Goal: Task Accomplishment & Management: Manage account settings

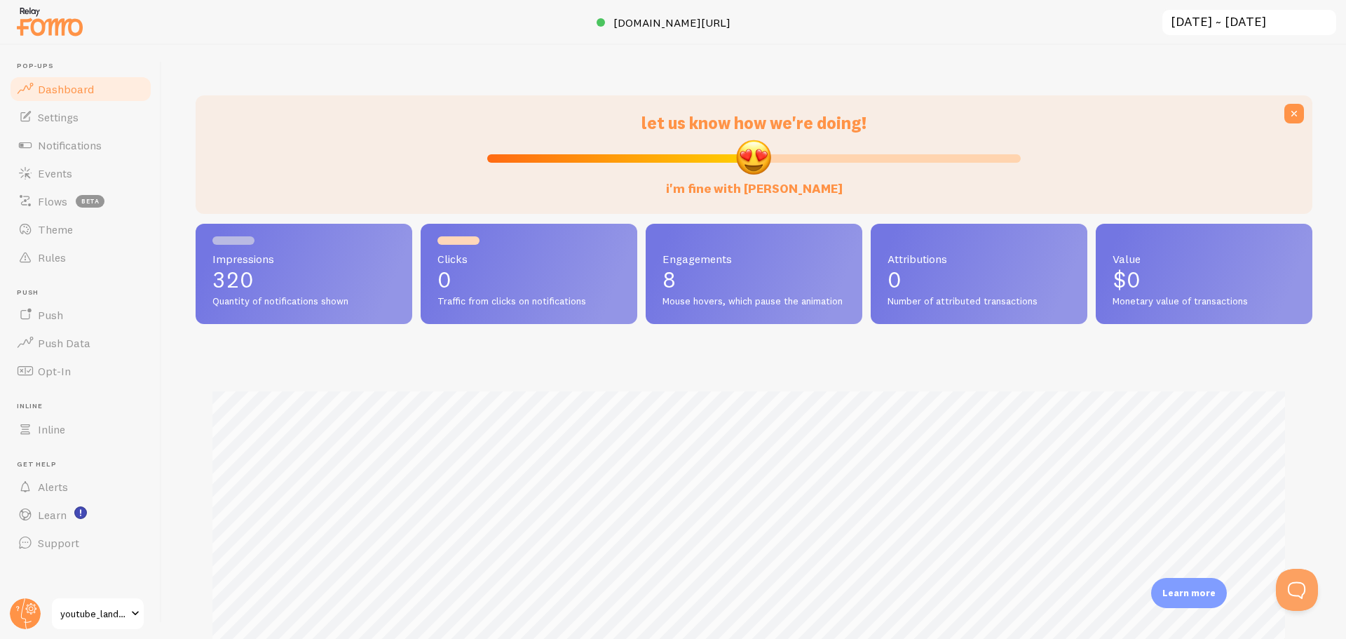
click at [48, 27] on img at bounding box center [50, 22] width 70 height 36
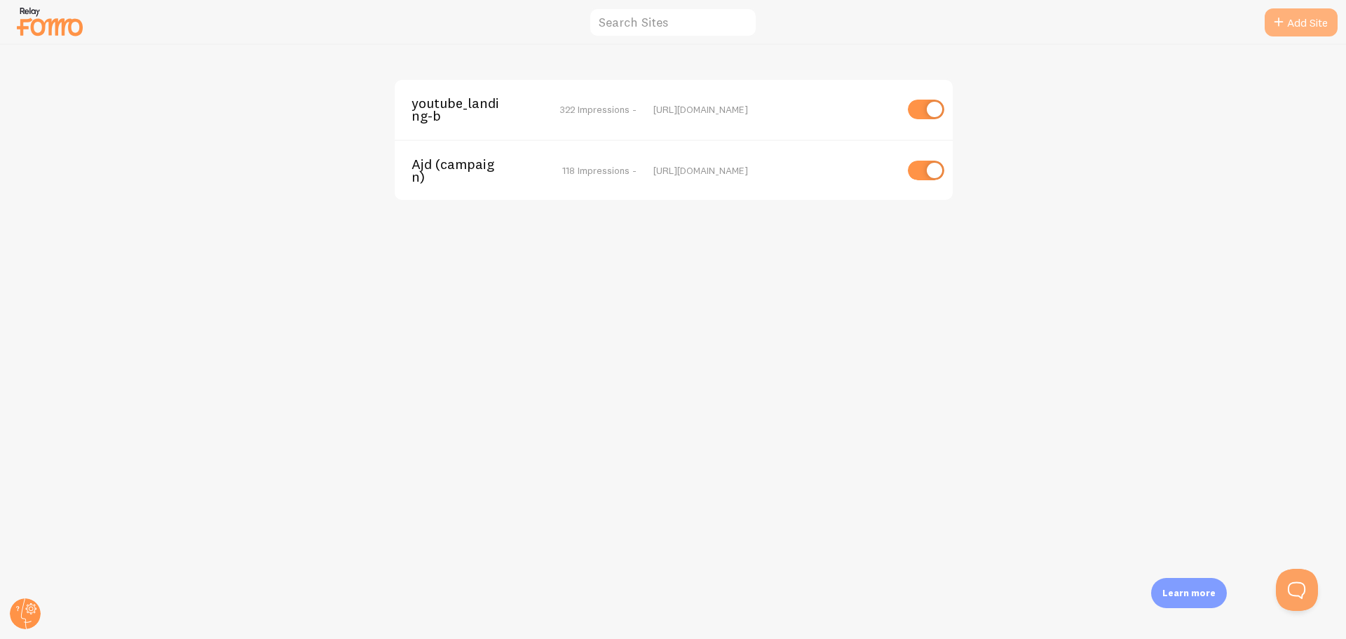
click at [1304, 18] on link "Add Site" at bounding box center [1301, 22] width 73 height 28
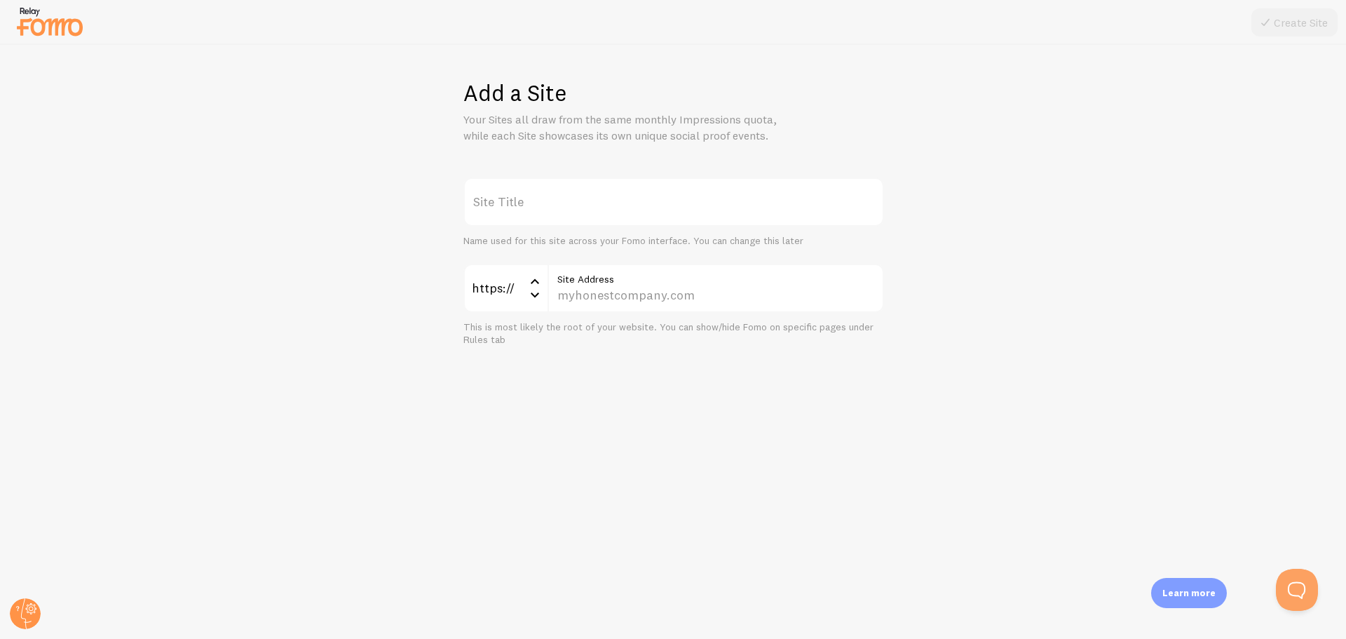
click at [325, 98] on div "Add a Site Your Sites all draw from the same monthly Impressions quota, while e…" at bounding box center [673, 342] width 1345 height 594
click at [546, 214] on label "Site Title" at bounding box center [673, 201] width 421 height 49
click at [546, 214] on input "Site Title" at bounding box center [673, 201] width 421 height 49
click at [627, 289] on input "Site Address" at bounding box center [715, 288] width 336 height 49
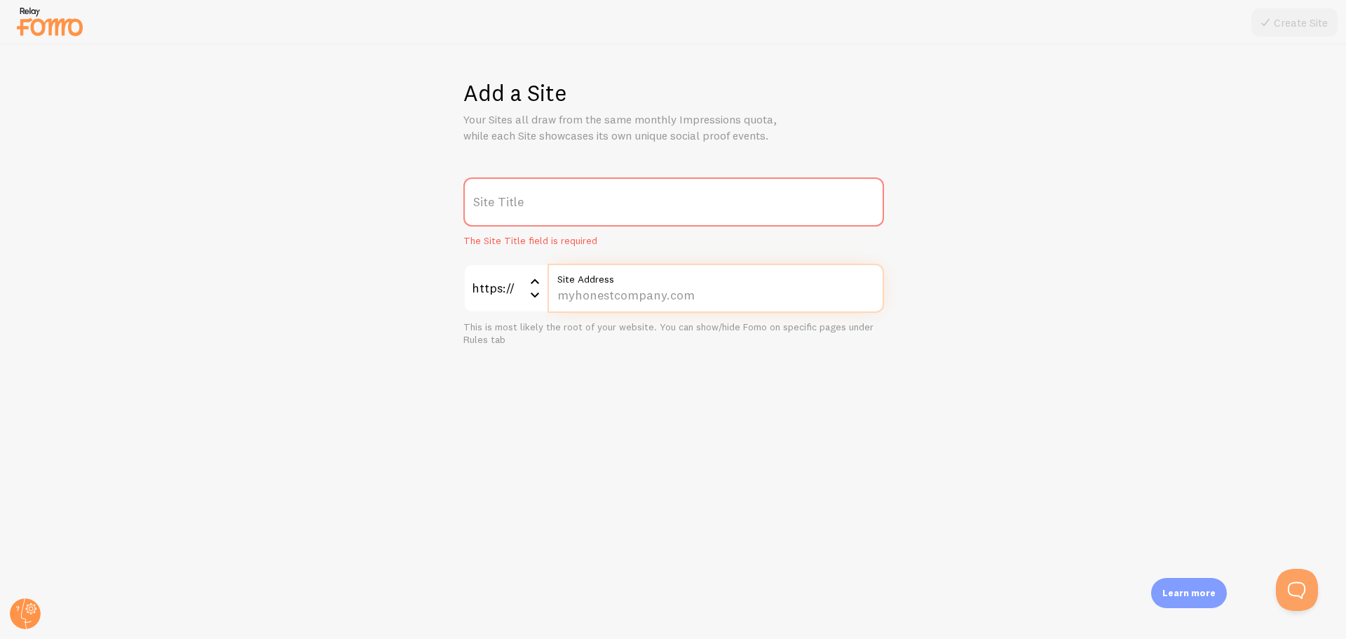
paste input "campaign.ajd.co.kr/lp-0/"
type input "campaign.ajd.co.kr/lp-0/"
click at [650, 200] on label "Site Title" at bounding box center [673, 201] width 421 height 49
click at [650, 200] on input "Site Title" at bounding box center [673, 201] width 421 height 49
click at [715, 185] on label "Site Title" at bounding box center [673, 201] width 421 height 49
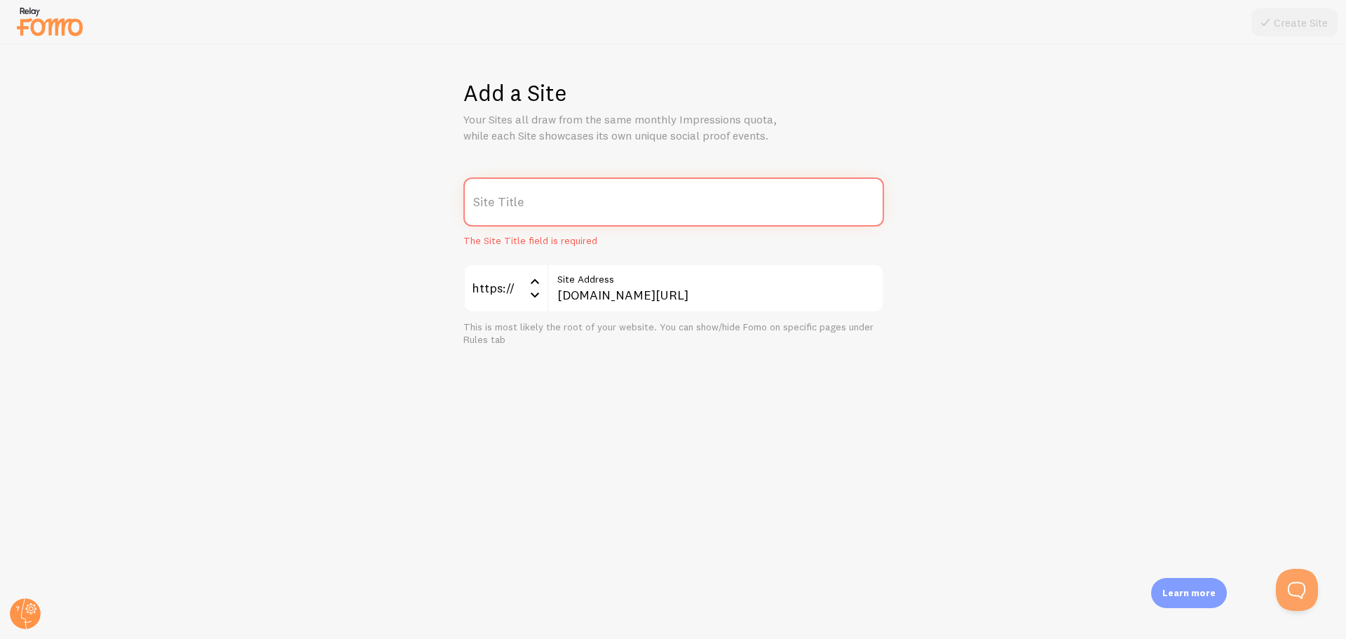
click at [715, 185] on input "Site Title" at bounding box center [673, 201] width 421 height 49
click at [653, 218] on label "Site Title" at bounding box center [673, 201] width 421 height 49
click at [653, 218] on input "Site Title" at bounding box center [673, 201] width 421 height 49
click at [684, 200] on label "Site Title" at bounding box center [673, 201] width 421 height 49
click at [684, 200] on input "Site Title" at bounding box center [673, 201] width 421 height 49
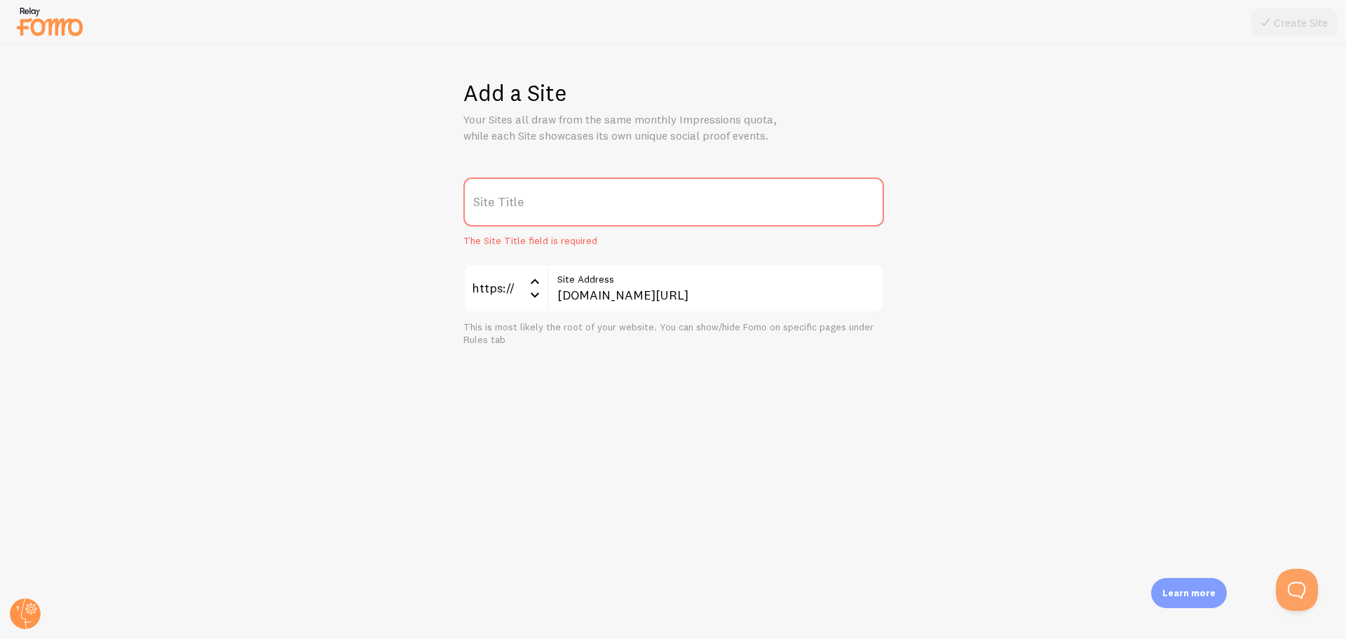
click at [684, 200] on label "Site Title" at bounding box center [673, 201] width 421 height 49
click at [684, 200] on input "Site Title" at bounding box center [673, 201] width 421 height 49
click at [522, 256] on form "Site Title The Site Title field is required https:// https:// https:// http:// …" at bounding box center [673, 261] width 421 height 169
click at [571, 188] on label "Site Title" at bounding box center [673, 201] width 421 height 49
click at [571, 188] on input "Site Title" at bounding box center [673, 201] width 421 height 49
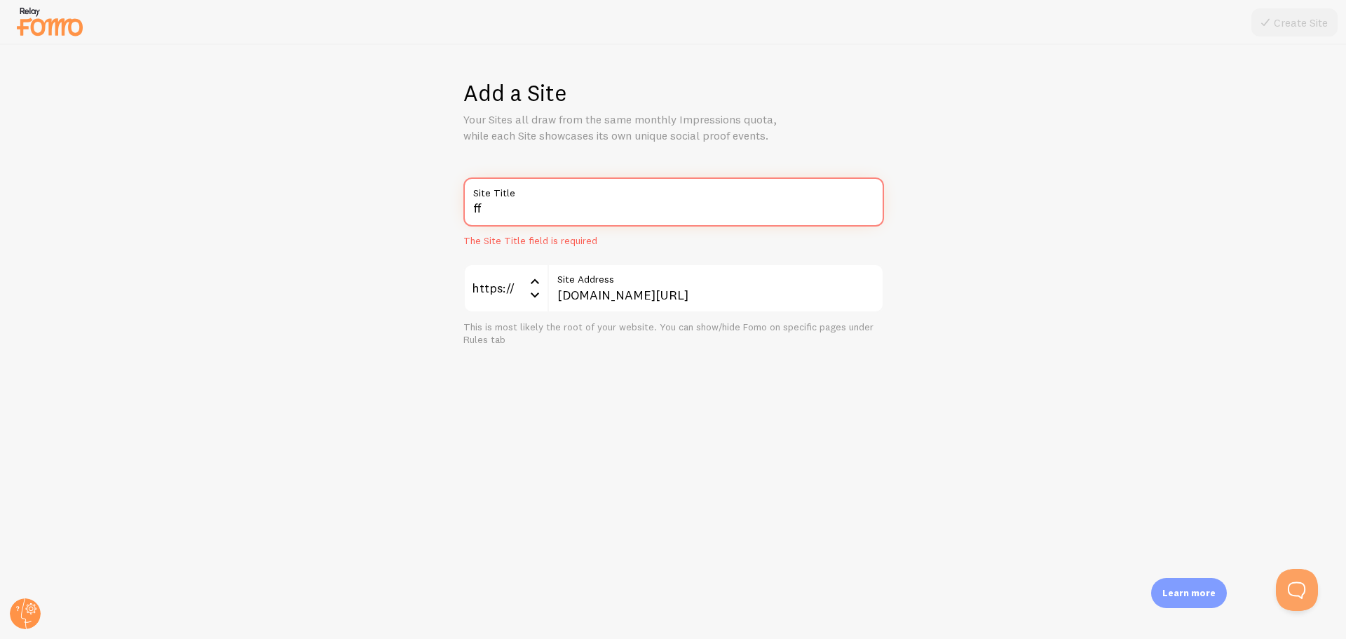
type input "f"
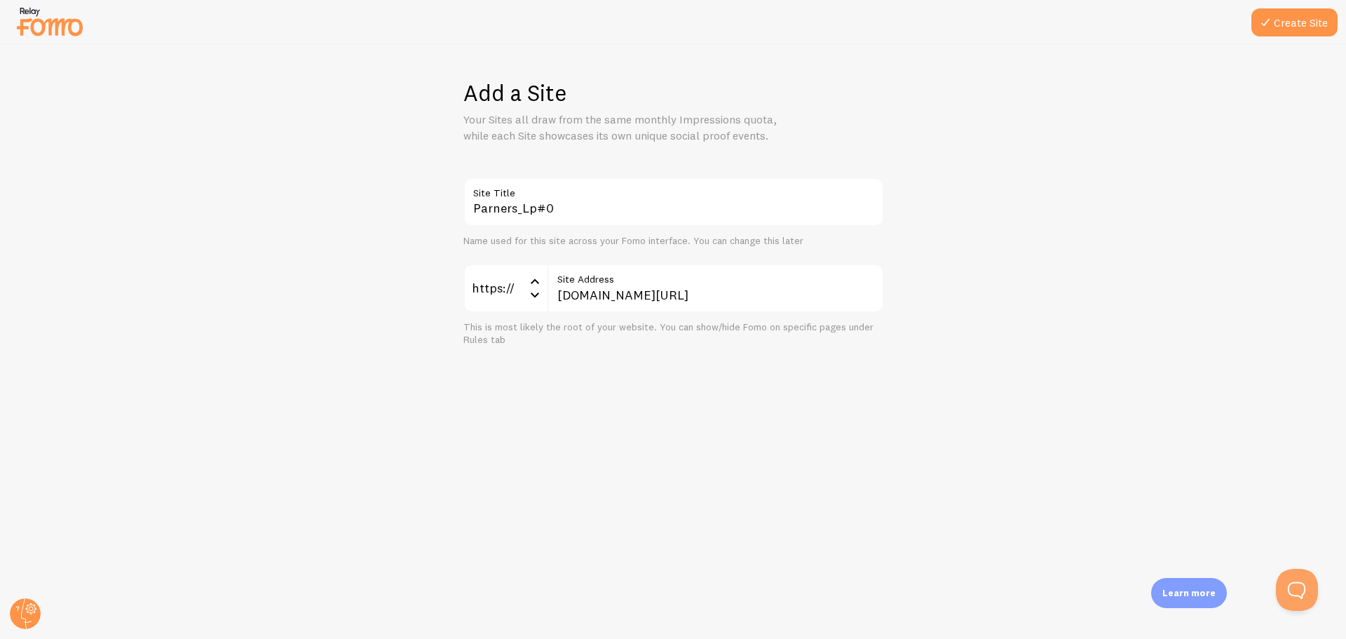
click at [537, 200] on label "Site Title" at bounding box center [673, 189] width 421 height 24
click at [537, 200] on input "Parners_Lp#0" at bounding box center [673, 201] width 421 height 49
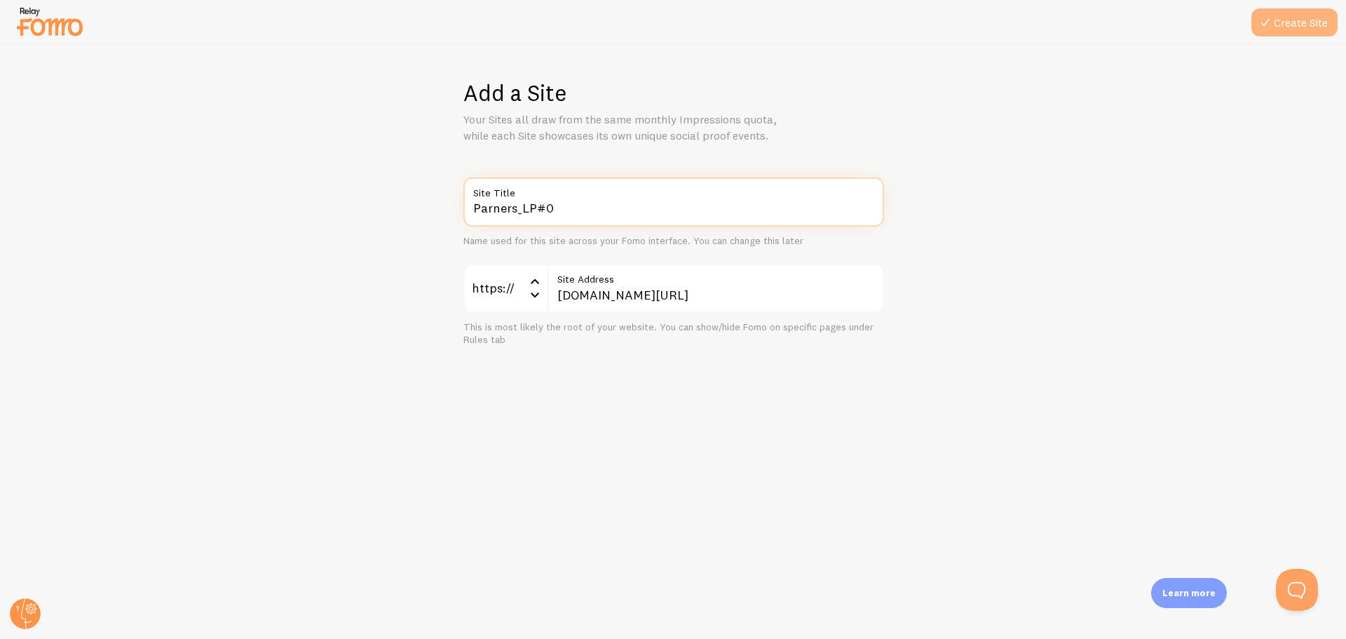
type input "Parners_LP#0"
click at [1292, 20] on button "Create Site" at bounding box center [1294, 22] width 86 height 28
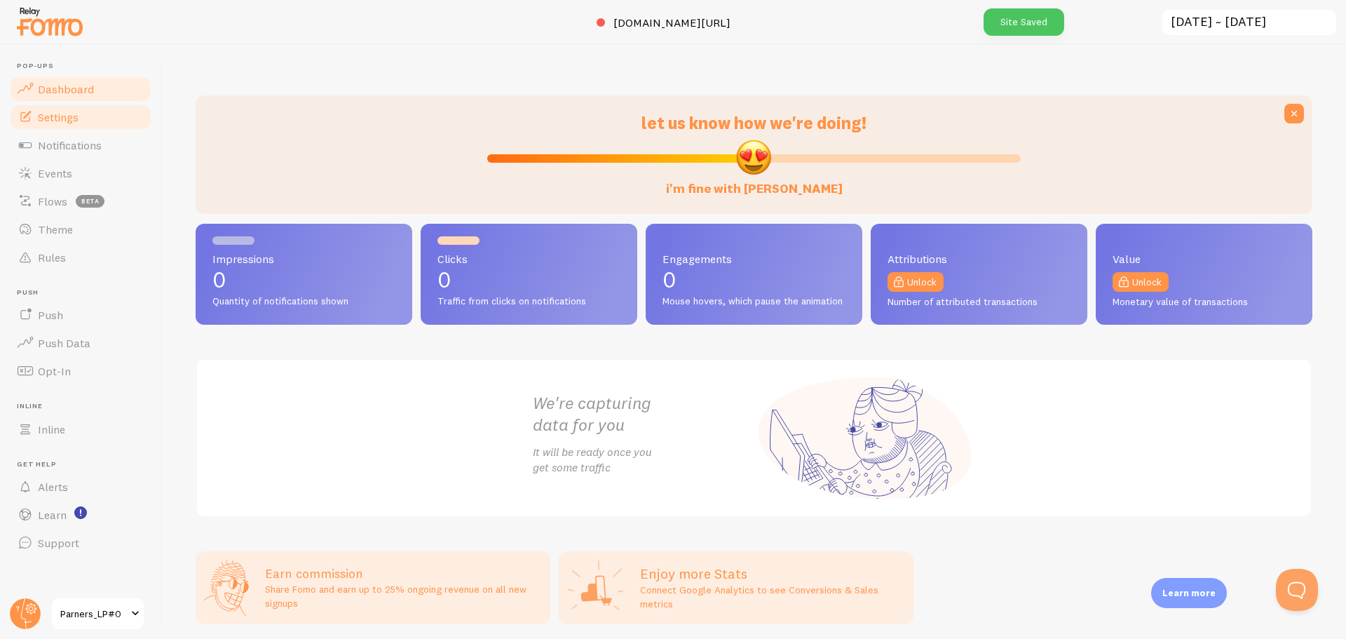
click at [80, 115] on link "Settings" at bounding box center [80, 117] width 144 height 28
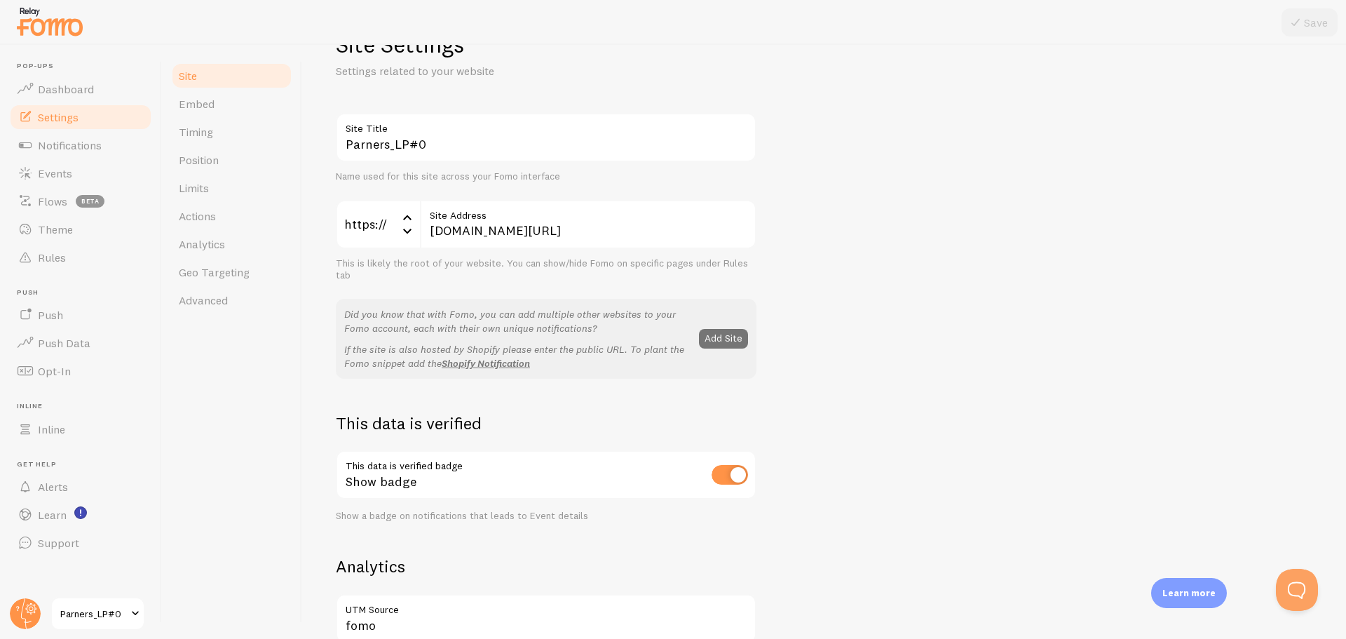
scroll to position [70, 0]
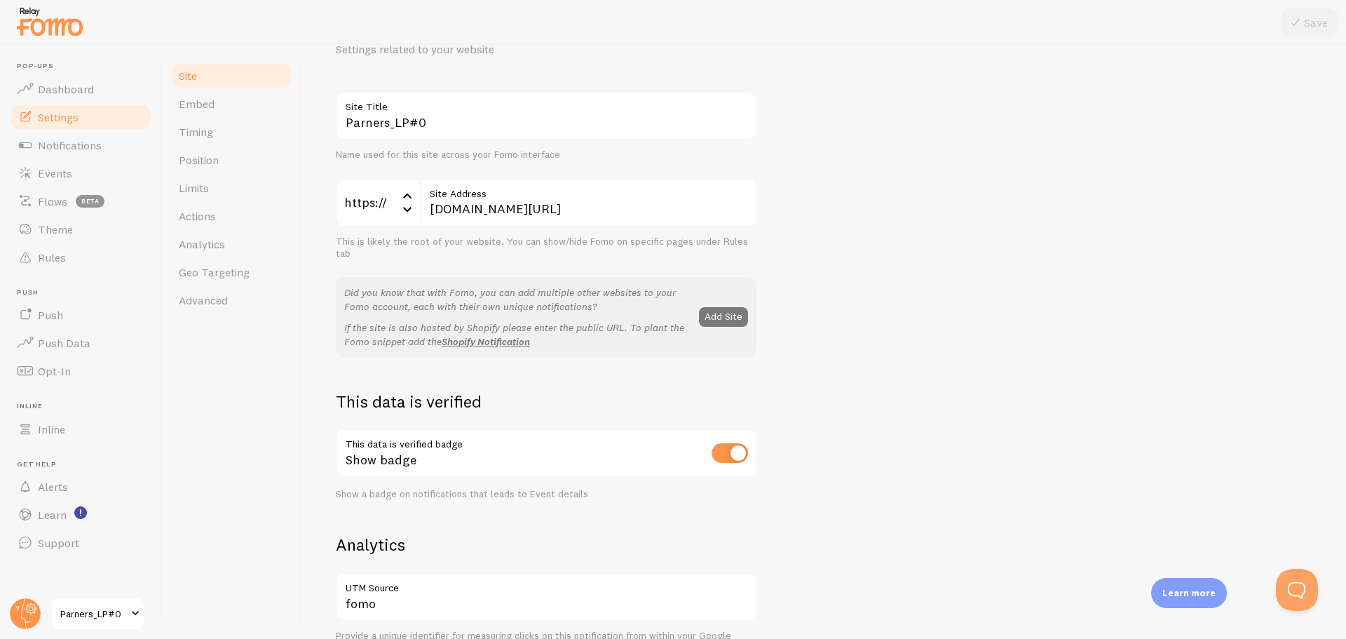
click at [719, 320] on button "Add Site" at bounding box center [723, 317] width 49 height 20
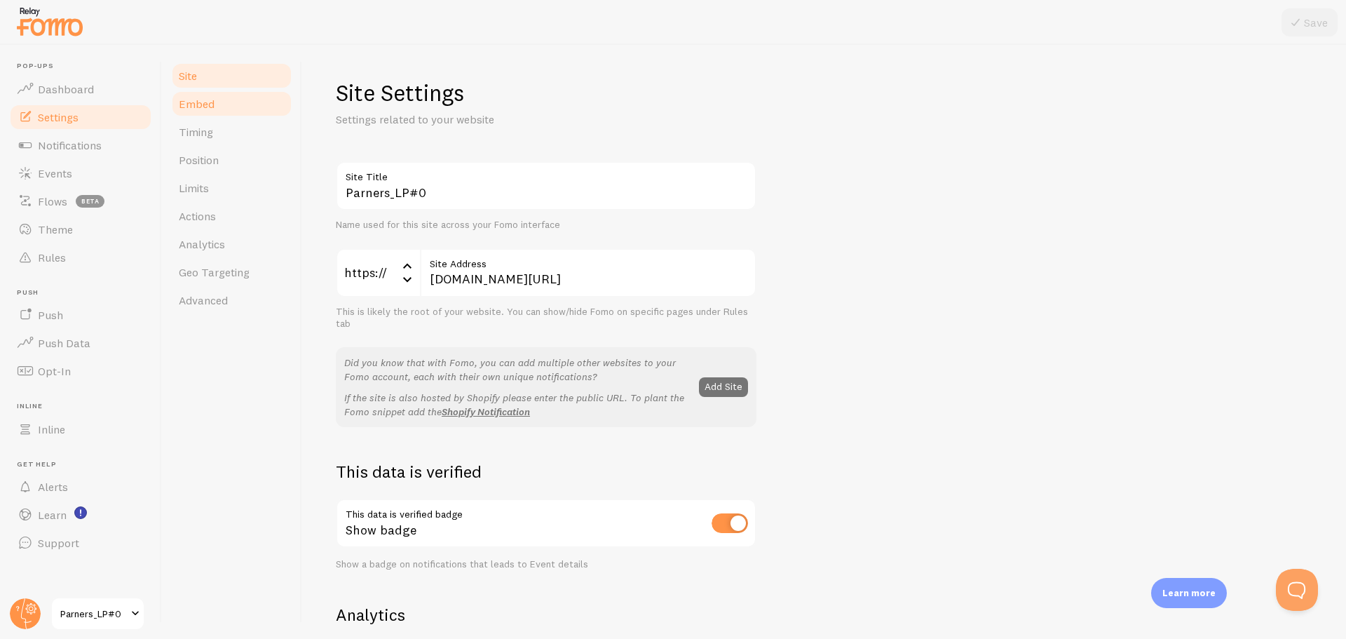
click at [219, 97] on link "Embed" at bounding box center [231, 104] width 123 height 28
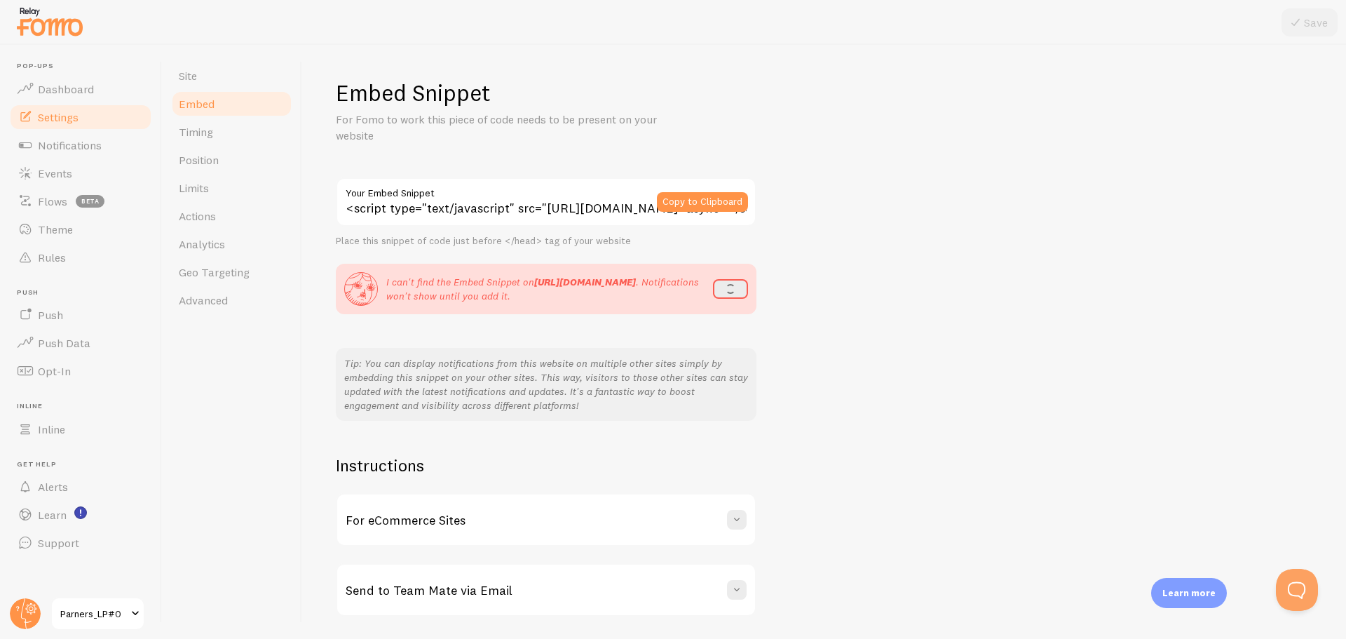
click at [734, 188] on div "Copy to Clipboard" at bounding box center [707, 201] width 100 height 49
click at [720, 197] on button "Copy to Clipboard" at bounding box center [702, 202] width 91 height 20
click at [458, 326] on div "<script type="text/javascript" src="https://load.fomo.com/api/v1/lnVqLzSaHVB5BI…" at bounding box center [546, 299] width 421 height 244
click at [231, 132] on link "Timing" at bounding box center [231, 132] width 123 height 28
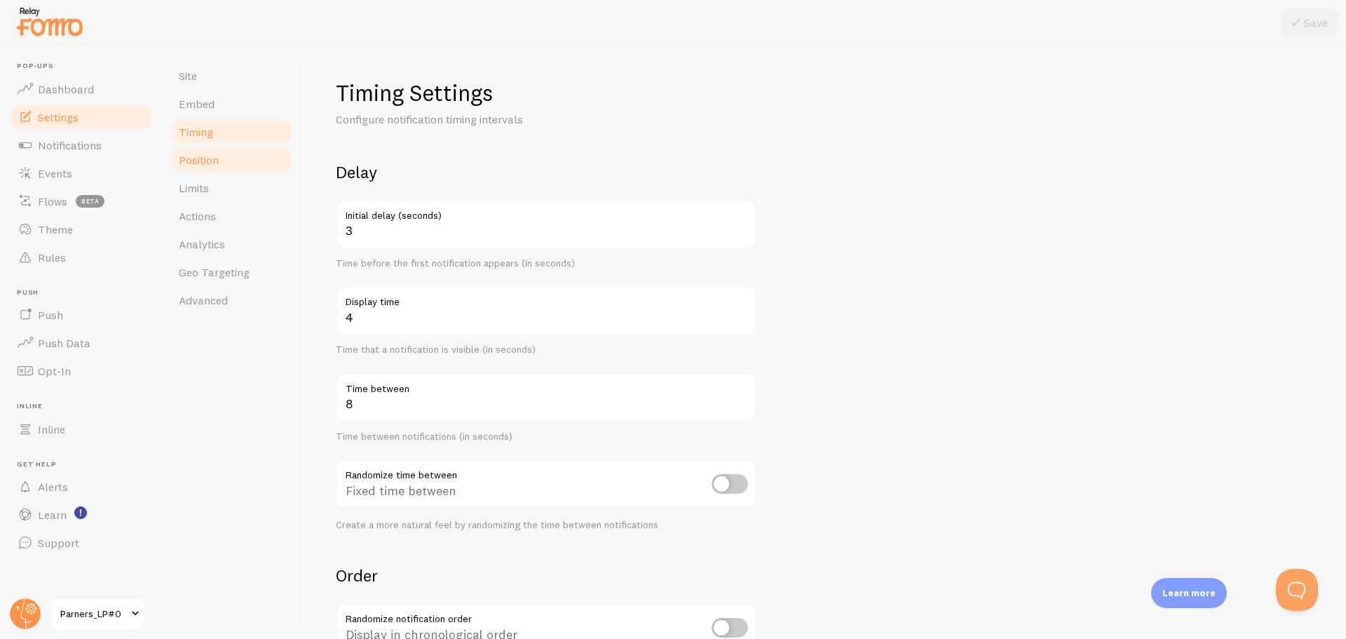
click at [238, 163] on link "Position" at bounding box center [231, 160] width 123 height 28
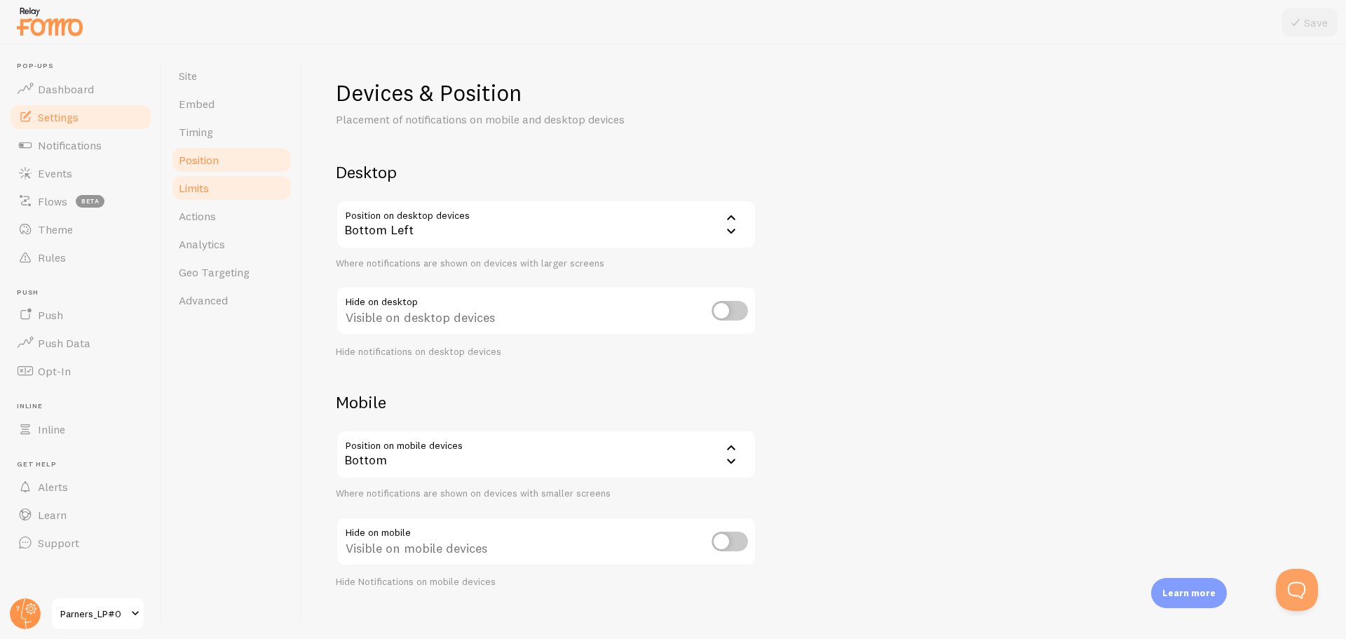
click at [217, 179] on link "Limits" at bounding box center [231, 188] width 123 height 28
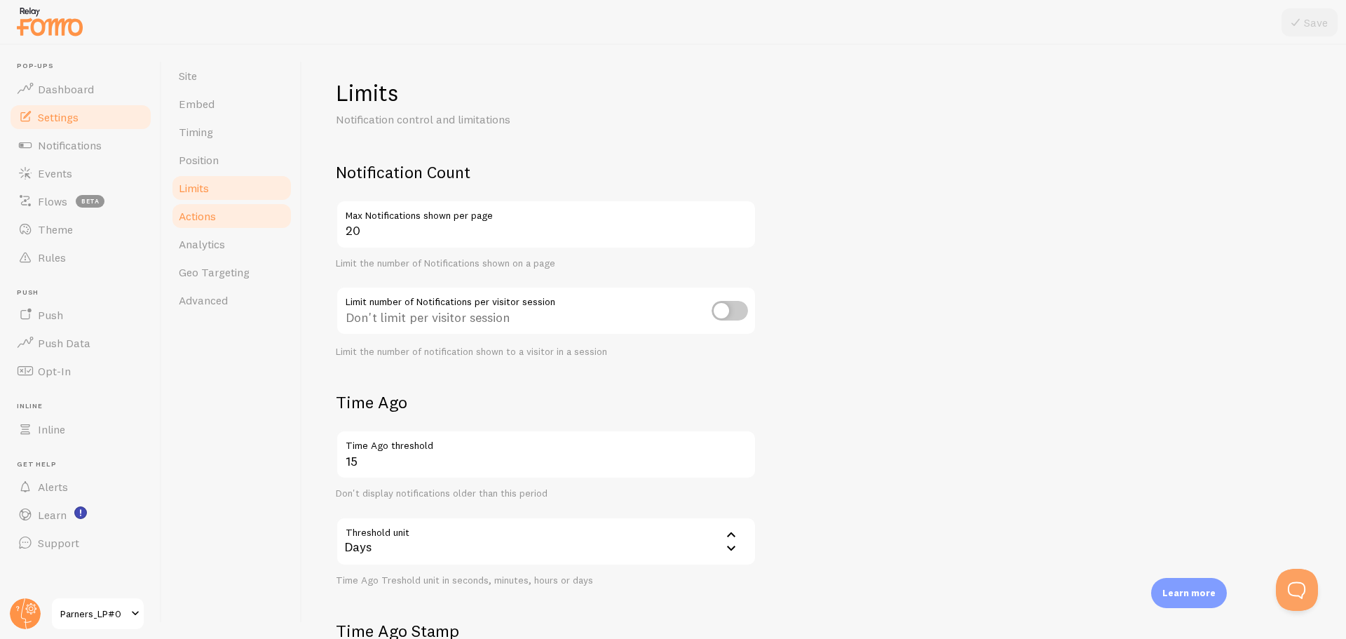
click at [224, 205] on link "Actions" at bounding box center [231, 216] width 123 height 28
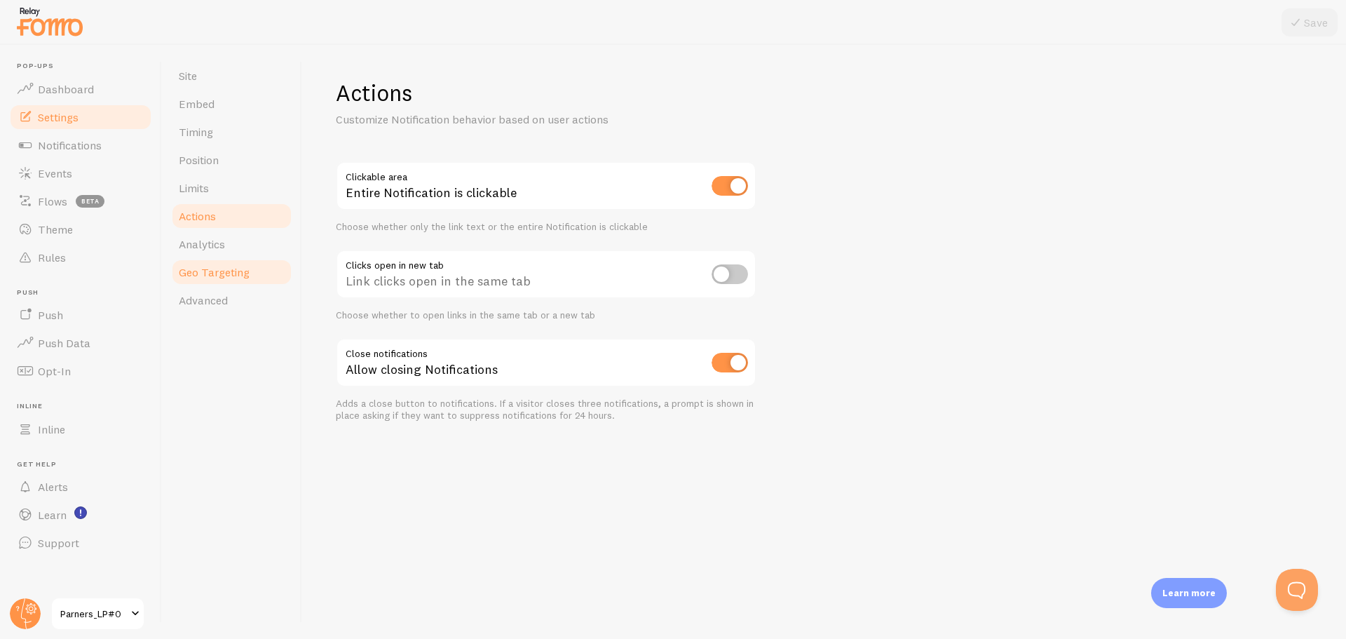
click at [219, 264] on link "Geo Targeting" at bounding box center [231, 272] width 123 height 28
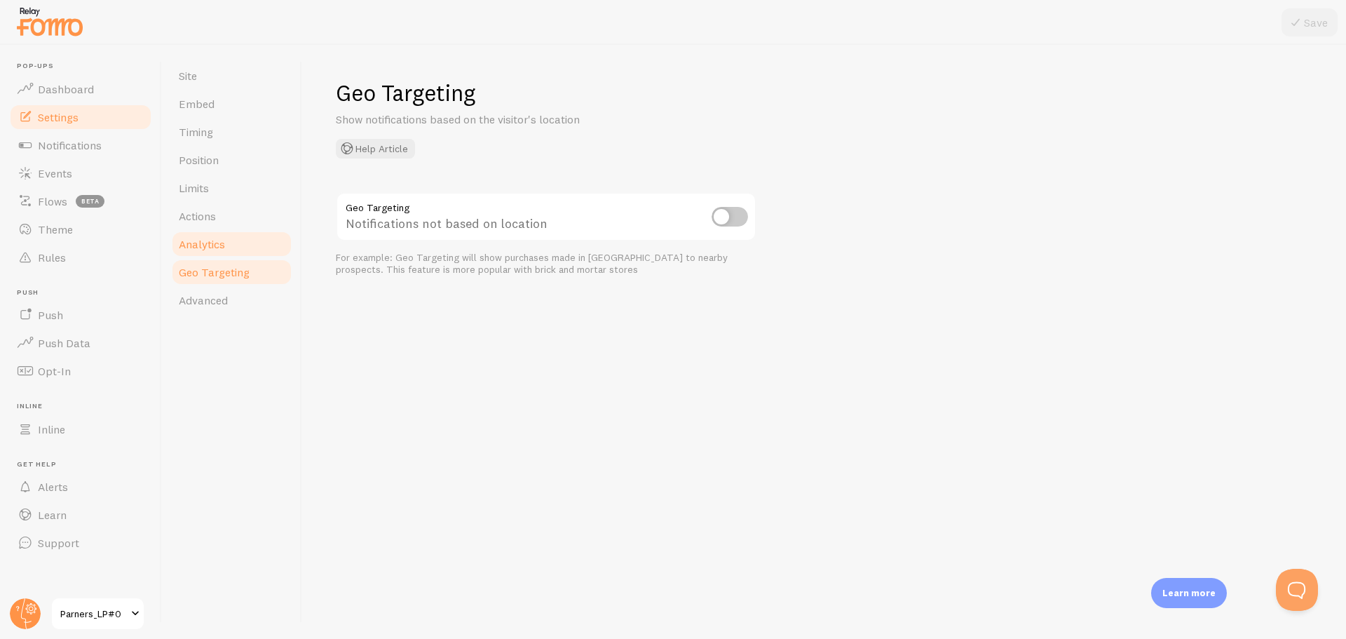
click at [228, 240] on link "Analytics" at bounding box center [231, 244] width 123 height 28
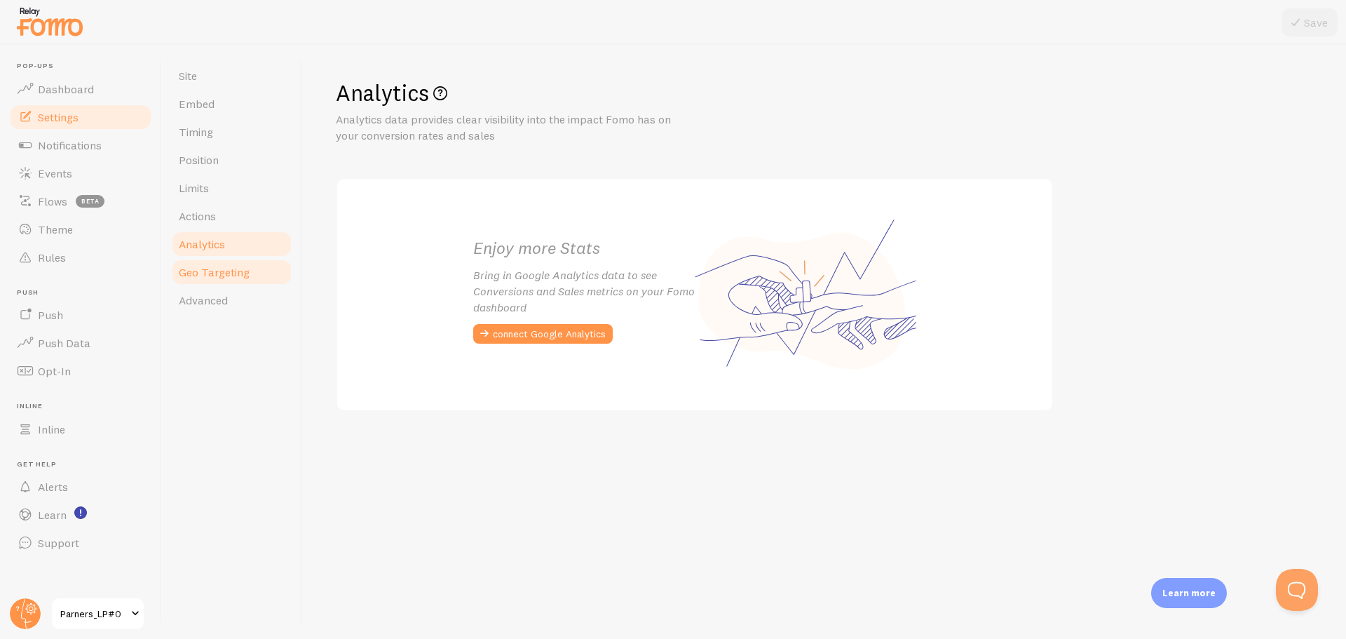
click at [218, 285] on link "Geo Targeting" at bounding box center [231, 272] width 123 height 28
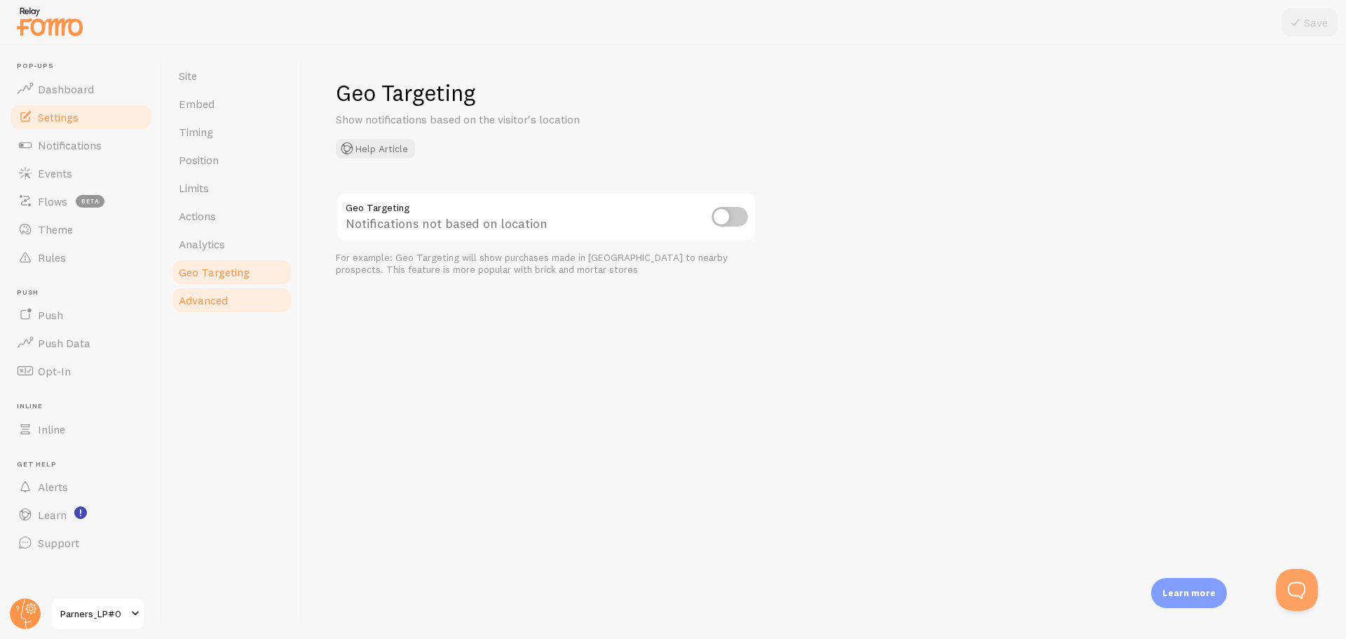
click at [213, 294] on span "Advanced" at bounding box center [203, 300] width 49 height 14
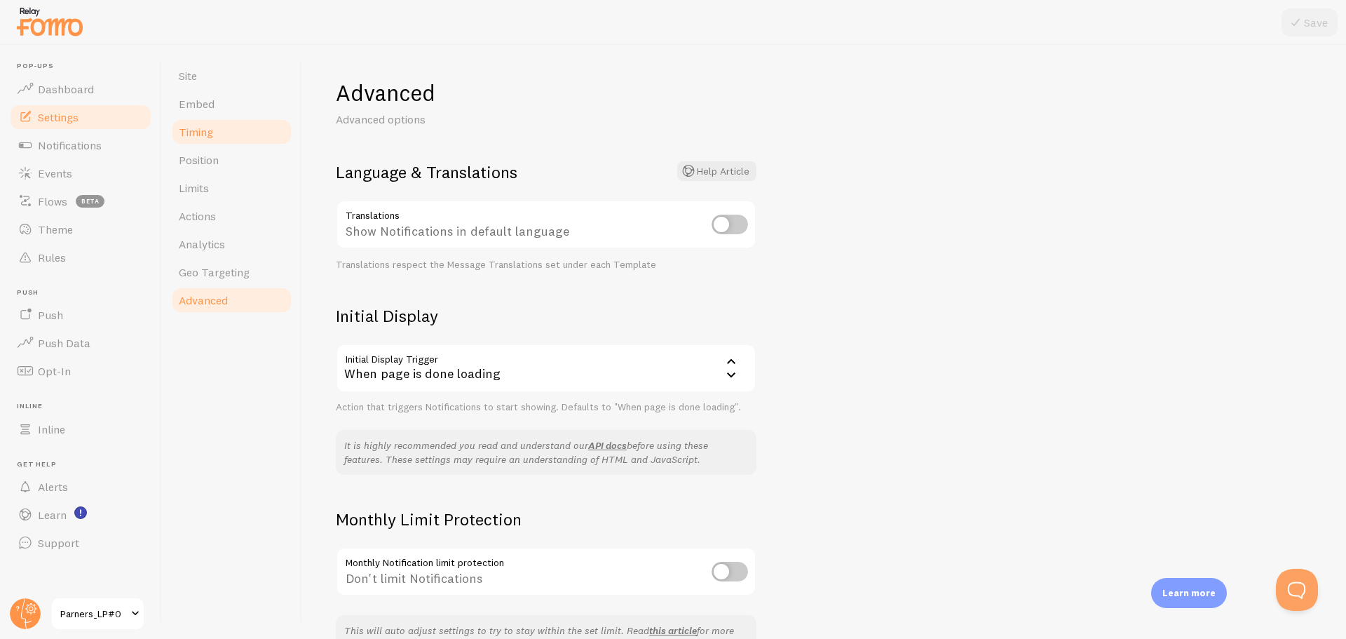
click at [217, 133] on link "Timing" at bounding box center [231, 132] width 123 height 28
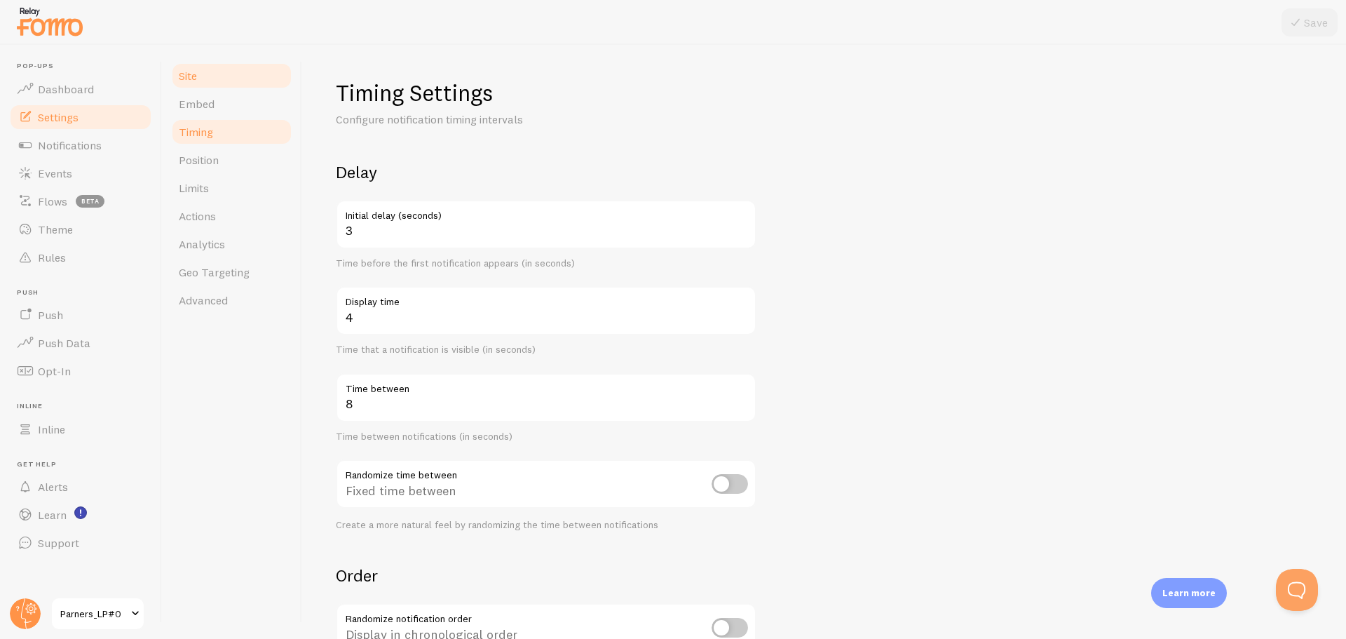
click at [221, 81] on link "Site" at bounding box center [231, 76] width 123 height 28
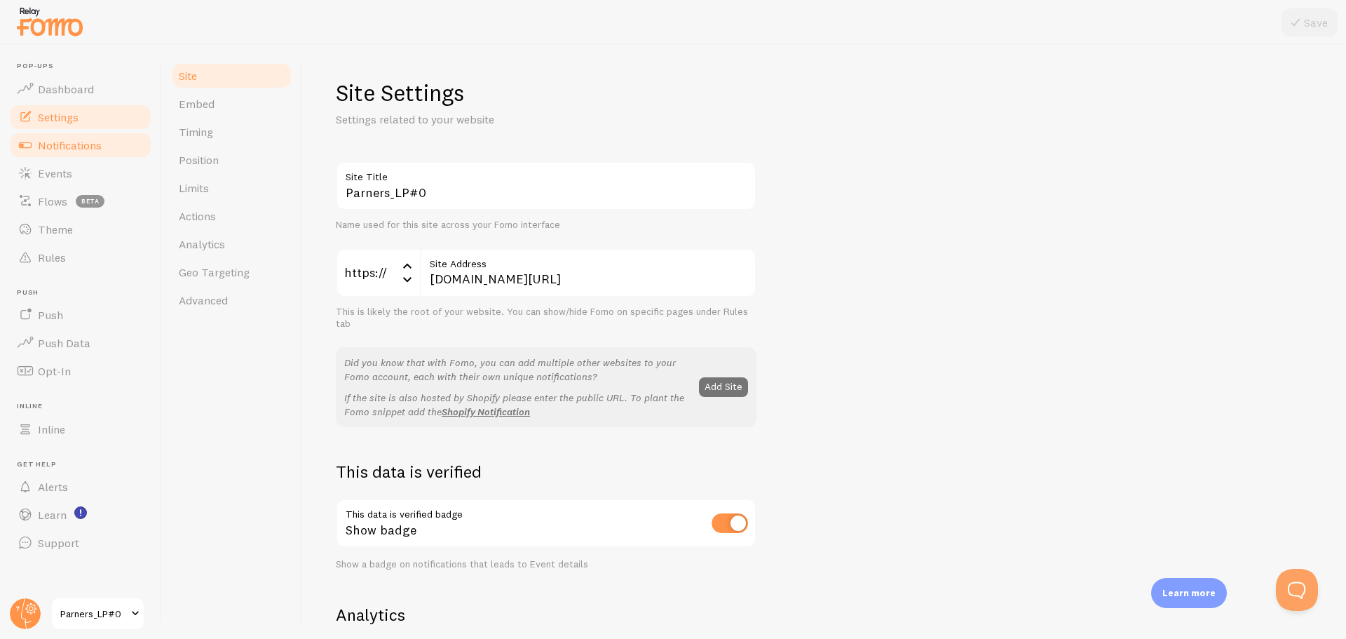
click at [67, 139] on span "Notifications" at bounding box center [70, 145] width 64 height 14
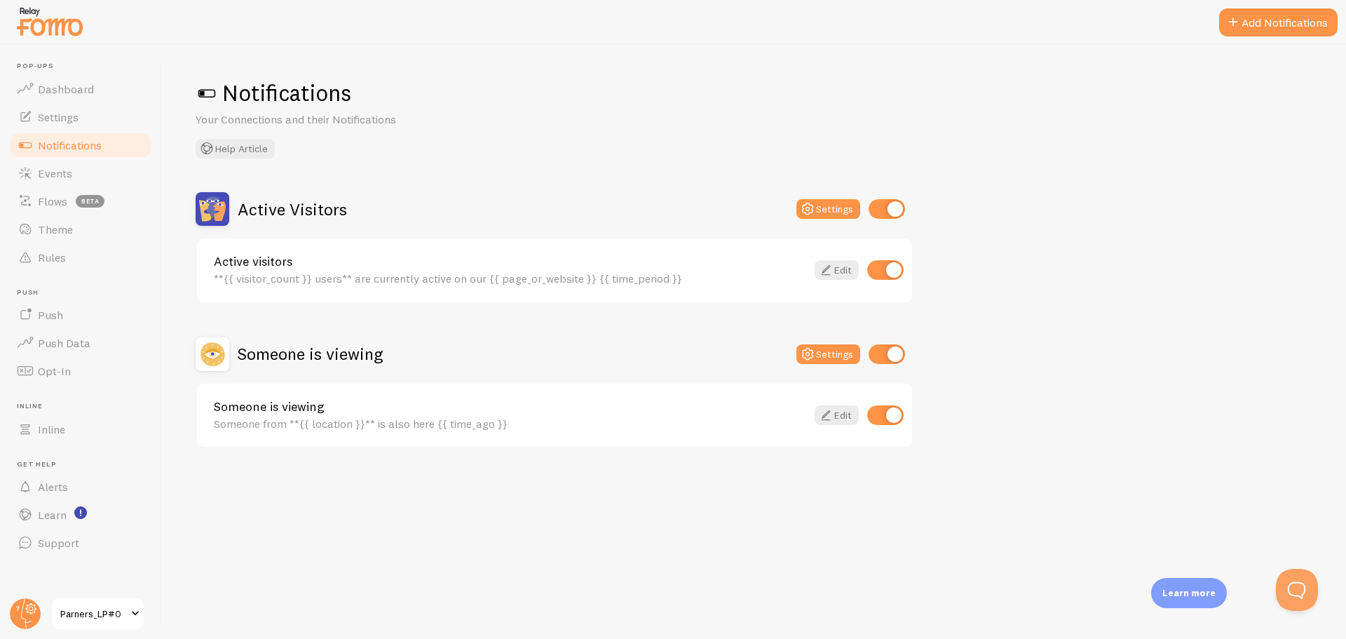
click at [883, 353] on input "checkbox" at bounding box center [886, 354] width 36 height 20
checkbox input "false"
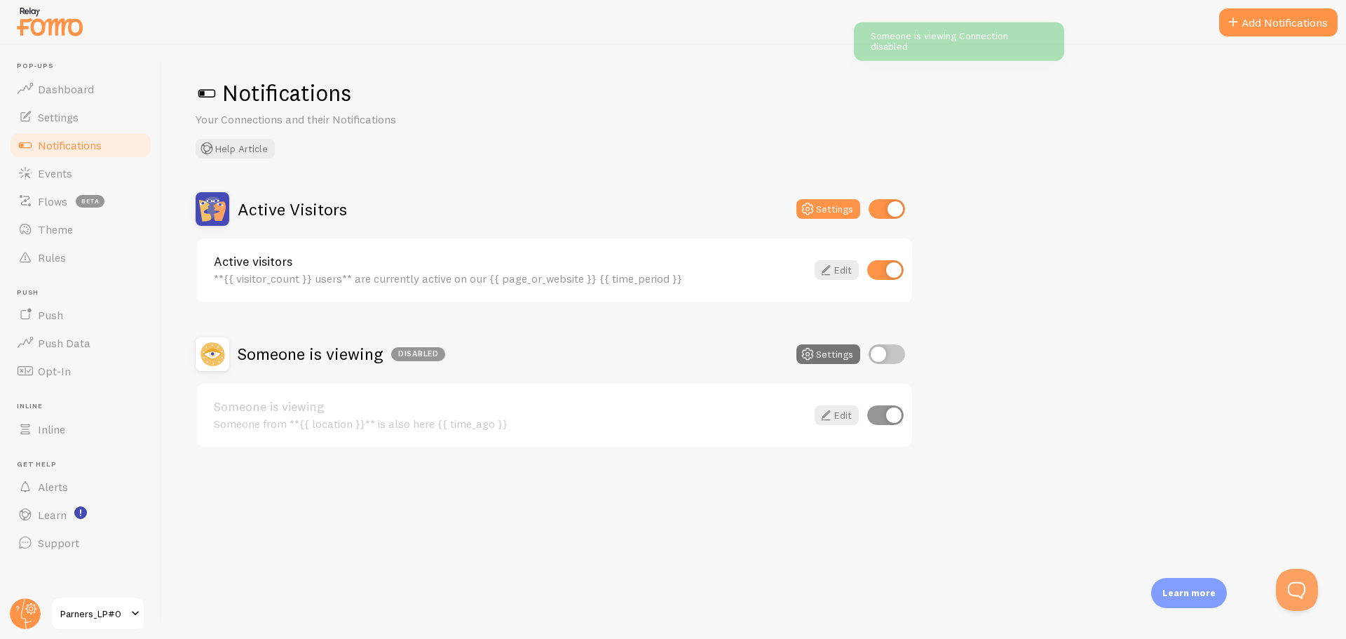
click at [892, 212] on input "checkbox" at bounding box center [886, 209] width 36 height 20
checkbox input "false"
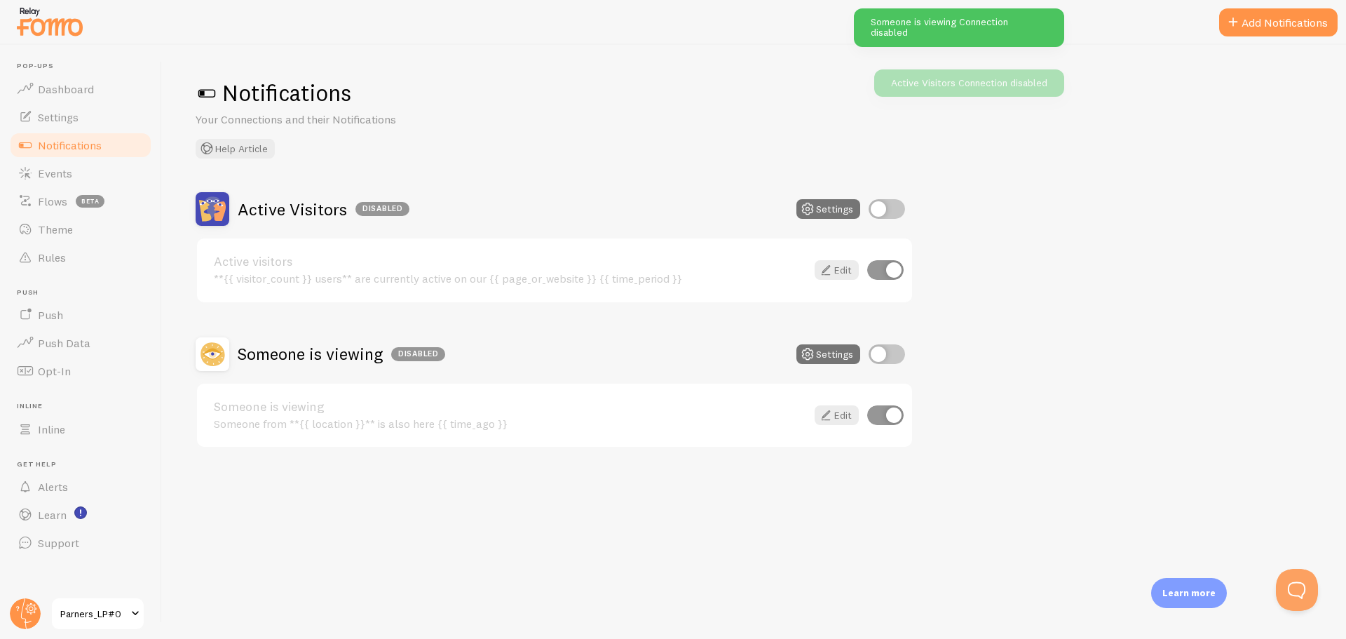
click at [526, 163] on div "Notifications Your Connections and their Notifications Help Article Active Visi…" at bounding box center [754, 342] width 1184 height 594
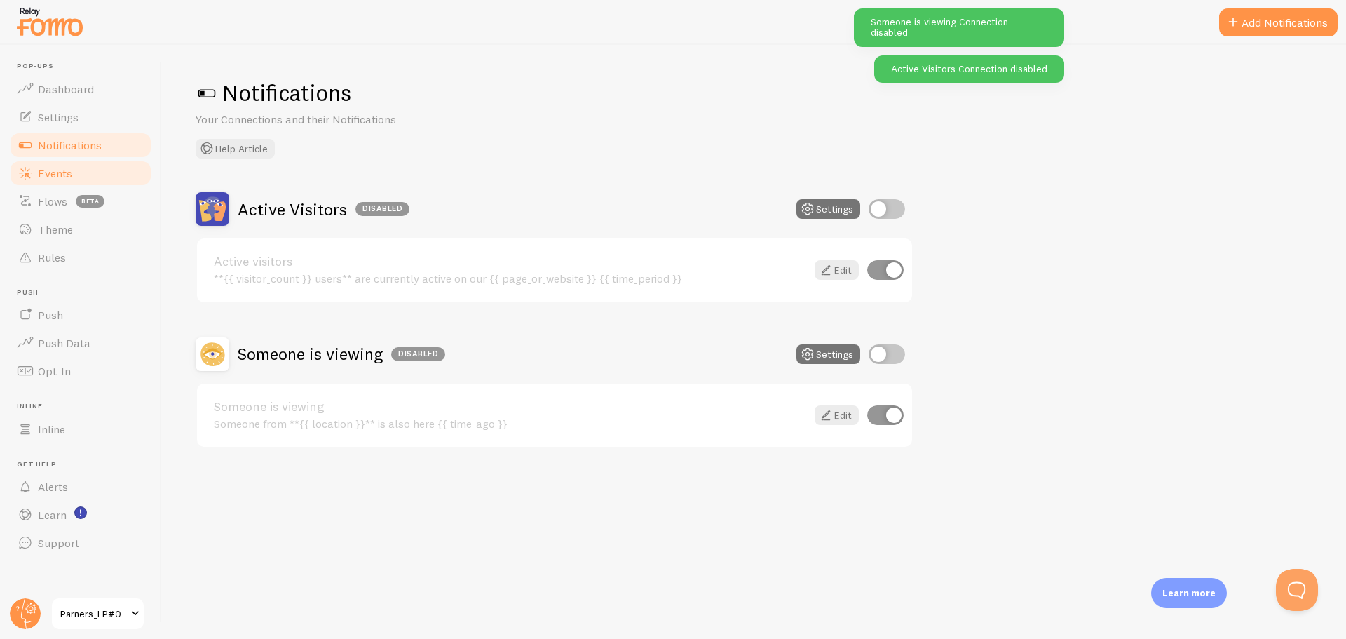
click at [73, 162] on link "Events" at bounding box center [80, 173] width 144 height 28
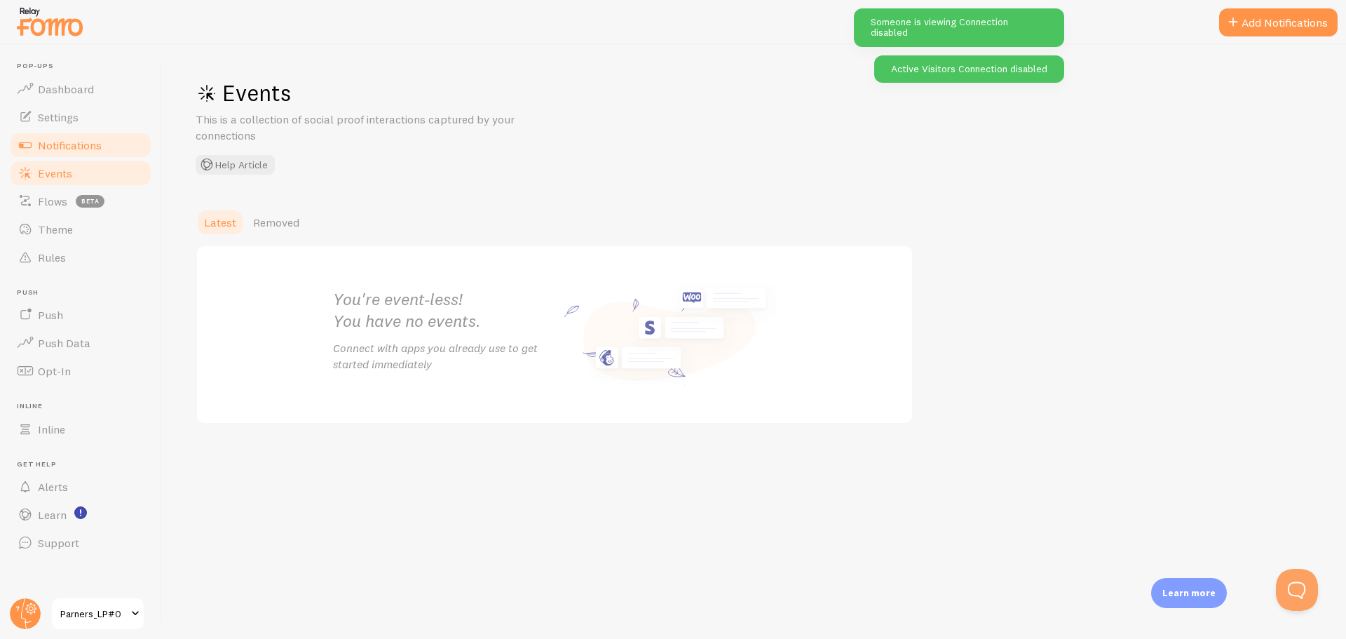
click at [86, 135] on link "Notifications" at bounding box center [80, 145] width 144 height 28
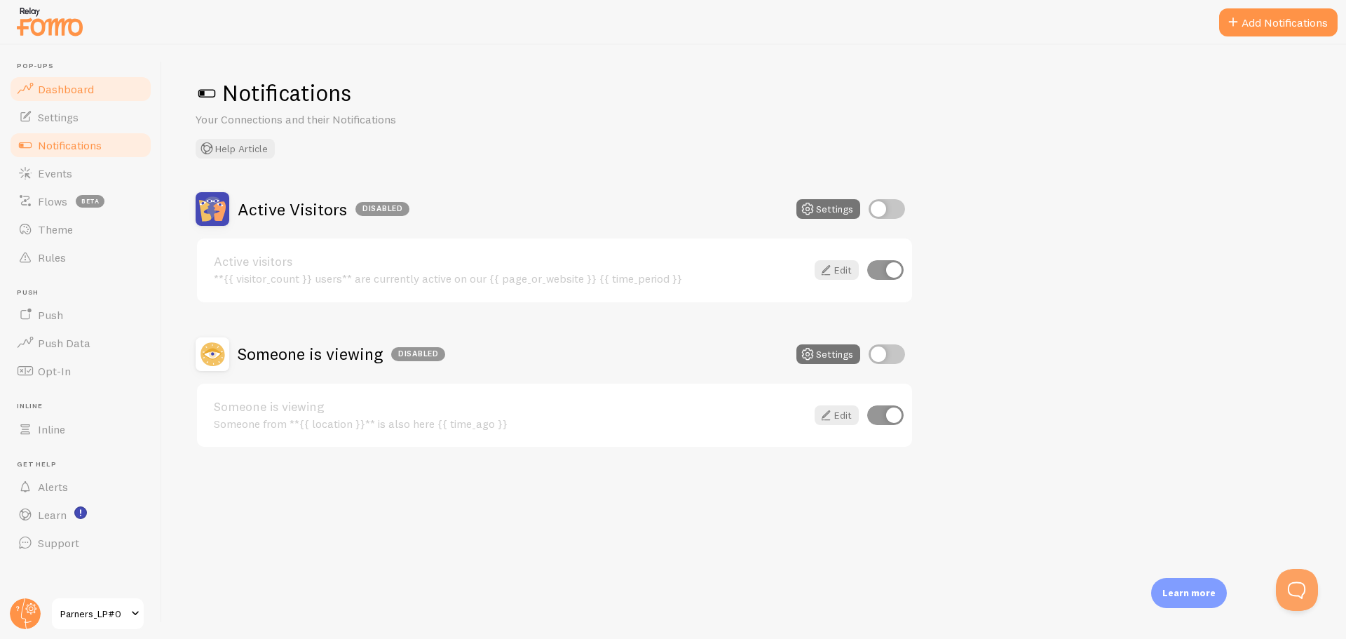
click at [108, 87] on link "Dashboard" at bounding box center [80, 89] width 144 height 28
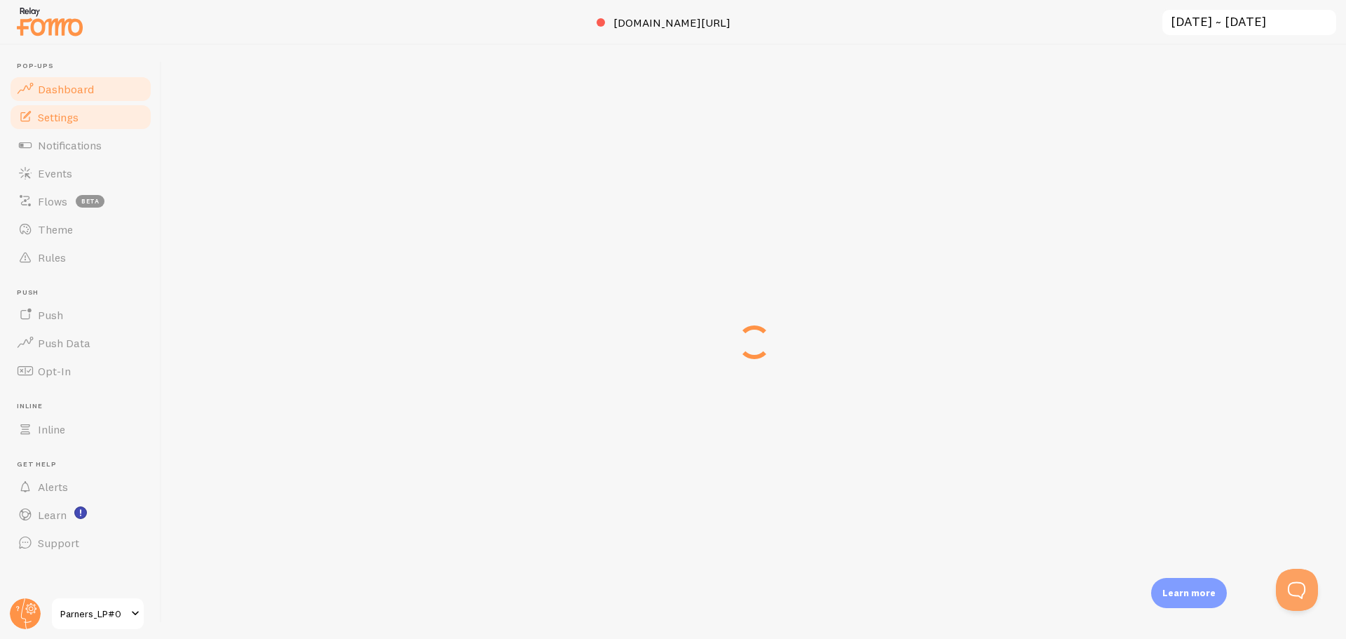
click at [62, 116] on span "Settings" at bounding box center [58, 117] width 41 height 14
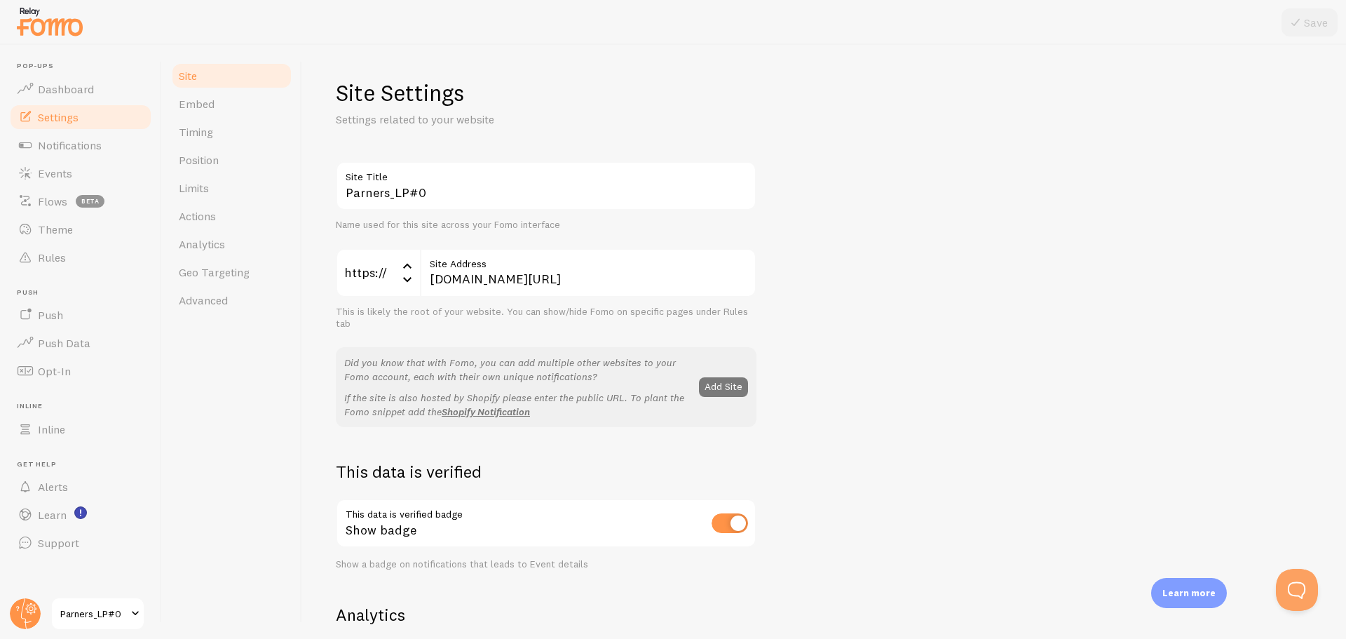
click at [730, 392] on button "Add Site" at bounding box center [723, 387] width 49 height 20
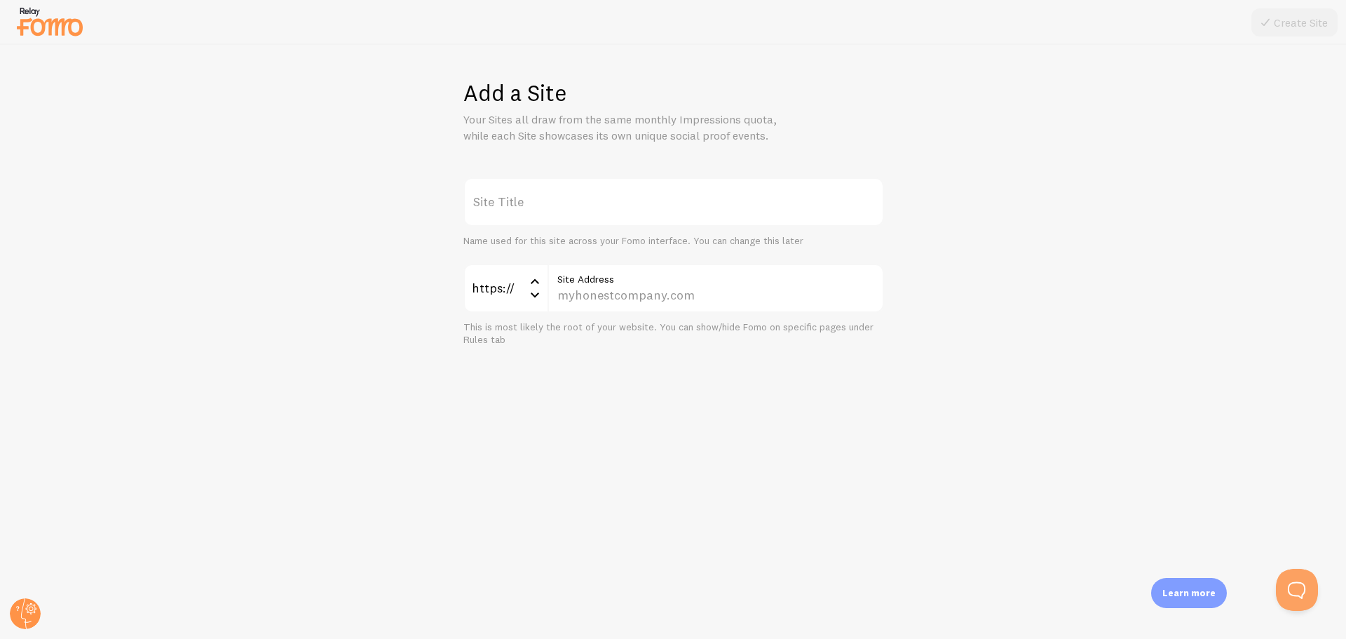
click at [40, 20] on img at bounding box center [50, 22] width 70 height 36
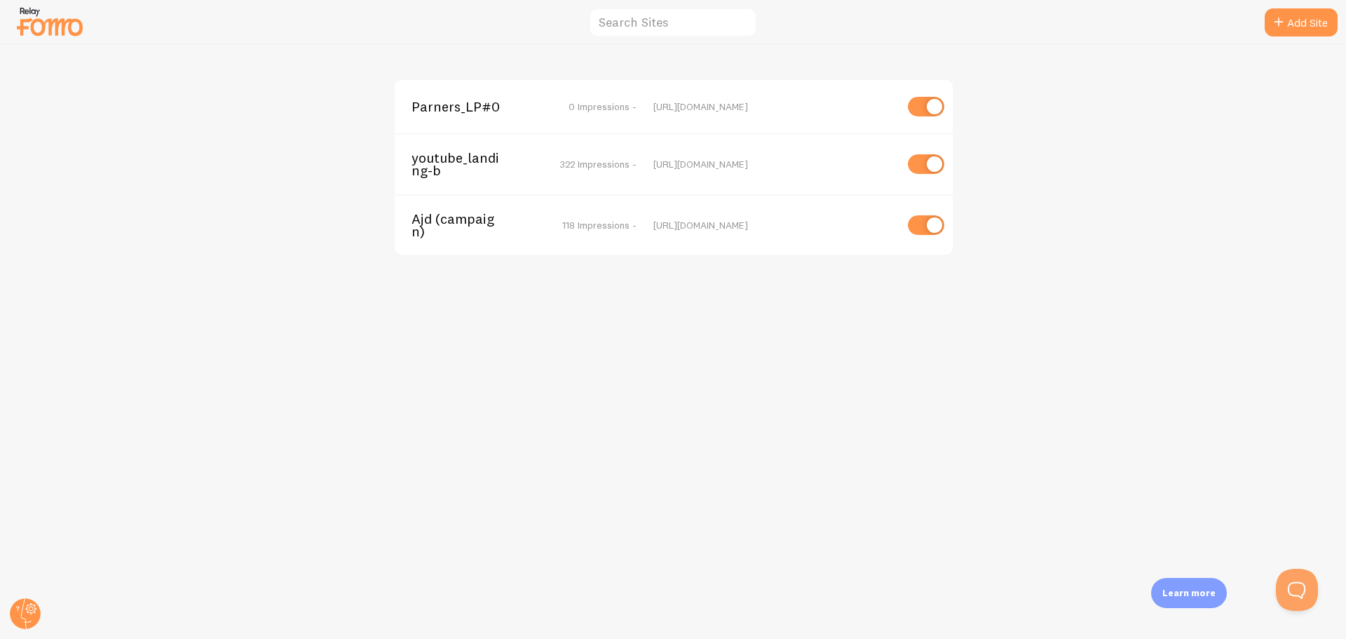
click at [923, 106] on input "checkbox" at bounding box center [926, 107] width 36 height 20
checkbox input "false"
click at [467, 104] on span "Parners_LP#0" at bounding box center [467, 106] width 113 height 13
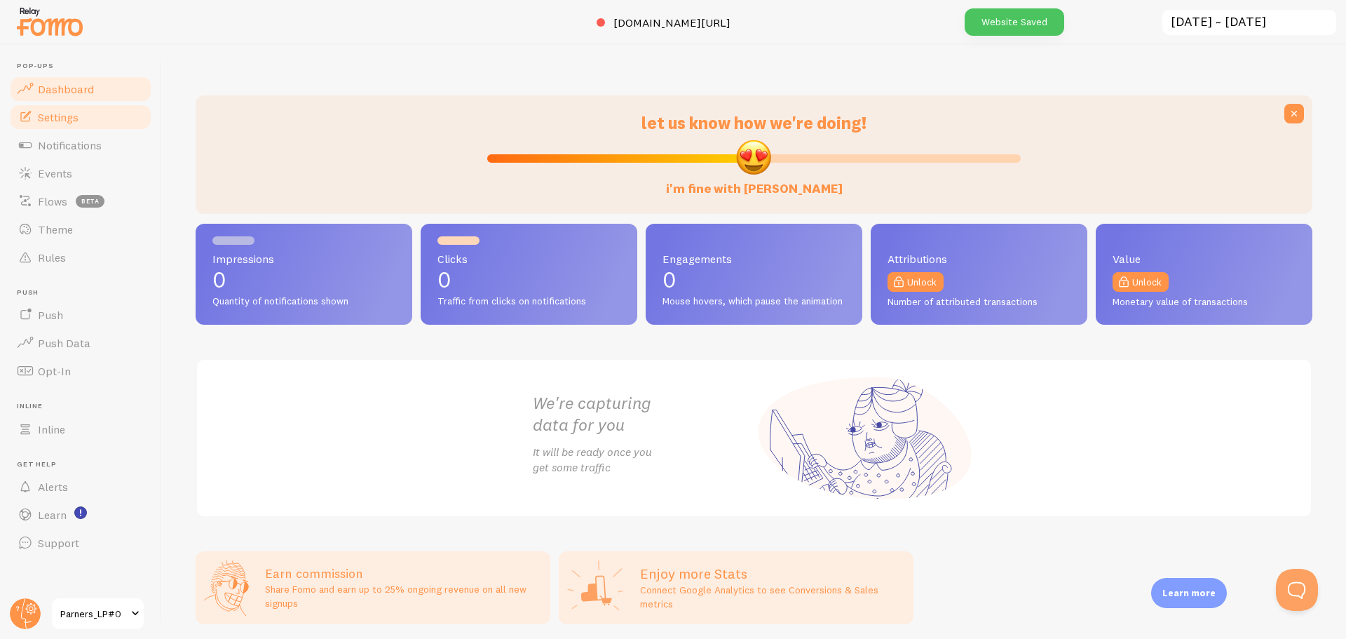
click at [47, 116] on span "Settings" at bounding box center [58, 117] width 41 height 14
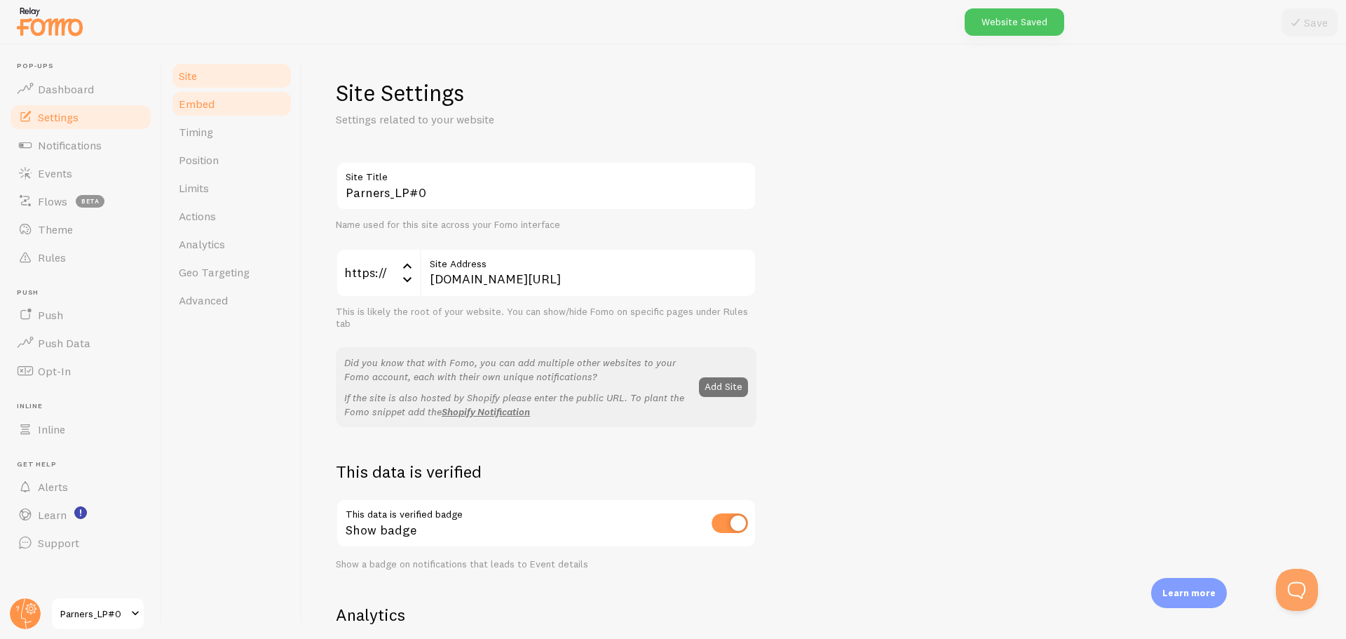
click at [245, 98] on link "Embed" at bounding box center [231, 104] width 123 height 28
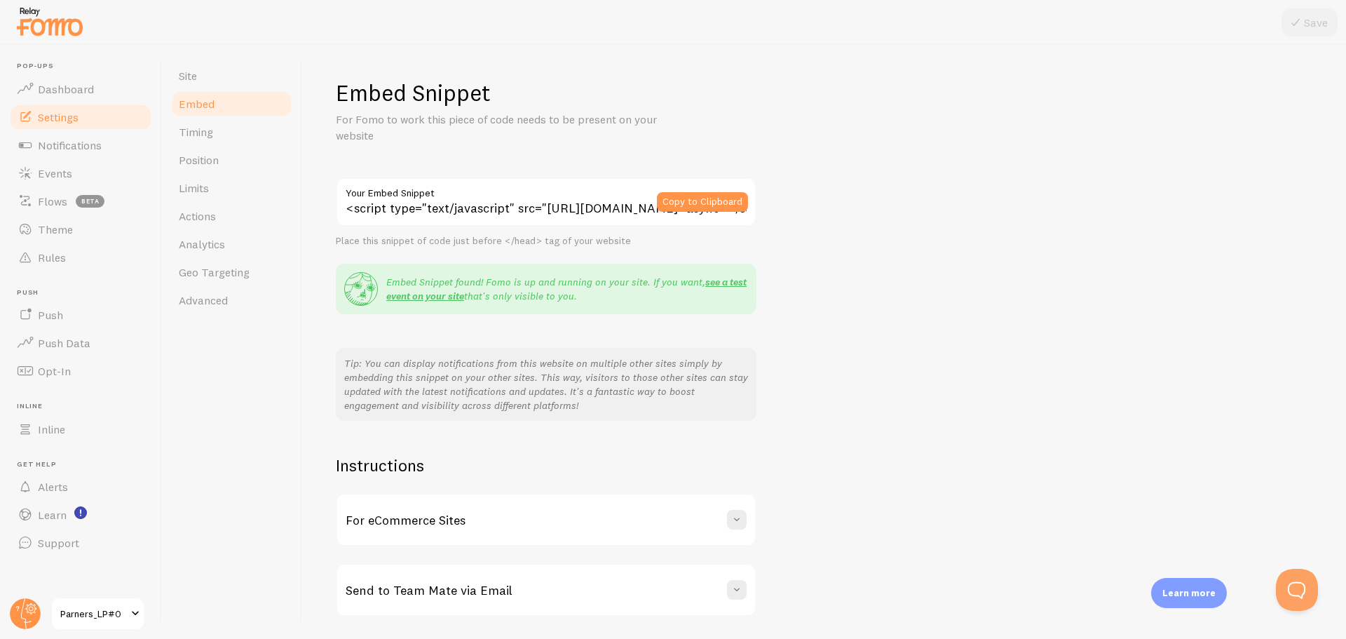
click at [195, 104] on span "Embed" at bounding box center [197, 104] width 36 height 14
click at [73, 146] on span "Notifications" at bounding box center [70, 145] width 64 height 14
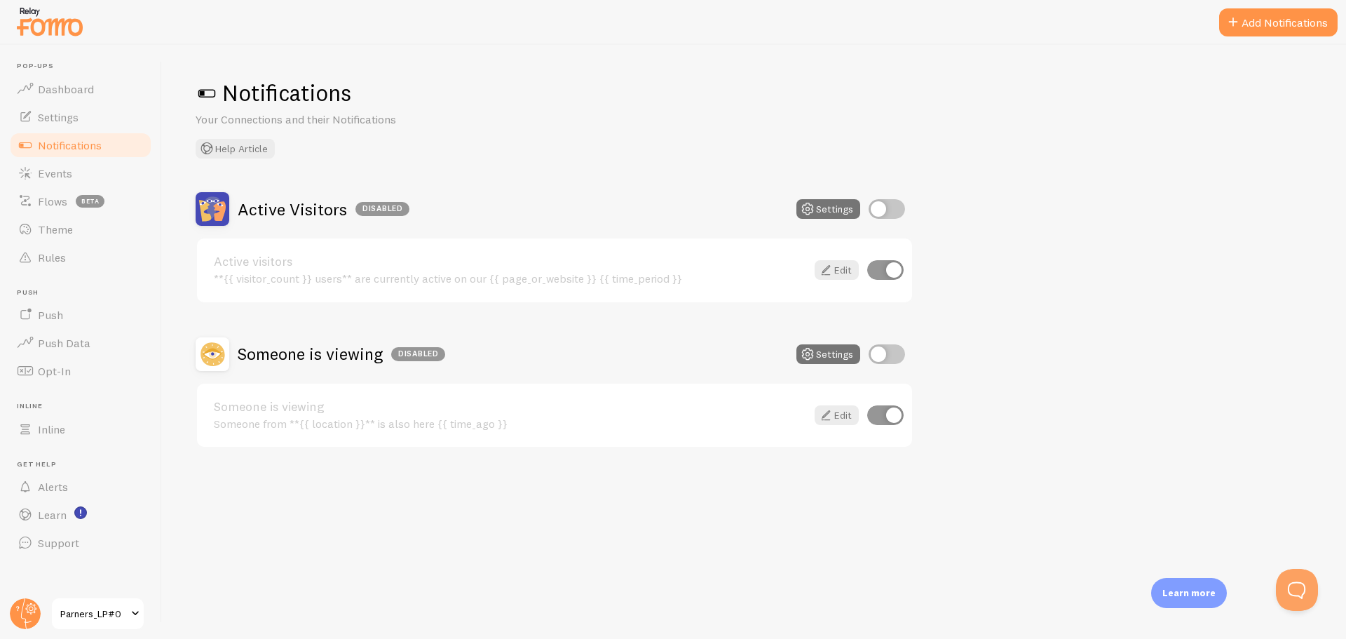
click at [1279, 14] on button "Add Notifications" at bounding box center [1278, 22] width 118 height 28
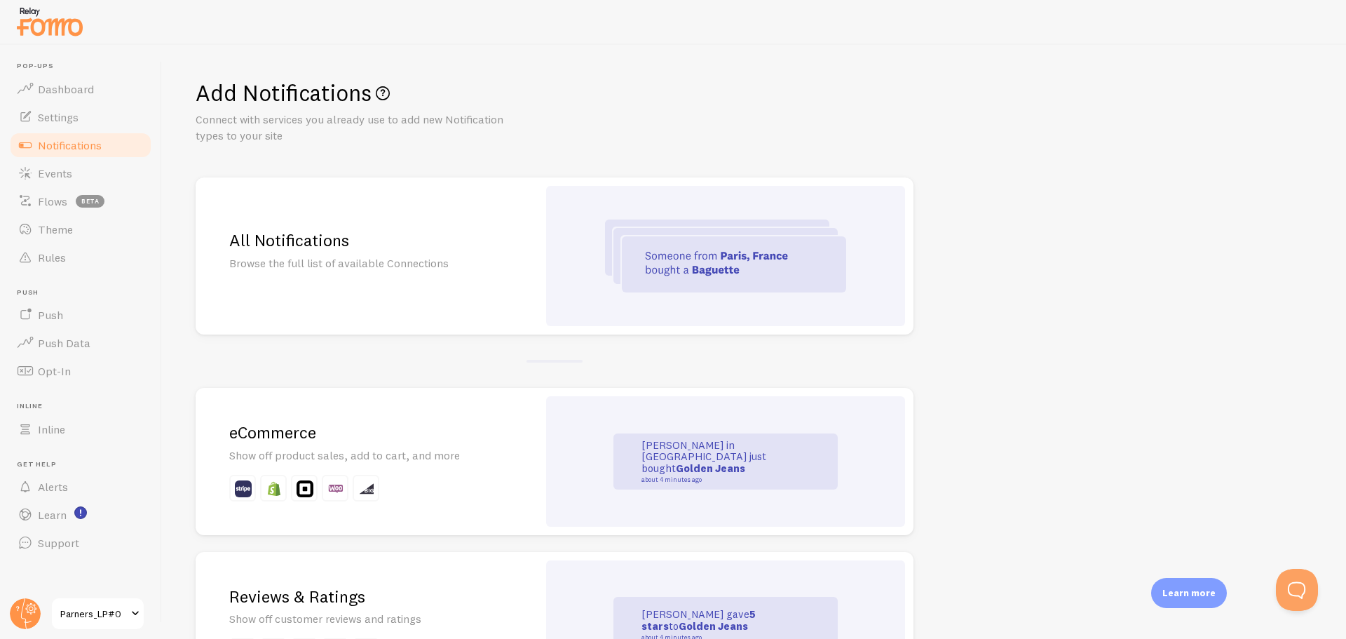
click at [390, 251] on div "All Notifications Browse the full list of available Connections" at bounding box center [367, 255] width 342 height 157
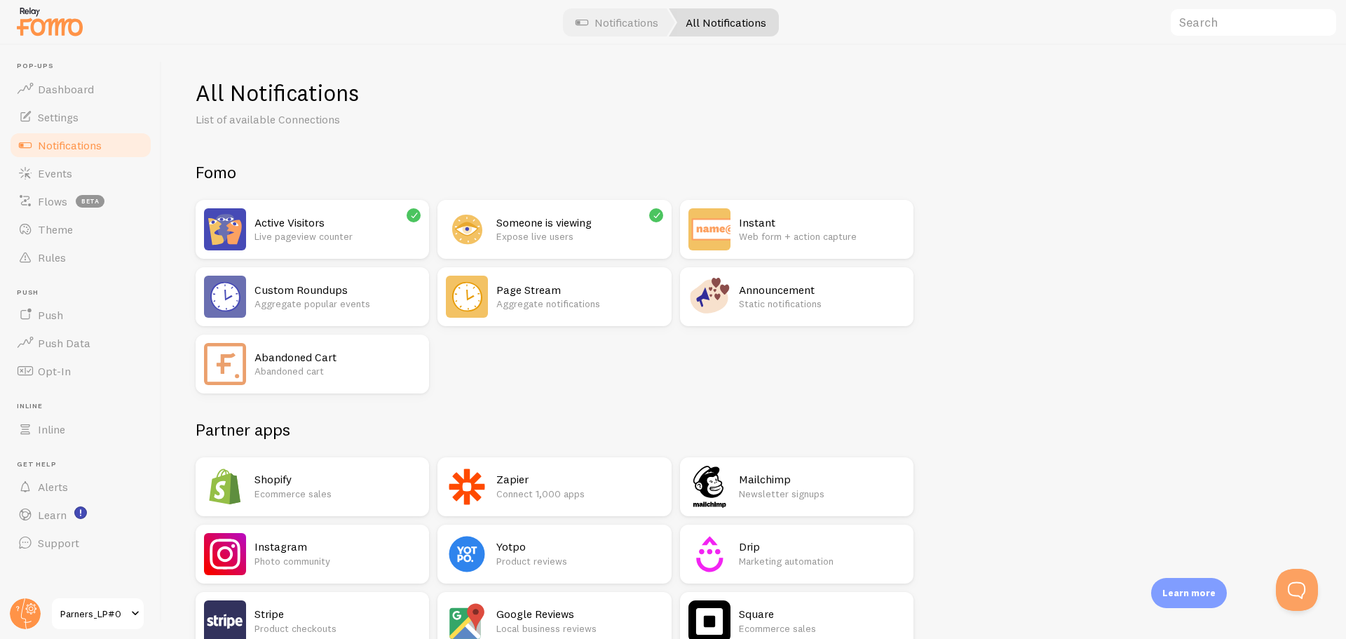
click at [574, 473] on h2 "Zapier" at bounding box center [579, 479] width 166 height 15
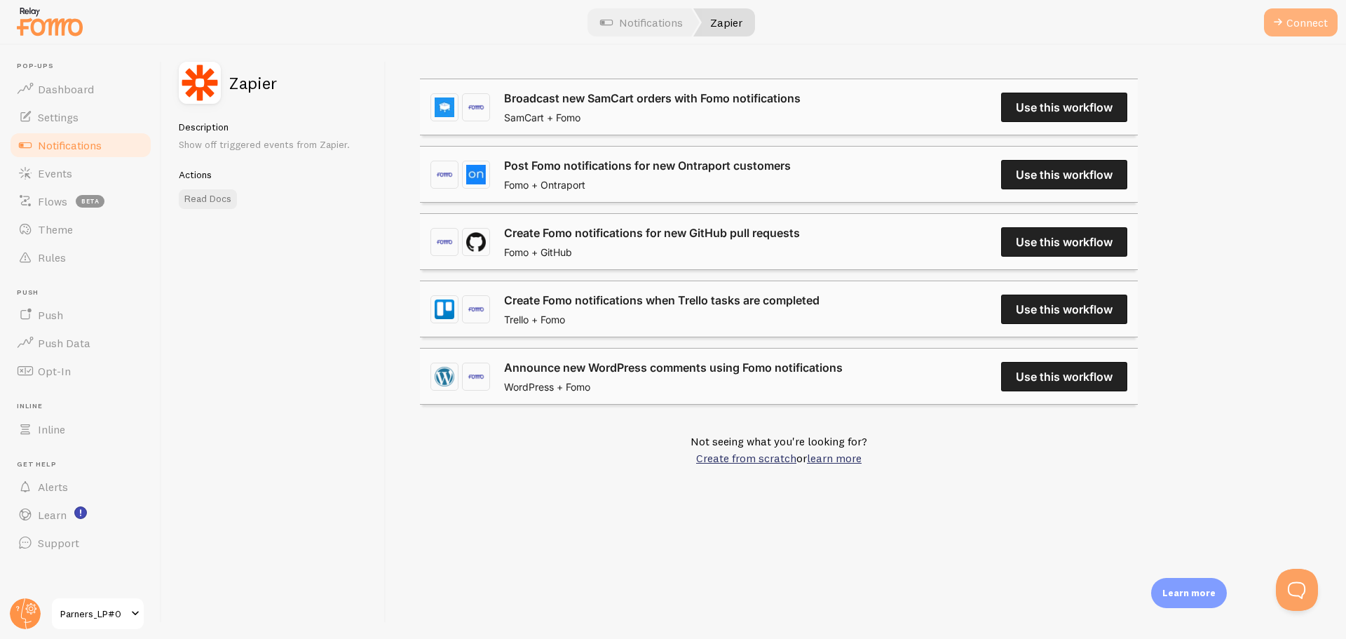
click at [1278, 20] on span at bounding box center [1277, 22] width 17 height 17
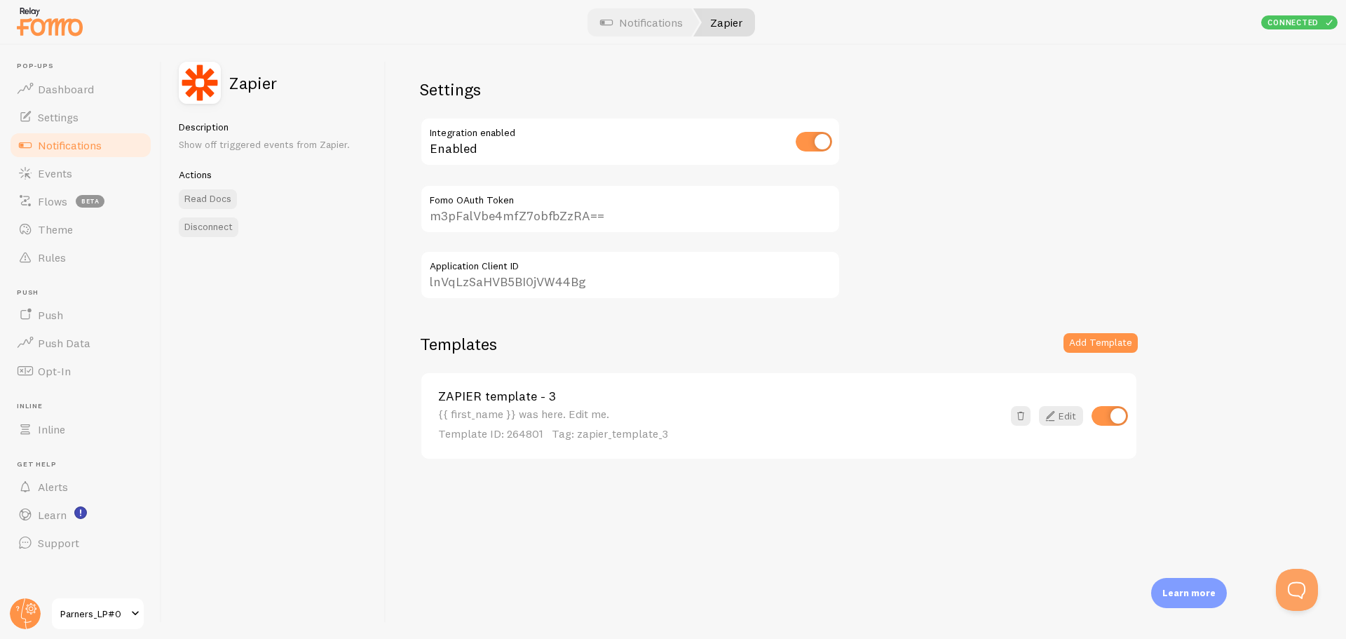
click at [587, 526] on div "Settings Integration enabled Enabled m3pFalVbe4mfZ7obfbZzRA== Fomo OAuth Token …" at bounding box center [866, 342] width 960 height 594
click at [413, 552] on div "Settings Integration enabled Enabled m3pFalVbe4mfZ7obfbZzRA== Fomo OAuth Token …" at bounding box center [866, 342] width 960 height 594
click at [97, 126] on link "Settings" at bounding box center [80, 117] width 144 height 28
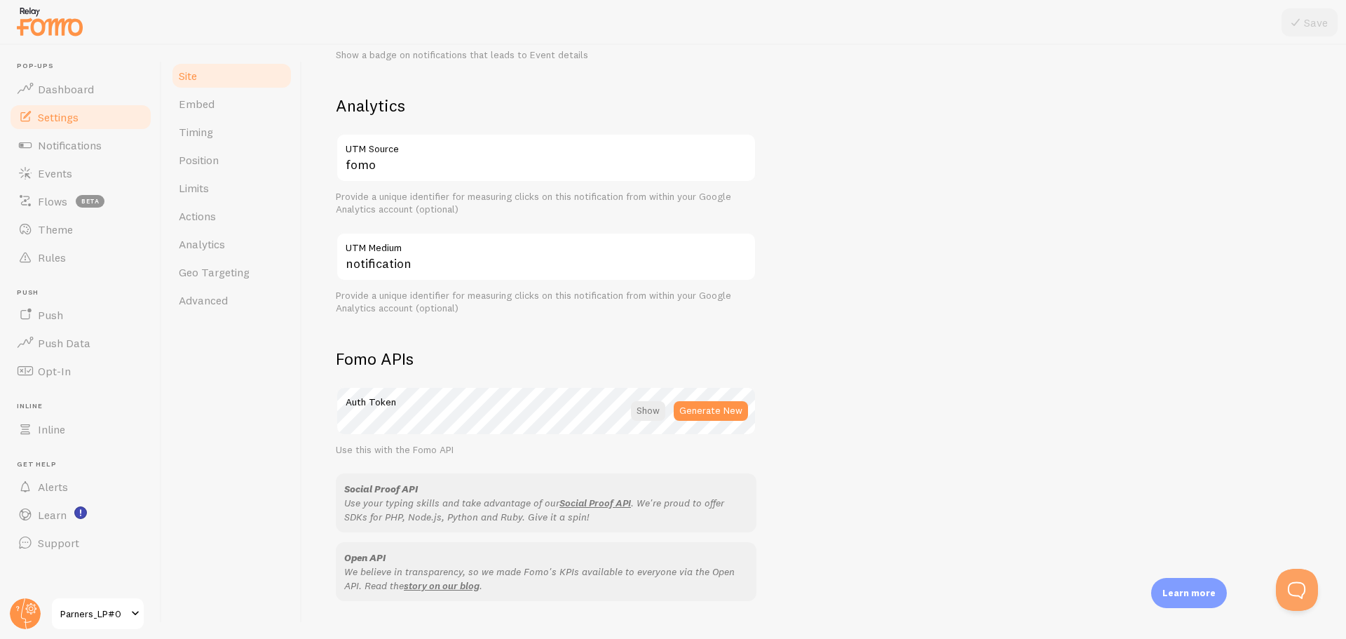
scroll to position [685, 0]
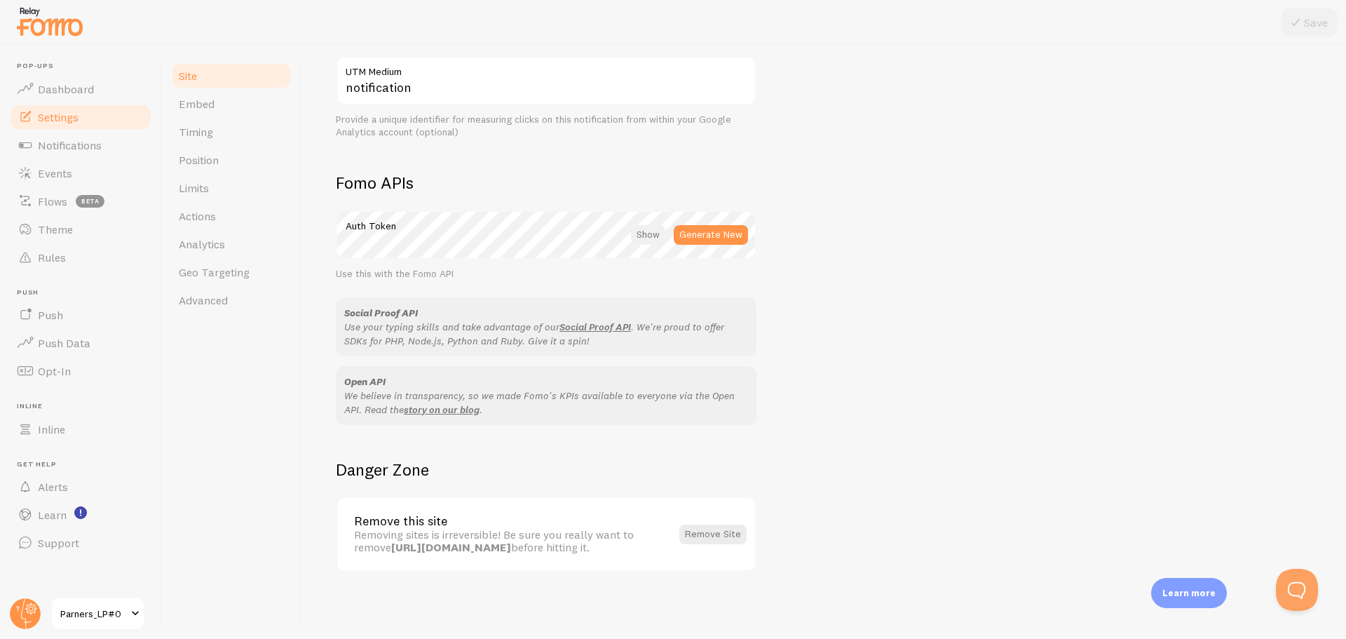
click at [644, 237] on div at bounding box center [648, 235] width 34 height 20
click at [310, 243] on div "Site Settings Settings related to your website Parners_LP#0 Site Title Name use…" at bounding box center [824, 342] width 1044 height 594
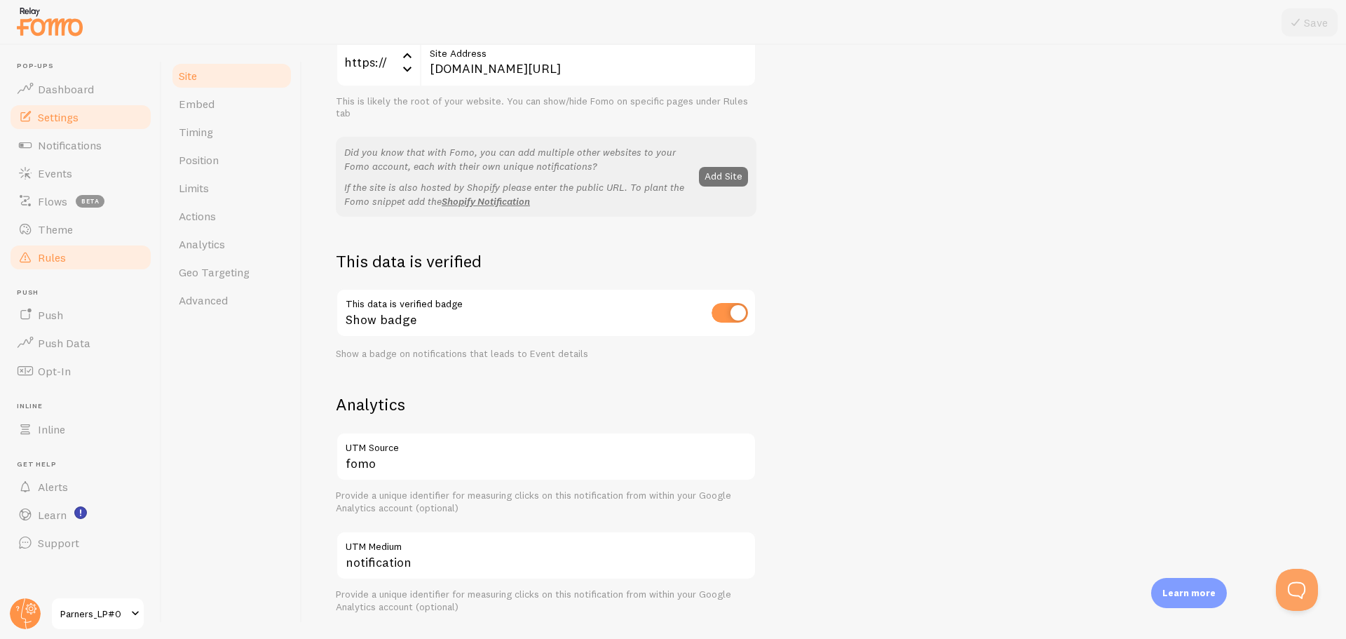
scroll to position [194, 0]
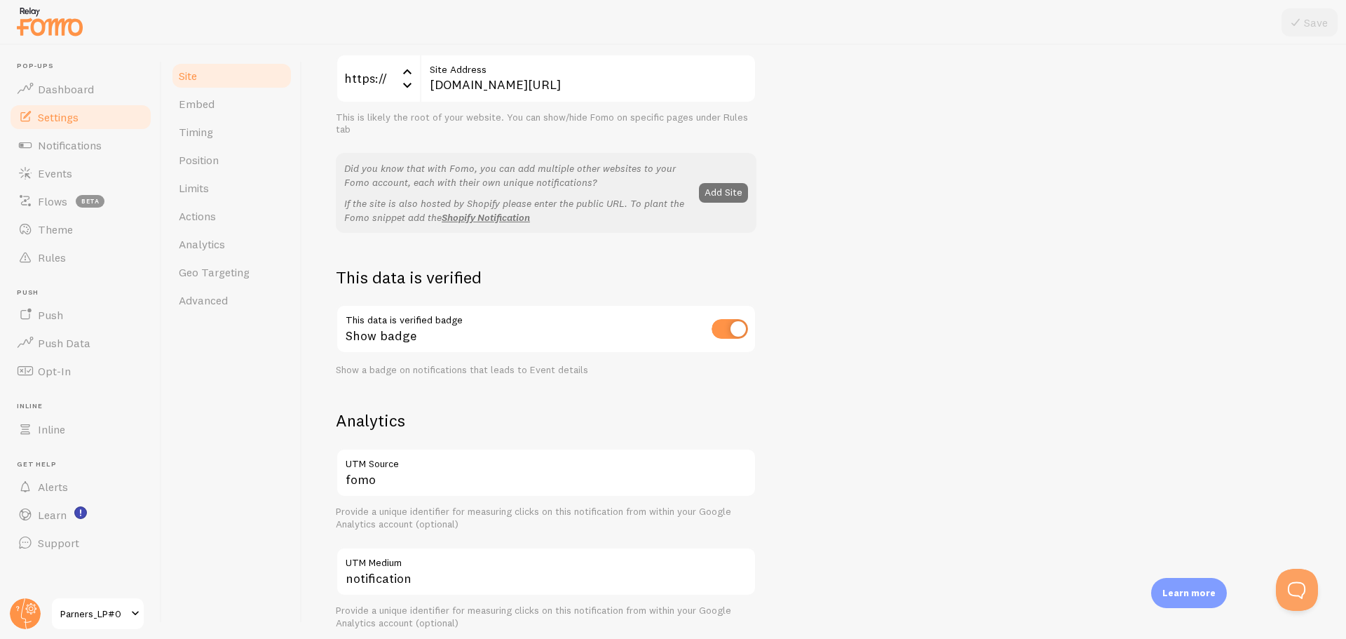
click at [632, 411] on h2 "Analytics" at bounding box center [546, 420] width 421 height 22
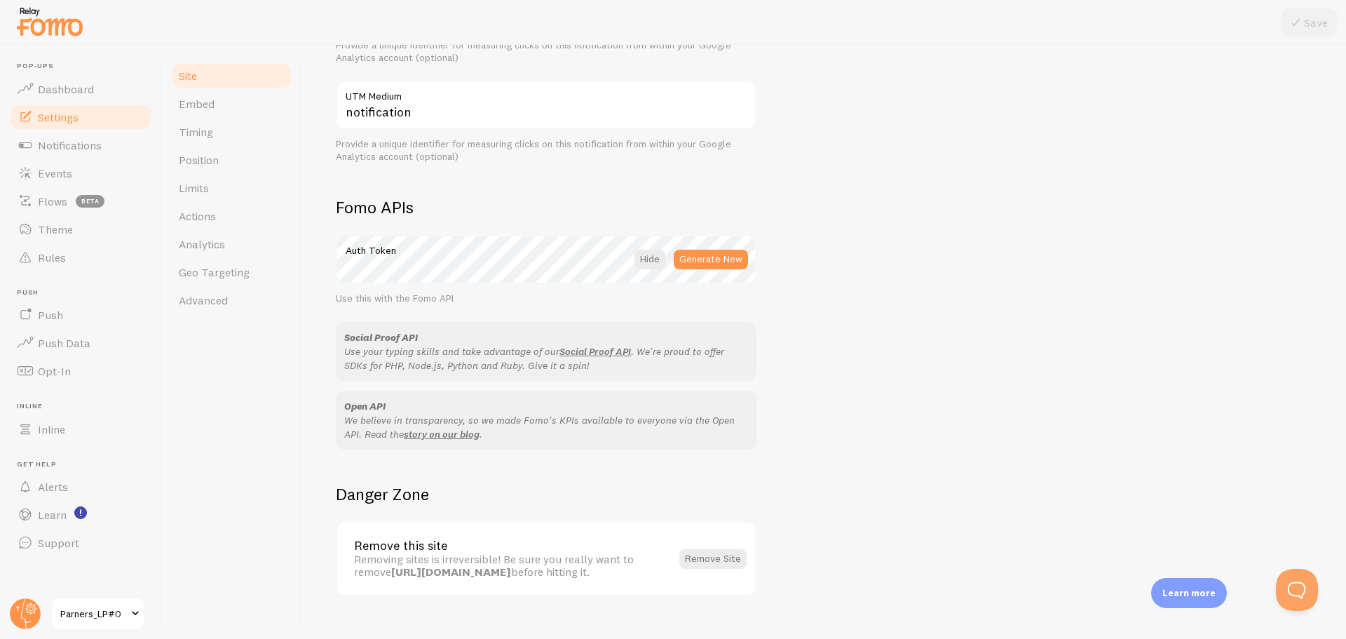
scroll to position [685, 0]
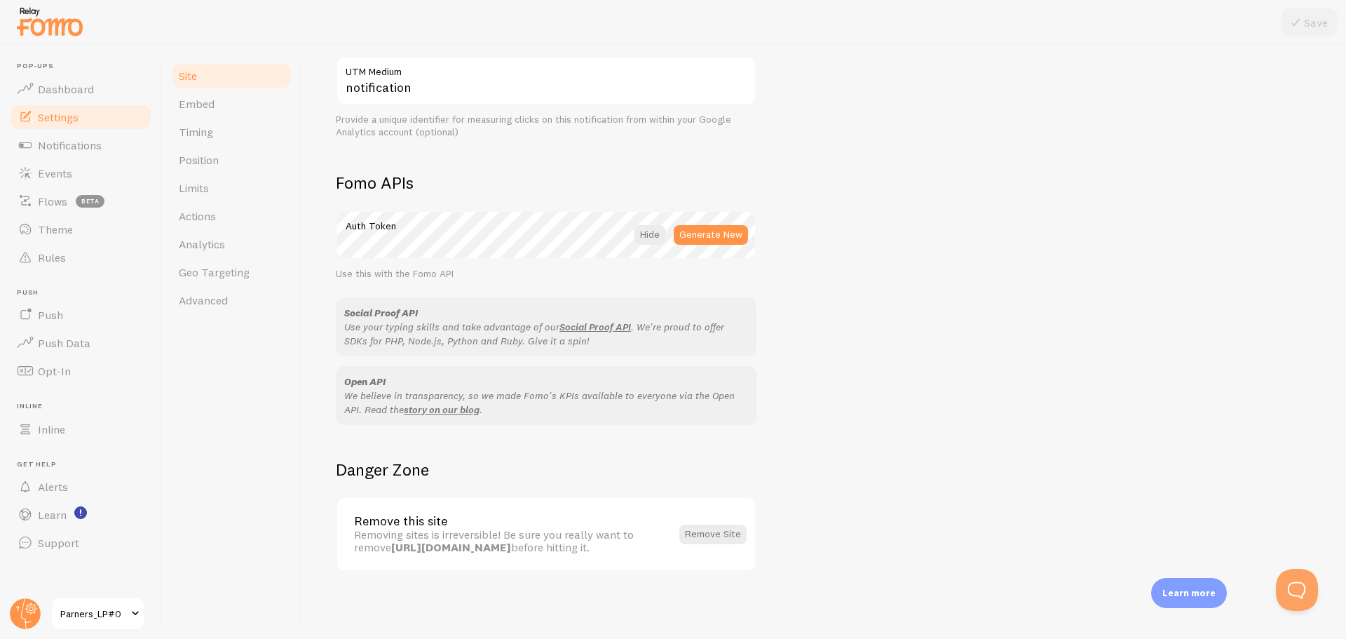
click at [519, 475] on h2 "Danger Zone" at bounding box center [546, 469] width 421 height 22
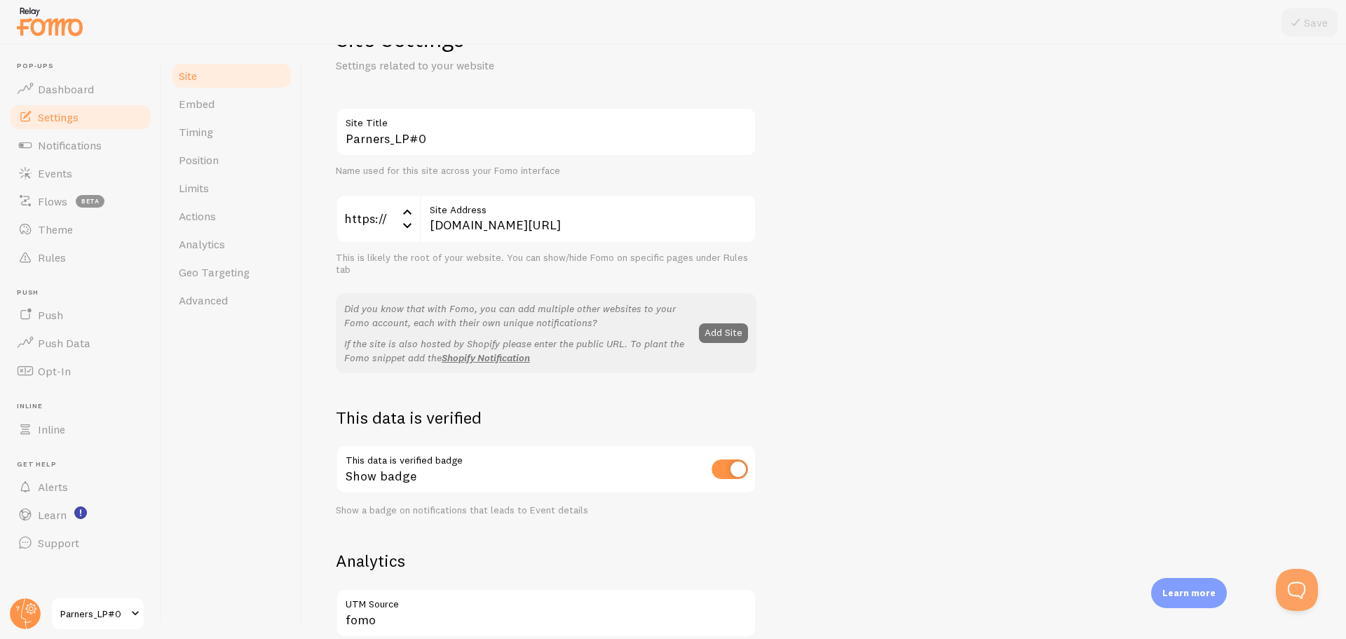
scroll to position [0, 0]
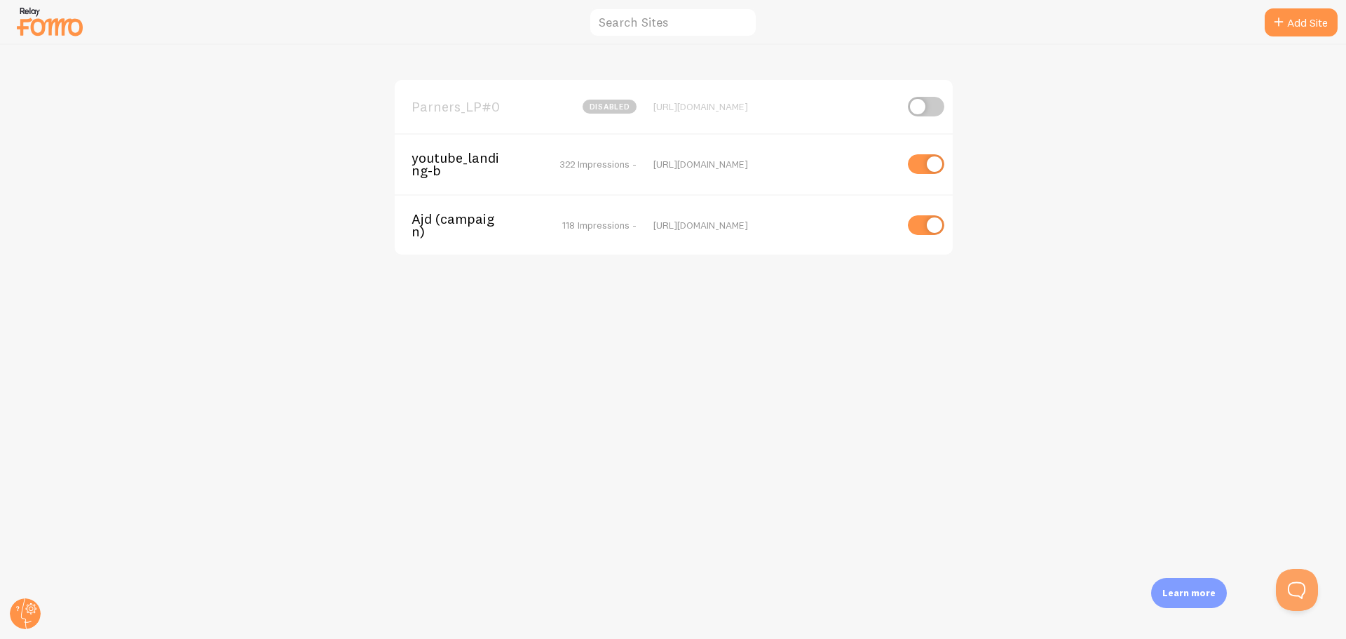
click at [456, 111] on span "Parners_LP#0" at bounding box center [467, 106] width 113 height 13
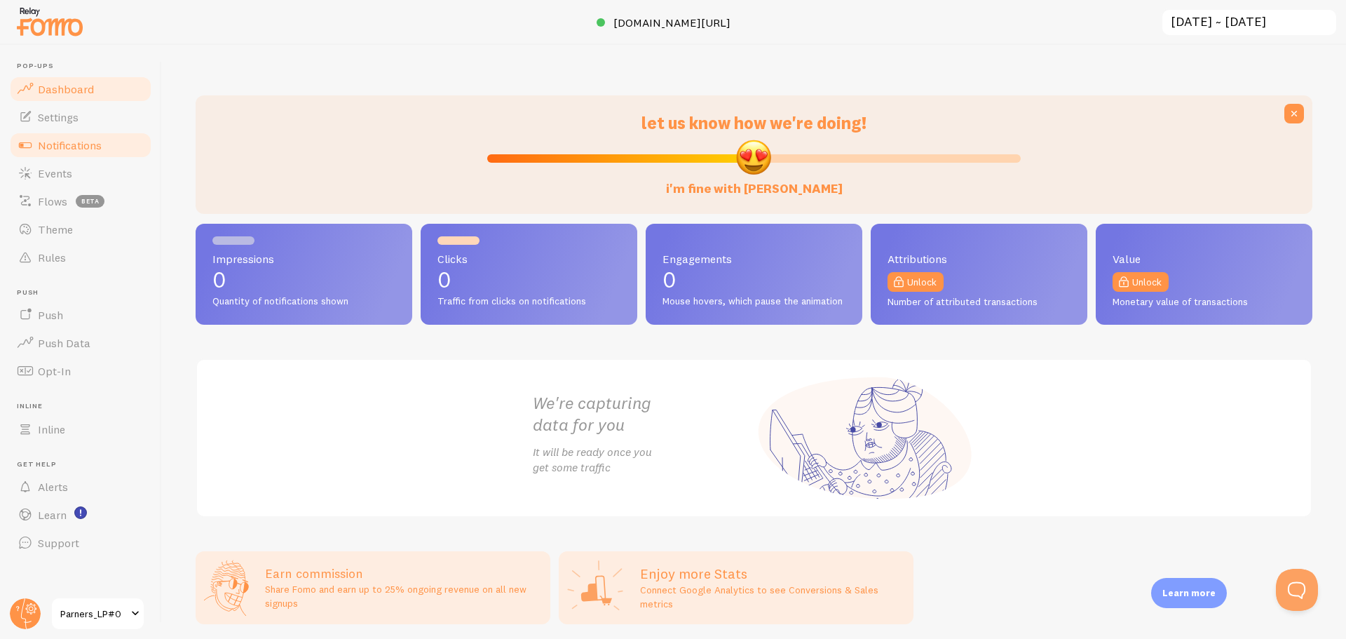
click at [91, 131] on link "Notifications" at bounding box center [80, 145] width 144 height 28
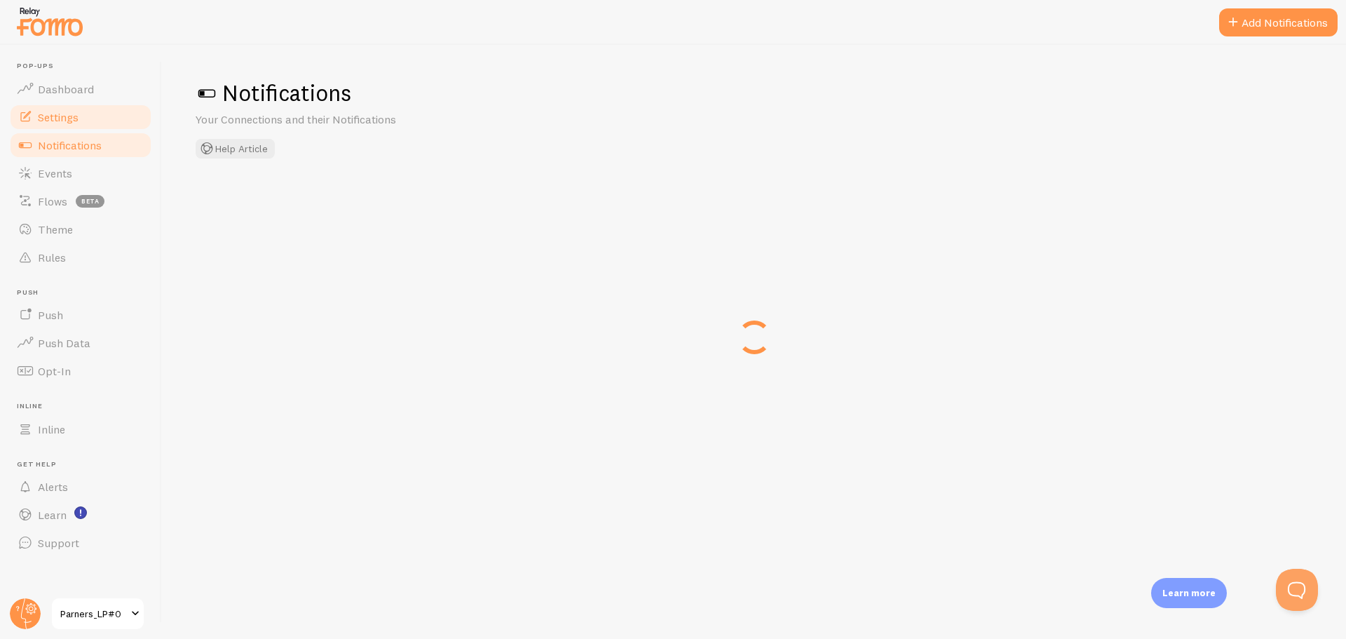
click at [91, 117] on link "Settings" at bounding box center [80, 117] width 144 height 28
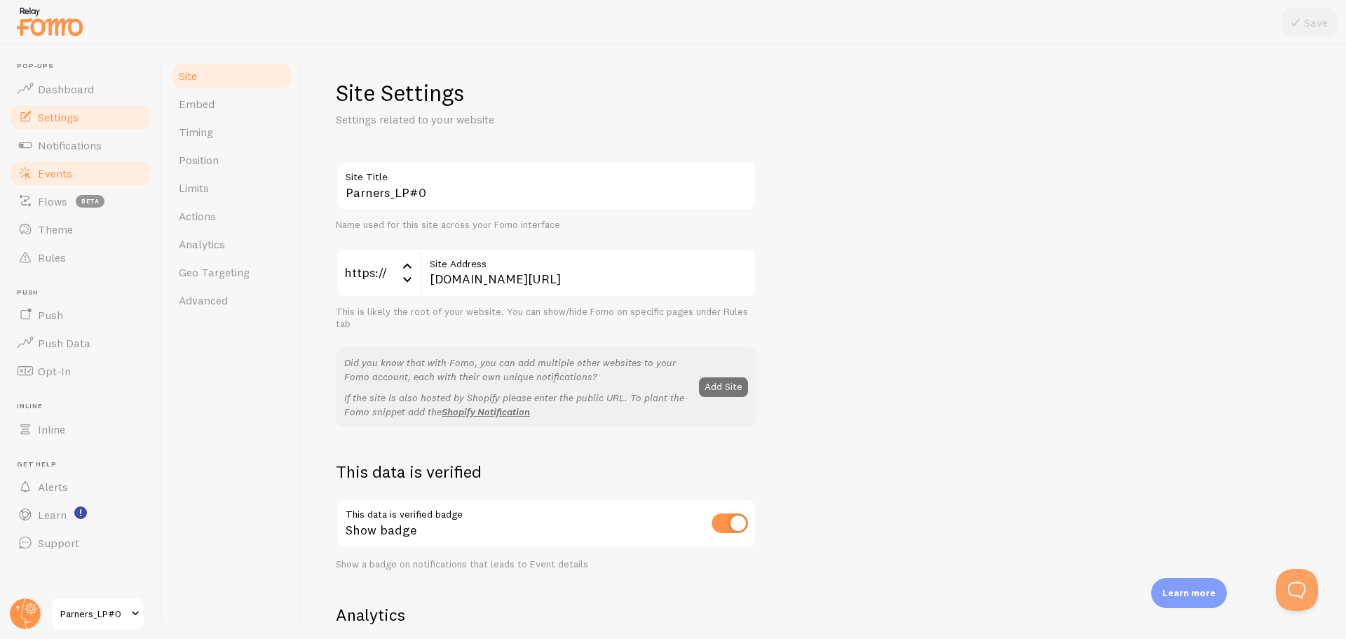
click at [46, 176] on span "Events" at bounding box center [55, 173] width 34 height 14
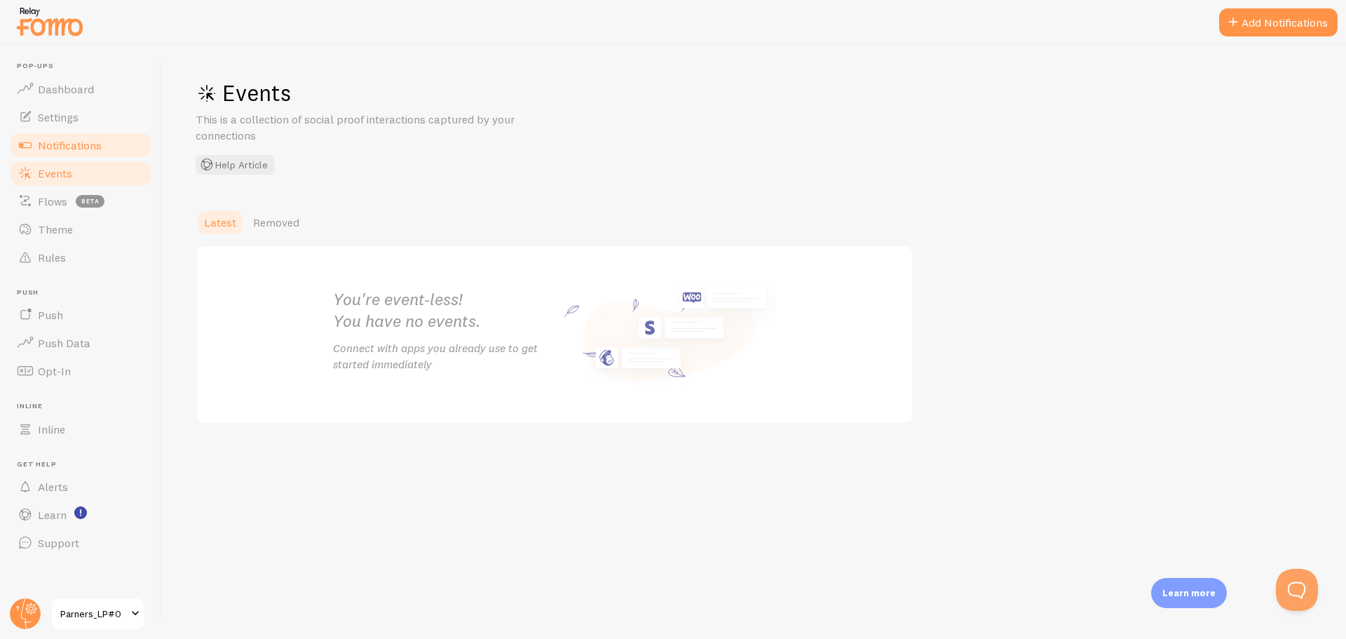
click at [64, 147] on span "Notifications" at bounding box center [70, 145] width 64 height 14
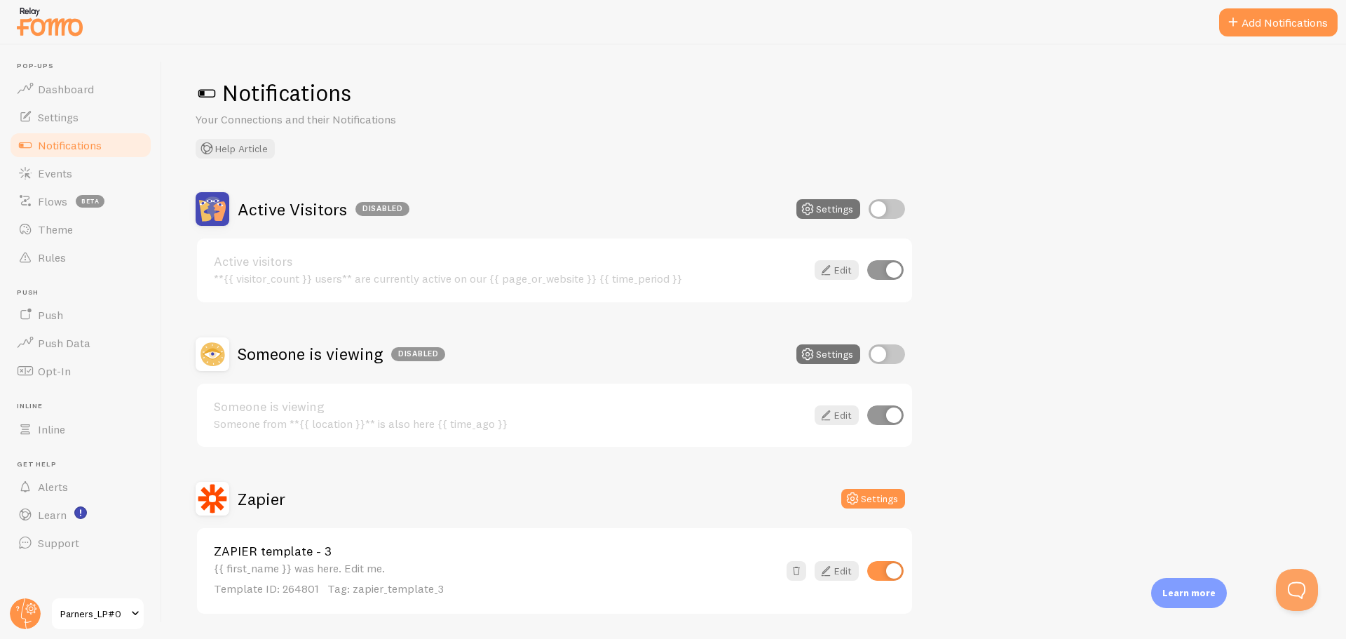
click at [280, 501] on h2 "Zapier" at bounding box center [262, 499] width 48 height 22
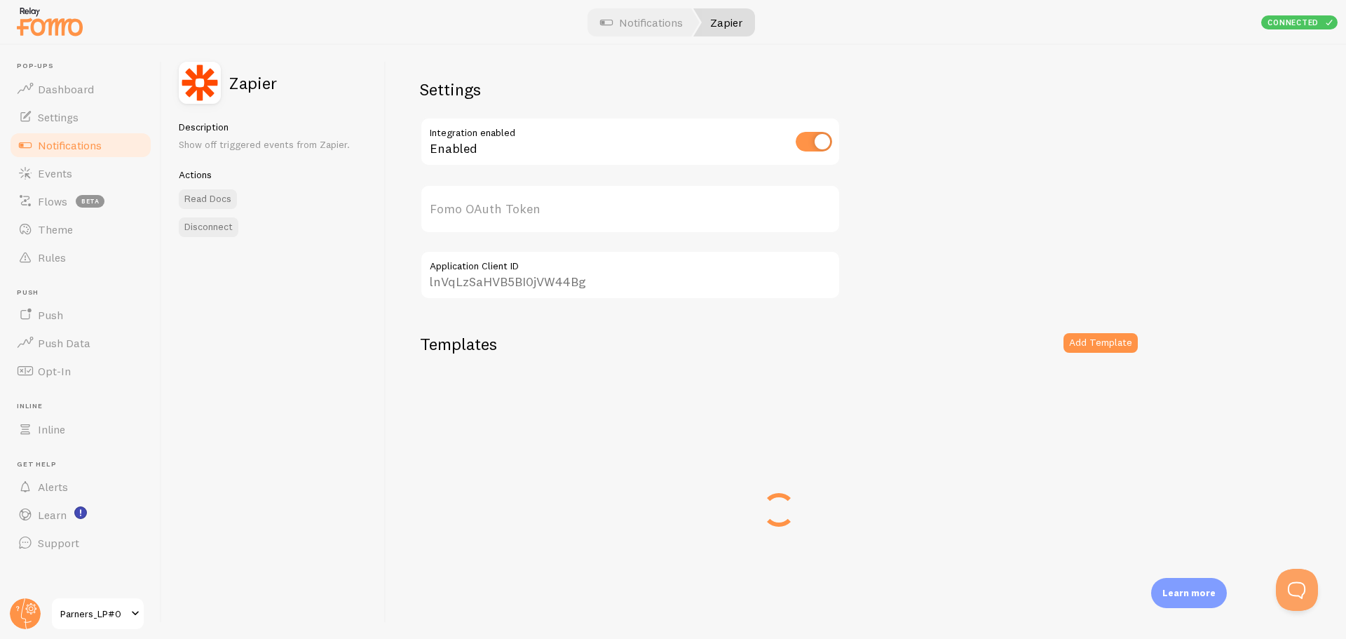
type input "m3pFalVbe4mfZ7obfbZzRA=="
click at [531, 278] on input "lnVqLzSaHVB5BI0jVW44Bg" at bounding box center [630, 274] width 421 height 49
click at [518, 211] on input "m3pFalVbe4mfZ7obfbZzRA==" at bounding box center [630, 208] width 421 height 49
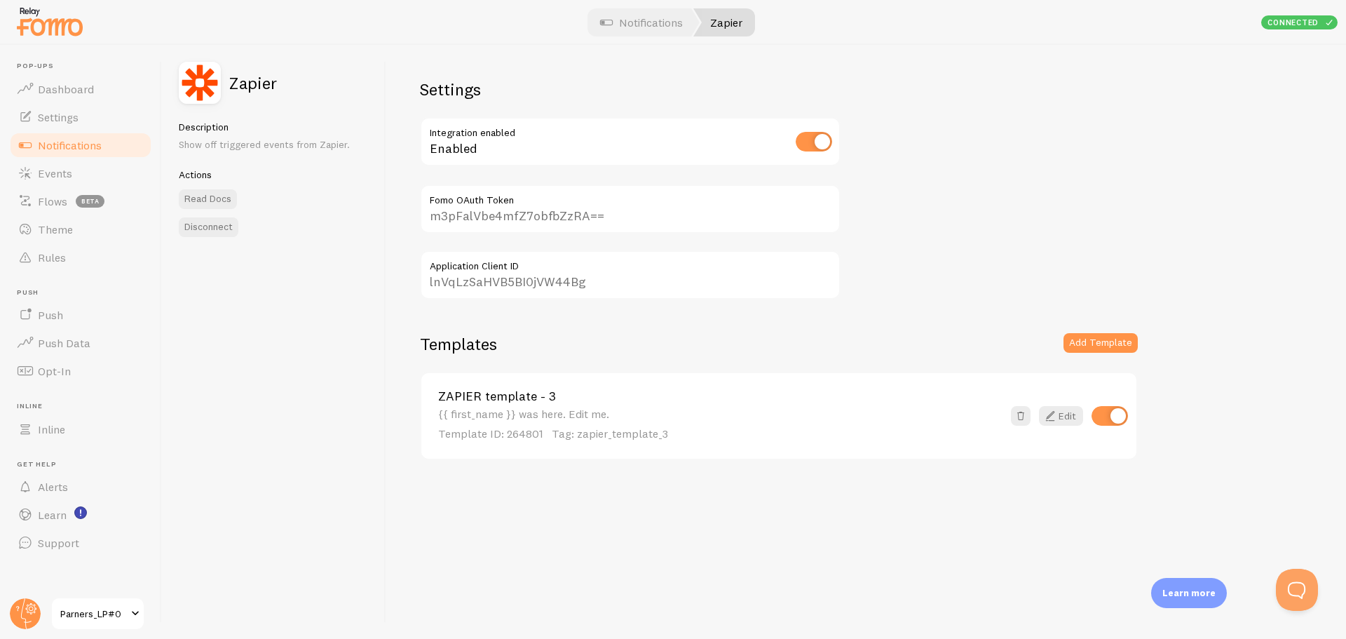
click at [518, 211] on input "m3pFalVbe4mfZ7obfbZzRA==" at bounding box center [630, 208] width 421 height 49
click at [833, 339] on div "Templates Add Template" at bounding box center [779, 352] width 718 height 39
click at [1056, 420] on icon at bounding box center [1050, 415] width 17 height 17
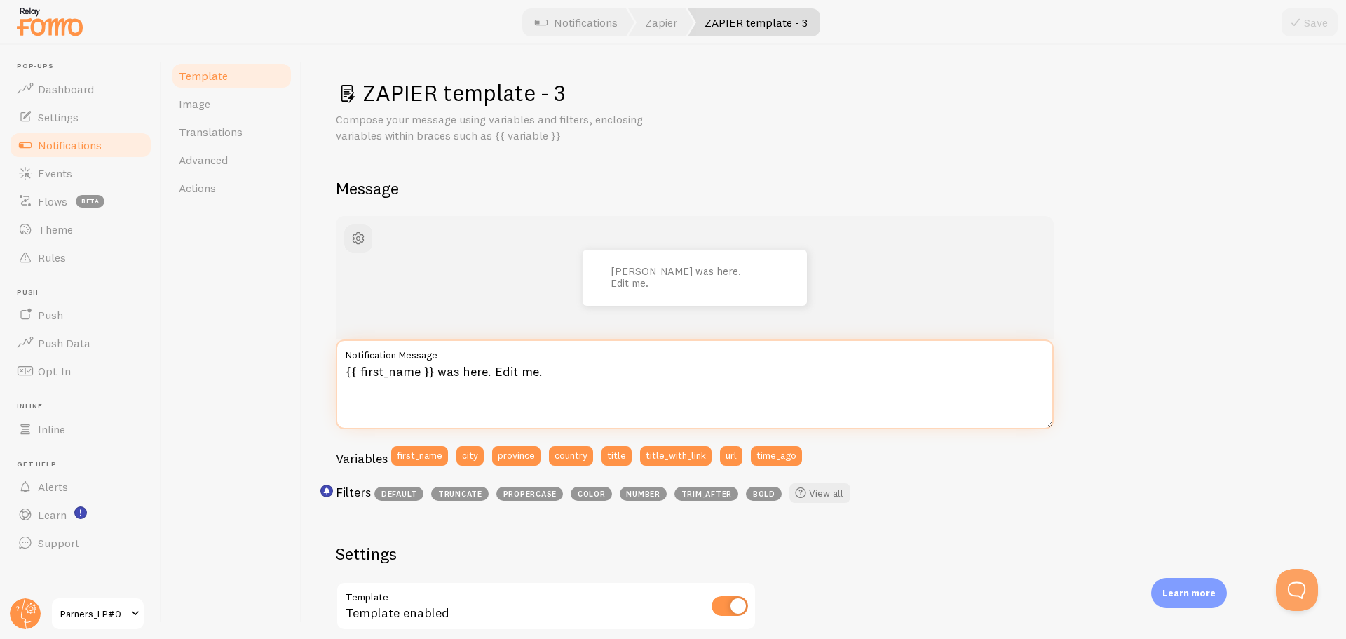
click at [566, 375] on textarea "{{ first_name }} was here. Edit me." at bounding box center [695, 384] width 718 height 90
paste textarea "지금까지 총 **{{ title }}분**이 신청하셨습니다🔥"
click at [618, 375] on textarea "지금까지 총 **{{ title }}분**이 신청하셨습니다🔥" at bounding box center [695, 384] width 718 height 90
click at [452, 378] on textarea "지금까지 총 **{{ title }}분**이 신청하셨습니다🔥" at bounding box center [695, 384] width 718 height 90
click at [430, 374] on textarea "지금까지 총 **{{ title }}분**이 신청하셨습니다🔥" at bounding box center [695, 384] width 718 height 90
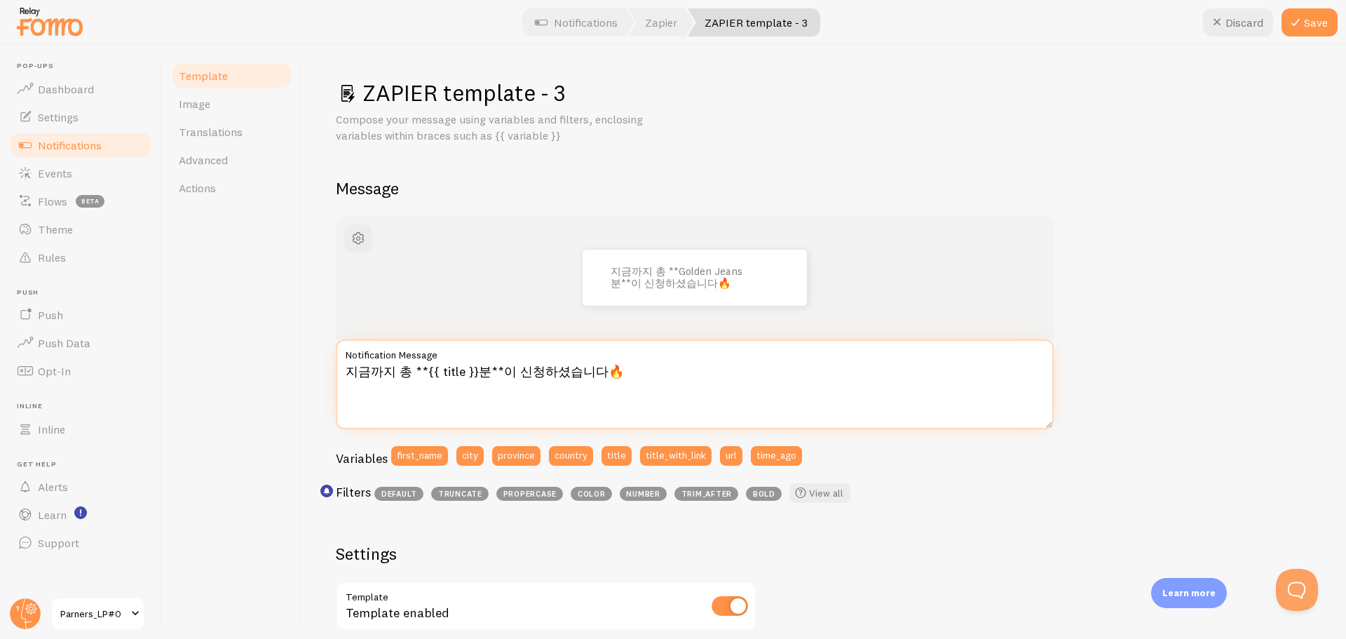
click at [461, 381] on textarea "지금까지 총 **{{ title }}분**이 신청하셨습니다🔥" at bounding box center [695, 384] width 718 height 90
click at [493, 369] on textarea "지금까지 총 **{{ title }}분**이 신청하셨습니다🔥" at bounding box center [695, 384] width 718 height 90
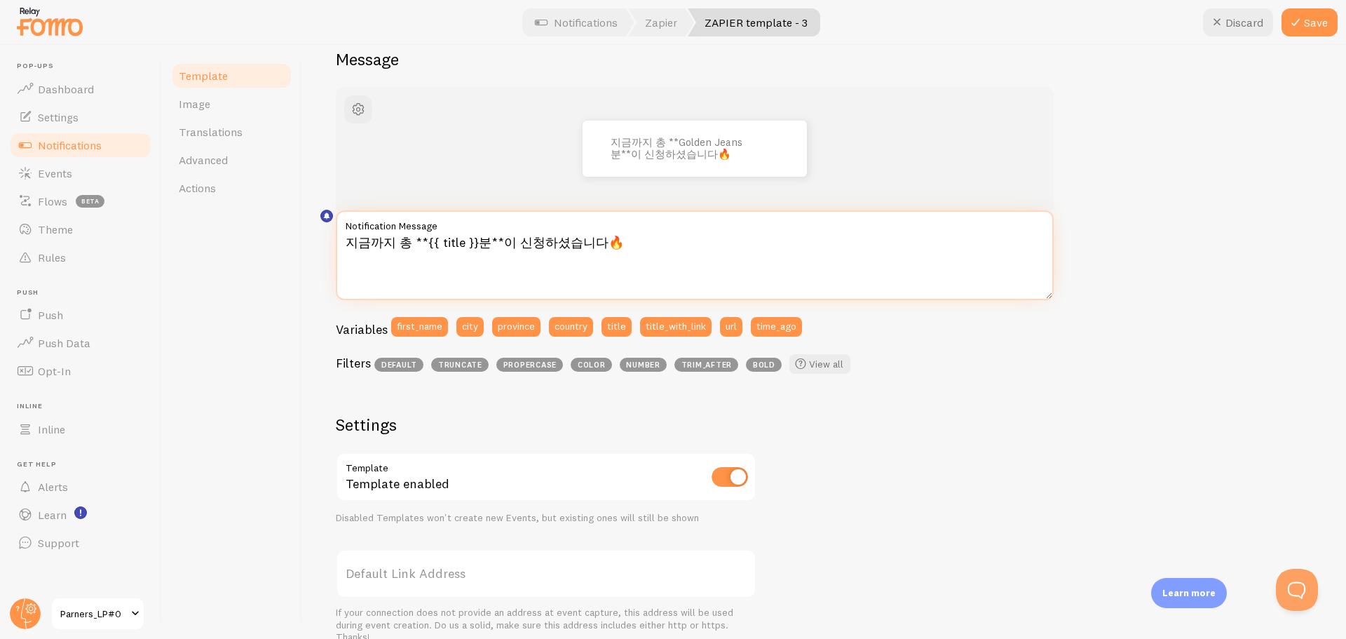
scroll to position [280, 0]
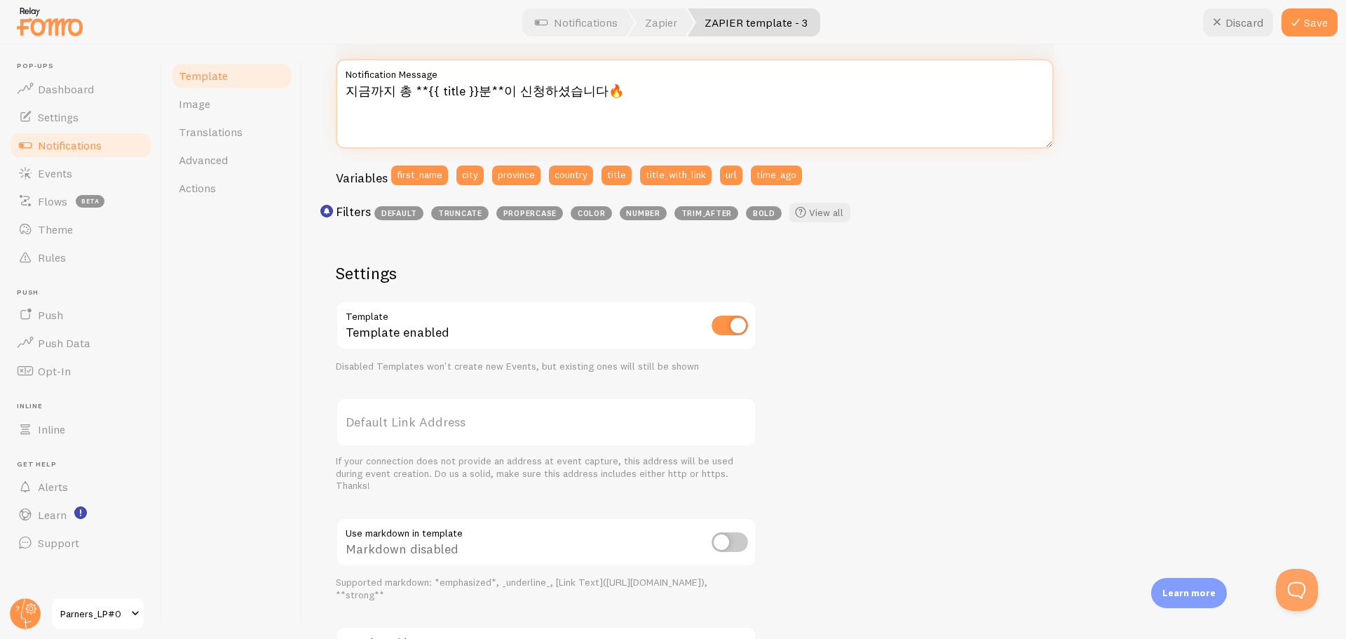
type textarea "지금까지 총 **{{ title }}분**이 신청하셨습니다🔥"
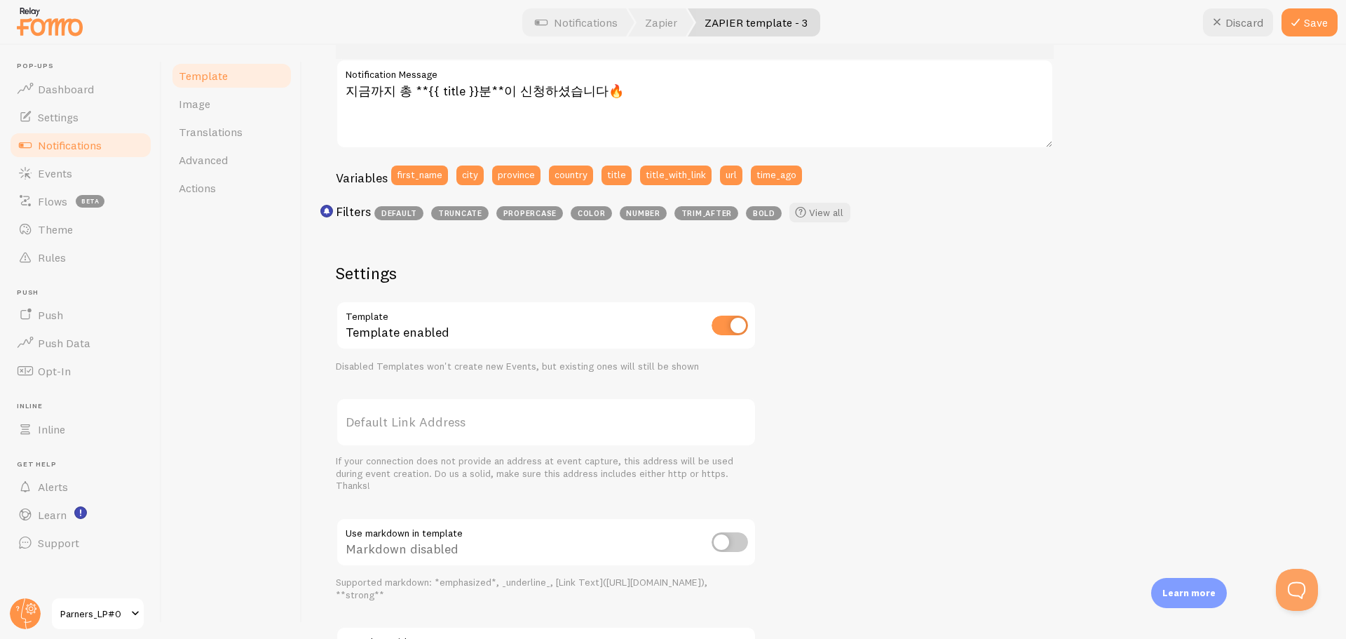
click at [723, 542] on input "checkbox" at bounding box center [729, 542] width 36 height 20
checkbox input "true"
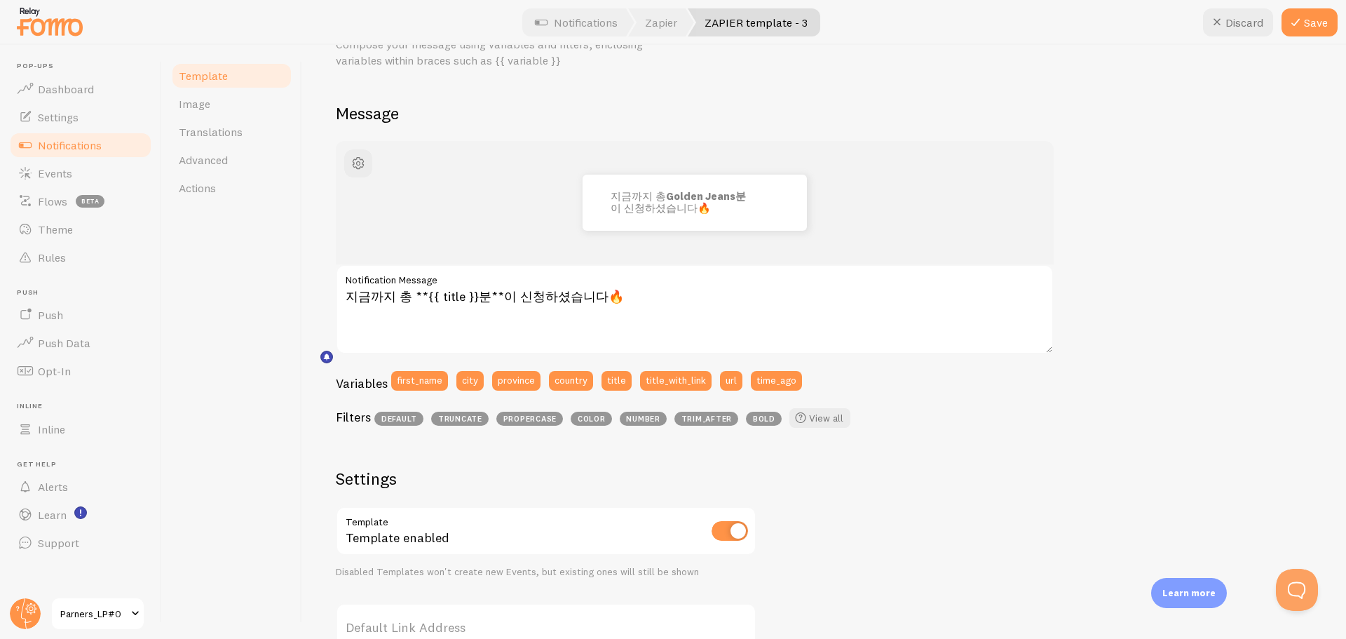
scroll to position [70, 0]
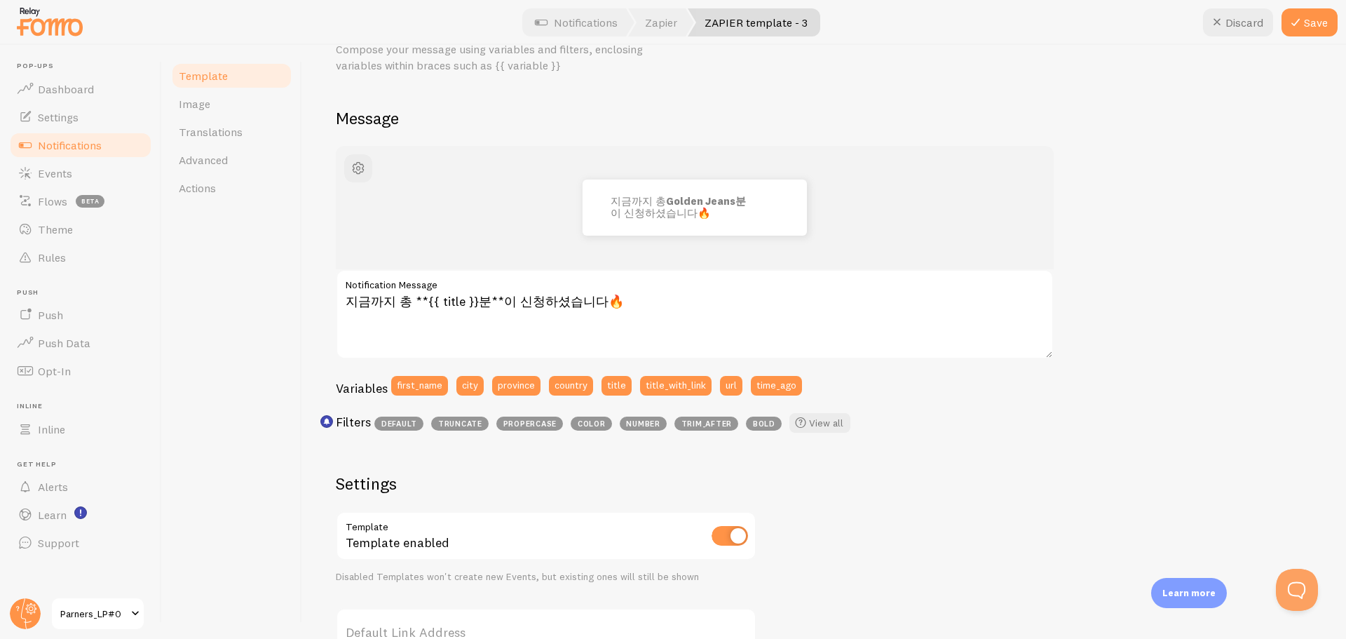
click at [921, 554] on div "지금까지 총 Golden Jeans분 이 신청하셨습니다🔥 지금까지 총 **{{ title }}분**이 신청하셨습니다🔥 Notification …" at bounding box center [824, 532] width 976 height 773
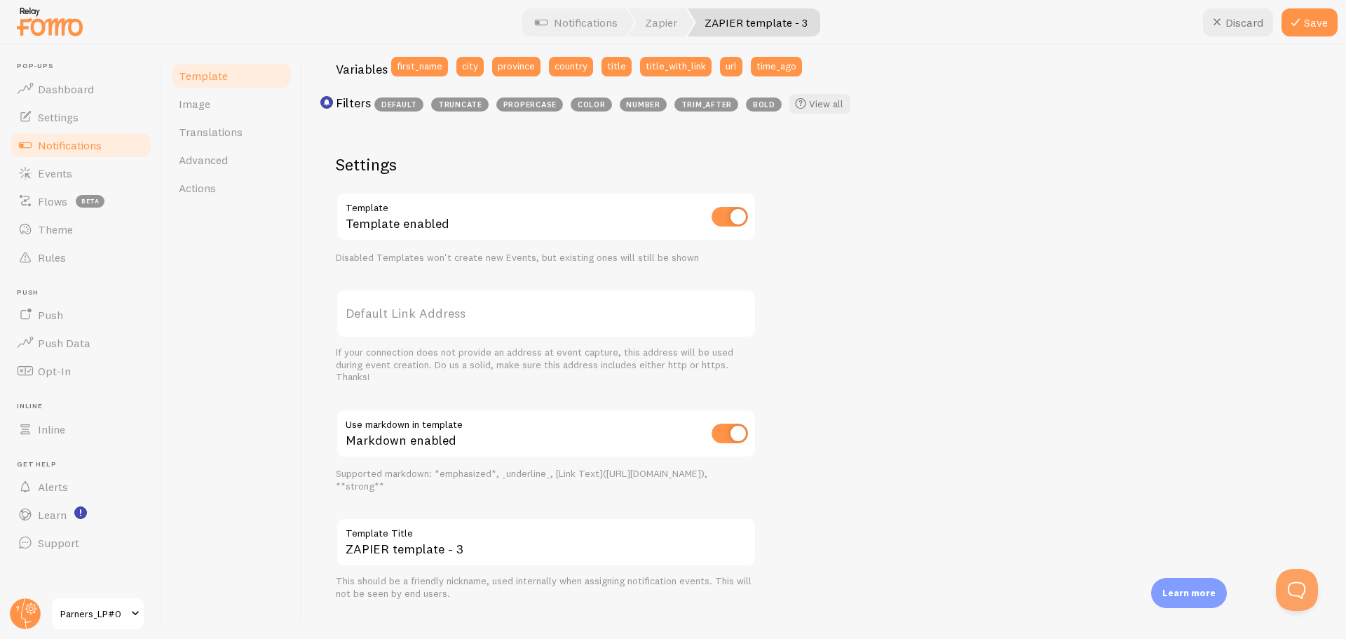
scroll to position [409, 0]
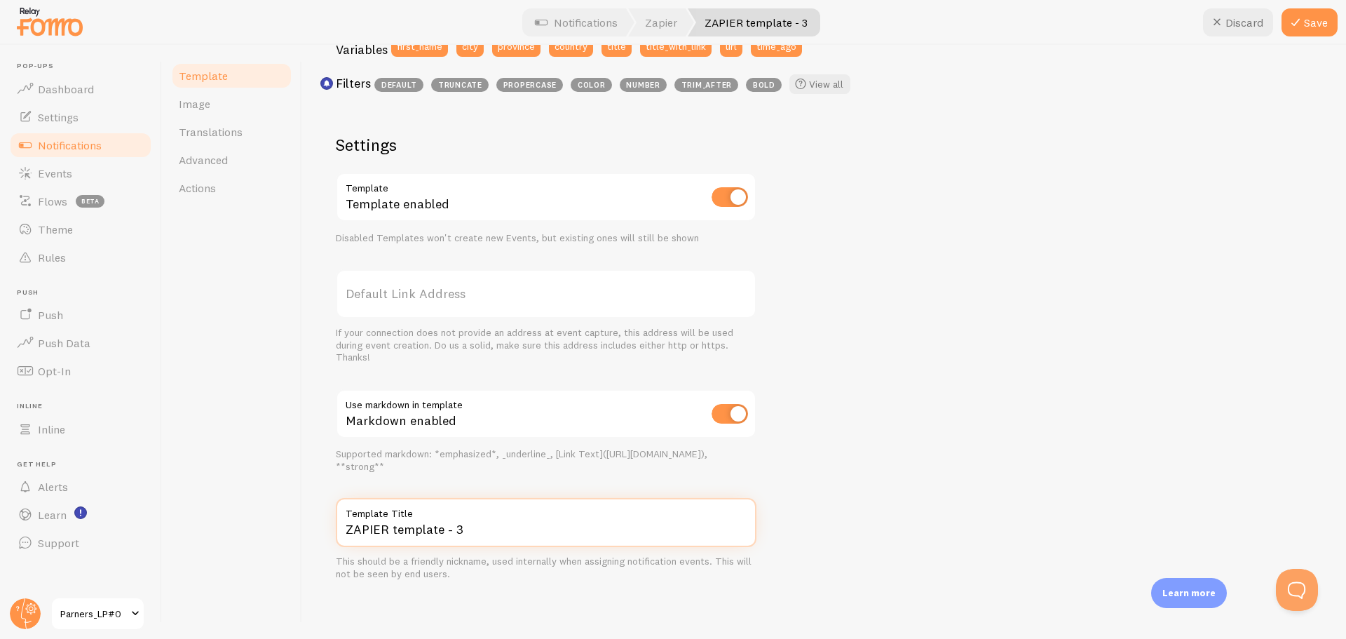
click at [540, 522] on input "ZAPIER template - 3" at bounding box center [546, 522] width 421 height 49
click at [584, 523] on input "ZAPIER template - 3" at bounding box center [546, 522] width 421 height 49
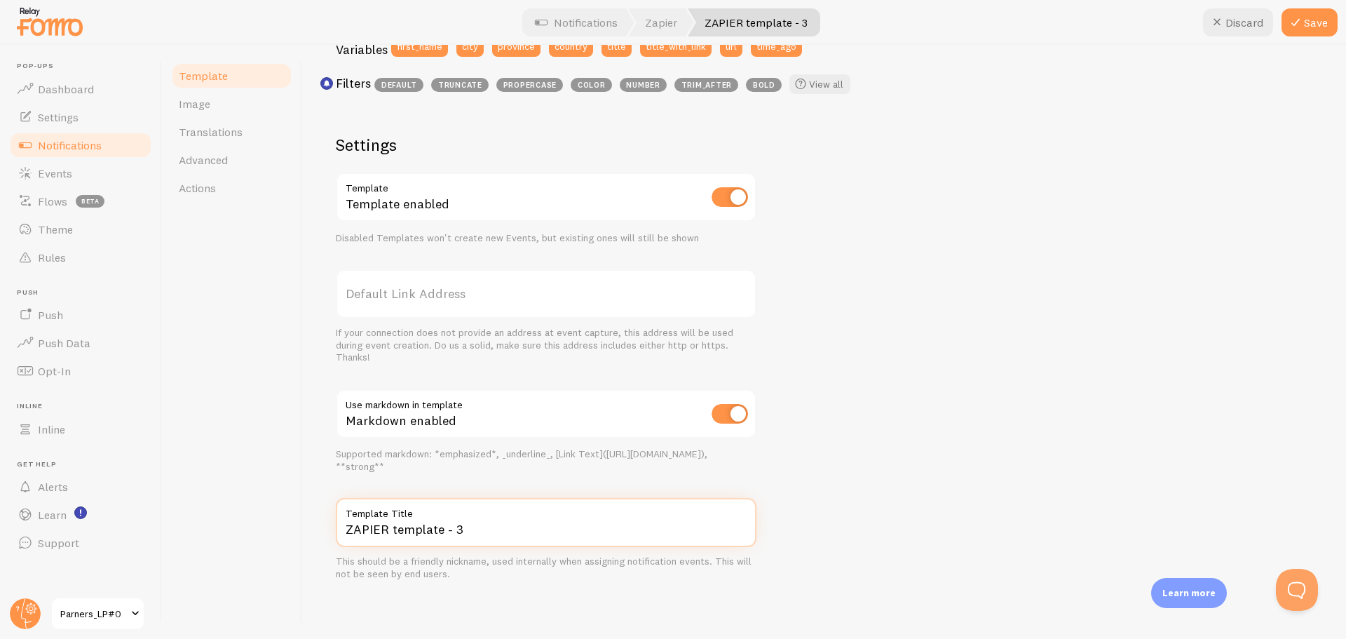
click at [613, 540] on input "ZAPIER template - 3" at bounding box center [546, 522] width 421 height 49
click at [647, 530] on input "ZAPIER template - 3" at bounding box center [546, 522] width 421 height 49
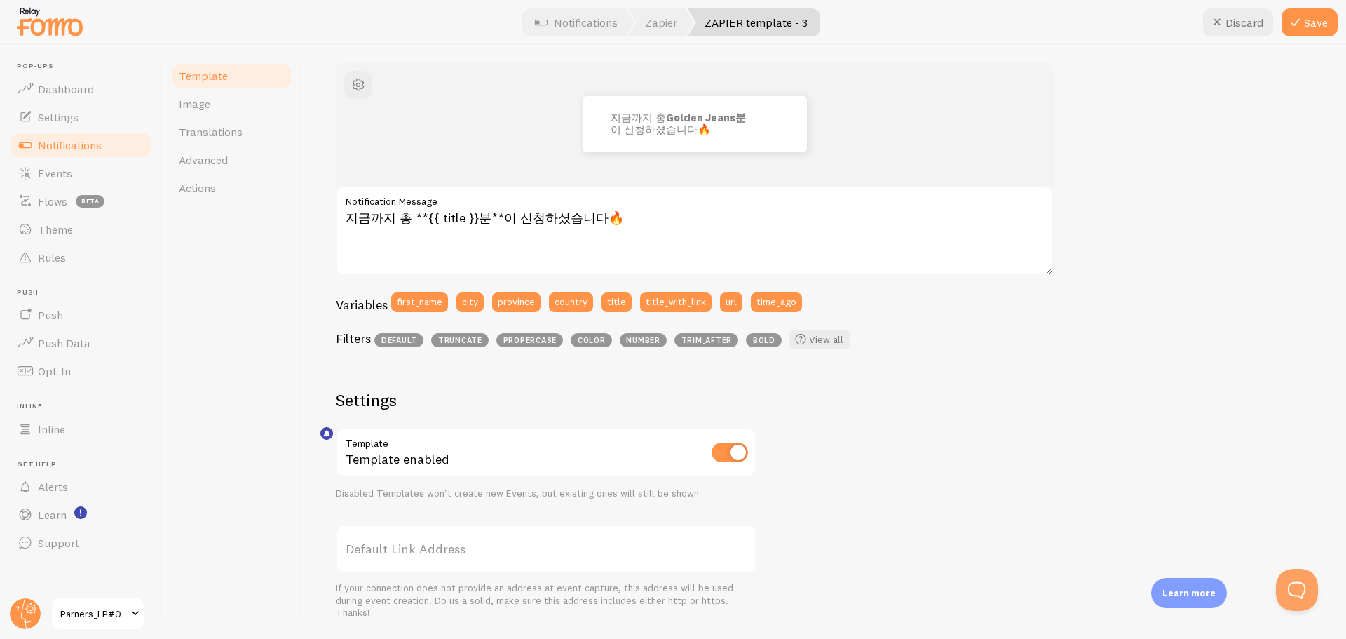
scroll to position [58, 0]
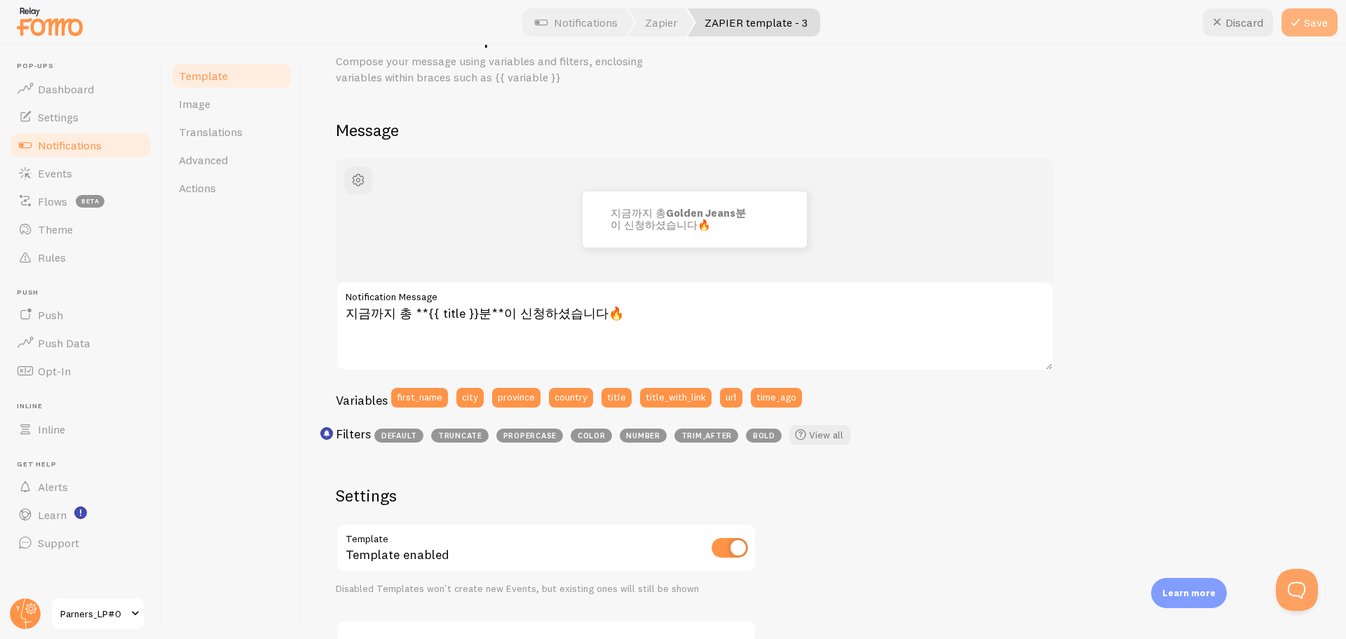
type input "ZAPIER template - 1"
click at [1314, 10] on button "Save" at bounding box center [1309, 22] width 56 height 28
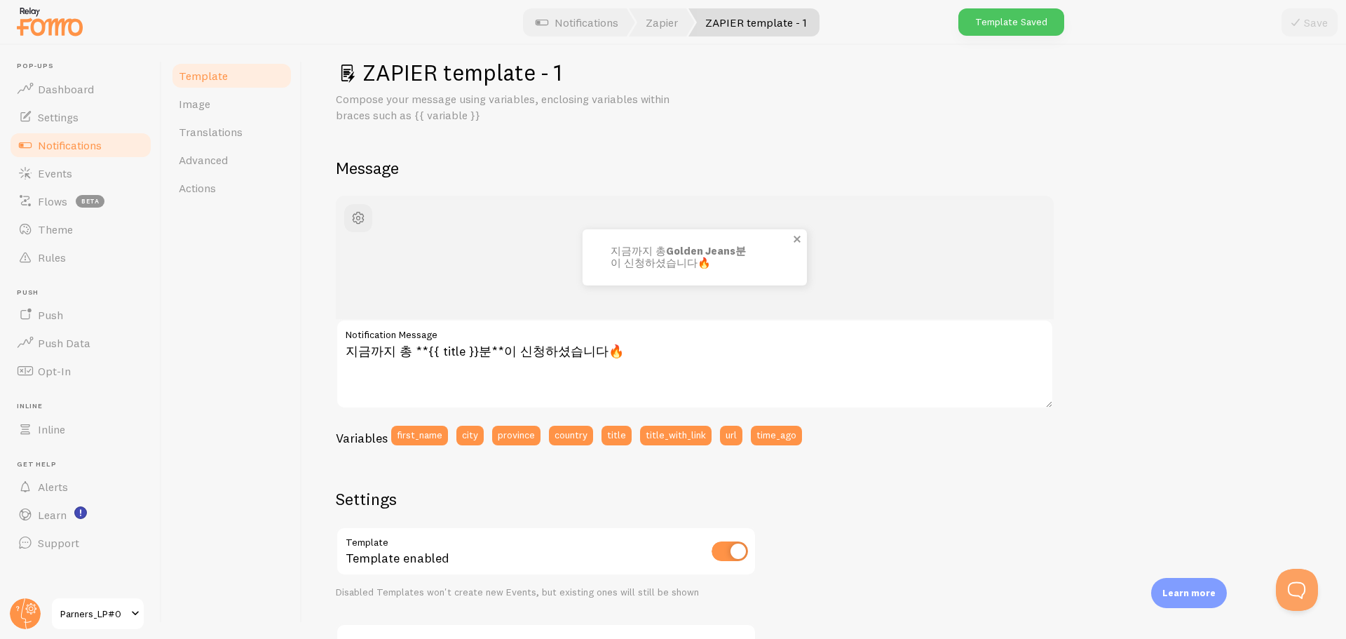
scroll to position [0, 0]
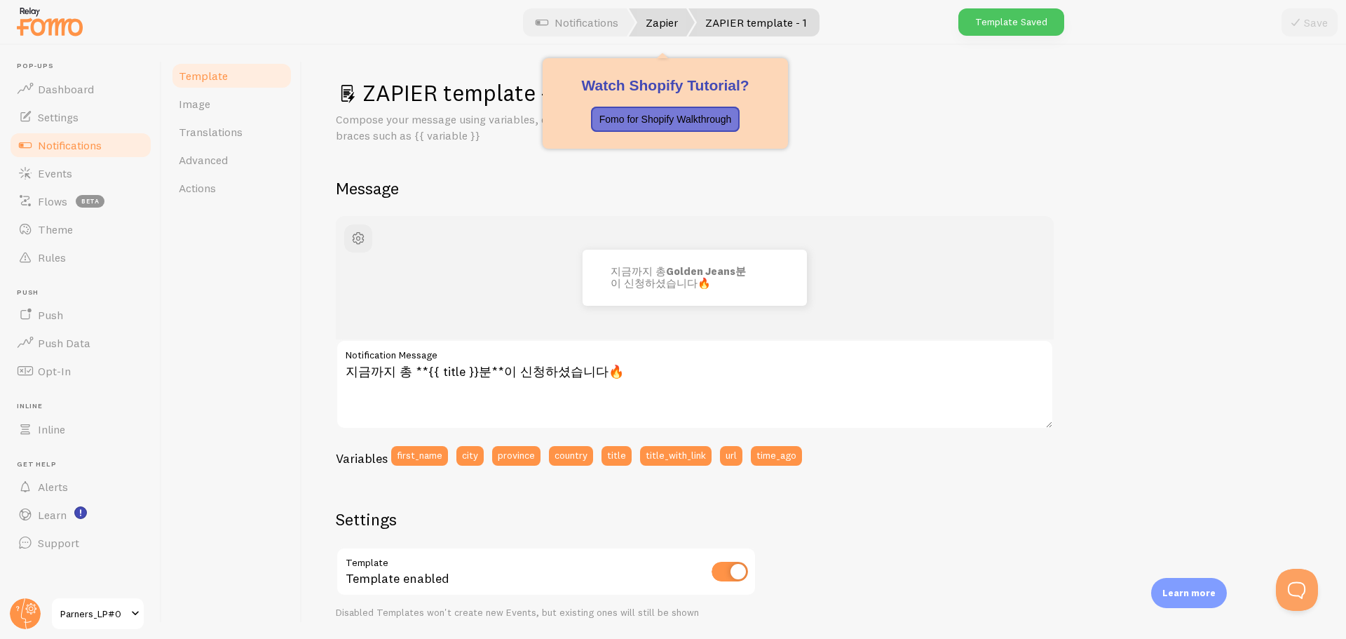
click at [664, 21] on link "Zapier" at bounding box center [662, 22] width 66 height 28
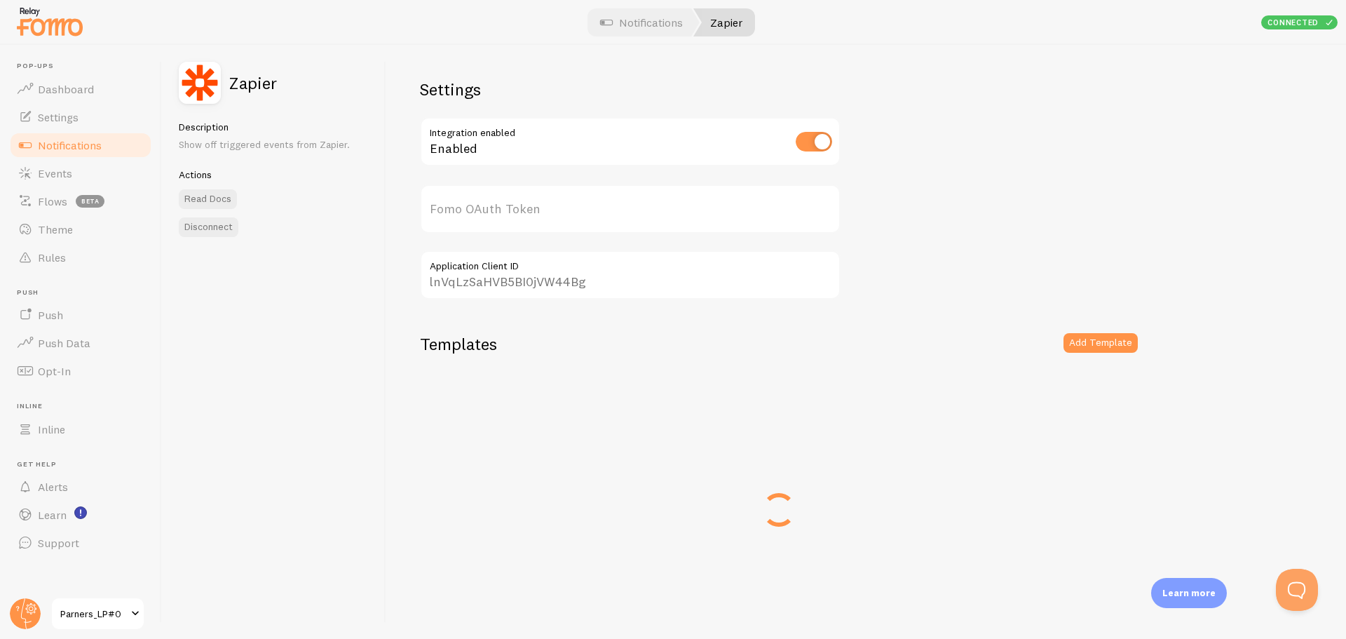
type input "m3pFalVbe4mfZ7obfbZzRA=="
click at [1093, 349] on button "Add Template" at bounding box center [1100, 343] width 74 height 20
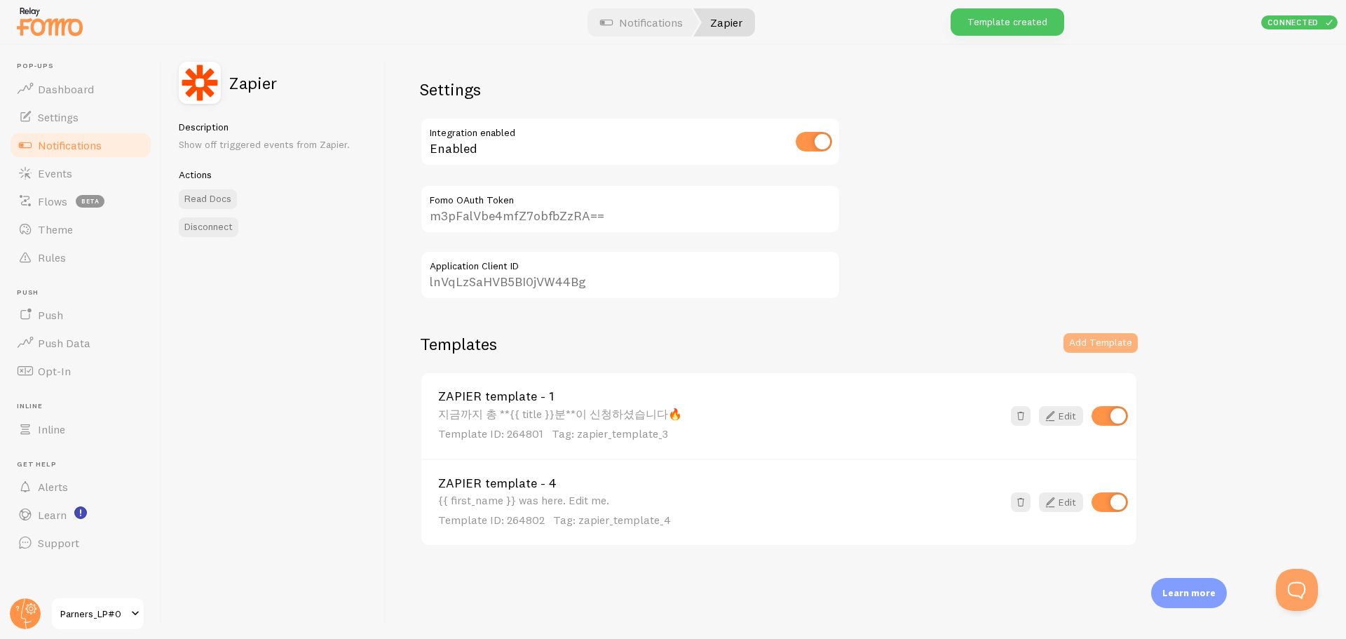
click at [1119, 343] on button "Add Template" at bounding box center [1100, 343] width 74 height 20
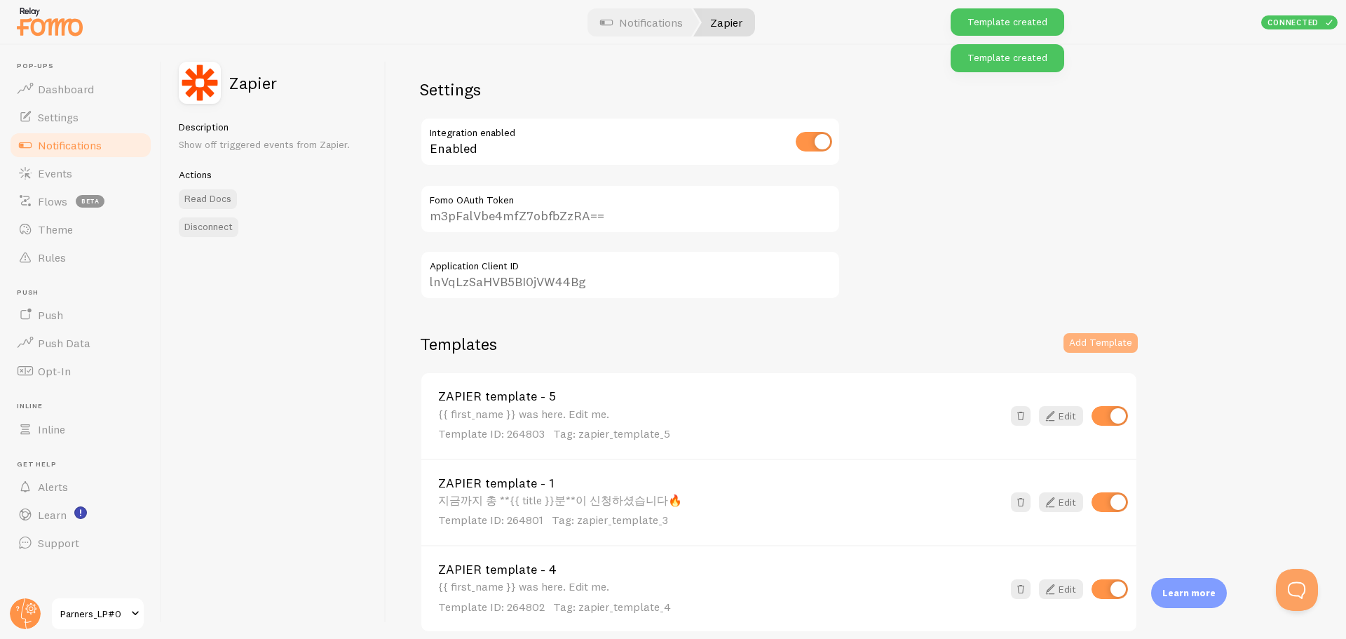
click at [1119, 343] on button "Add Template" at bounding box center [1100, 343] width 74 height 20
click at [1065, 414] on link "Edit" at bounding box center [1061, 416] width 44 height 20
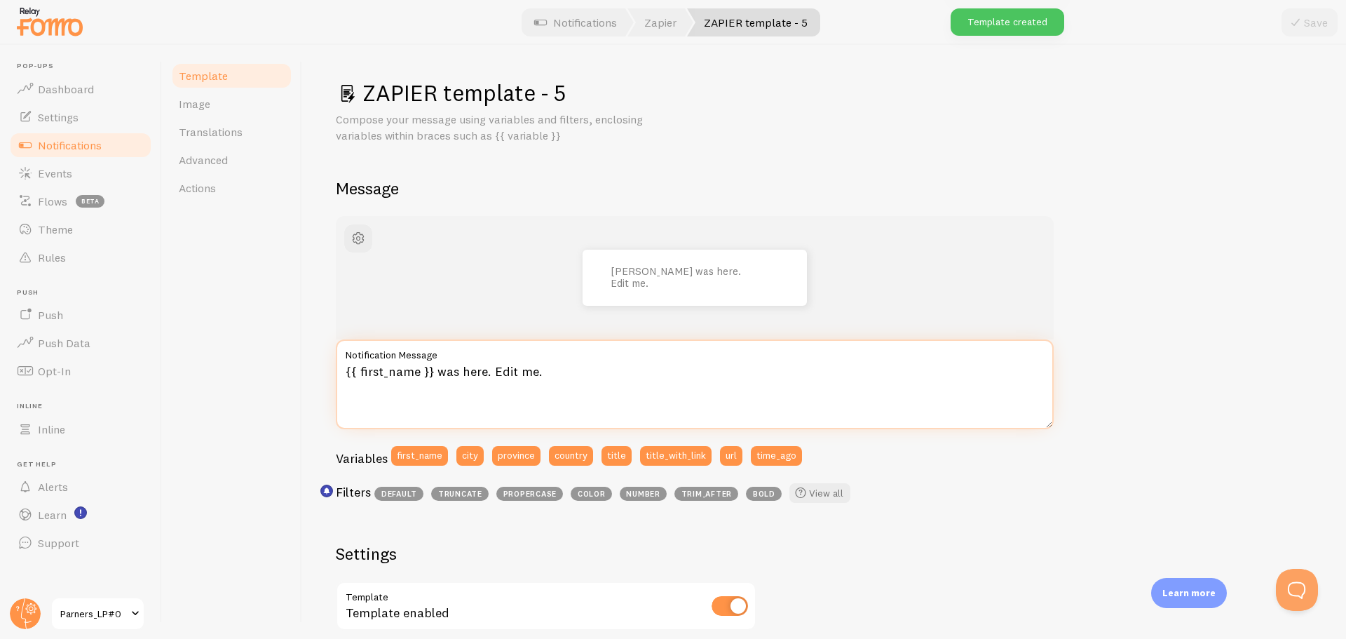
click at [478, 393] on textarea "{{ first_name }} was here. Edit me." at bounding box center [695, 384] width 718 height 90
paste textarea "**{{ title }}분**일이 지나면 2배 혜택을 받으실 수 없어요🥲"
type textarea "**{{ title }}분**일이 지나면 2배 혜택을 받으실 수 없어요🥲"
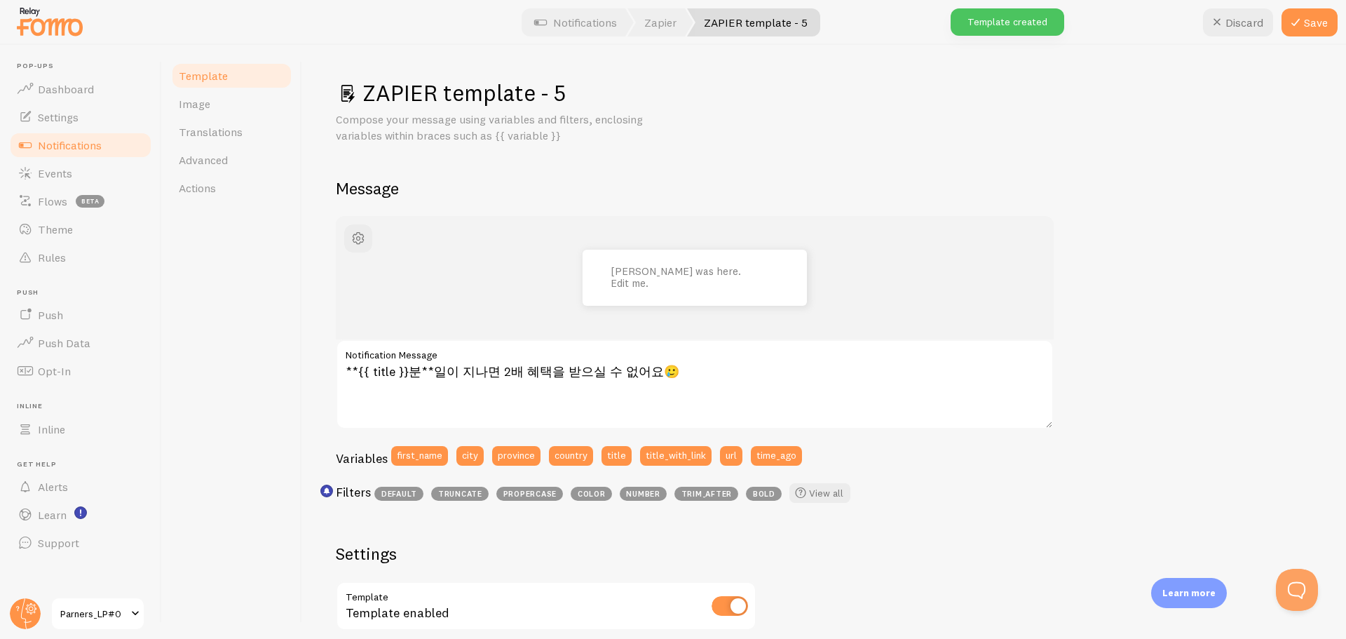
click at [223, 425] on div "Template Image Translations Advanced Actions" at bounding box center [232, 342] width 140 height 594
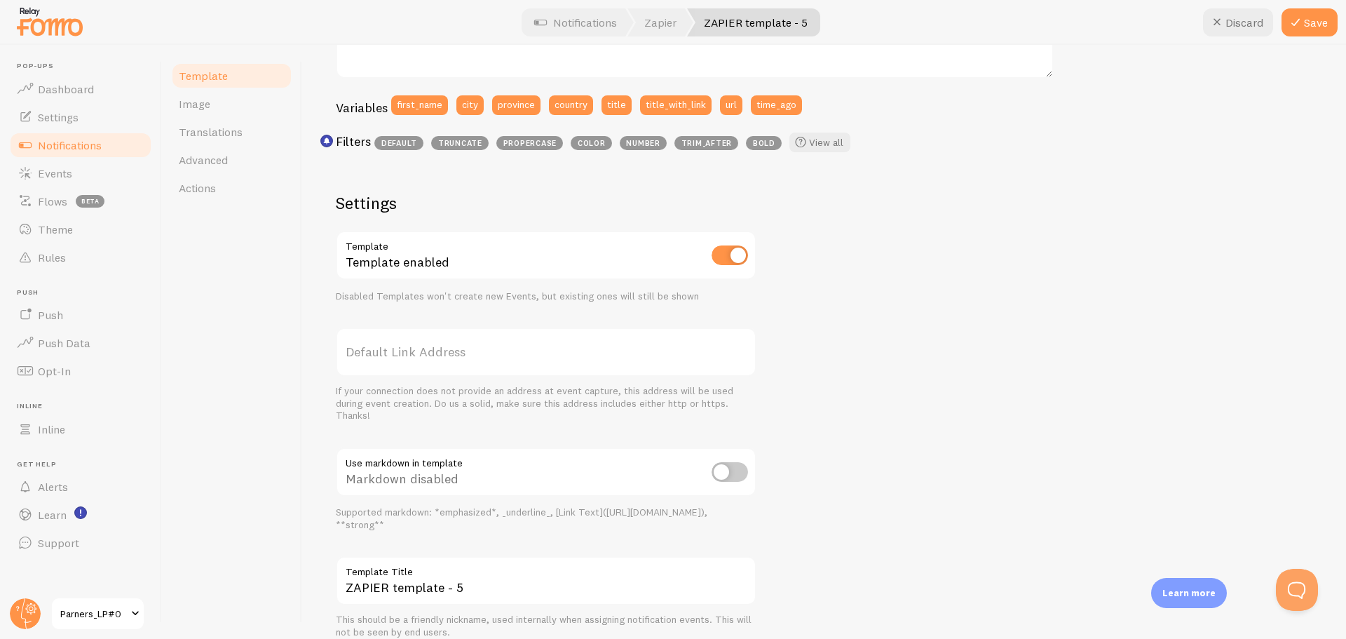
click at [734, 468] on input "checkbox" at bounding box center [729, 472] width 36 height 20
checkbox input "true"
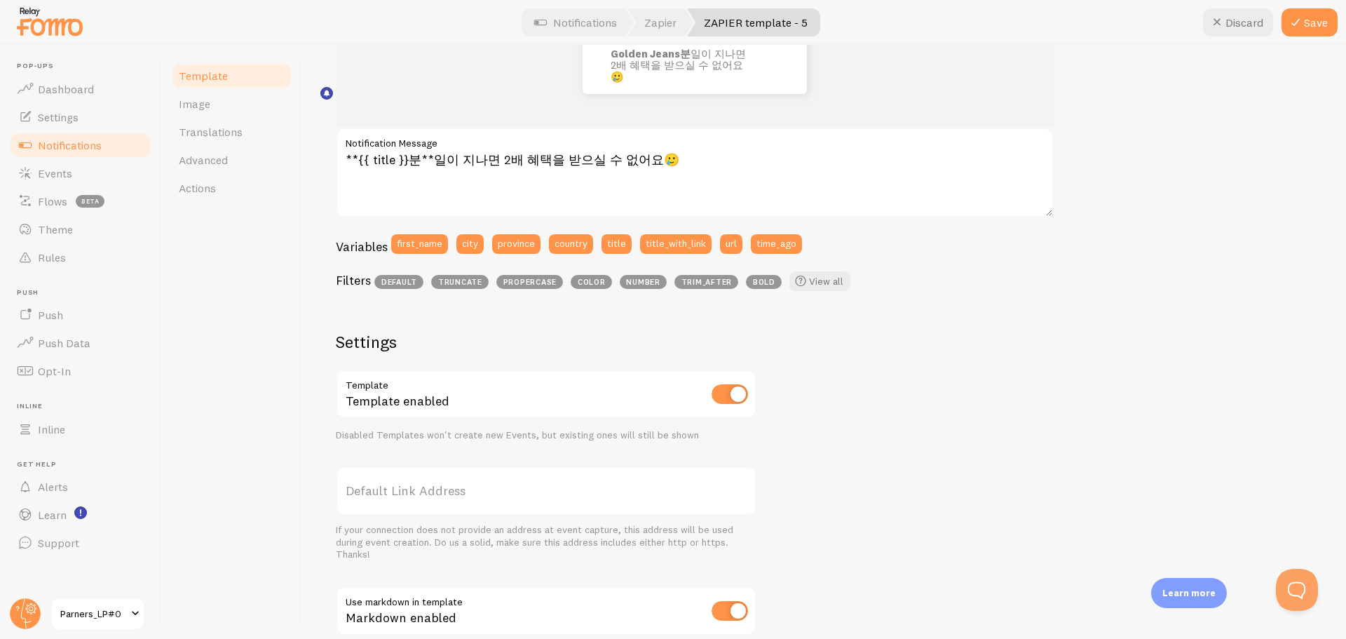
scroll to position [409, 0]
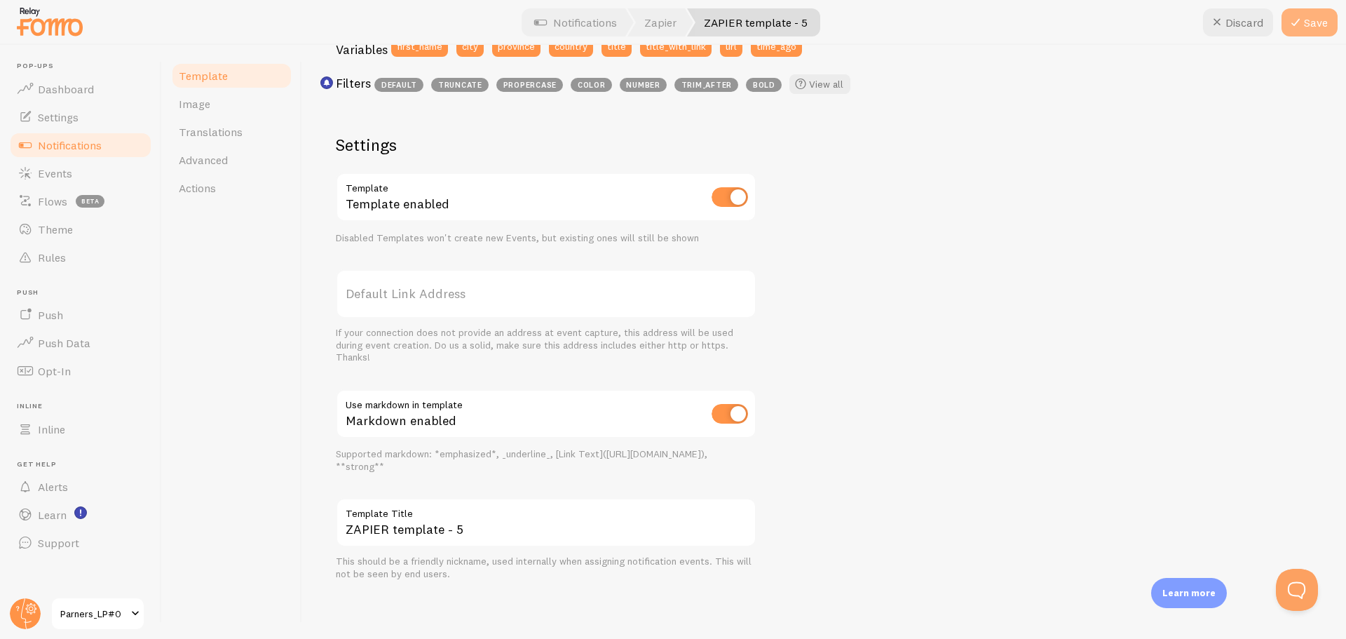
click at [1314, 18] on button "Save" at bounding box center [1309, 22] width 56 height 28
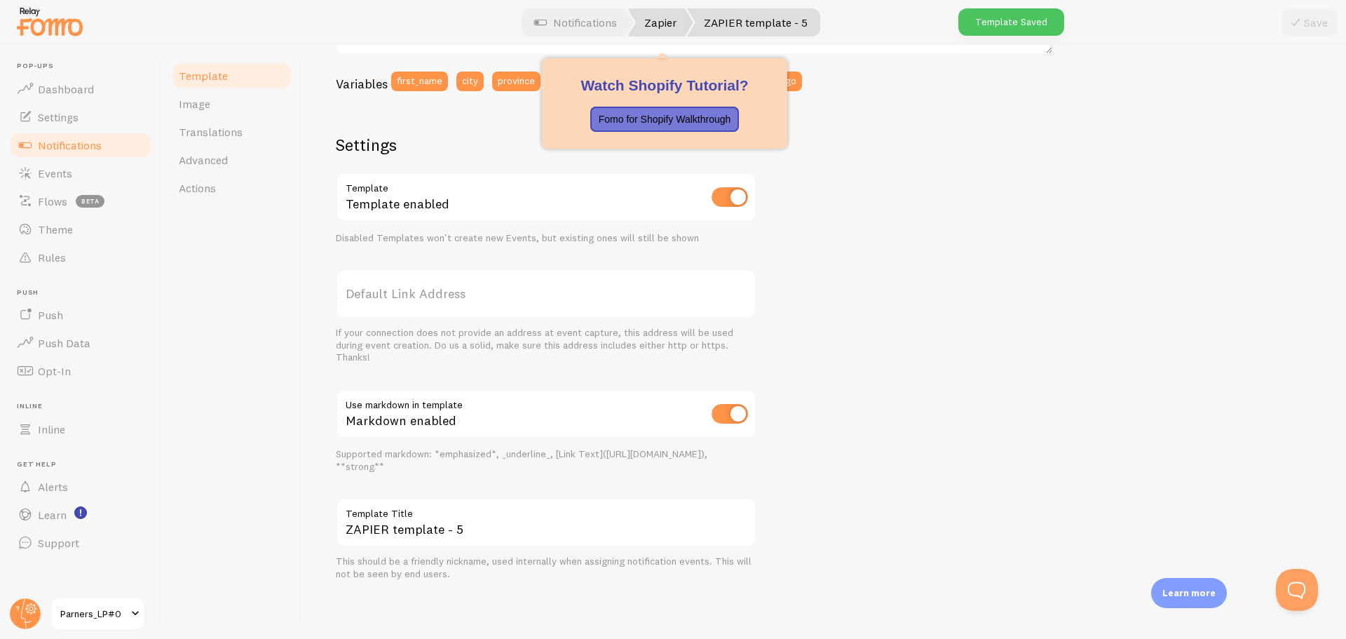
click at [669, 27] on link "Zapier" at bounding box center [660, 22] width 66 height 28
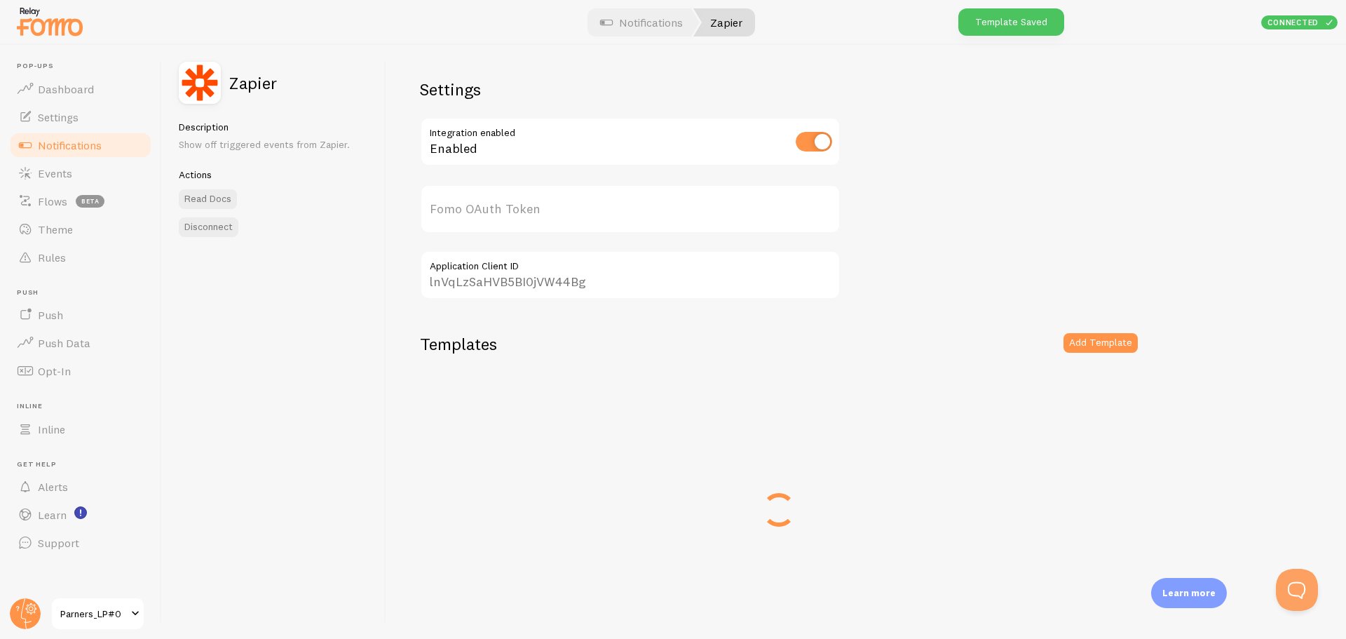
type input "m3pFalVbe4mfZ7obfbZzRA=="
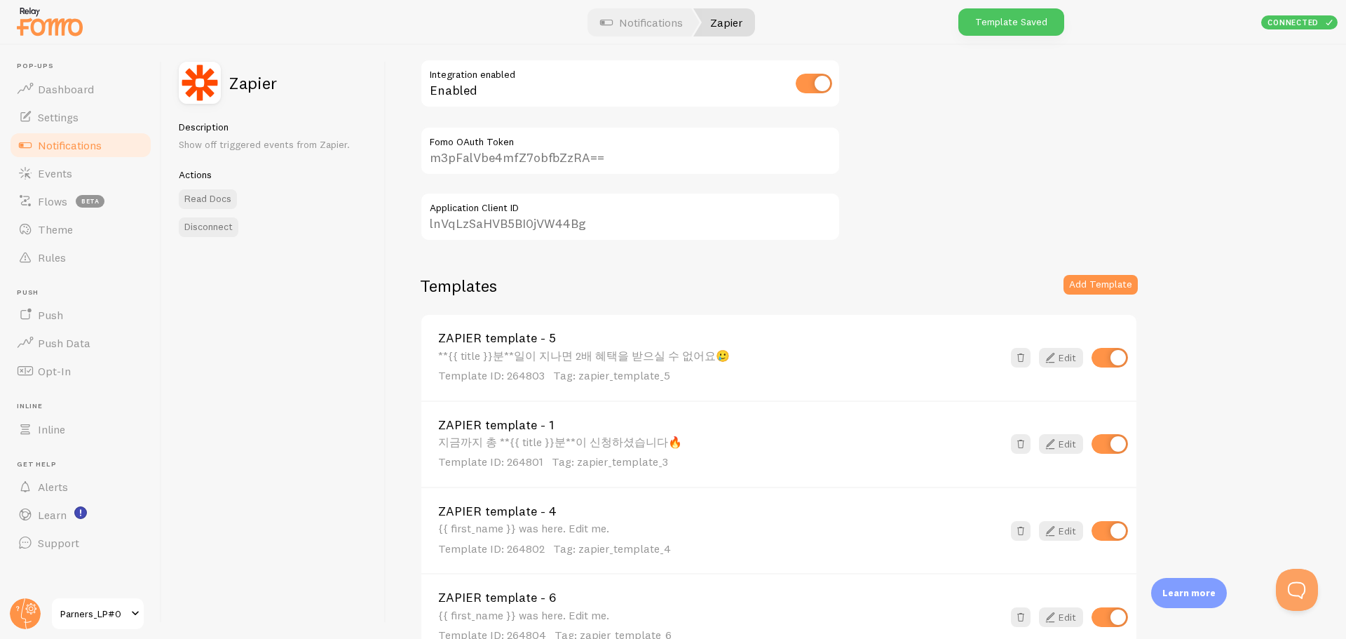
scroll to position [140, 0]
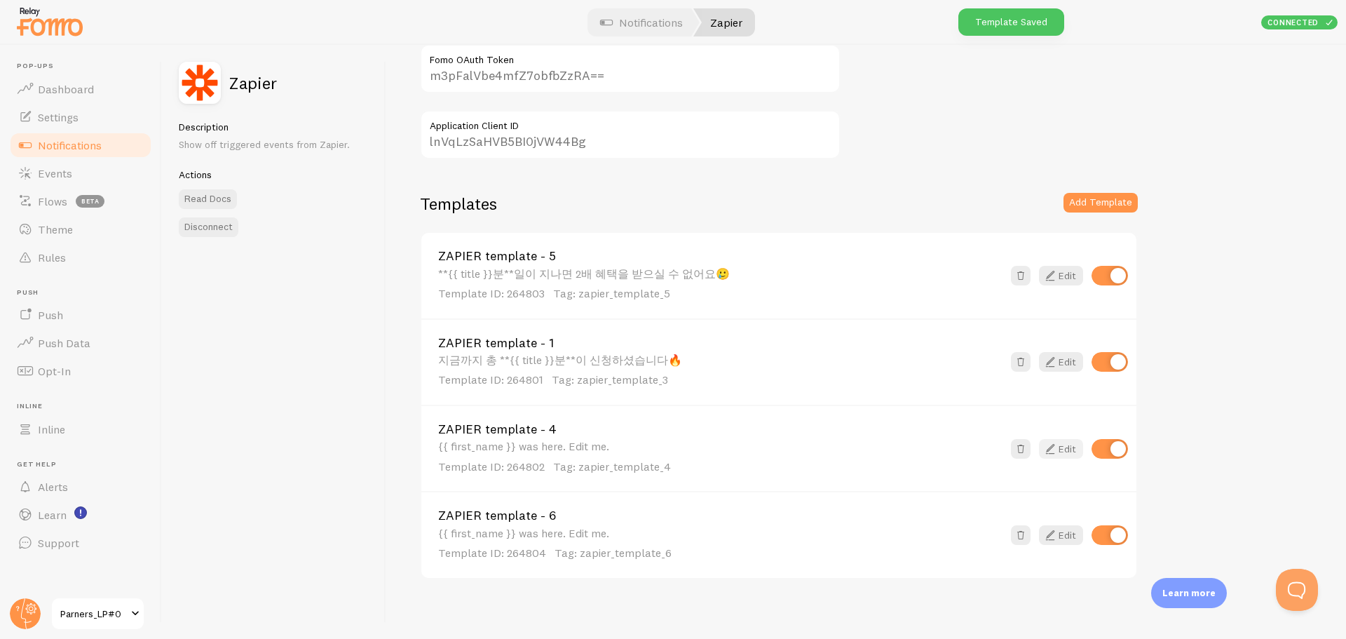
click at [1078, 443] on link "Edit" at bounding box center [1061, 449] width 44 height 20
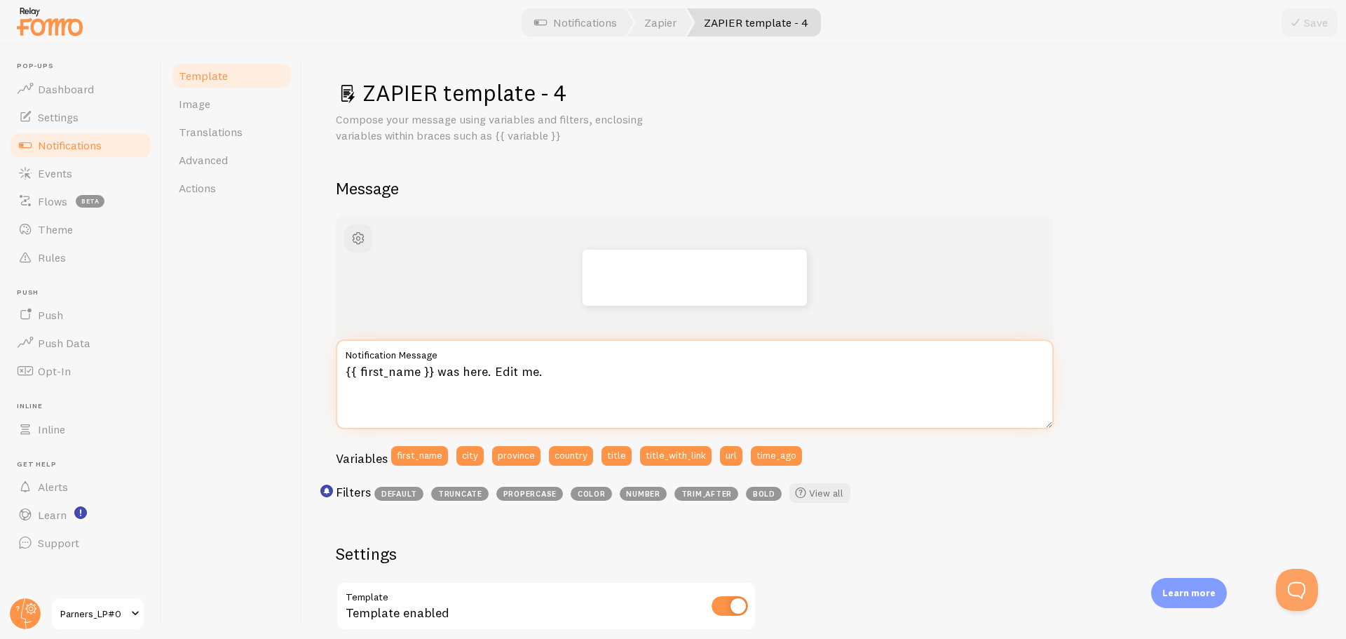
click at [517, 396] on textarea "{{ first_name }} was here. Edit me." at bounding box center [695, 384] width 718 height 90
paste textarea "최근 3시간 총 **{{ title }}명**이 신청을 완료하셨어요🎉"
type textarea "최근 3시간 총 **{{ title }}명**이 신청을 완료하셨어요🎉"
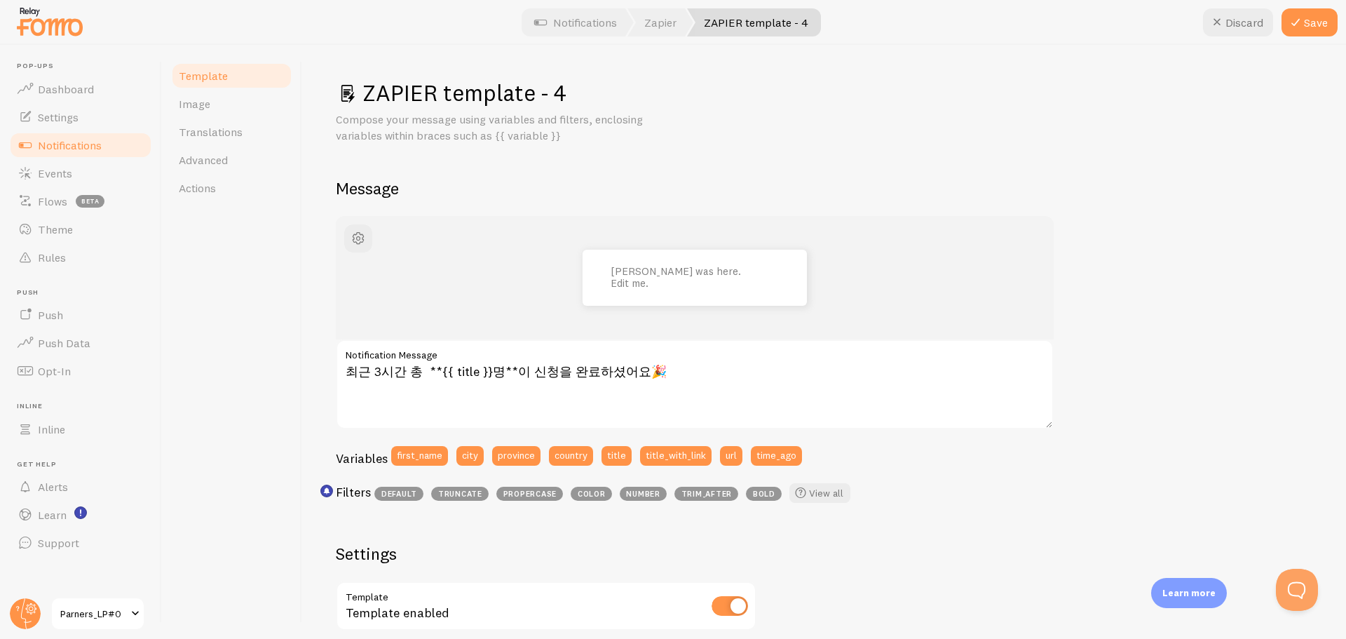
click at [927, 523] on div "[PERSON_NAME] was here. Edit me. 최근 3시간 총 **{{ title }}명**이 신청을 완료하셨어요🎉 Notific…" at bounding box center [824, 602] width 976 height 773
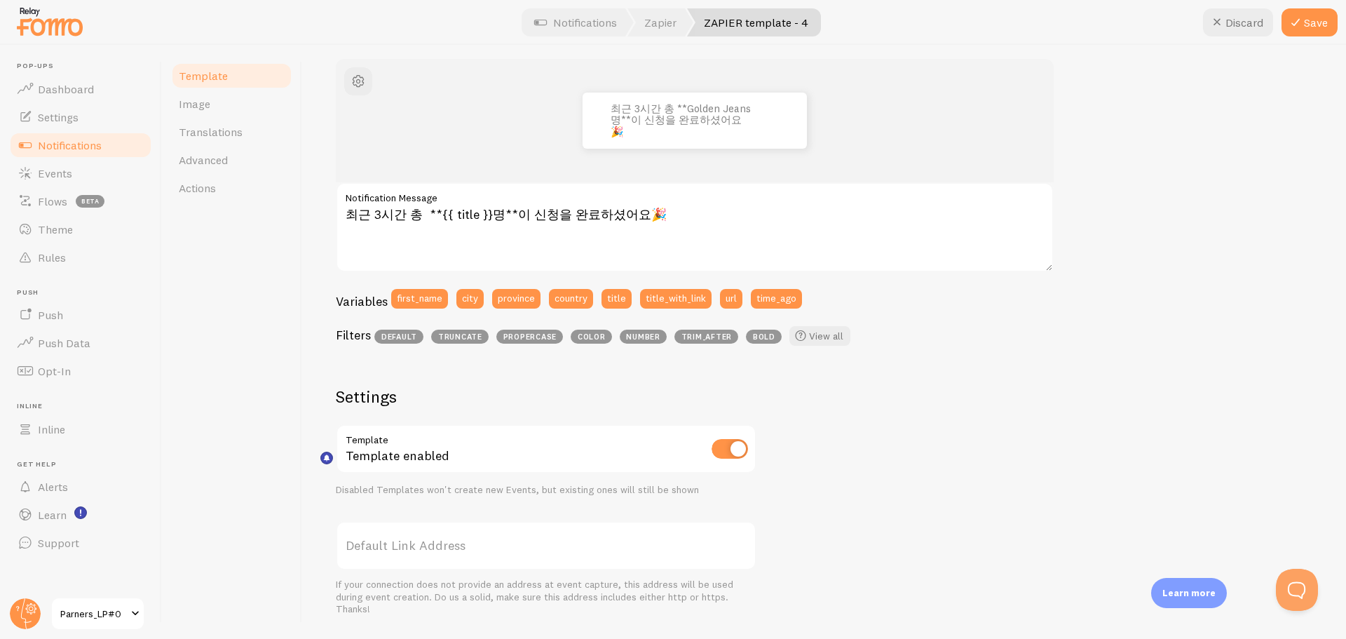
scroll to position [350, 0]
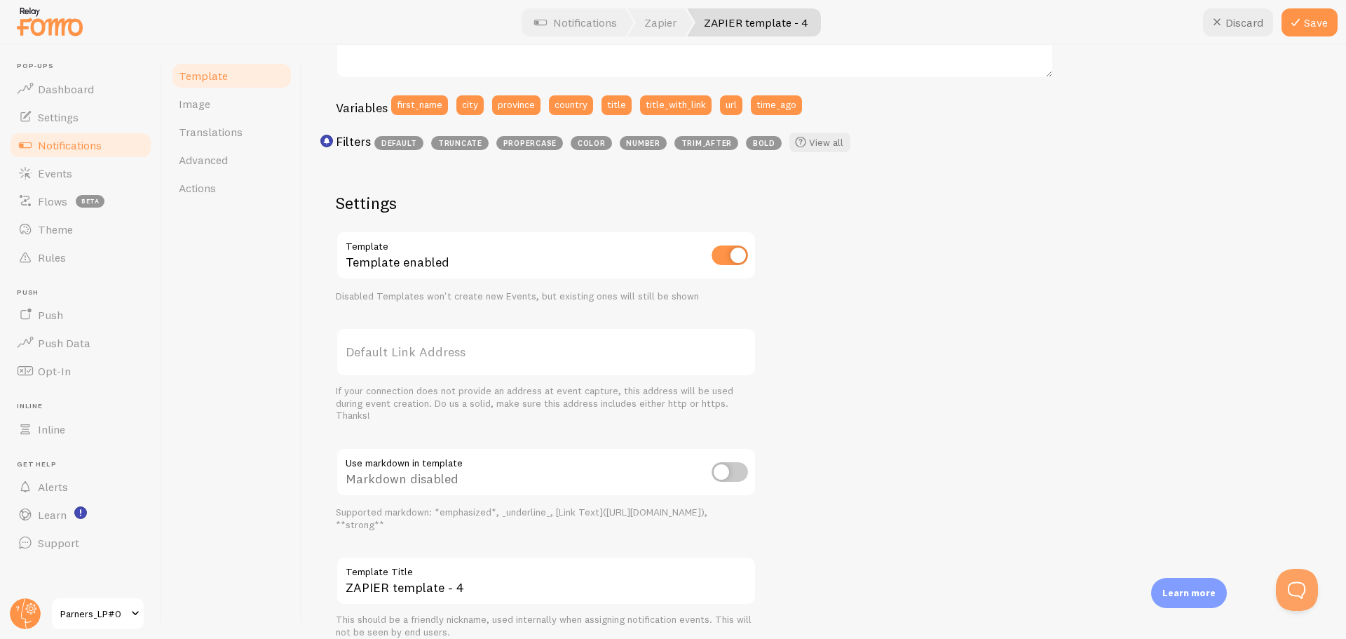
click at [718, 468] on input "checkbox" at bounding box center [729, 472] width 36 height 20
checkbox input "true"
click at [1305, 18] on button "Save" at bounding box center [1309, 22] width 56 height 28
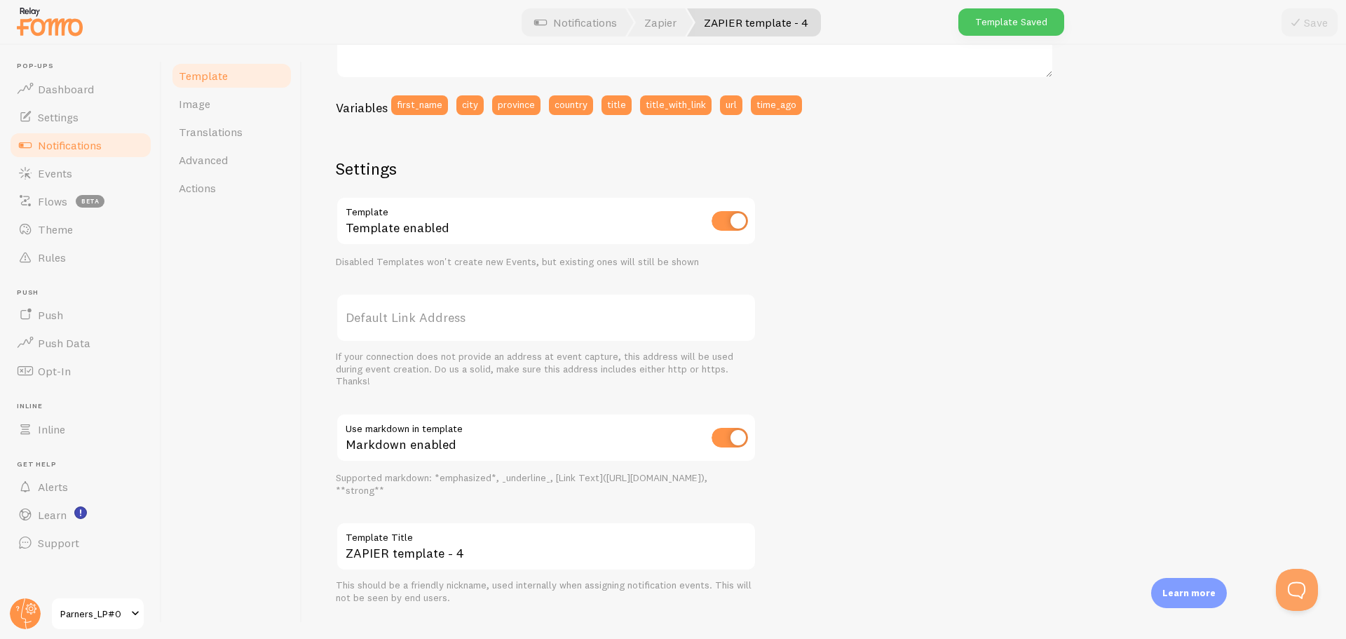
scroll to position [0, 0]
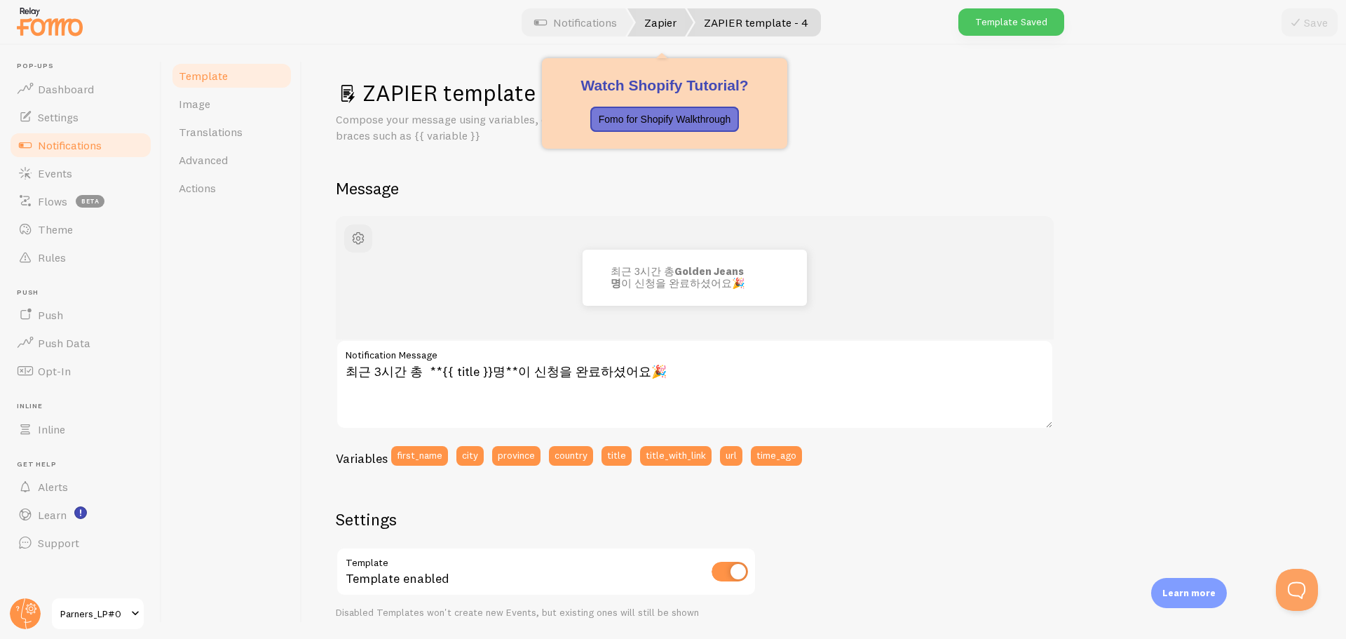
click at [669, 20] on link "Zapier" at bounding box center [660, 22] width 66 height 28
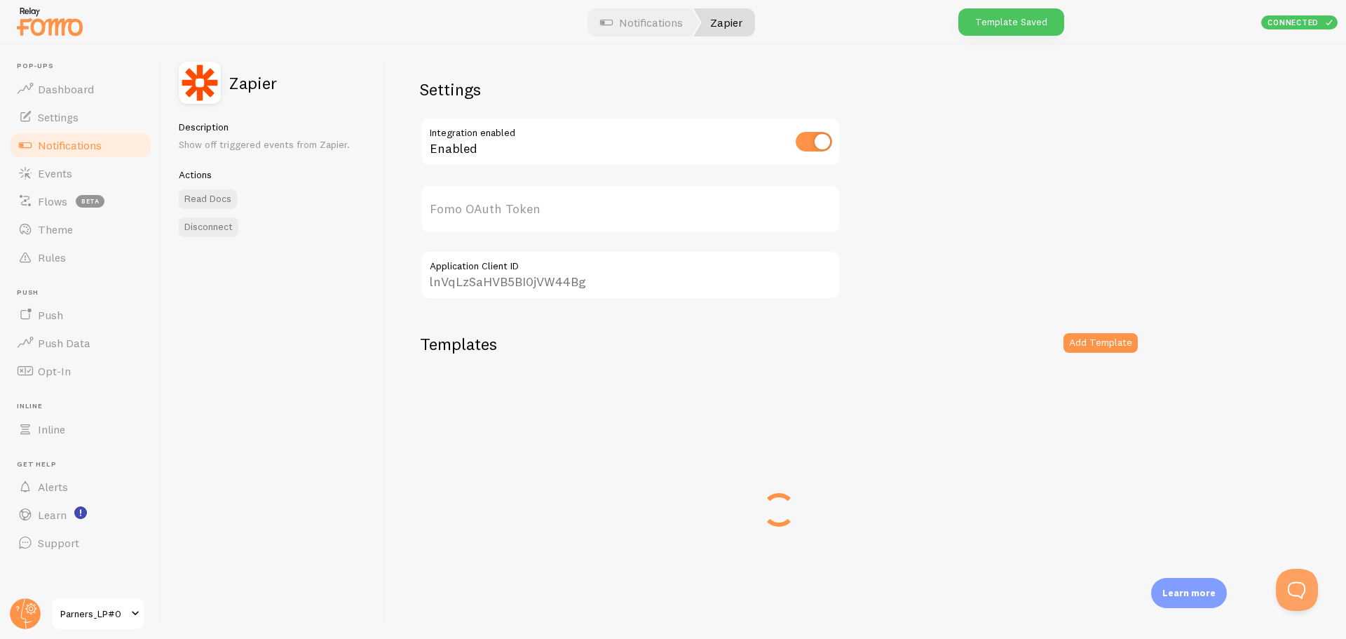
type input "m3pFalVbe4mfZ7obfbZzRA=="
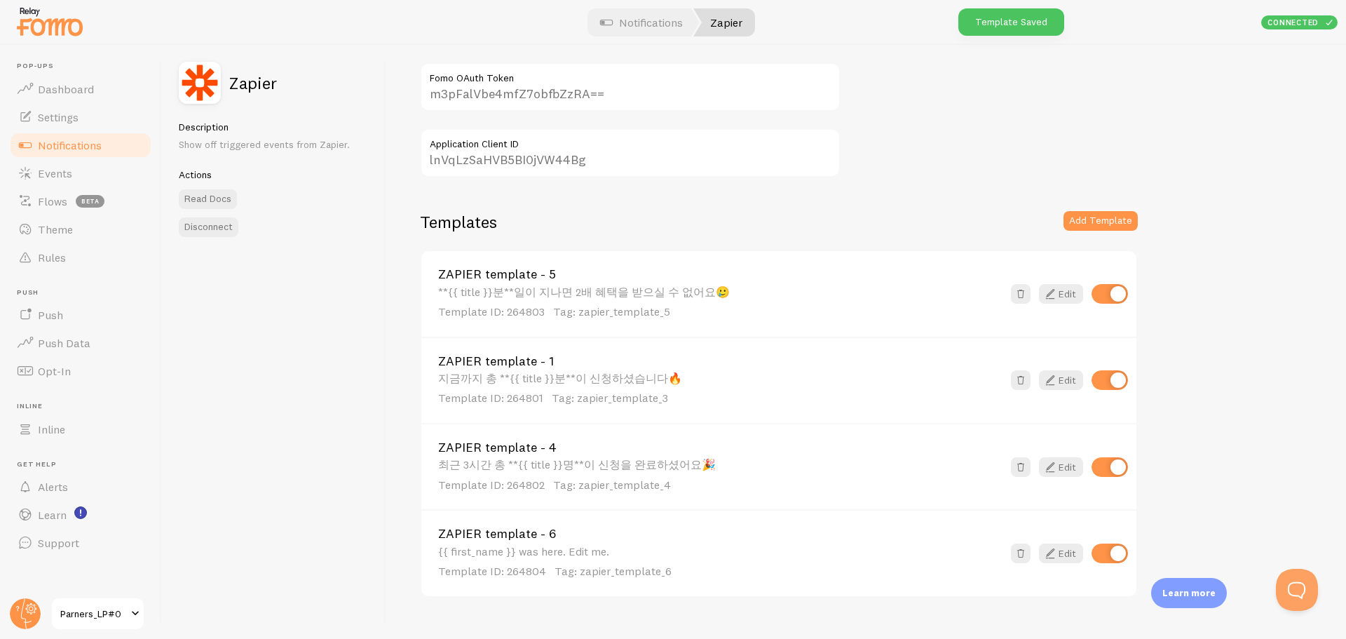
scroll to position [148, 0]
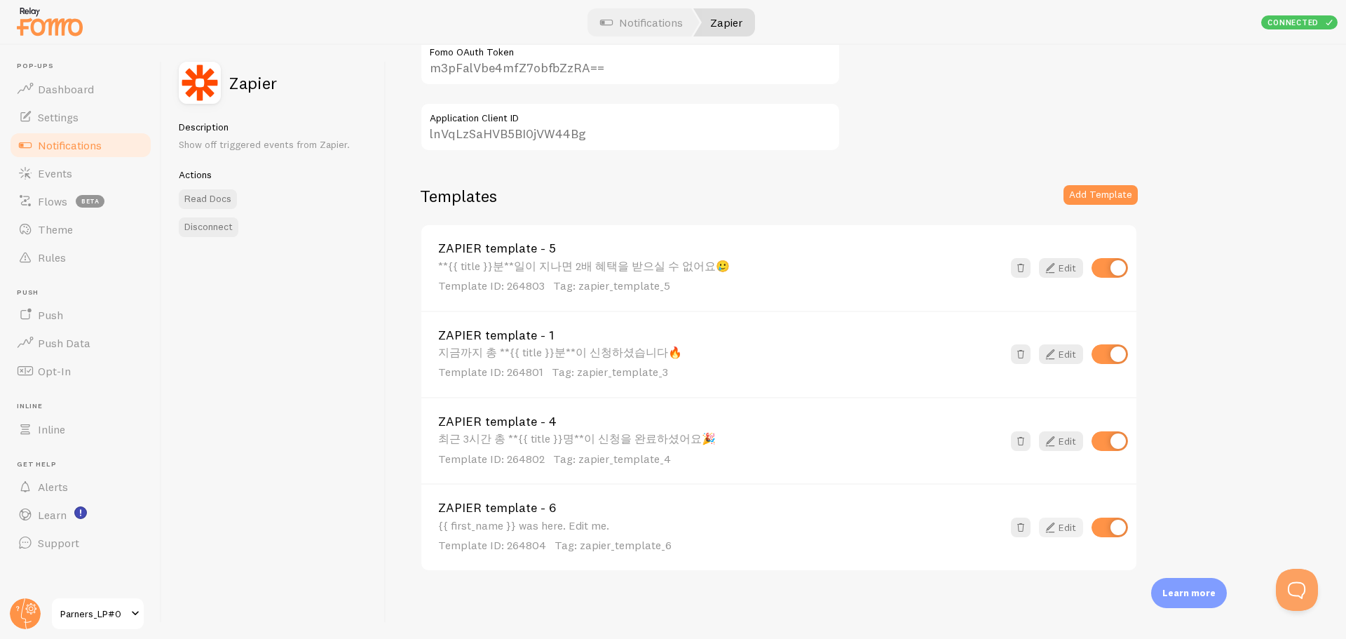
click at [1060, 525] on link "Edit" at bounding box center [1061, 527] width 44 height 20
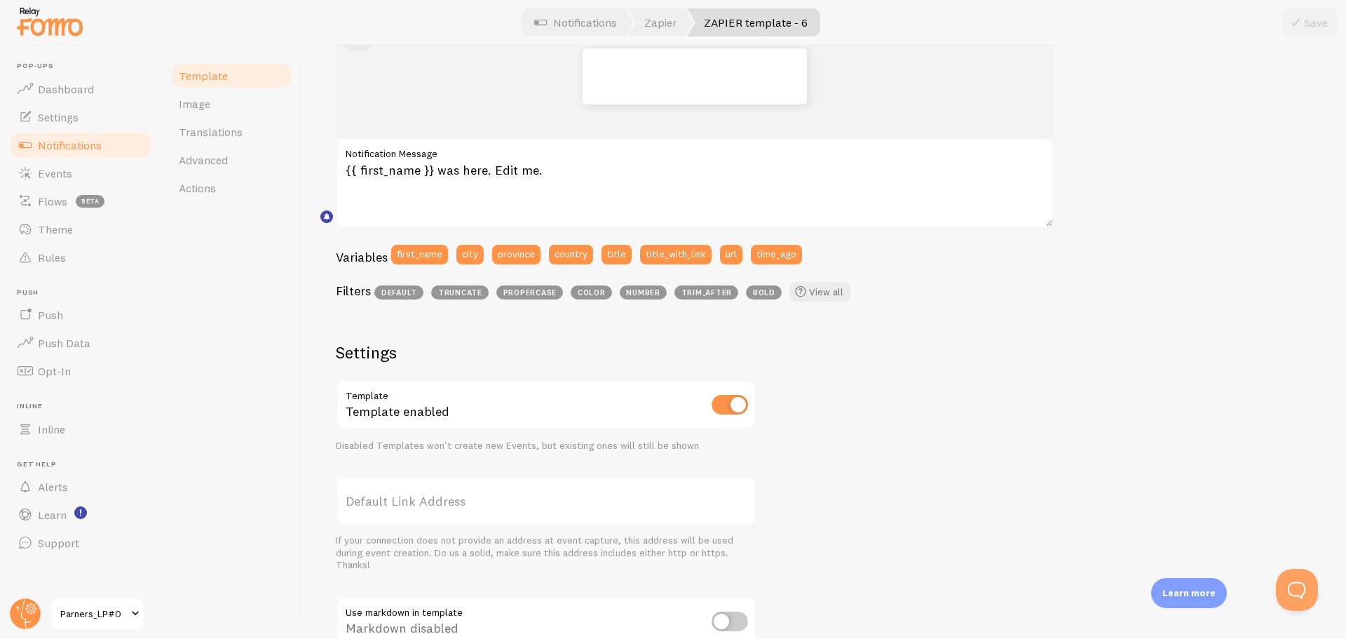
scroll to position [280, 0]
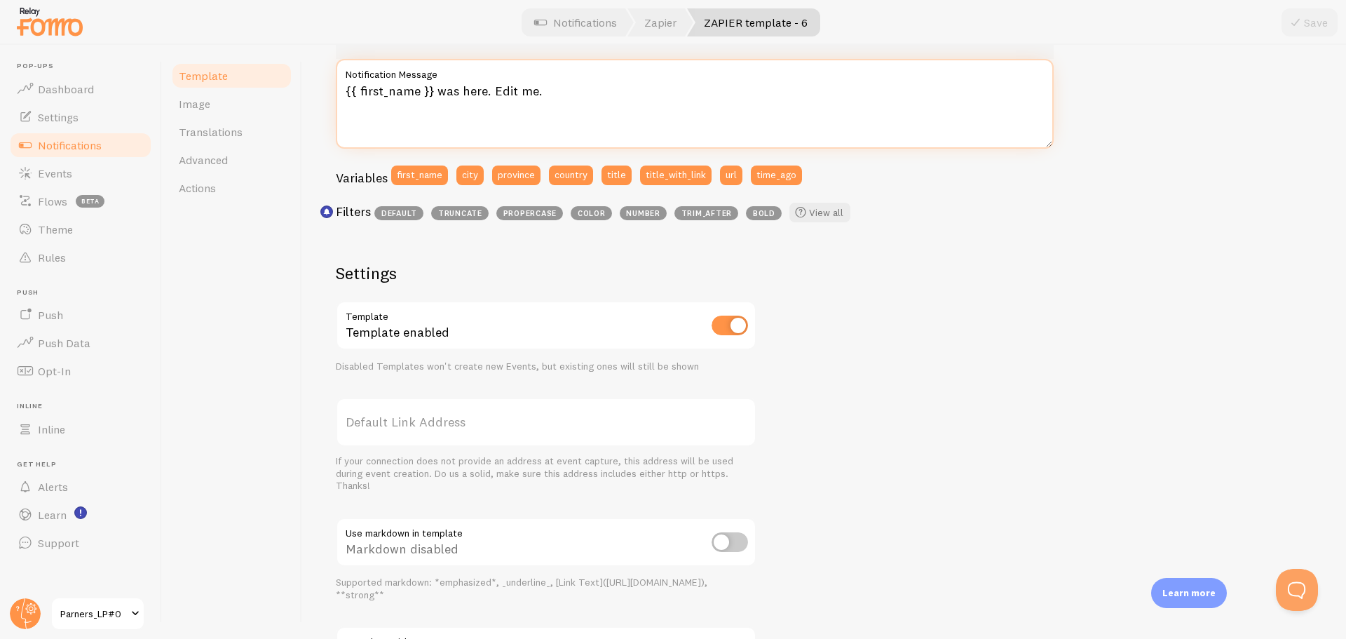
click at [432, 87] on textarea "{{ first_name }} was here. Edit me." at bounding box center [695, 104] width 718 height 90
paste textarea "얼리버드 티켓은 현재 **{{ title }}개** 남았습니다⏰"
type textarea "얼리버드 티켓은 현재 **{{ title }}개** 남았습니다⏰"
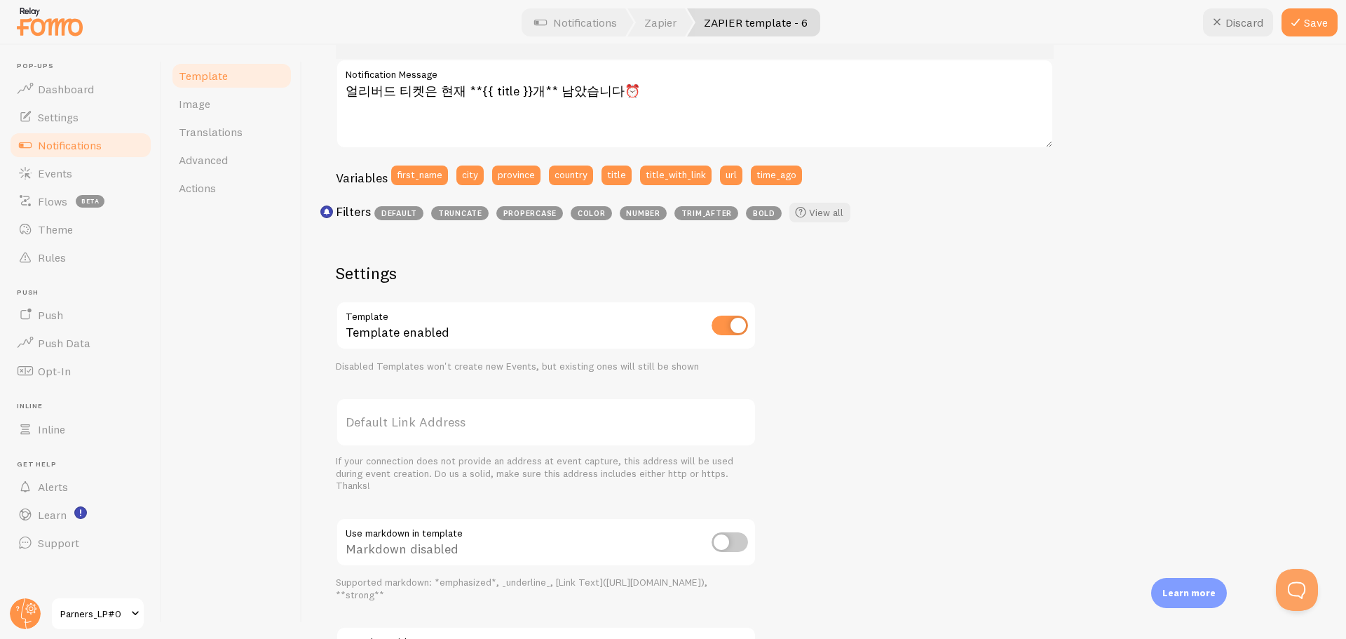
click at [730, 540] on input "checkbox" at bounding box center [729, 542] width 36 height 20
checkbox input "true"
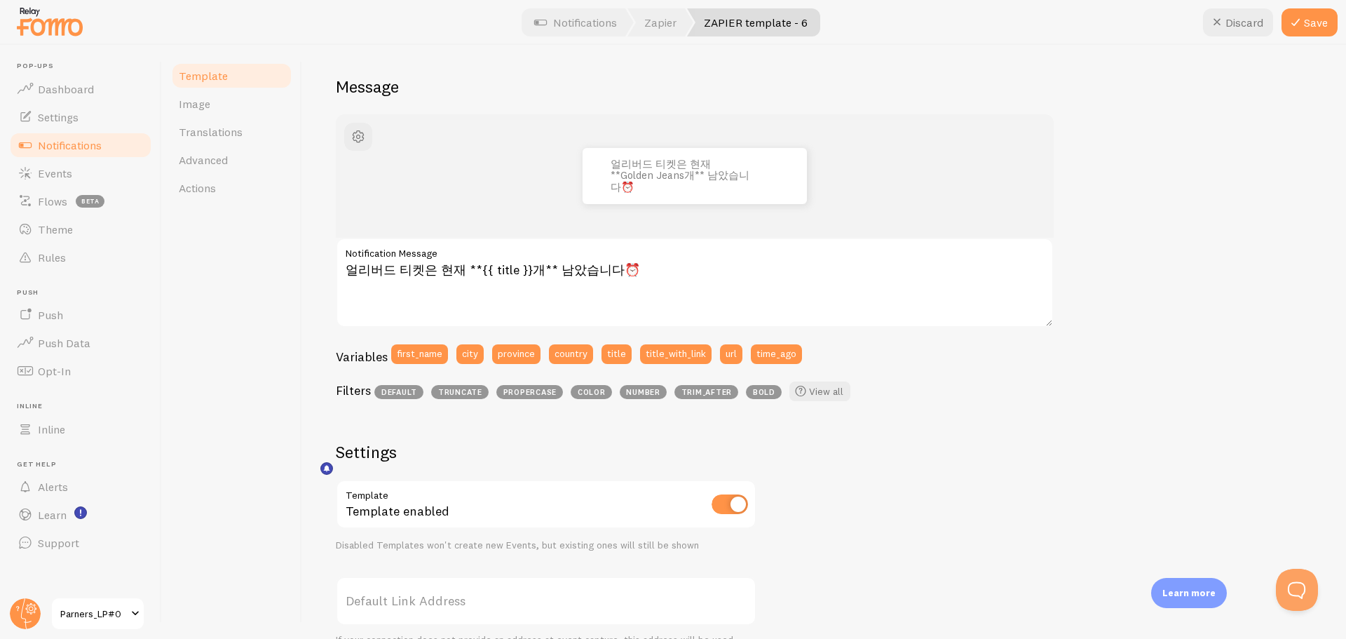
scroll to position [0, 0]
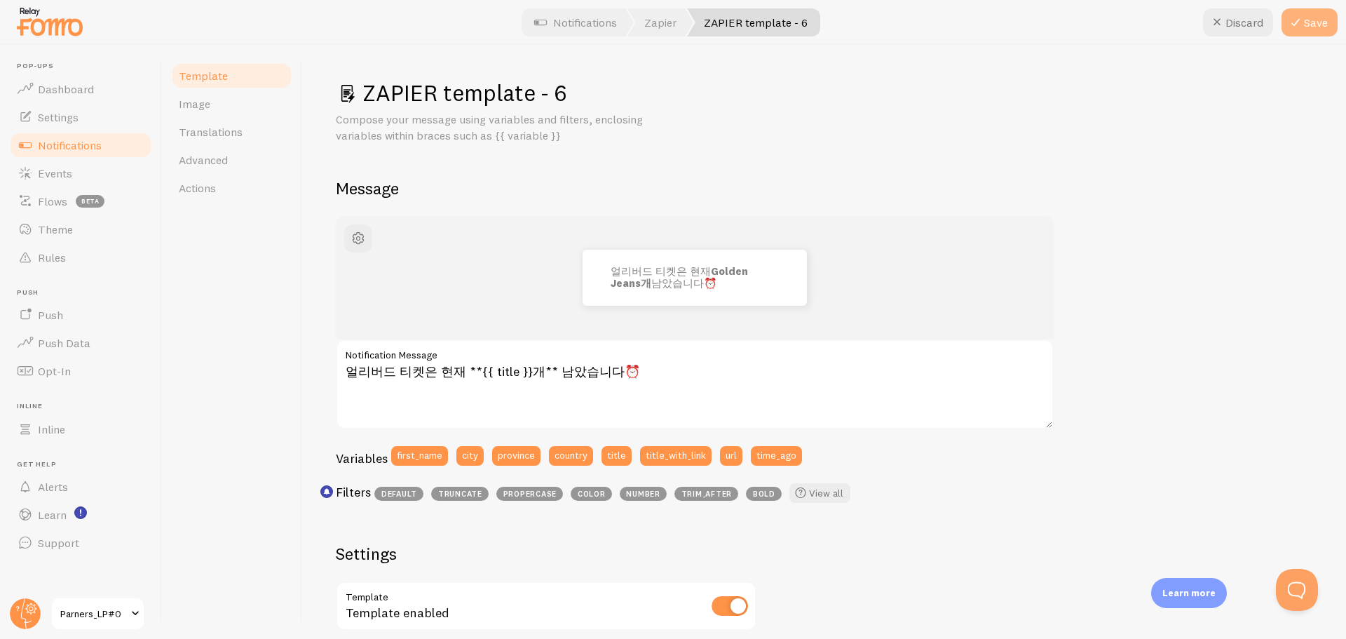
click at [1304, 18] on button "Save" at bounding box center [1309, 22] width 56 height 28
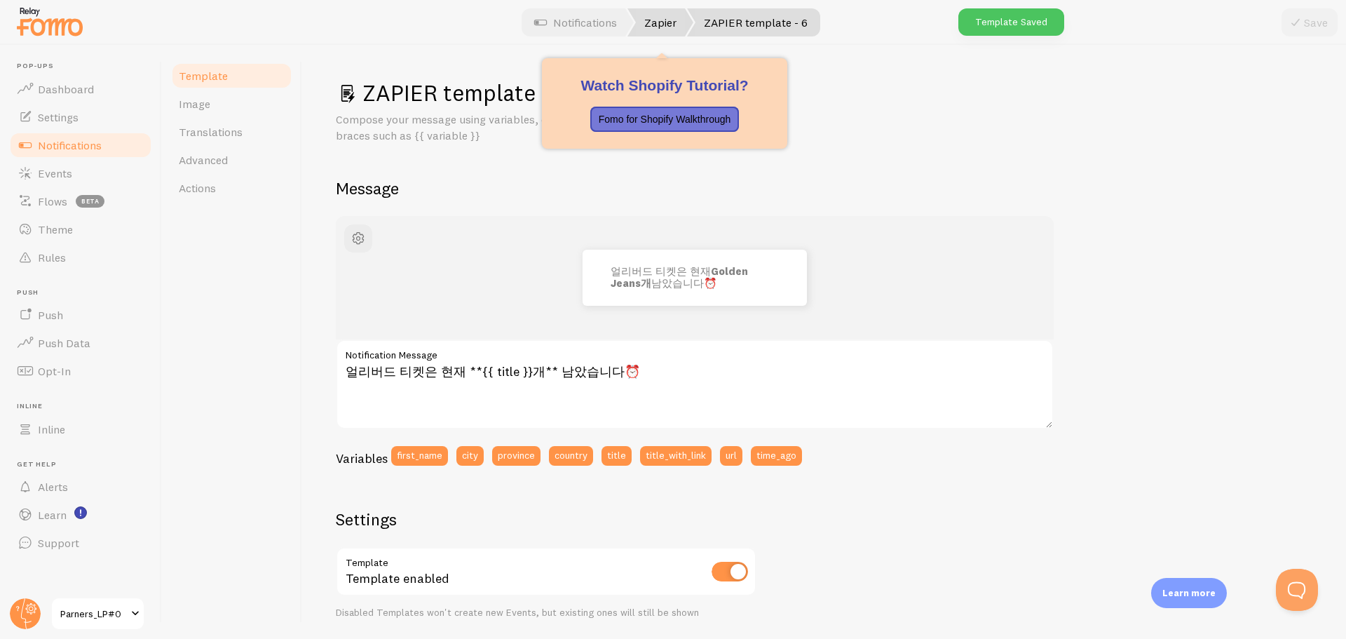
click at [667, 20] on link "Zapier" at bounding box center [660, 22] width 66 height 28
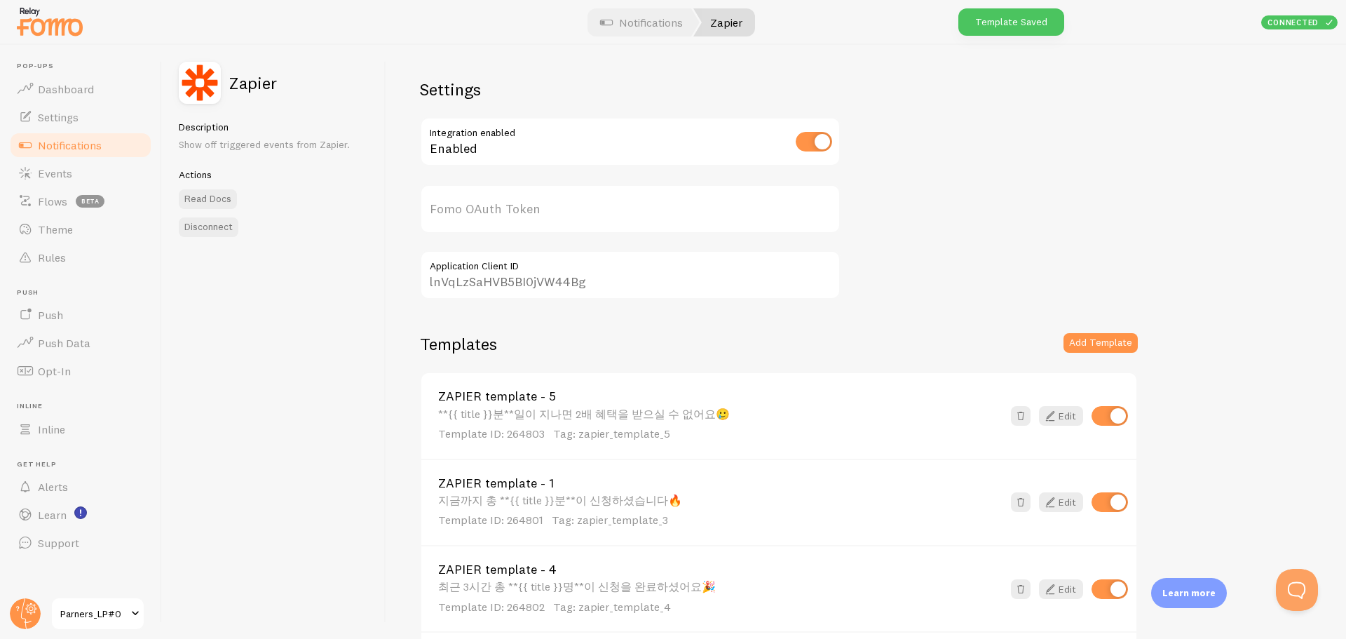
type input "m3pFalVbe4mfZ7obfbZzRA=="
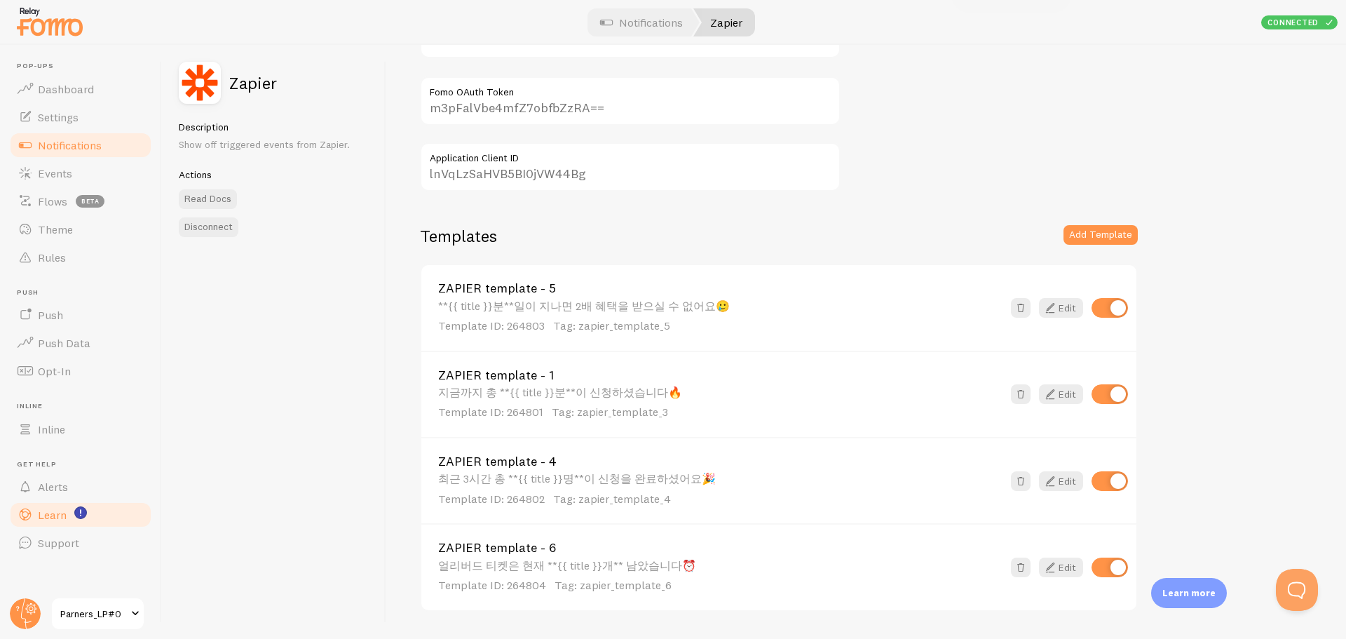
scroll to position [140, 0]
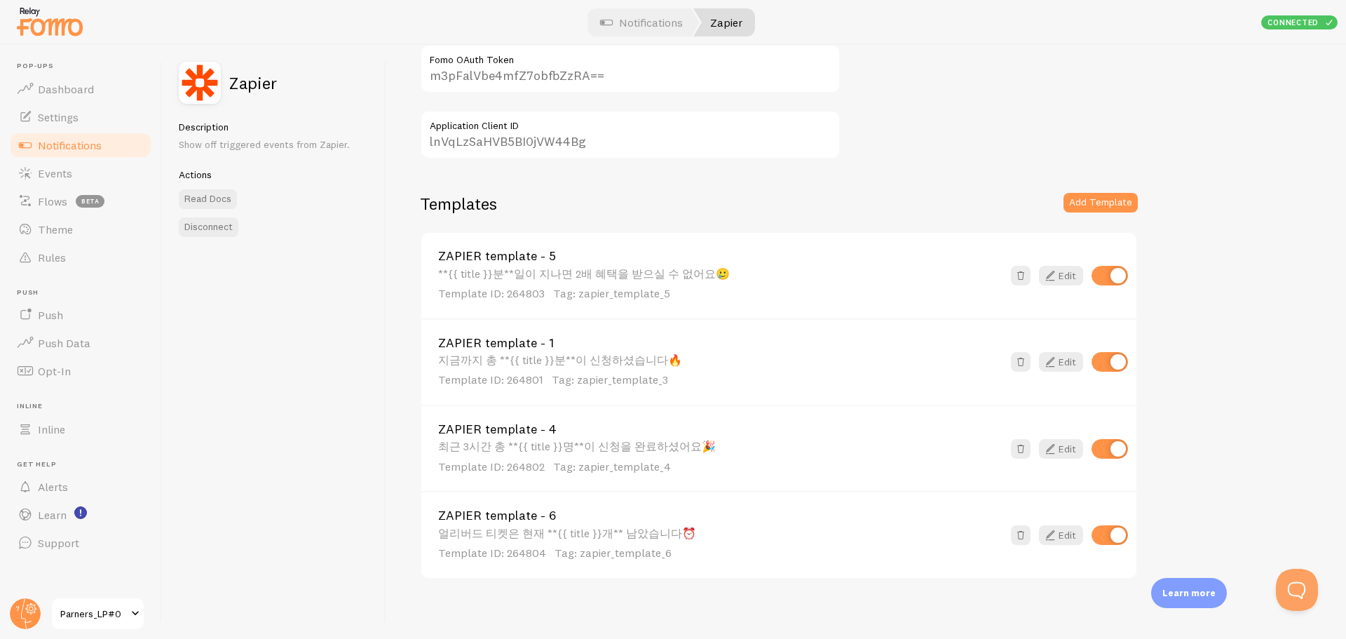
drag, startPoint x: 353, startPoint y: 585, endPoint x: 330, endPoint y: 576, distance: 24.2
click at [353, 585] on div "Zapier Description Show off triggered events from Zapier. Actions Read Docs Dis…" at bounding box center [274, 342] width 224 height 594
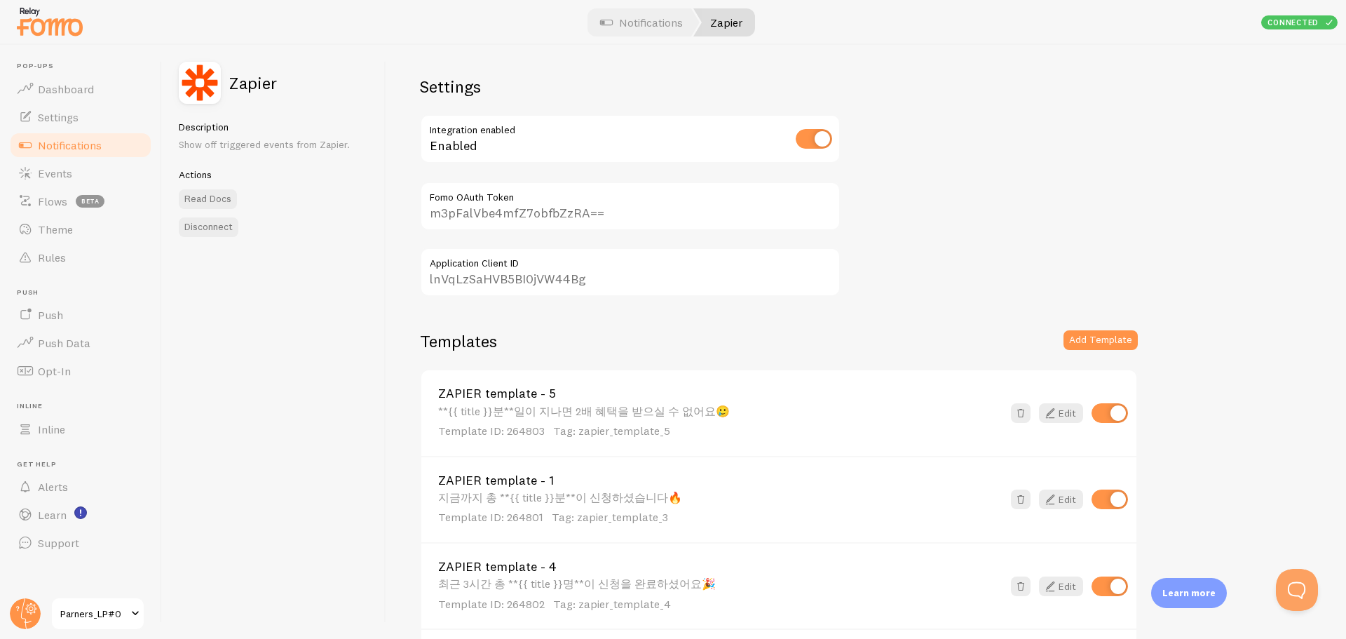
scroll to position [0, 0]
click at [87, 139] on span "Notifications" at bounding box center [70, 145] width 64 height 14
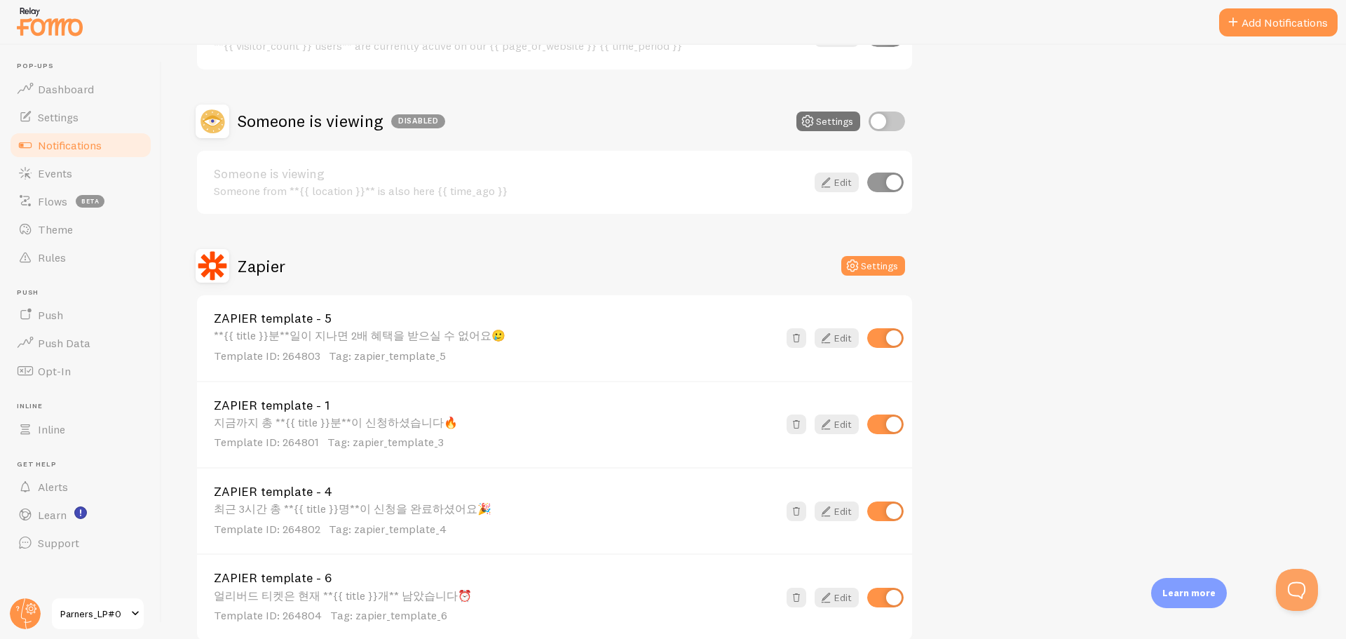
scroll to position [163, 0]
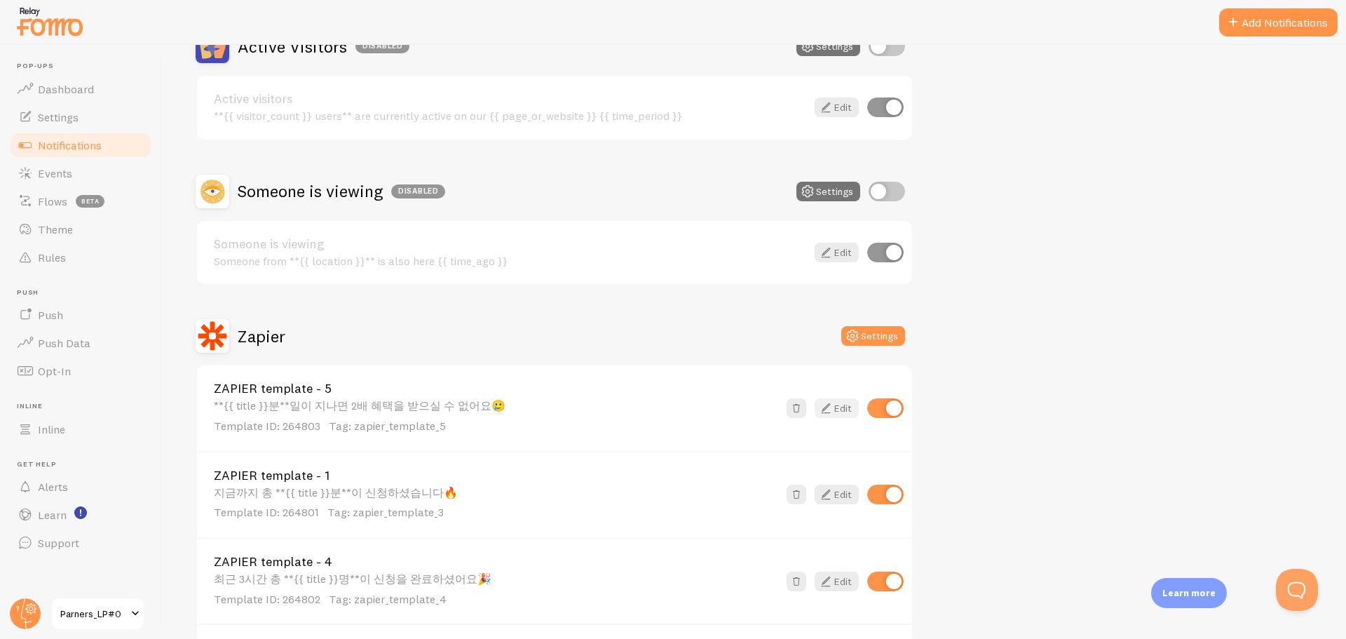
click at [830, 409] on icon at bounding box center [825, 408] width 17 height 17
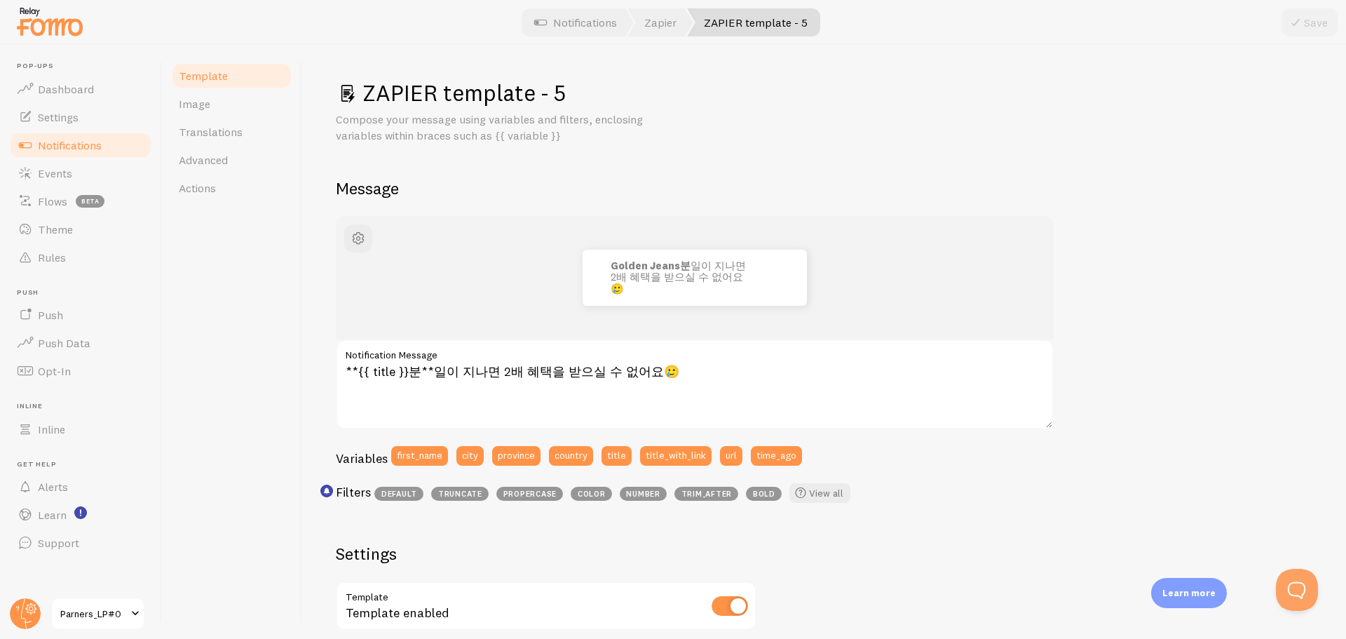
click at [479, 271] on div "Golden Jeans분 일이 지나면 2배 혜택을 받으실 수 없어요🥲" at bounding box center [694, 278] width 650 height 56
click at [421, 374] on textarea "**{{ title }}분**일이 지나면 2배 혜택을 받으실 수 없어요🥲" at bounding box center [695, 384] width 718 height 90
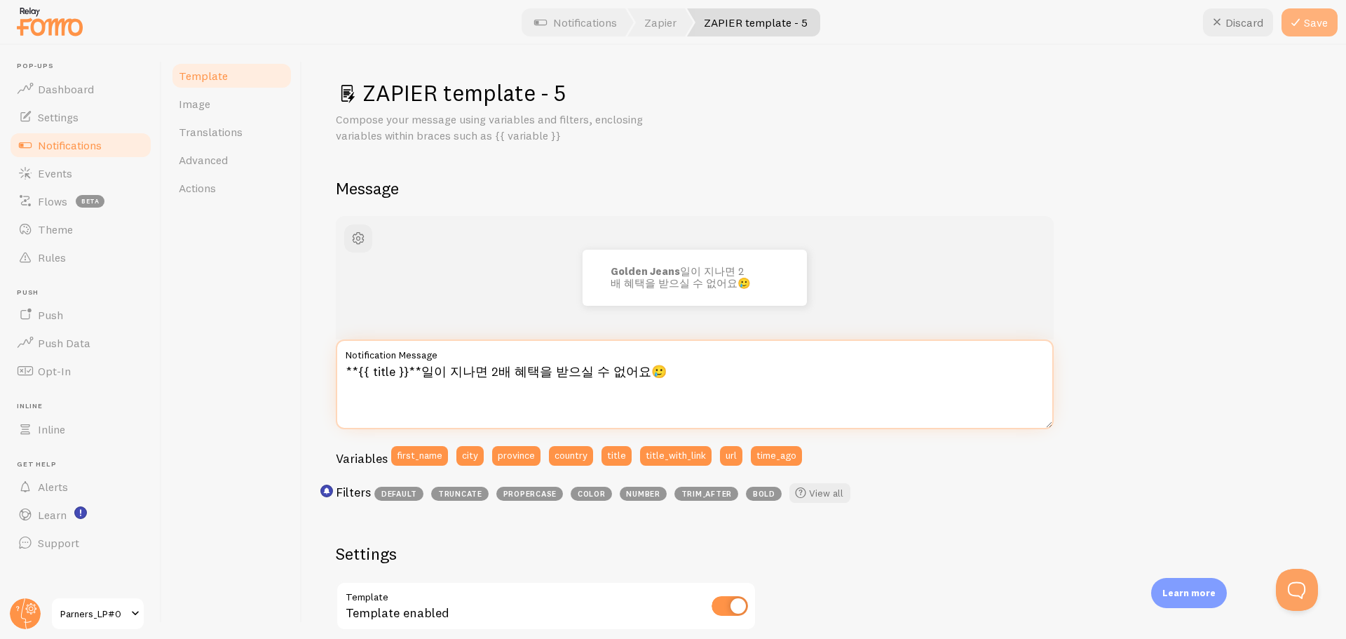
type textarea "**{{ title }}**일이 지나면 2배 혜택을 받으실 수 없어요🥲"
click at [1323, 14] on button "Save" at bounding box center [1309, 22] width 56 height 28
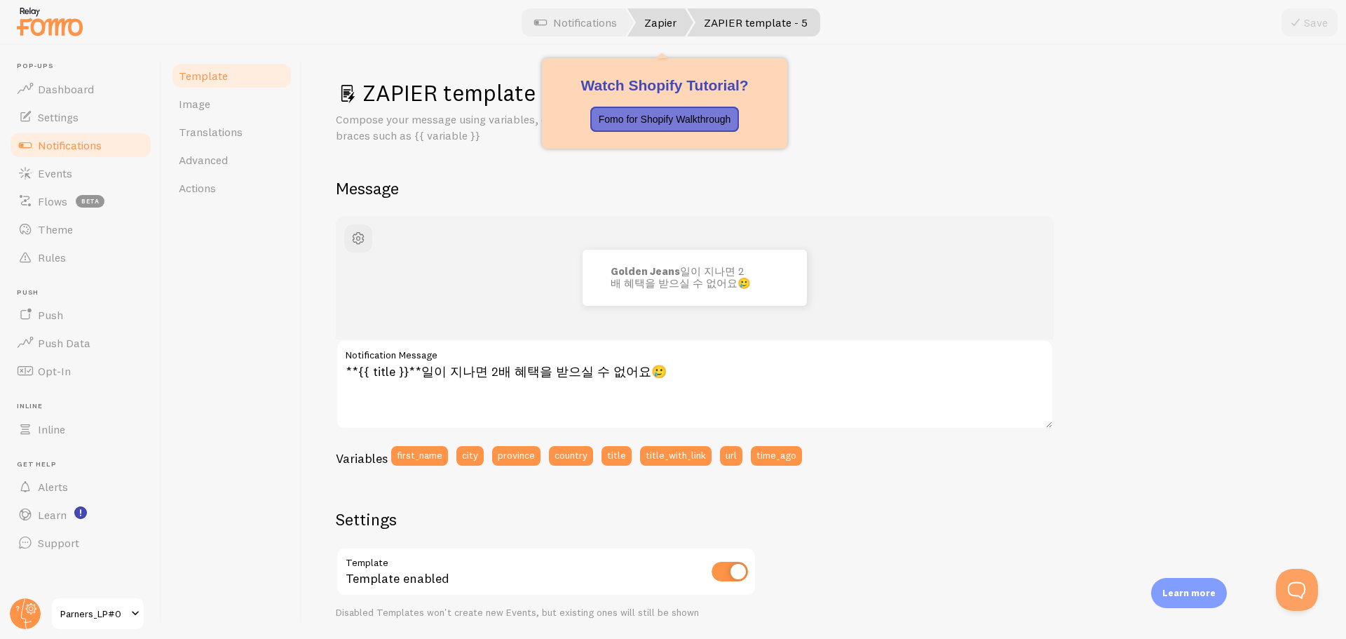
click at [665, 12] on link "Zapier" at bounding box center [660, 22] width 66 height 28
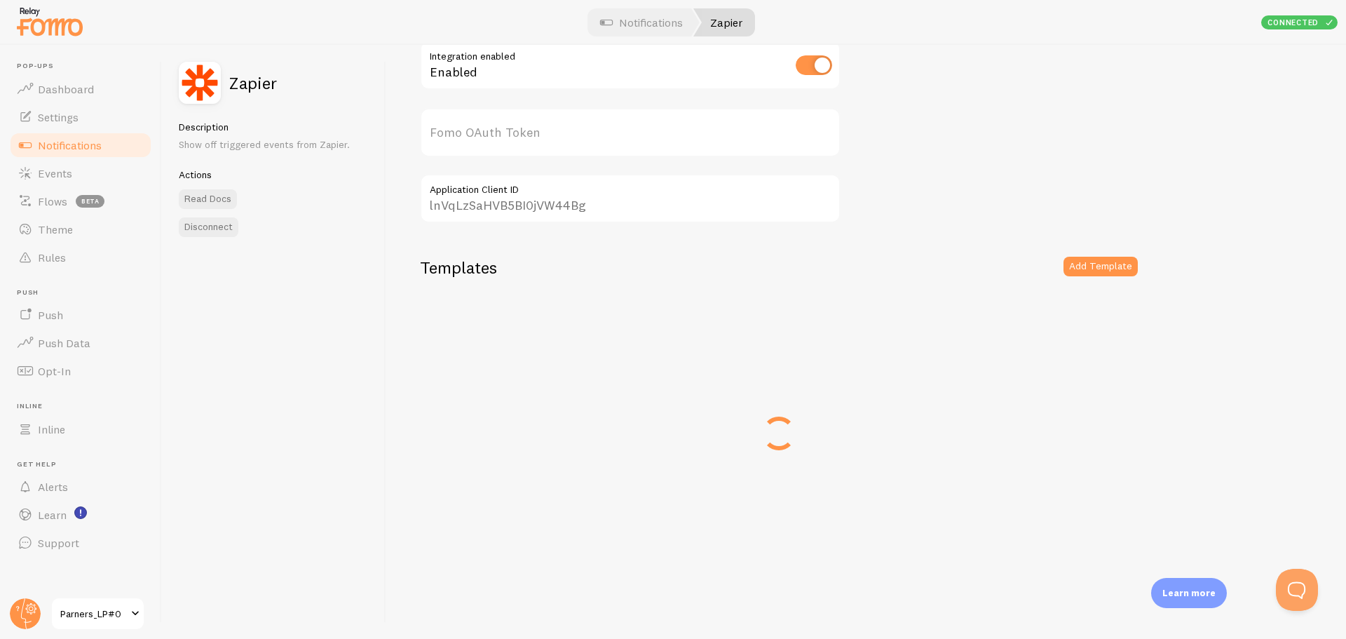
scroll to position [77, 0]
type input "m3pFalVbe4mfZ7obfbZzRA=="
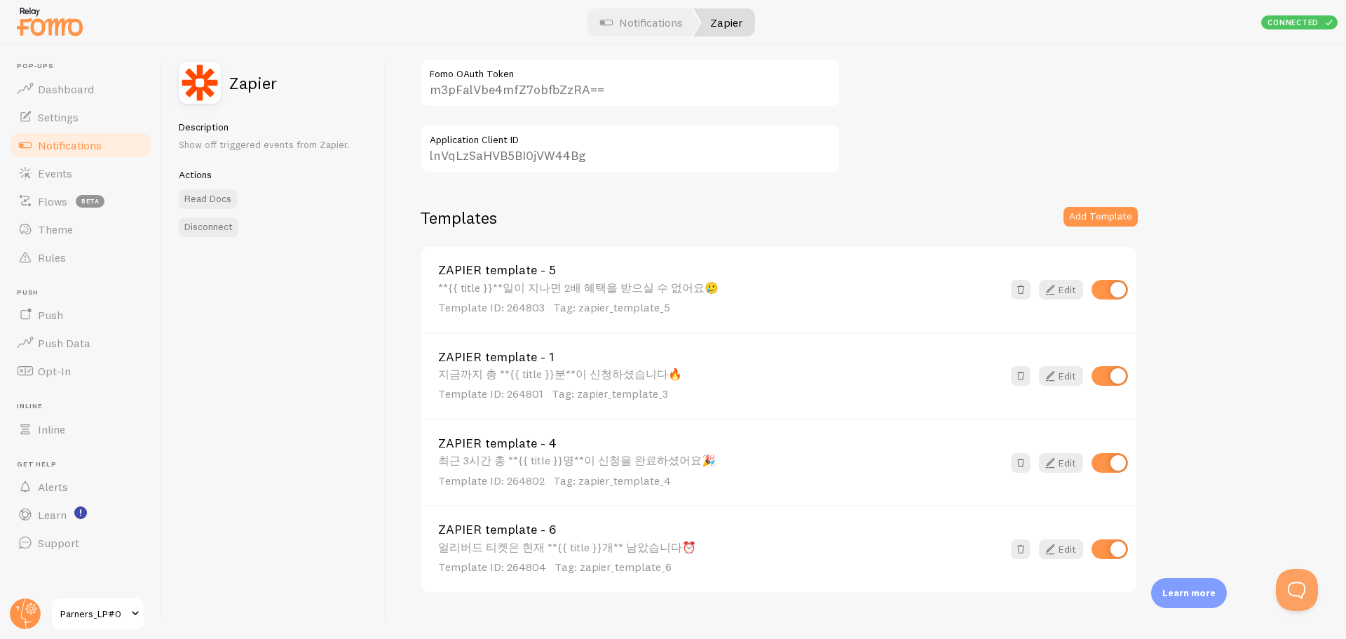
scroll to position [147, 0]
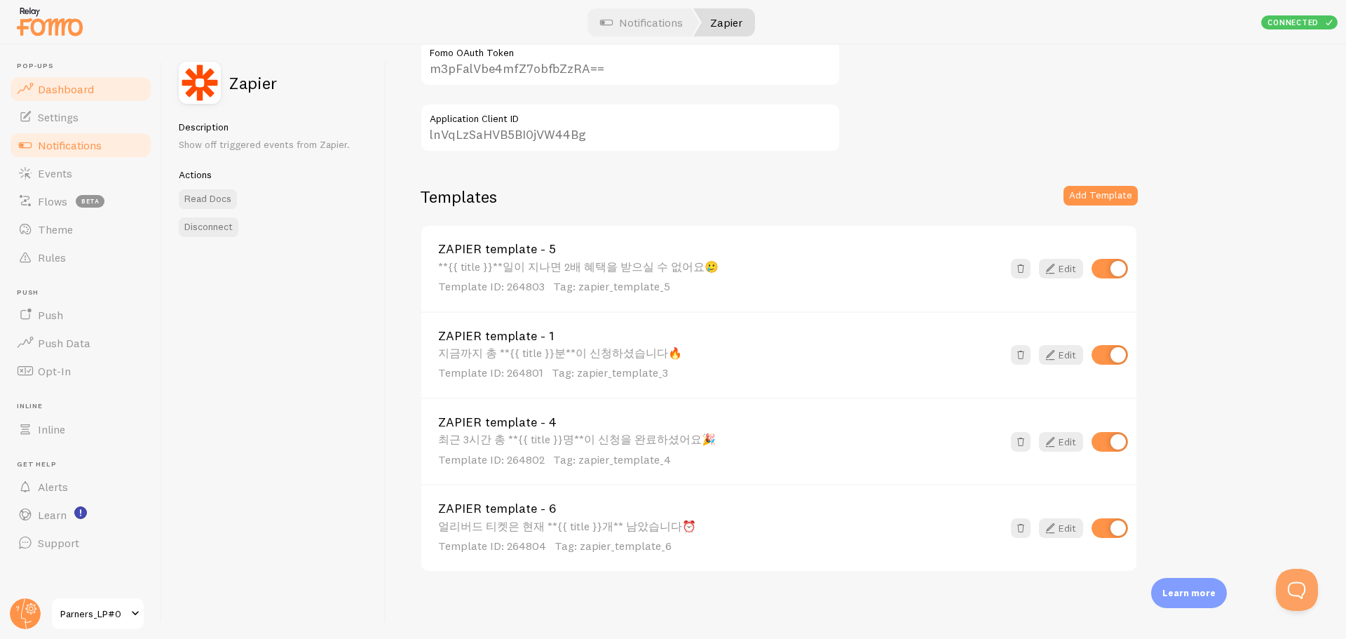
click at [65, 90] on span "Dashboard" at bounding box center [66, 89] width 56 height 14
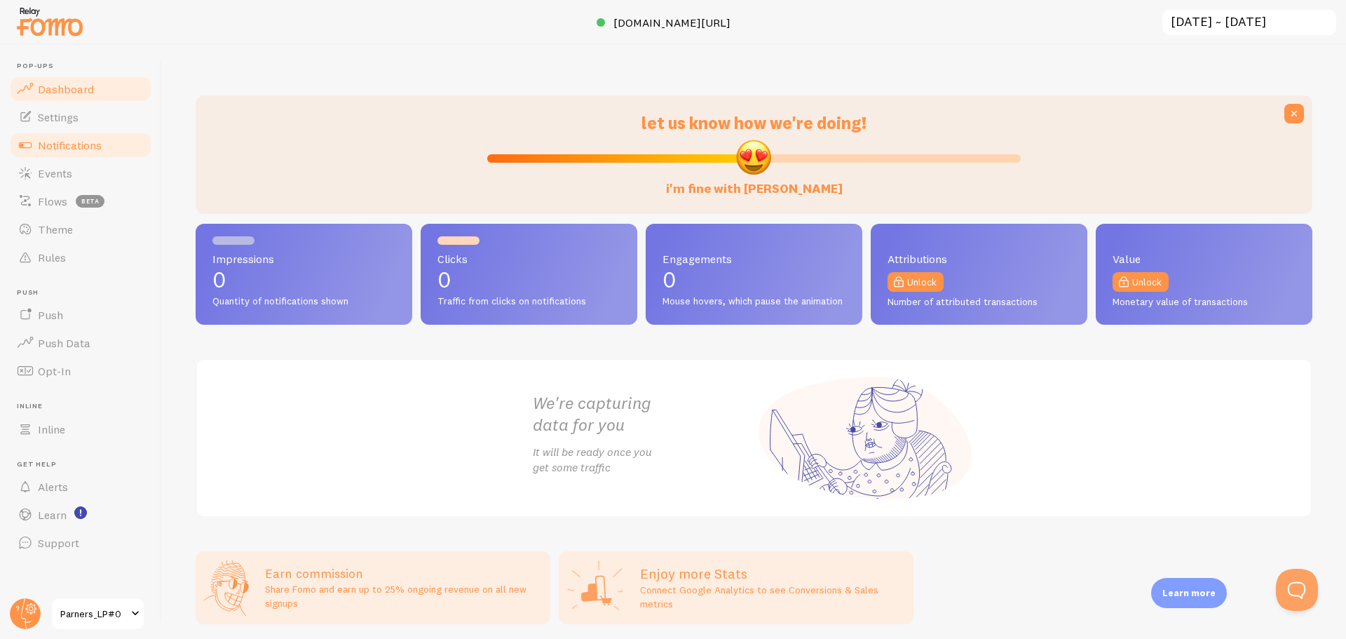
click at [83, 148] on span "Notifications" at bounding box center [70, 145] width 64 height 14
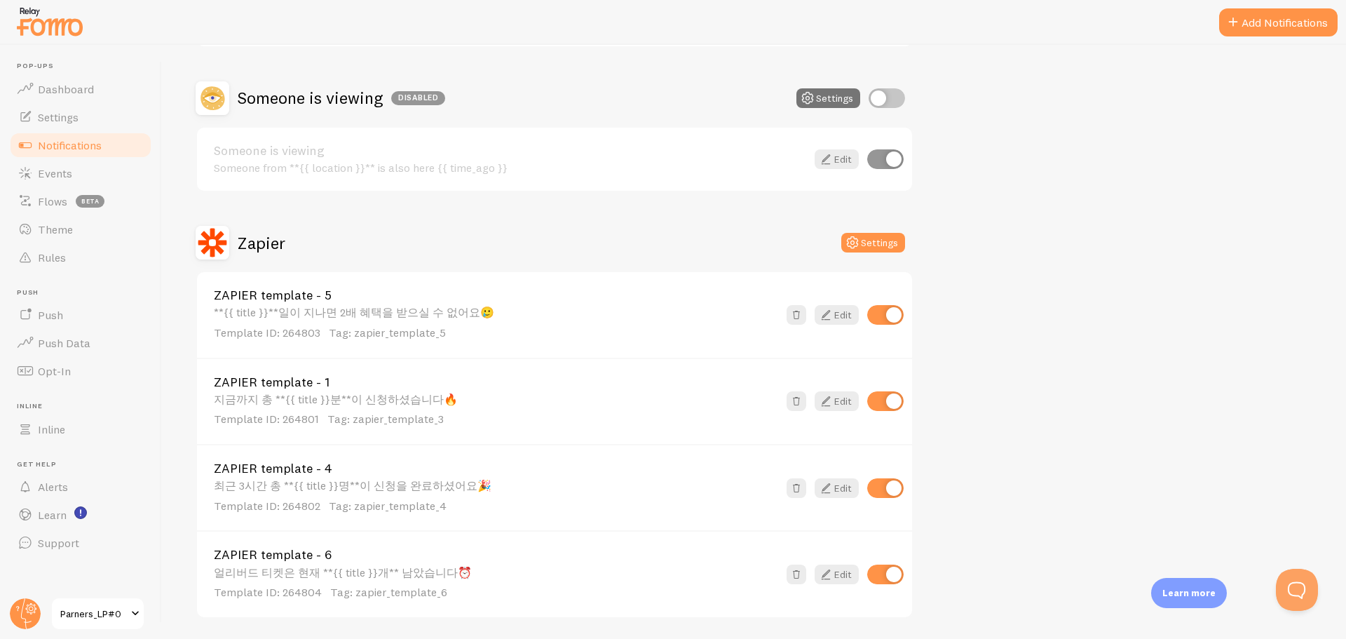
scroll to position [280, 0]
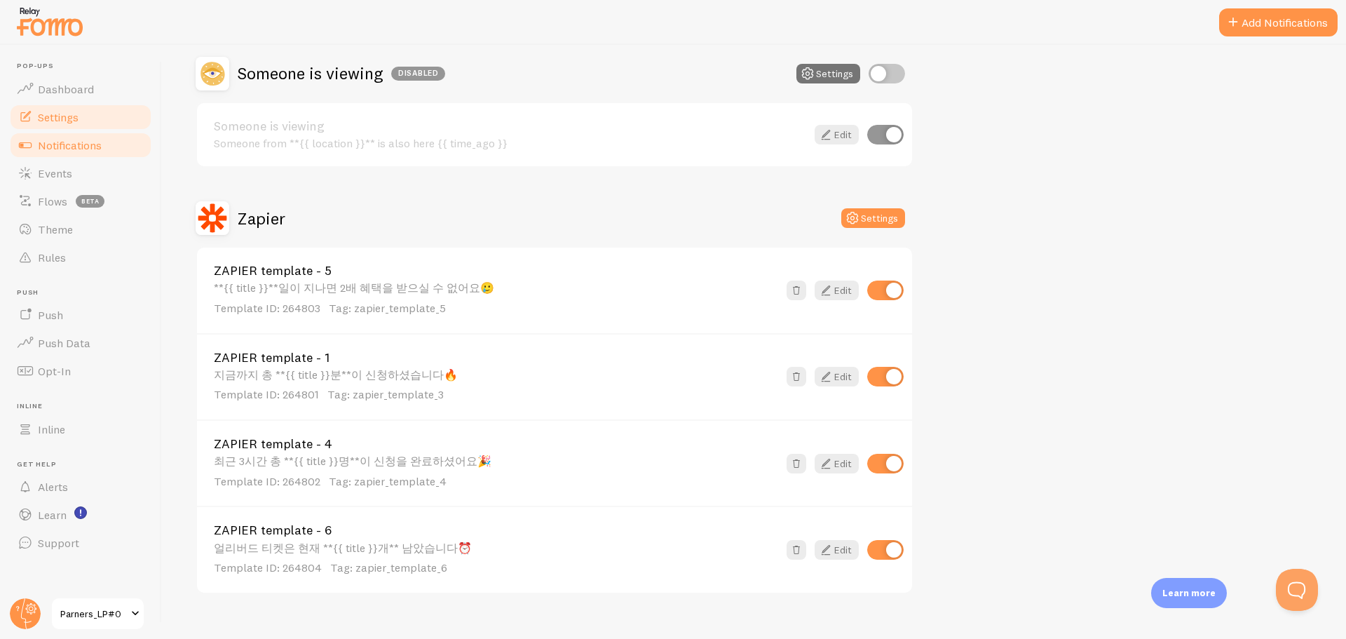
click at [70, 110] on span "Settings" at bounding box center [58, 117] width 41 height 14
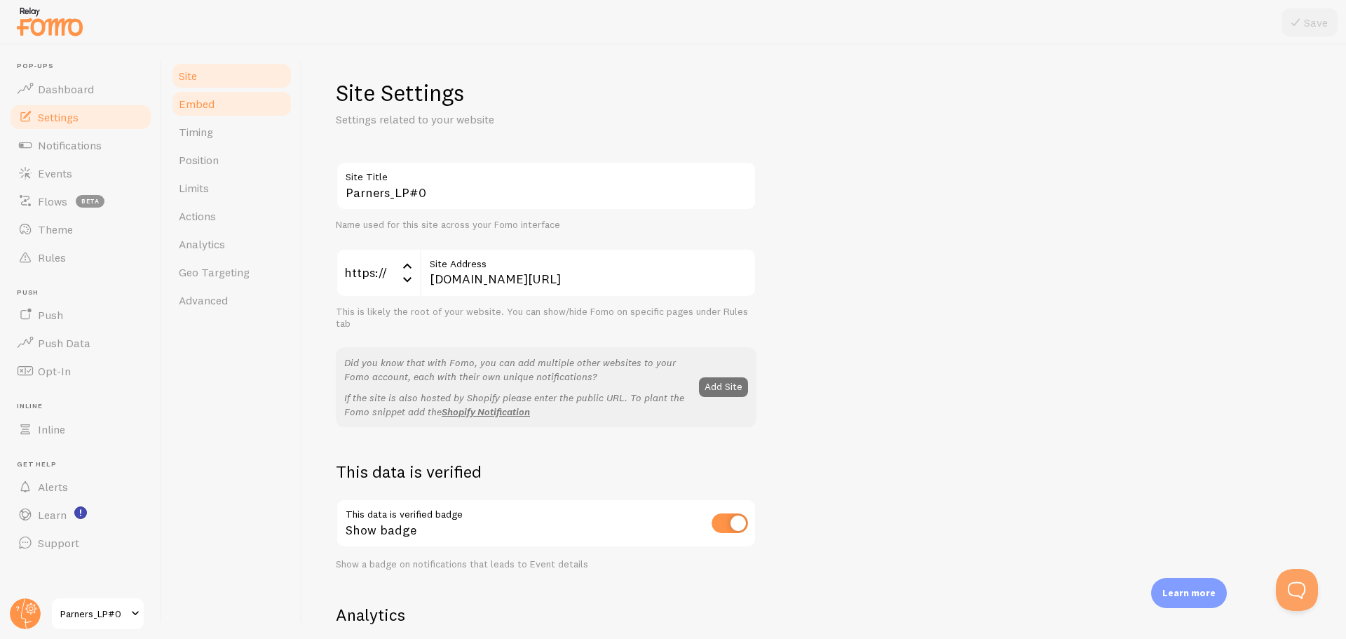
click at [240, 114] on link "Embed" at bounding box center [231, 104] width 123 height 28
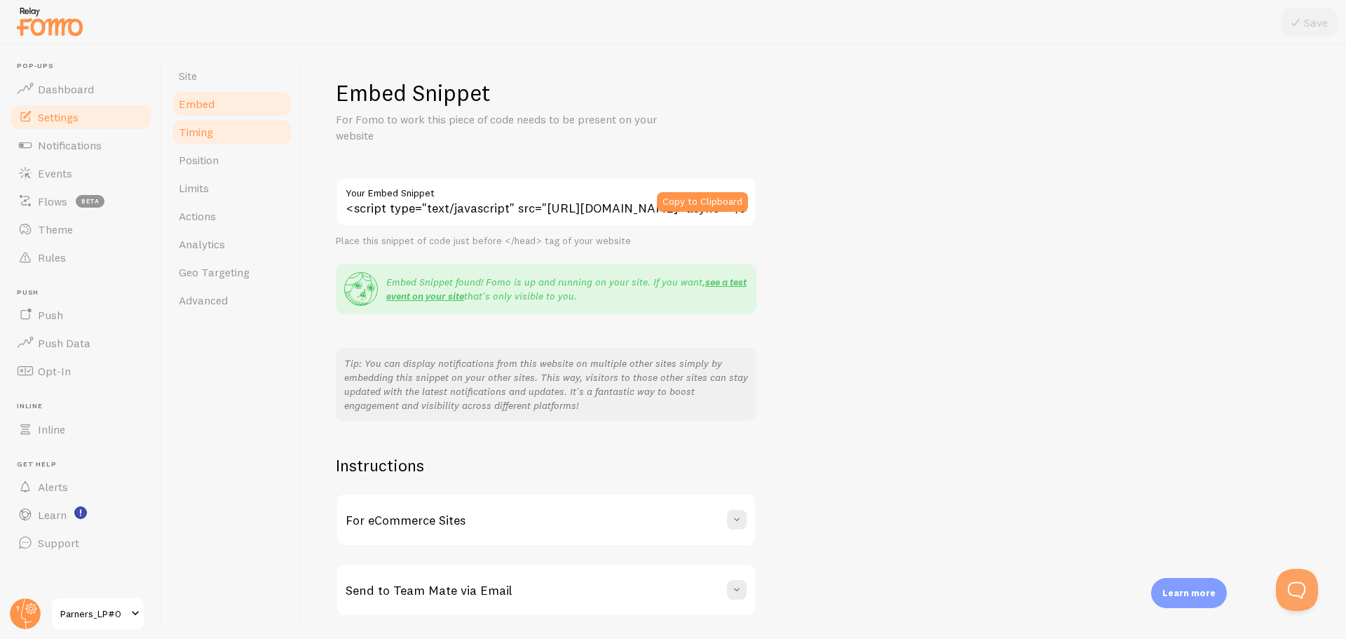
click at [221, 137] on link "Timing" at bounding box center [231, 132] width 123 height 28
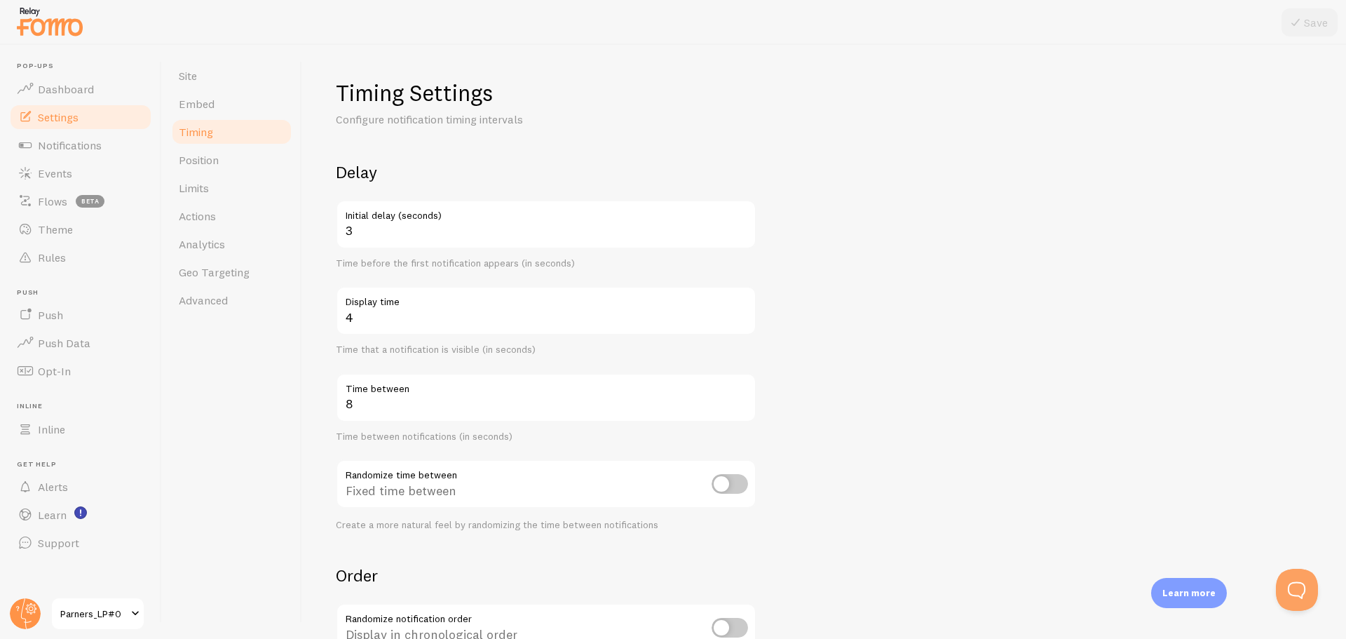
scroll to position [70, 0]
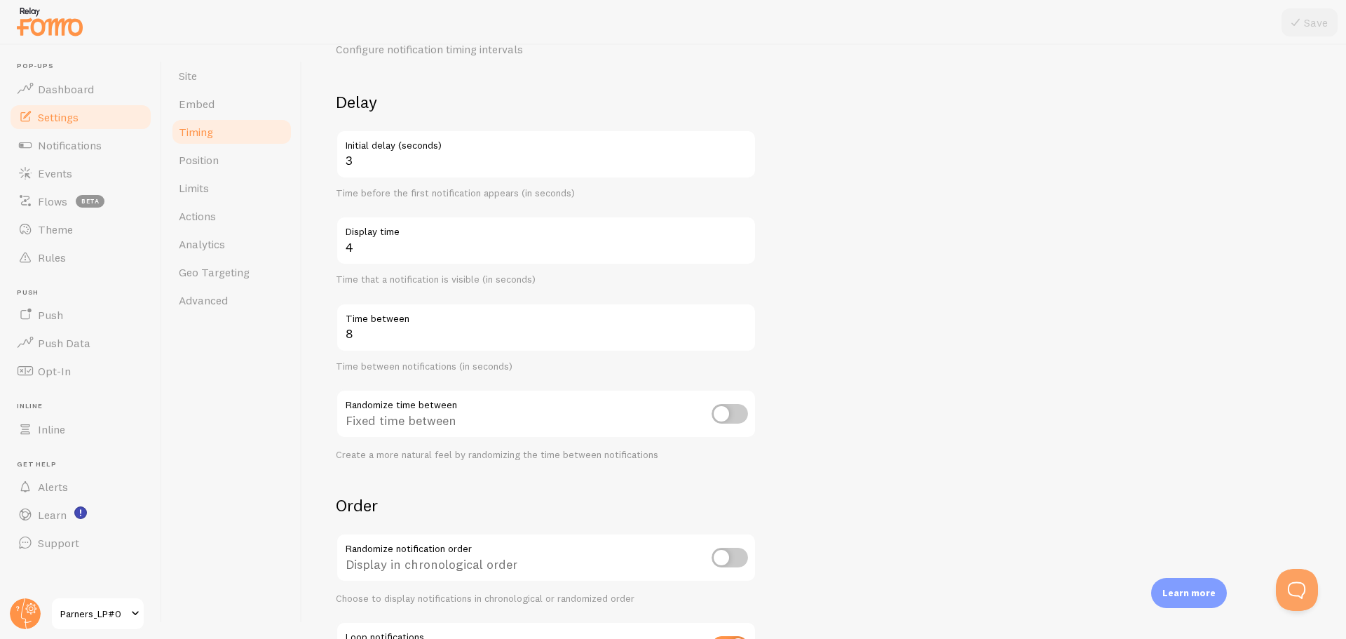
click at [732, 417] on input "checkbox" at bounding box center [729, 414] width 36 height 20
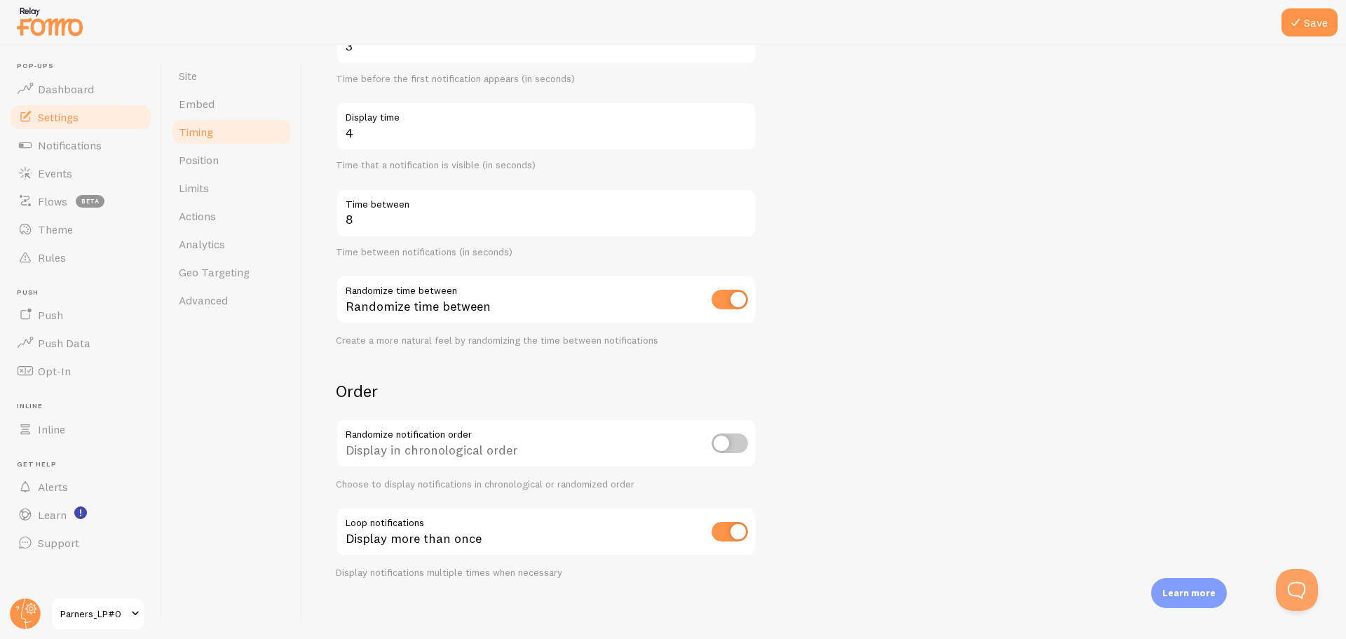
scroll to position [191, 0]
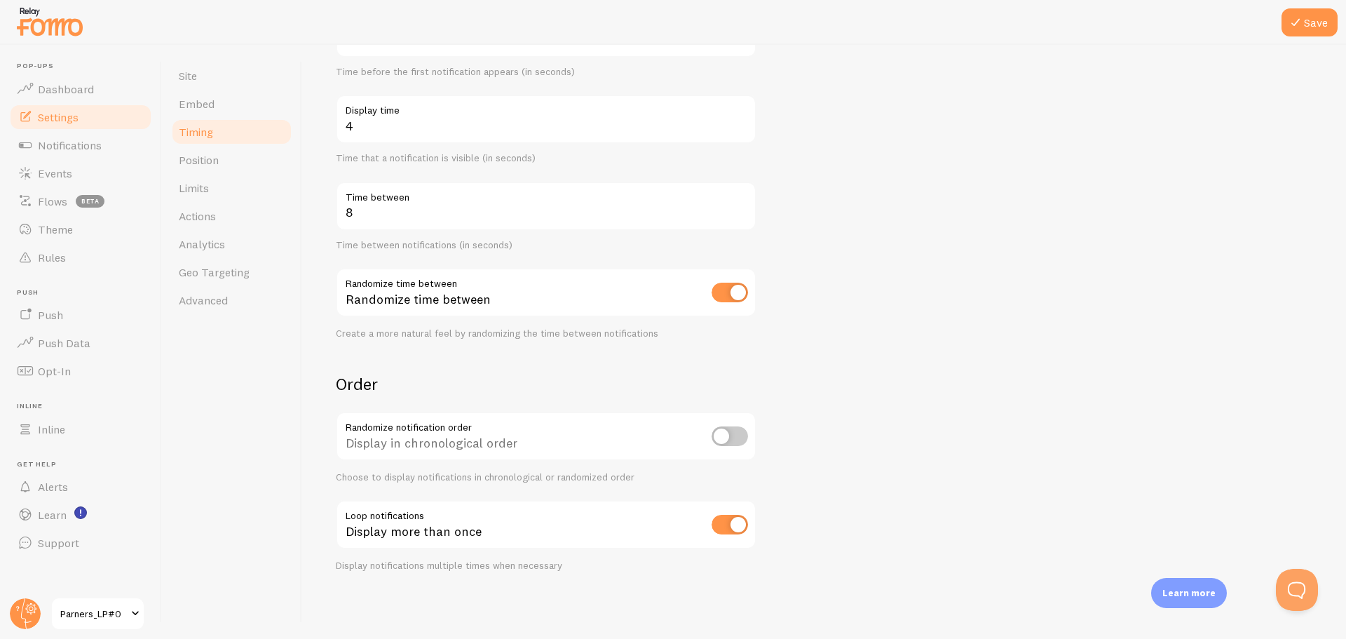
click at [740, 301] on input "checkbox" at bounding box center [729, 292] width 36 height 20
checkbox input "false"
click at [418, 347] on form "Delay 3 Initial delay (seconds) Time before the first notification appears (in …" at bounding box center [824, 270] width 976 height 601
click at [109, 146] on link "Notifications" at bounding box center [80, 145] width 144 height 28
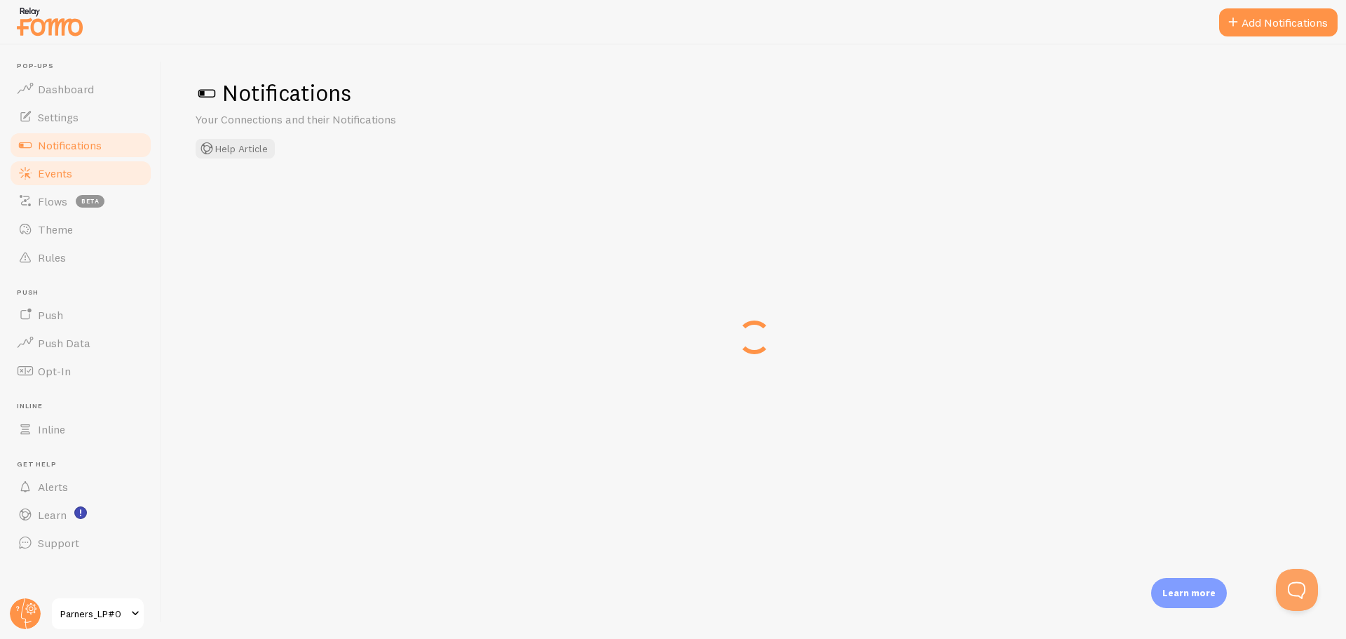
click at [76, 167] on link "Events" at bounding box center [80, 173] width 144 height 28
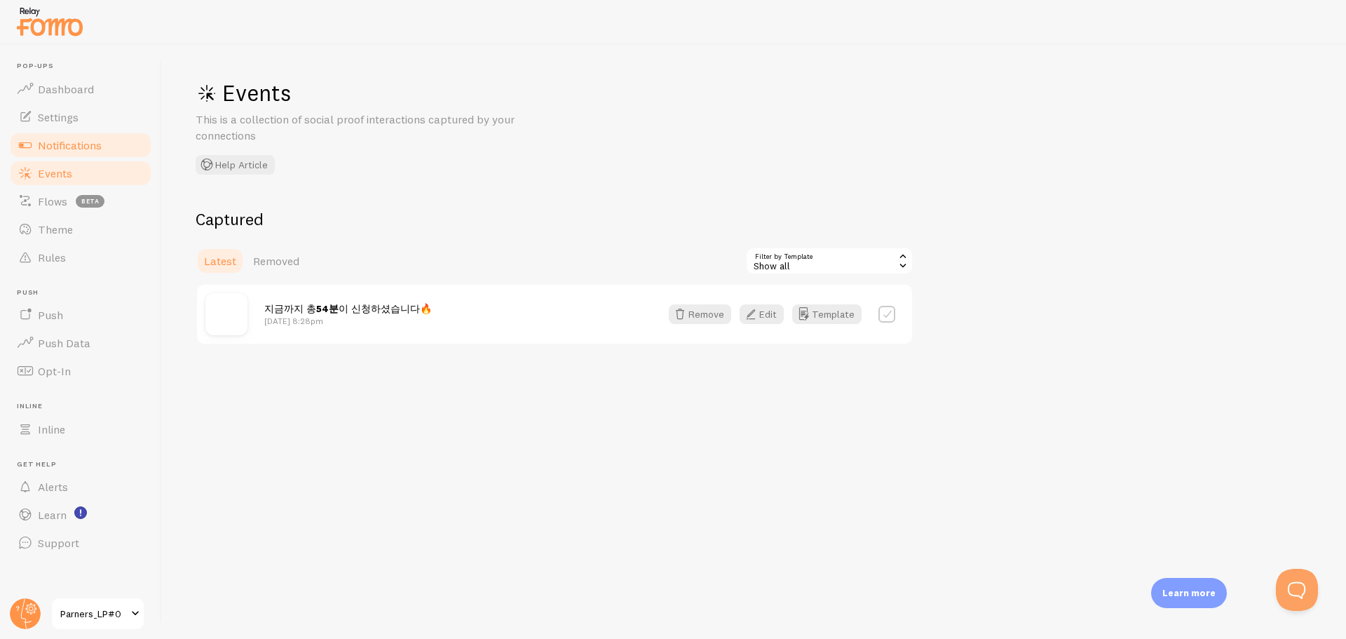
click at [69, 138] on span "Notifications" at bounding box center [70, 145] width 64 height 14
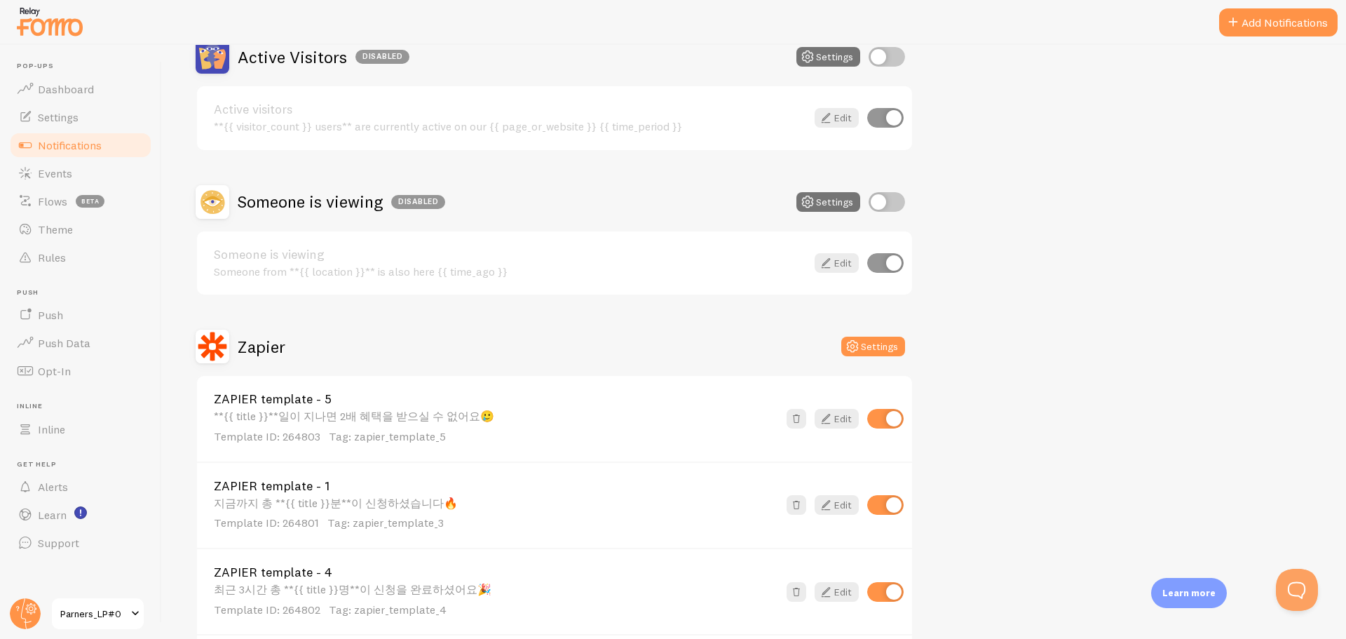
scroll to position [303, 0]
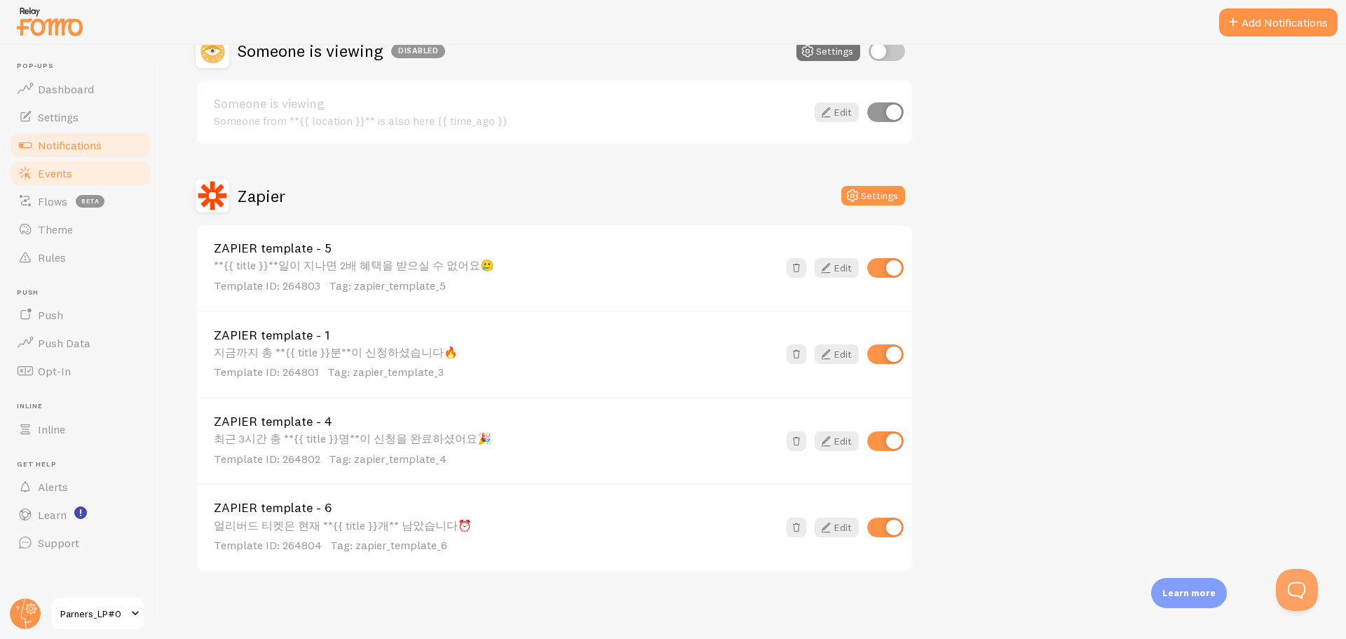
click at [93, 170] on link "Events" at bounding box center [80, 173] width 144 height 28
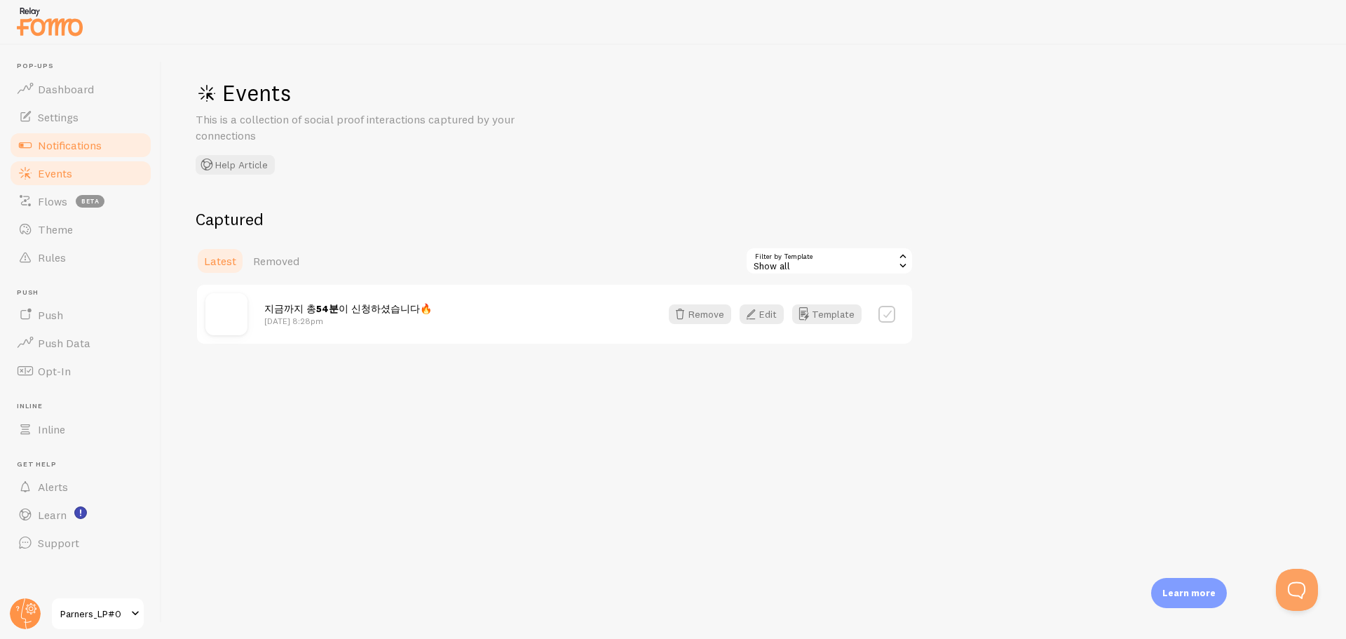
click at [100, 156] on link "Notifications" at bounding box center [80, 145] width 144 height 28
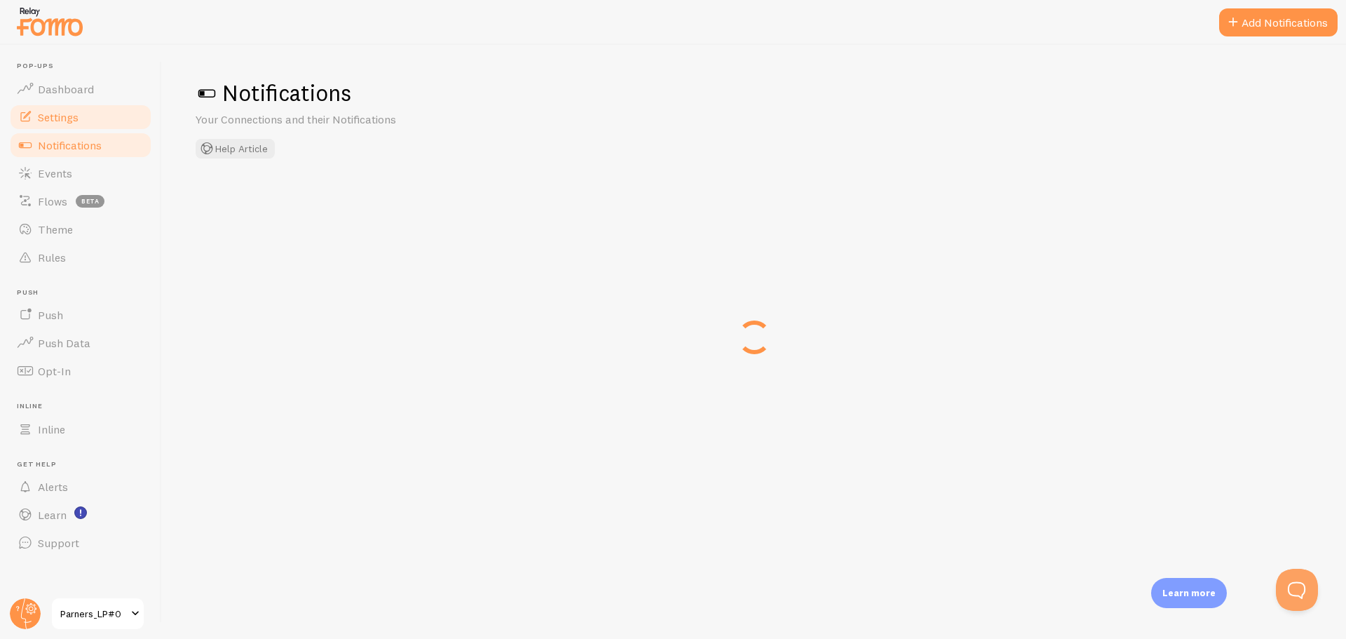
click at [99, 122] on link "Settings" at bounding box center [80, 117] width 144 height 28
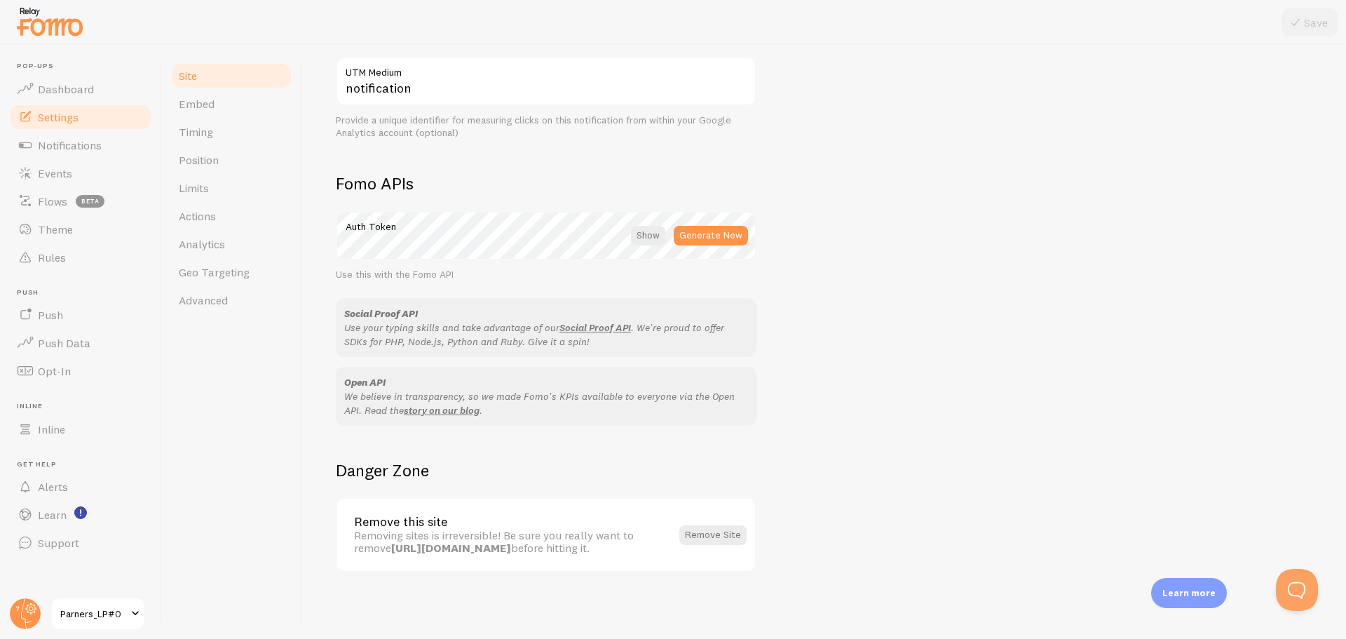
scroll to position [685, 0]
click at [255, 109] on link "Embed" at bounding box center [231, 104] width 123 height 28
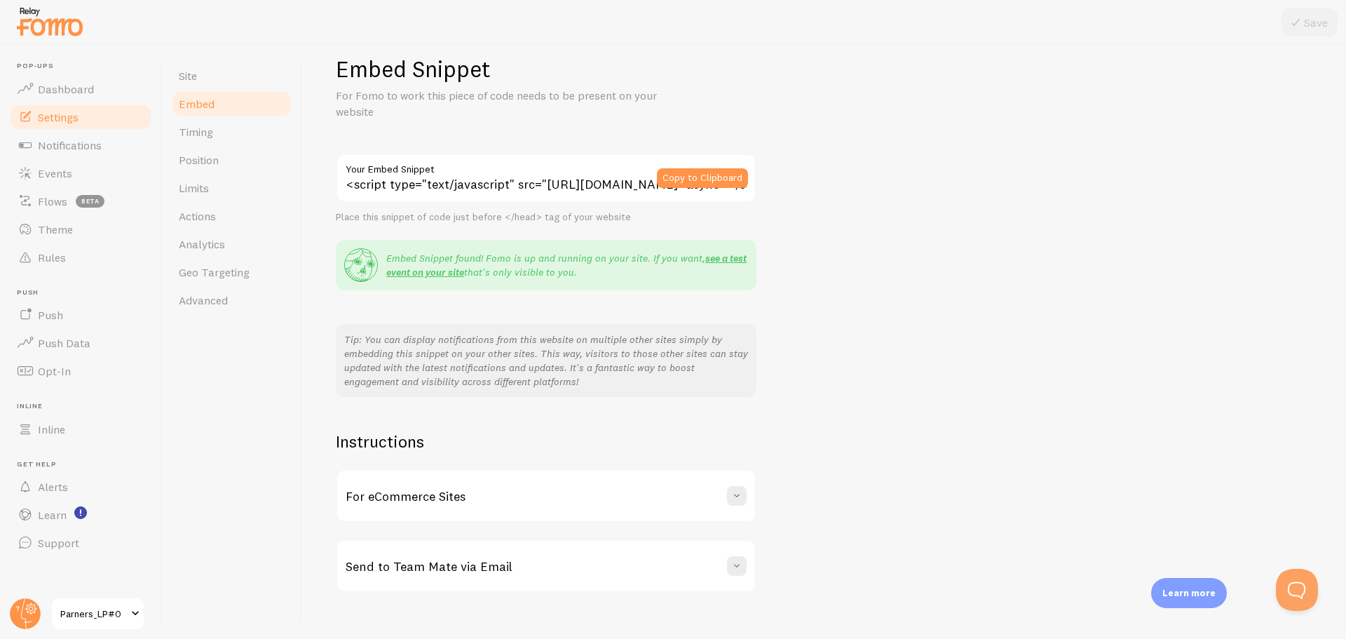
scroll to position [45, 0]
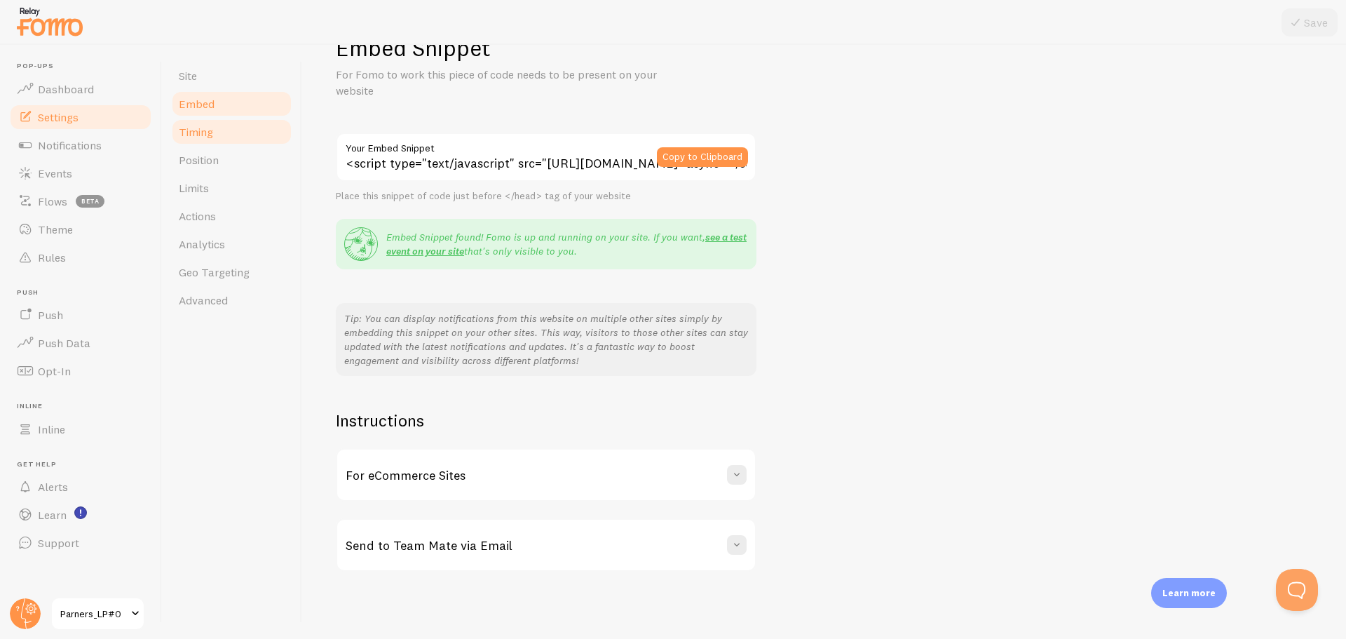
click at [236, 128] on link "Timing" at bounding box center [231, 132] width 123 height 28
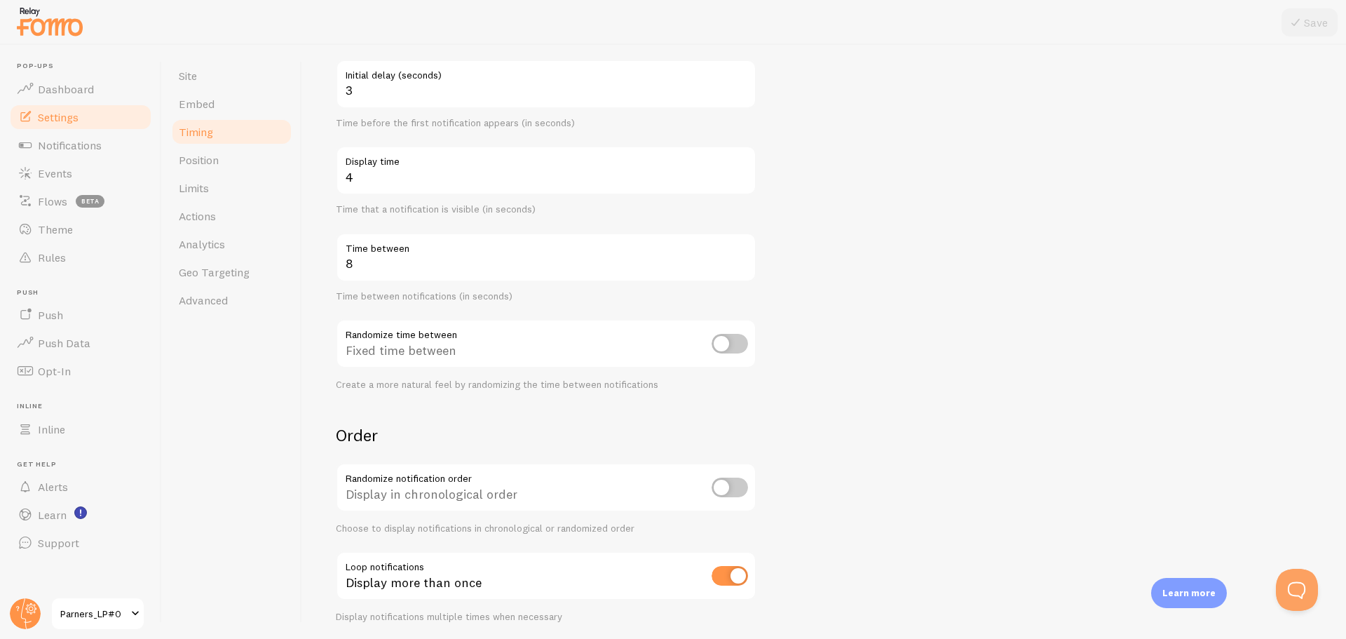
scroll to position [191, 0]
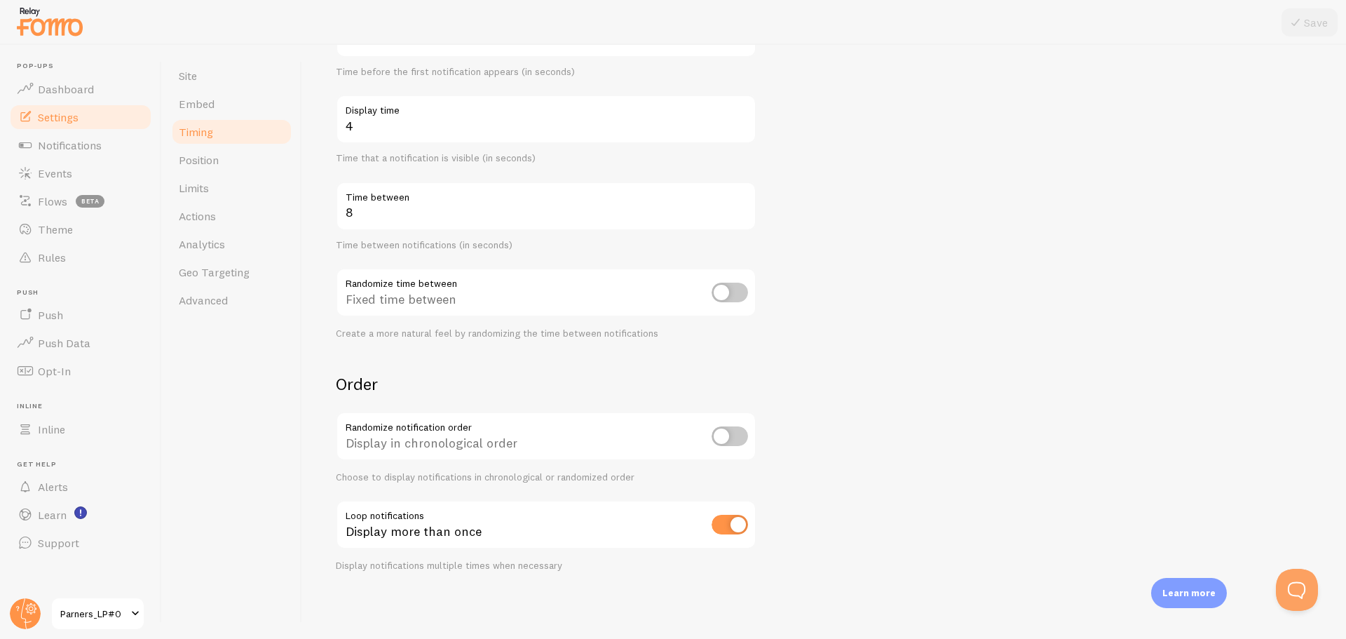
click at [736, 434] on input "checkbox" at bounding box center [729, 436] width 36 height 20
click at [731, 431] on input "checkbox" at bounding box center [729, 436] width 36 height 20
checkbox input "false"
click at [849, 273] on form "Delay 3 Initial delay (seconds) Time before the first notification appears (in …" at bounding box center [824, 270] width 976 height 601
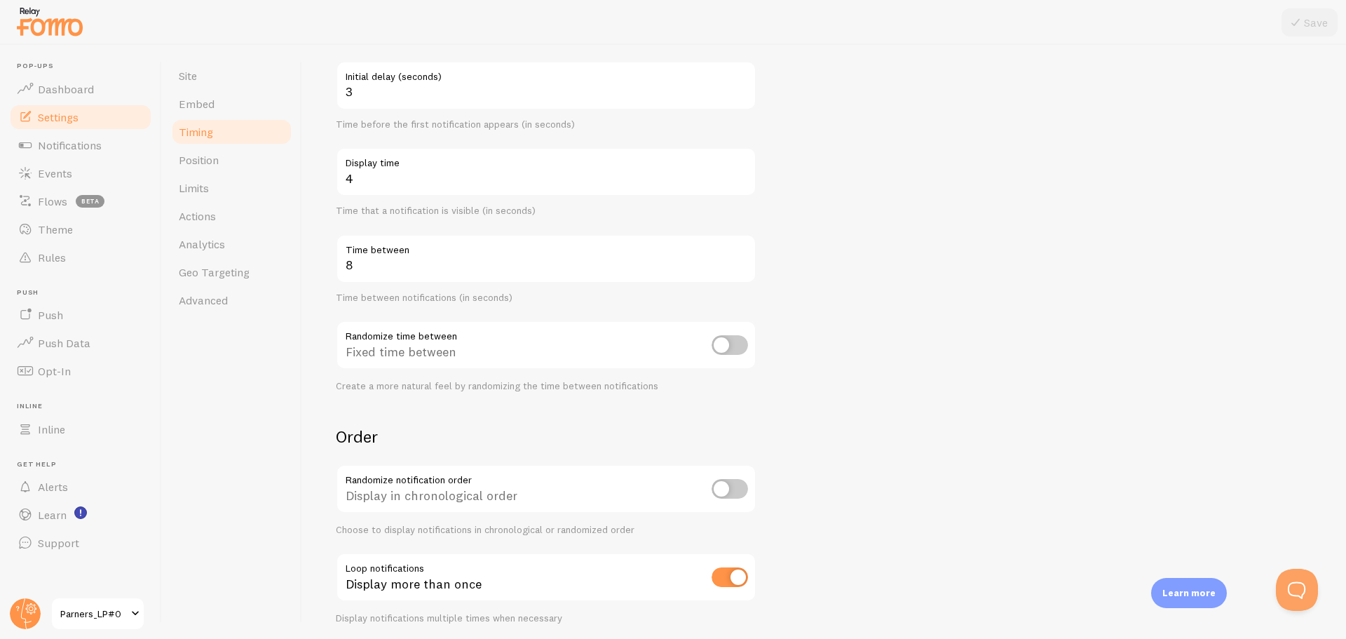
scroll to position [0, 0]
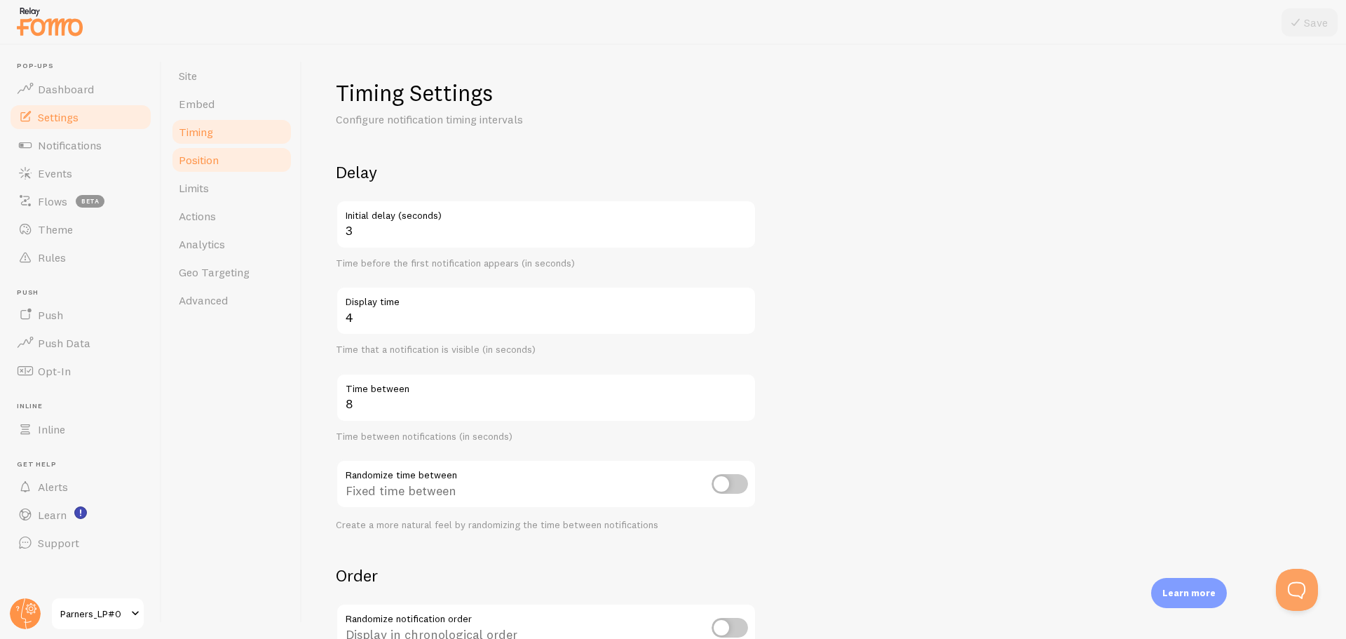
click at [212, 162] on span "Position" at bounding box center [199, 160] width 40 height 14
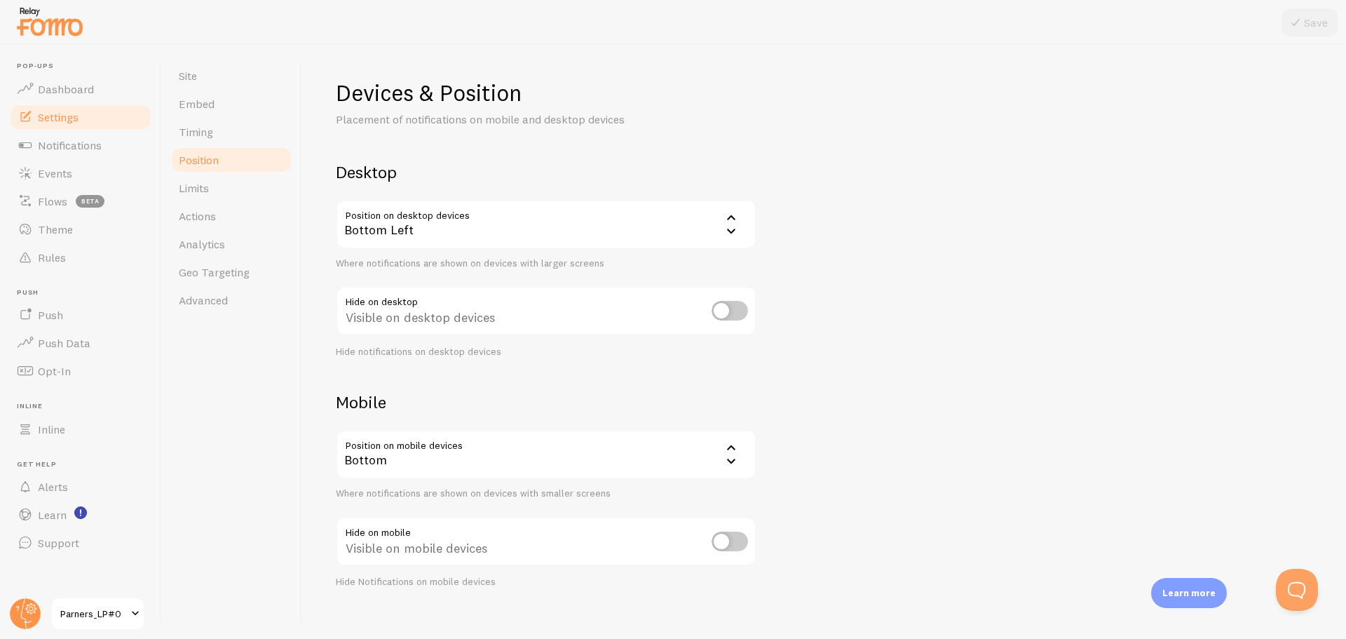
click at [537, 235] on div "Bottom Left" at bounding box center [546, 224] width 421 height 49
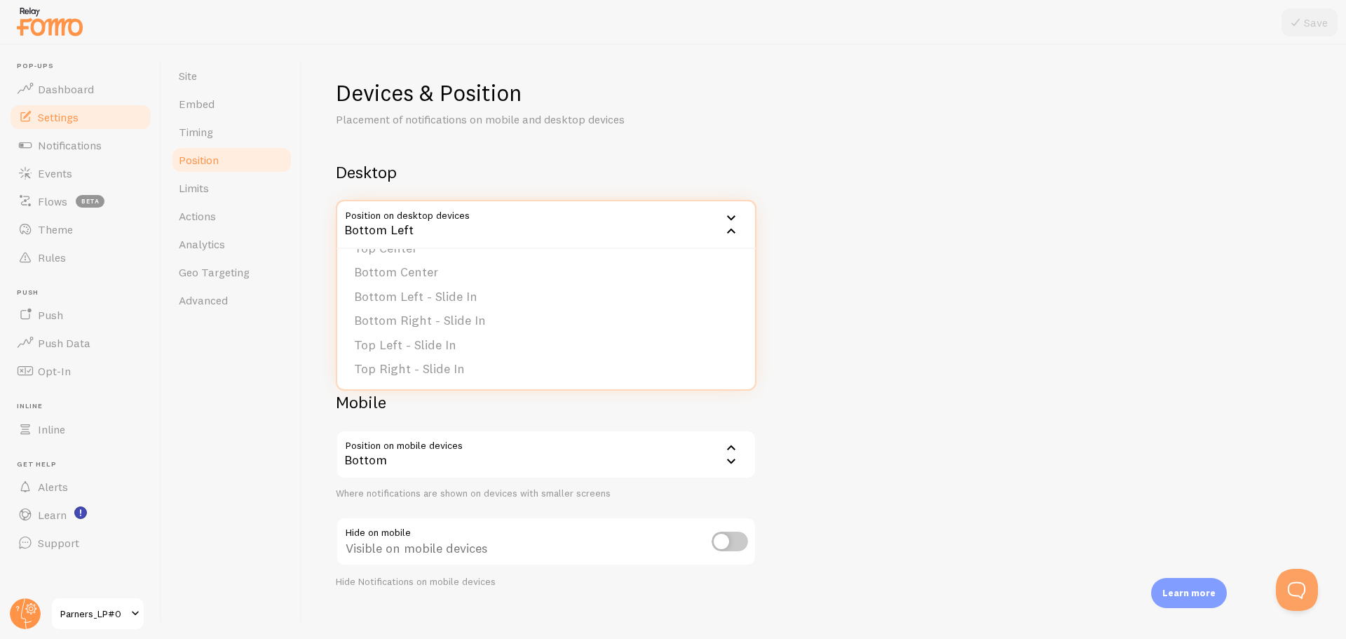
scroll to position [118, 0]
click at [490, 315] on li "Bottom Right - Slide In" at bounding box center [546, 320] width 418 height 25
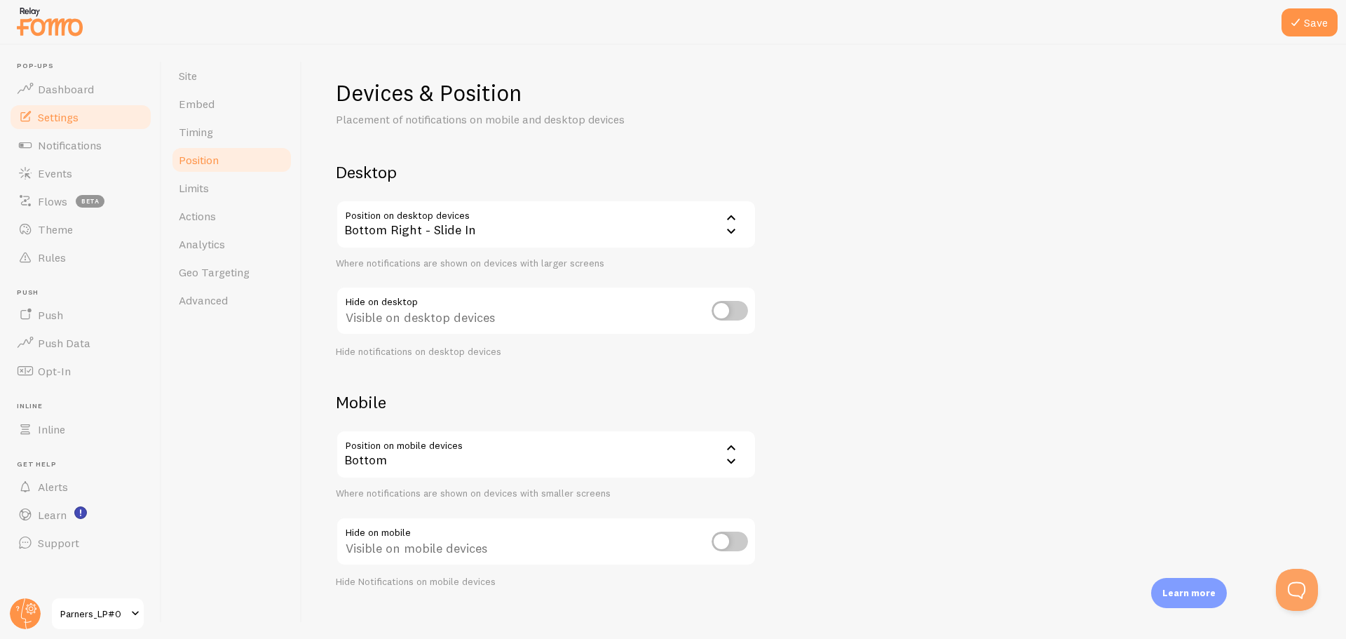
drag, startPoint x: 832, startPoint y: 272, endPoint x: 849, endPoint y: 266, distance: 18.0
click at [832, 272] on div "Devices & Position Placement of notifications on mobile and desktop devices Des…" at bounding box center [824, 334] width 976 height 510
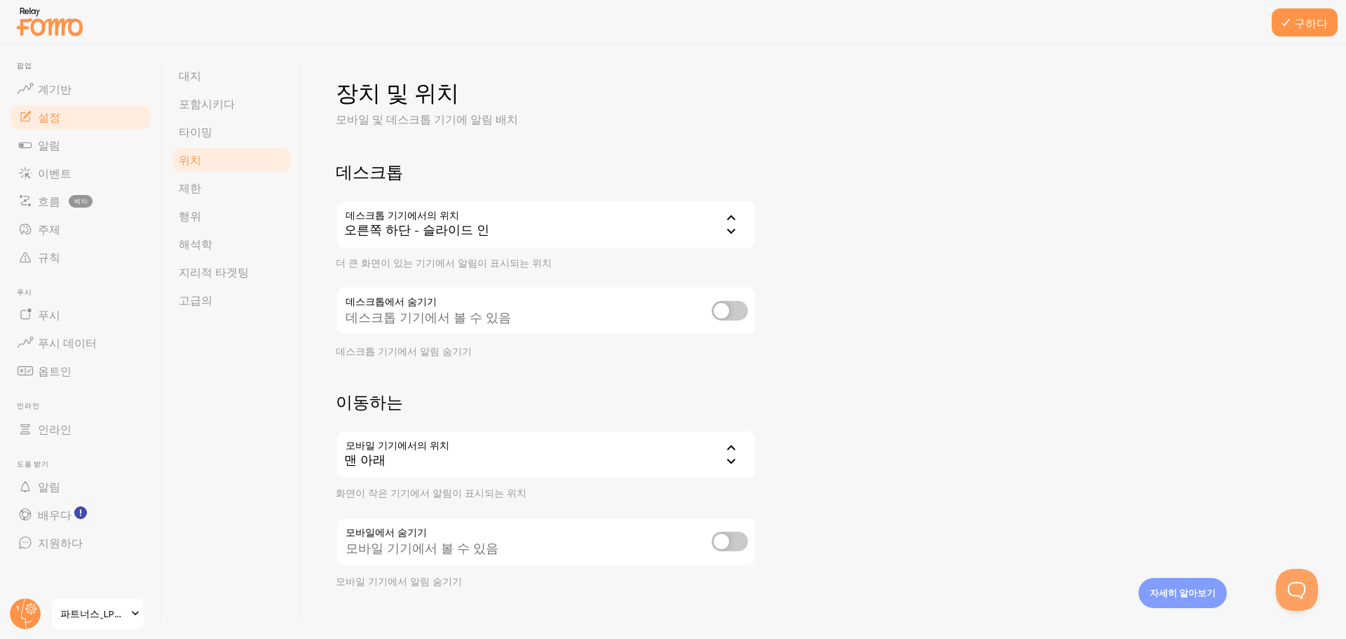
click at [724, 304] on input "checkbox" at bounding box center [729, 311] width 36 height 20
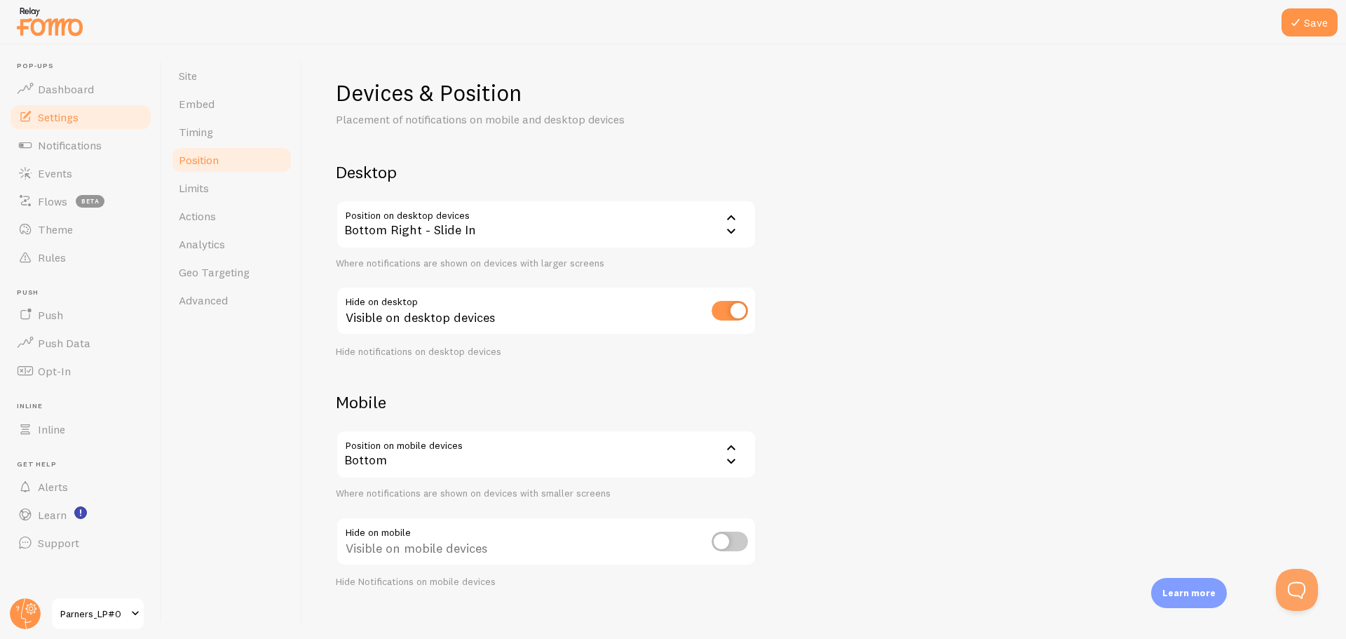
click at [788, 339] on div "Devices & Position Placement of notifications on mobile and desktop devices Des…" at bounding box center [824, 334] width 976 height 510
click at [735, 308] on input "checkbox" at bounding box center [729, 311] width 36 height 20
checkbox input "false"
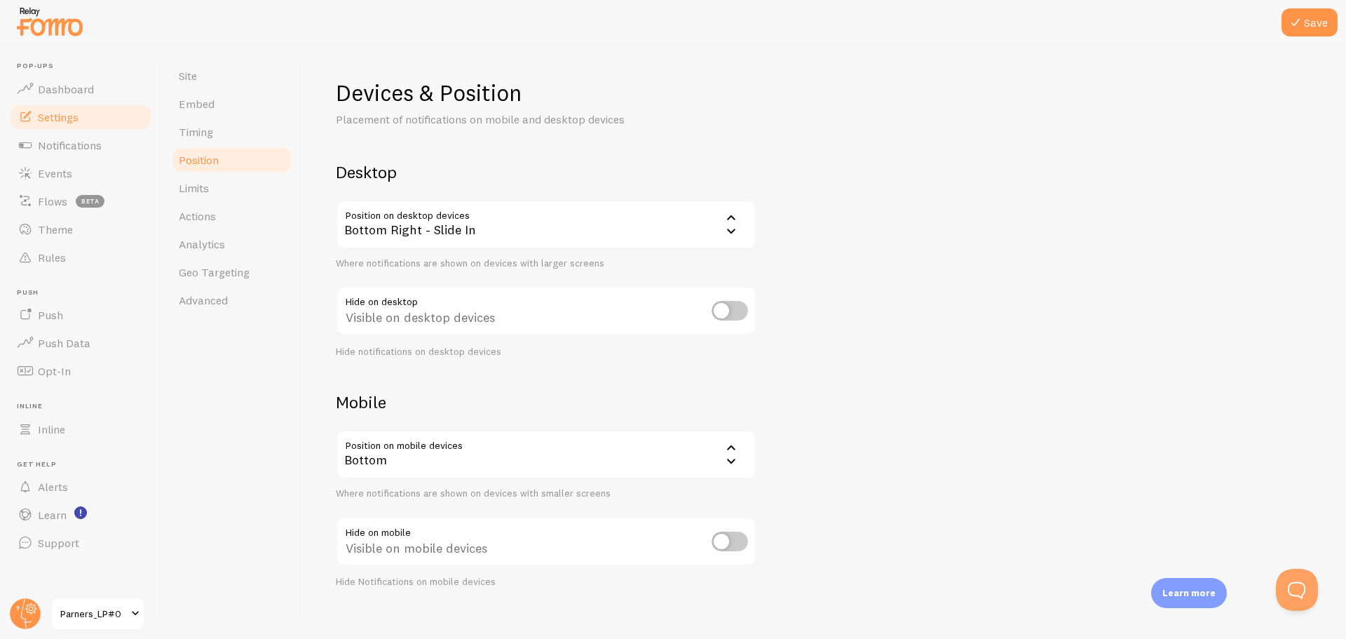
click at [872, 347] on div "Devices & Position Placement of notifications on mobile and desktop devices Des…" at bounding box center [824, 334] width 976 height 510
click at [868, 352] on div "Devices & Position Placement of notifications on mobile and desktop devices Des…" at bounding box center [824, 334] width 976 height 510
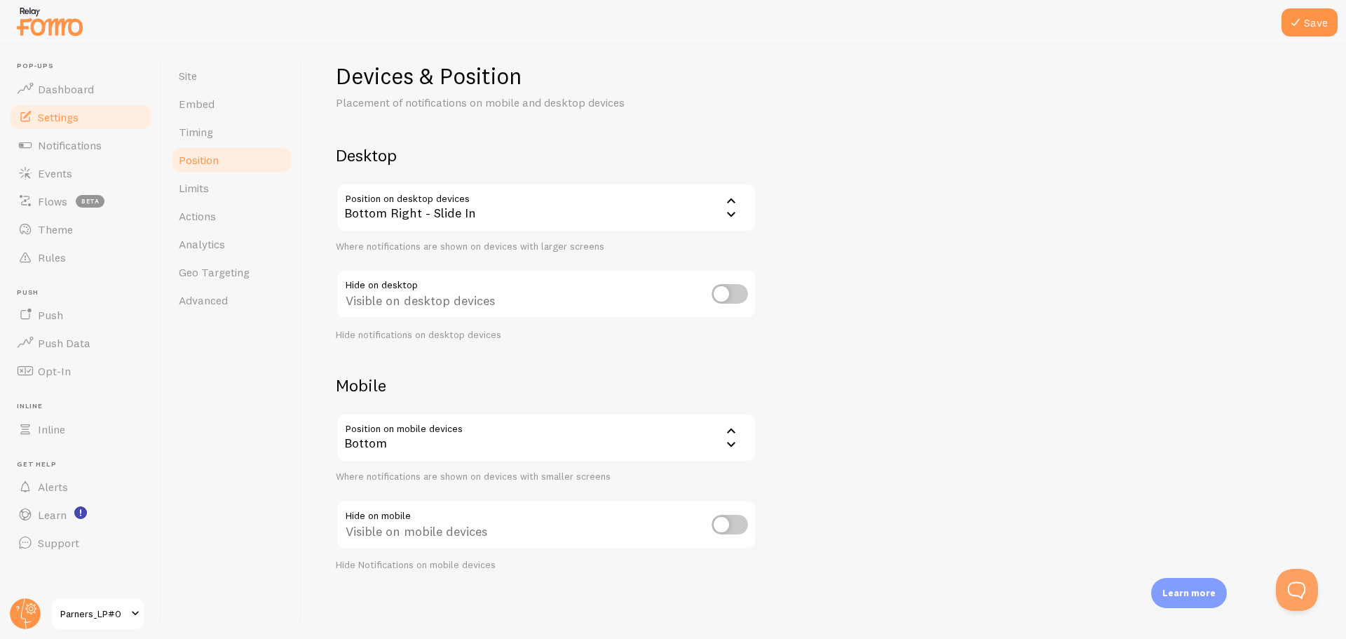
click at [524, 445] on div "Bottom" at bounding box center [546, 437] width 421 height 49
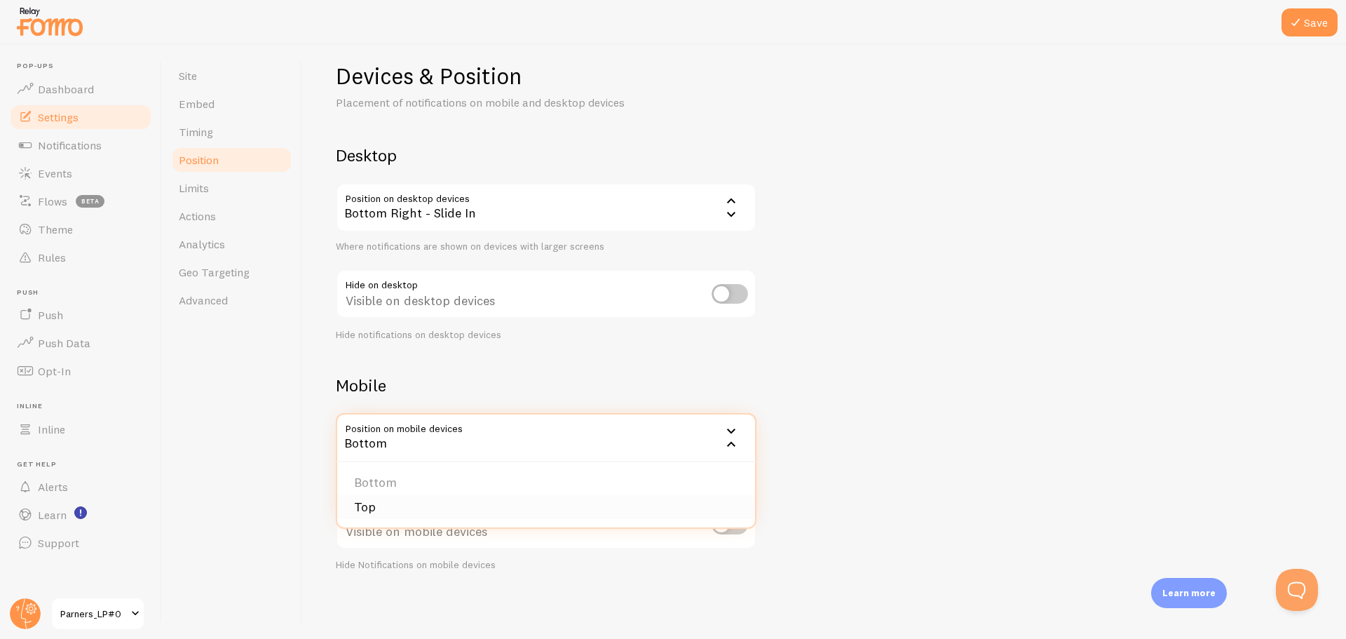
click at [450, 505] on li "Top" at bounding box center [546, 507] width 418 height 25
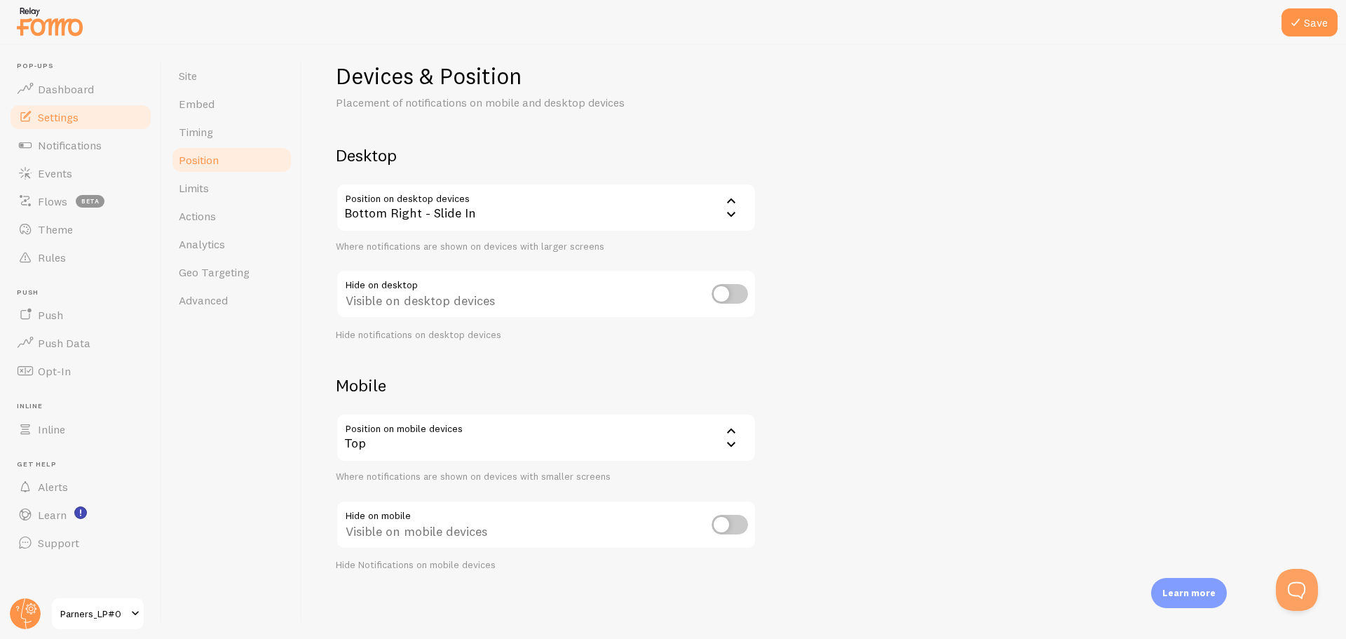
click at [442, 494] on div "Mobile Position on mobile devices top Top Bottom Top Where notifications are sh…" at bounding box center [546, 472] width 421 height 196
click at [1307, 34] on button "Save" at bounding box center [1309, 22] width 56 height 28
click at [212, 194] on link "Limits" at bounding box center [231, 188] width 123 height 28
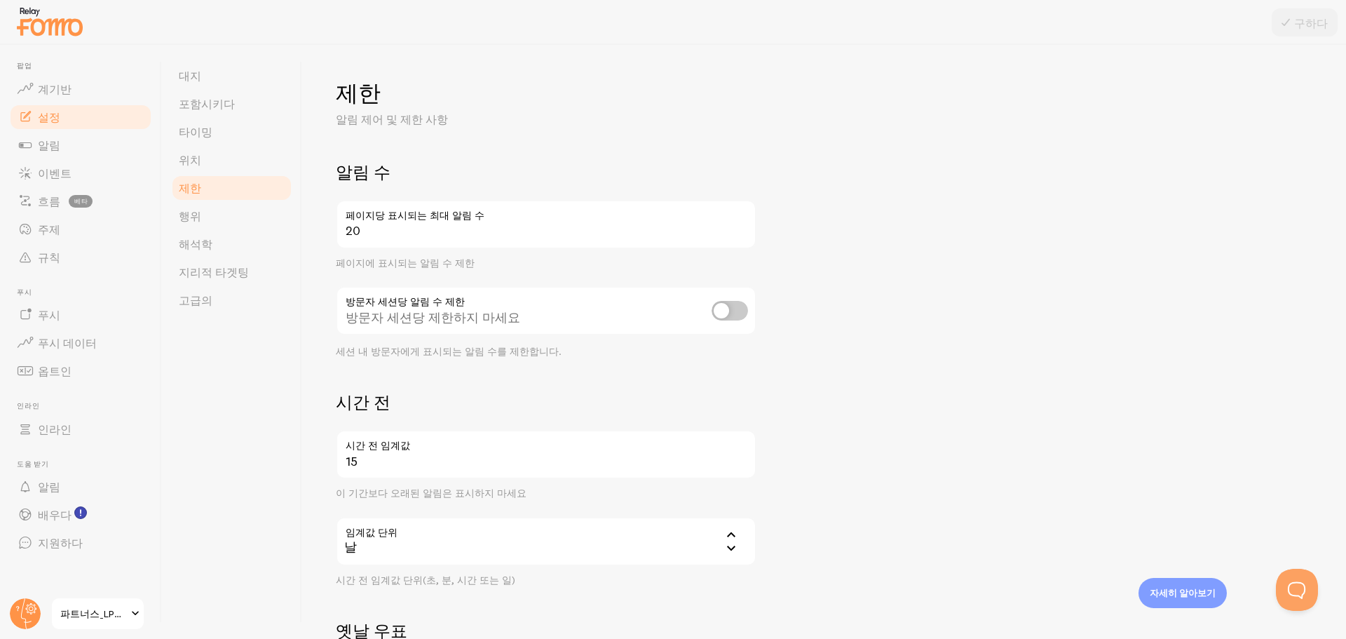
click at [403, 218] on font "페이지당 표시되는 최대 알림 수" at bounding box center [415, 215] width 139 height 13
click at [403, 218] on input "20" at bounding box center [546, 224] width 421 height 49
click at [420, 239] on input "20" at bounding box center [546, 224] width 421 height 49
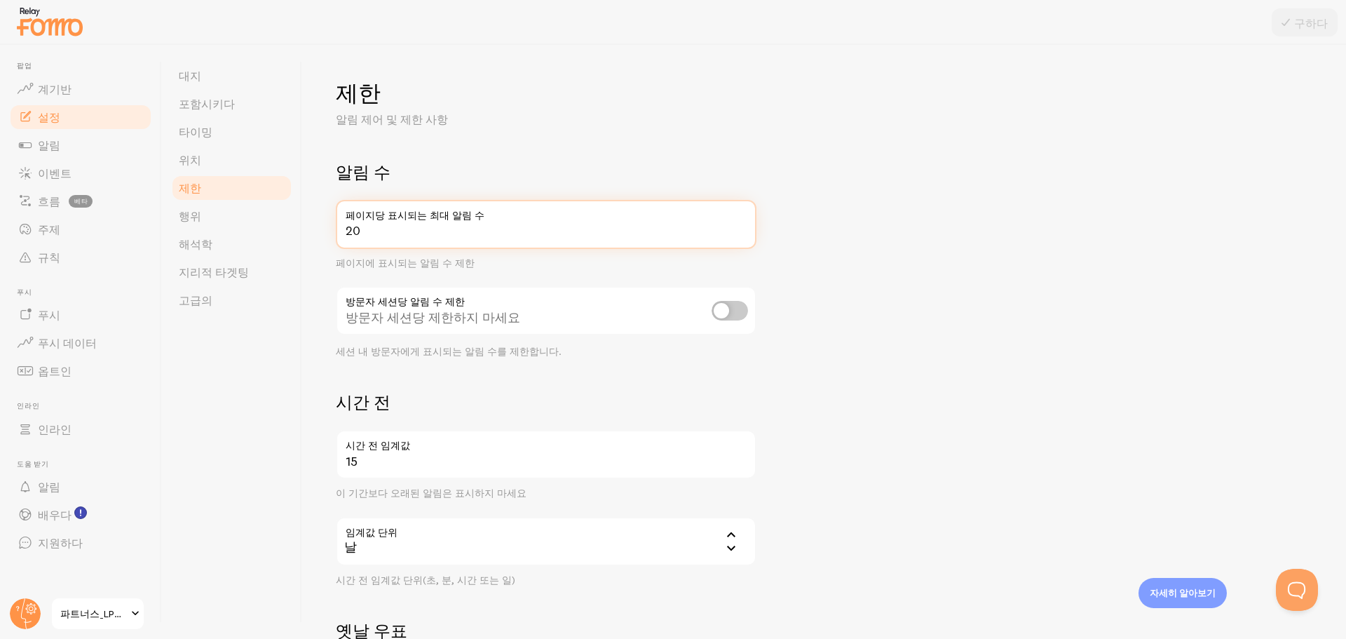
click at [420, 239] on input "20" at bounding box center [546, 224] width 421 height 49
type input "1"
click at [1058, 170] on form "알림 수 1 페이지당 표시되는 최대 알림 수 페이지에 표시되는 알림 수 제한 방문자 세션당 알림 수 제한 방문자 세션당 제한하지 마세요 세션 …" at bounding box center [824, 487] width 976 height 653
click at [718, 308] on input "checkbox" at bounding box center [729, 311] width 36 height 20
checkbox input "true"
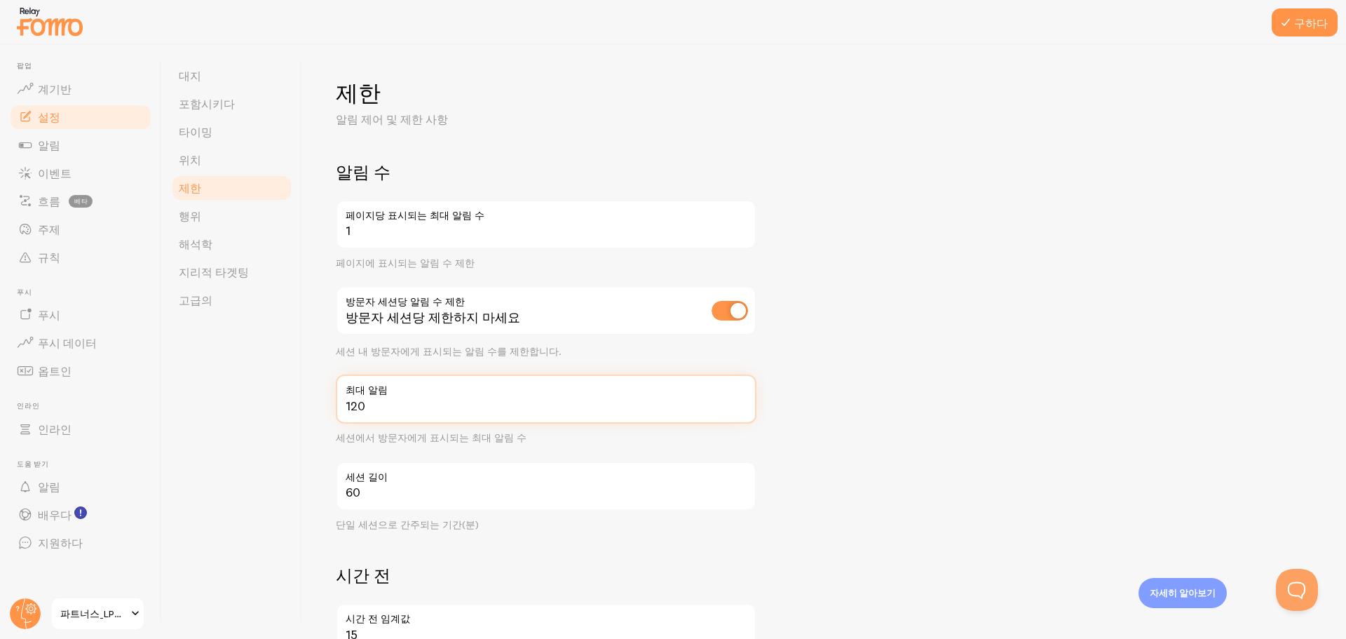
click at [483, 408] on input "120" at bounding box center [546, 398] width 421 height 49
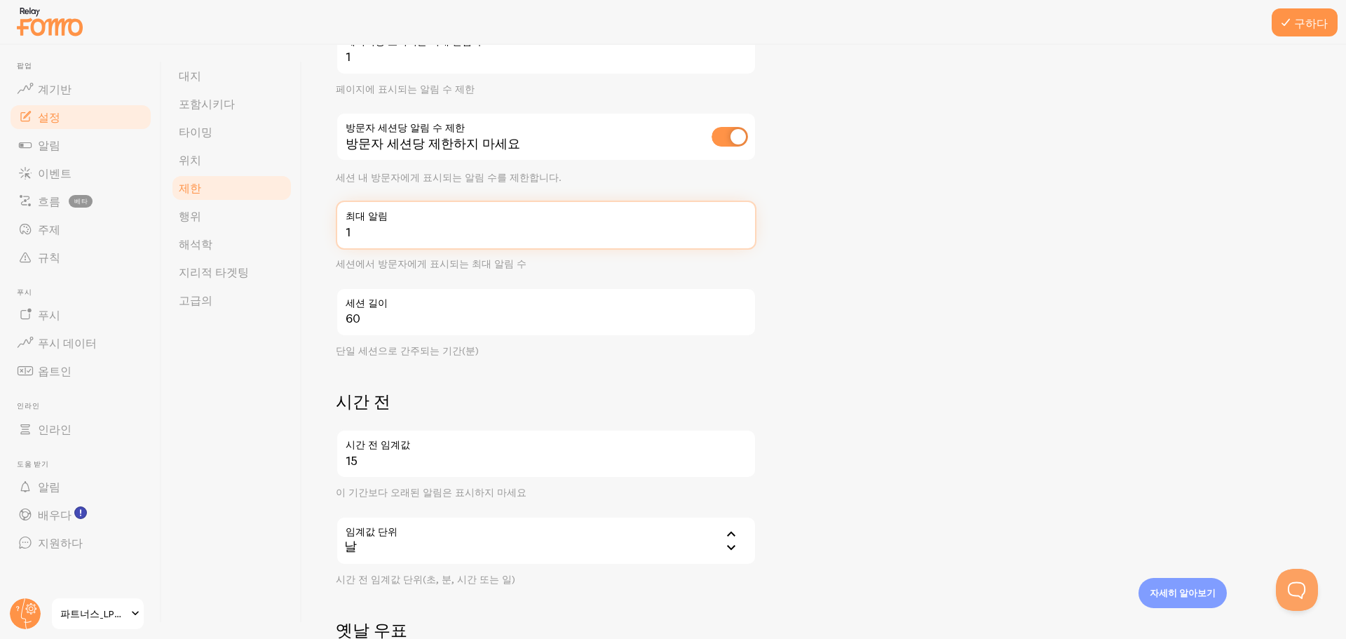
scroll to position [210, 0]
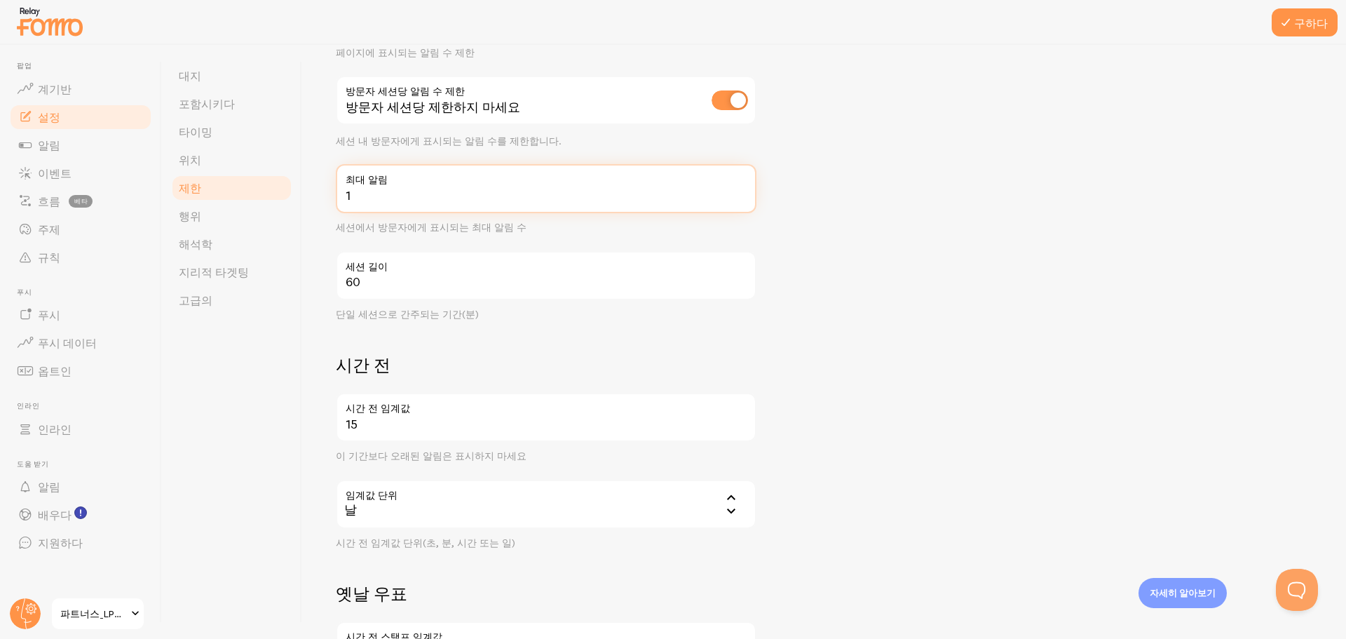
type input "1"
click at [393, 268] on label "세션 길이" at bounding box center [546, 263] width 421 height 24
click at [393, 268] on input "60" at bounding box center [546, 275] width 421 height 49
click at [393, 268] on label "세션 길이" at bounding box center [546, 263] width 421 height 24
click at [393, 268] on input "60" at bounding box center [546, 275] width 421 height 49
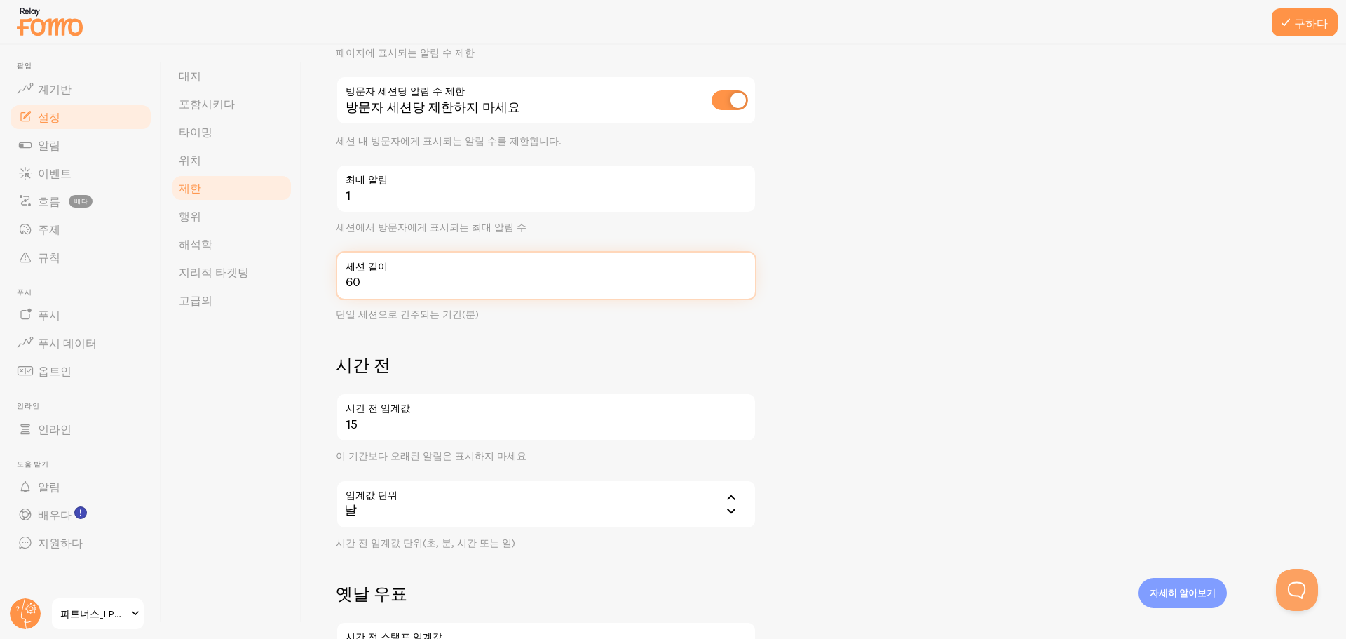
click at [389, 275] on input "60" at bounding box center [546, 275] width 421 height 49
type input "30"
click at [907, 269] on form "알림 수 1 페이지당 표시되는 최대 알림 수 페이지에 표시되는 알림 수 제한 방문자 세션당 알림 수 제한 방문자 세션당 제한하지 마세요 세션 …" at bounding box center [824, 364] width 976 height 826
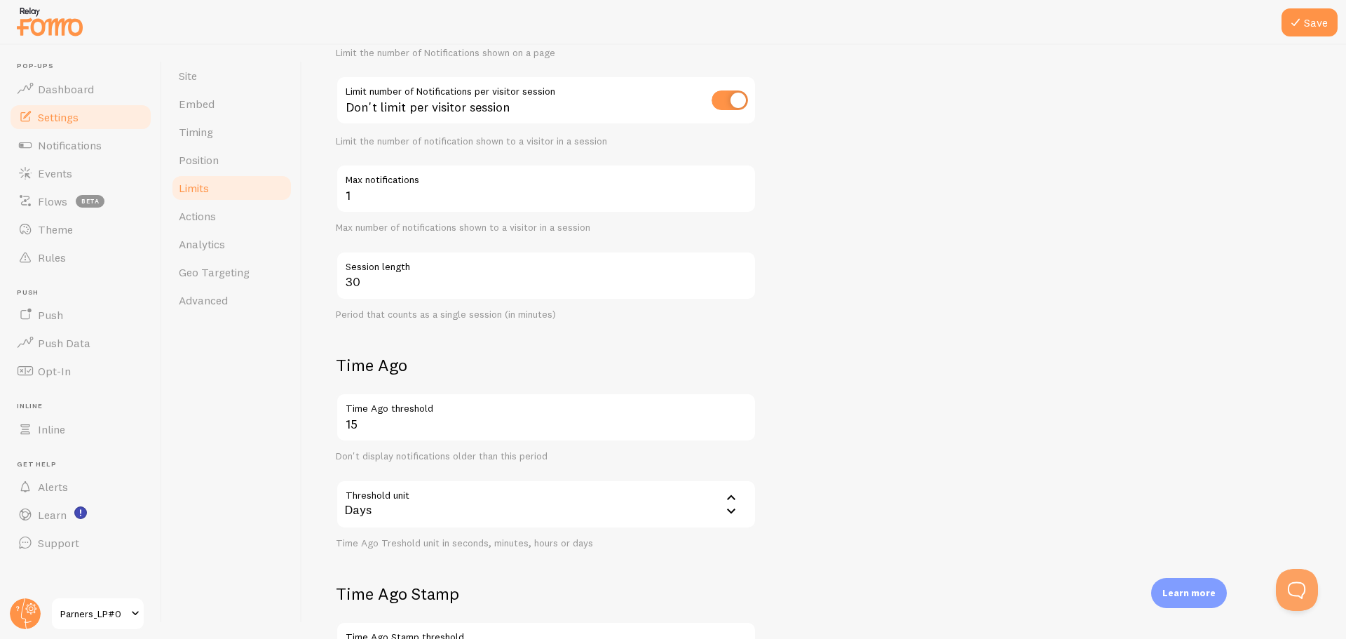
click at [355, 411] on label "Time Ago threshold" at bounding box center [546, 405] width 421 height 24
click at [355, 411] on input "15" at bounding box center [546, 417] width 421 height 49
click at [355, 411] on label "Time Ago threshold" at bounding box center [546, 405] width 421 height 24
click at [355, 411] on input "15" at bounding box center [546, 417] width 421 height 49
click at [355, 411] on label "Time Ago threshold" at bounding box center [546, 405] width 421 height 24
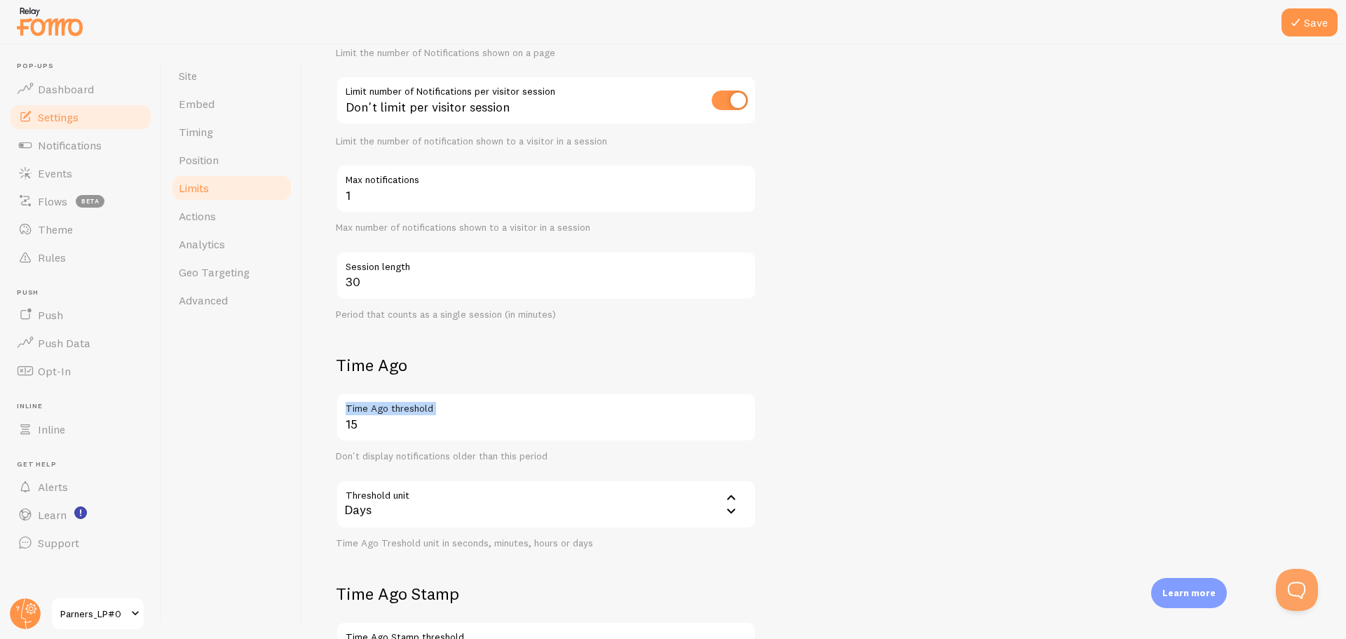
click at [355, 411] on input "15" at bounding box center [546, 417] width 421 height 49
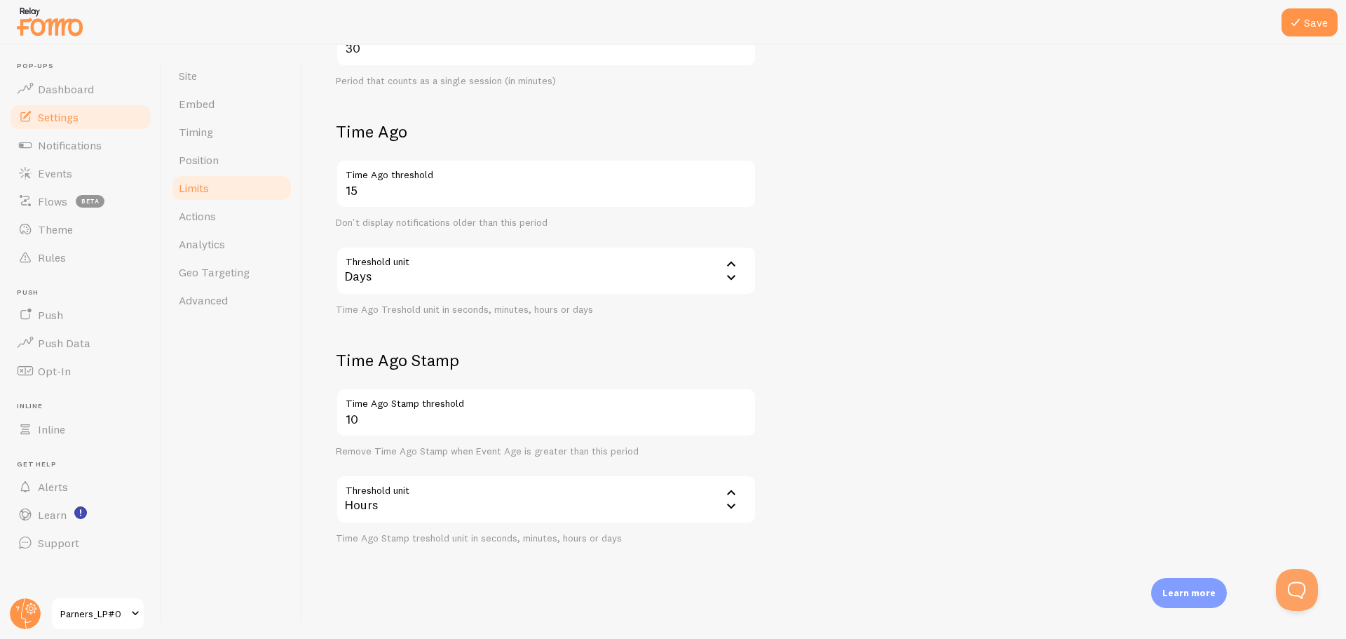
click at [396, 210] on div "15 Time Ago threshold Don't display notifications older than this period" at bounding box center [546, 194] width 421 height 70
click at [401, 190] on input "15" at bounding box center [546, 183] width 421 height 49
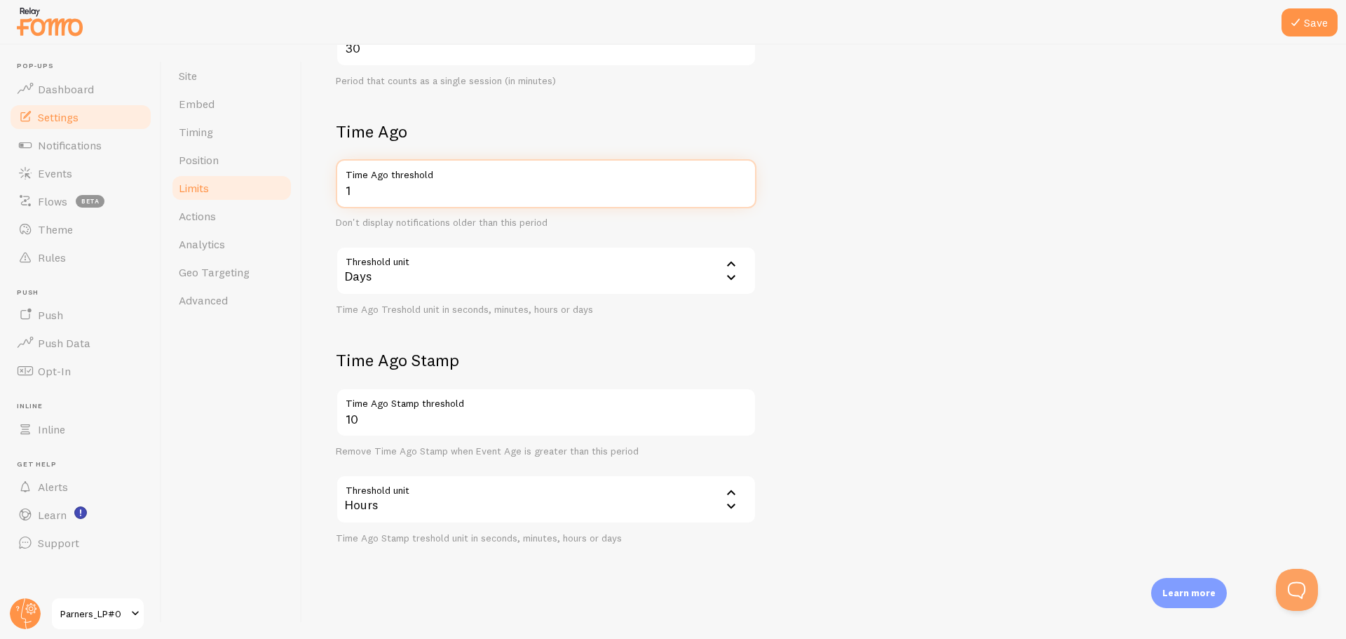
type input "1"
click at [370, 414] on input "10" at bounding box center [546, 412] width 421 height 49
type input "1"
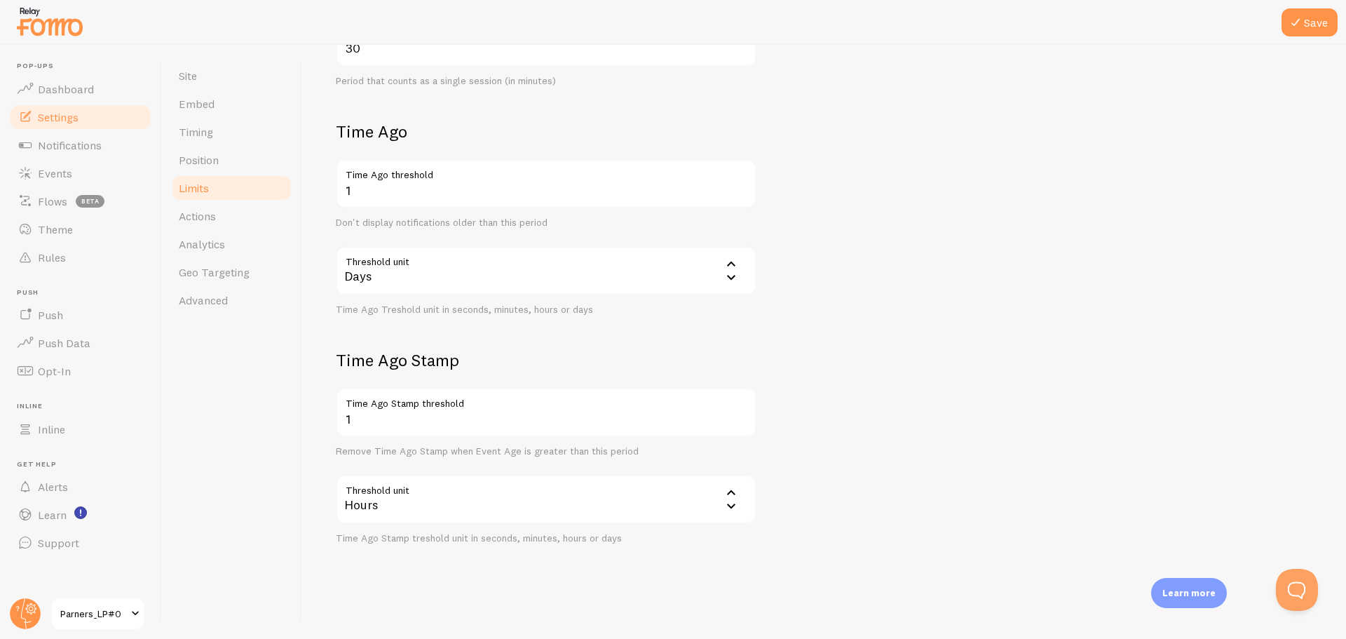
click at [962, 367] on form "Notification Count 1 Max Notifications shown per page Limit the number of Notif…" at bounding box center [824, 131] width 976 height 826
click at [1315, 27] on button "Save" at bounding box center [1309, 22] width 56 height 28
click at [200, 216] on span "Actions" at bounding box center [197, 216] width 37 height 14
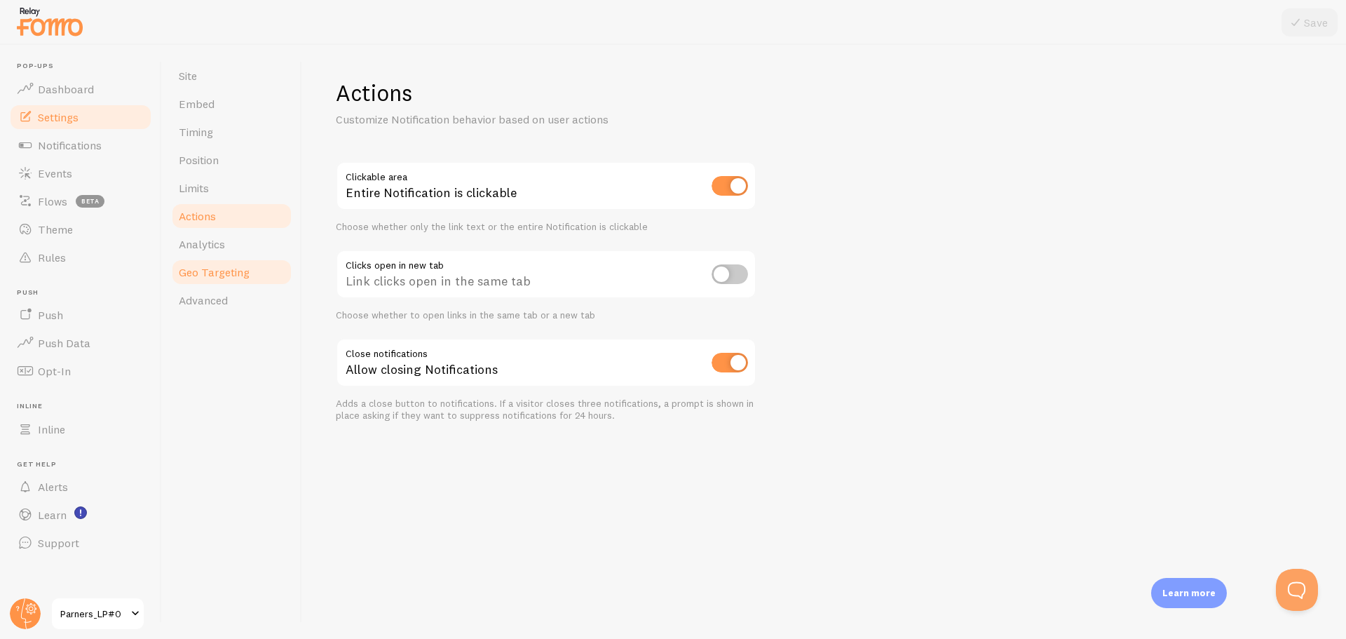
click at [224, 258] on link "Geo Targeting" at bounding box center [231, 272] width 123 height 28
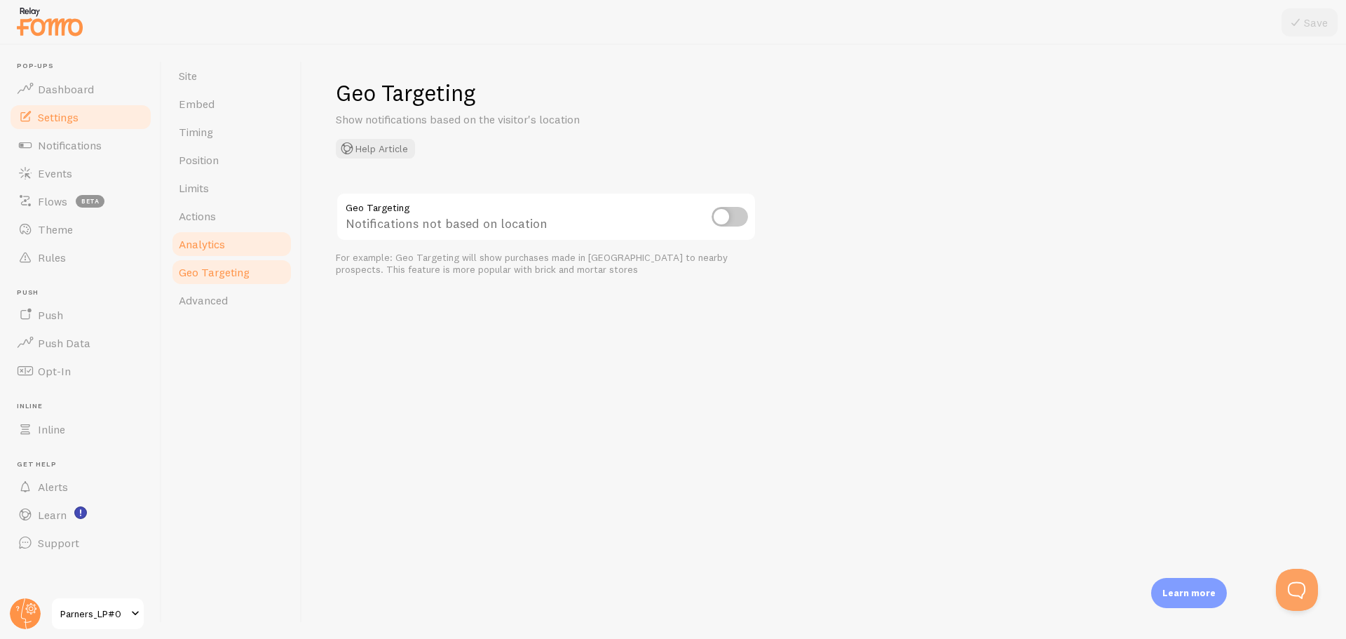
click at [233, 245] on link "Analytics" at bounding box center [231, 244] width 123 height 28
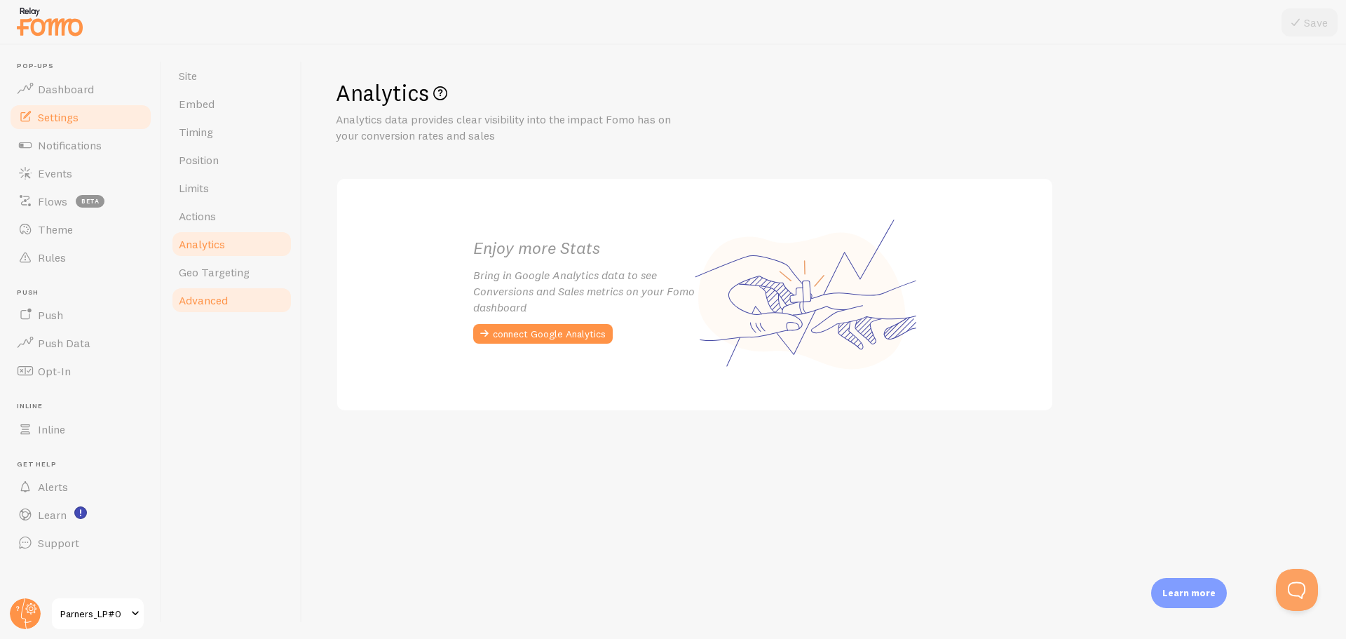
click at [209, 299] on span "Advanced" at bounding box center [203, 300] width 49 height 14
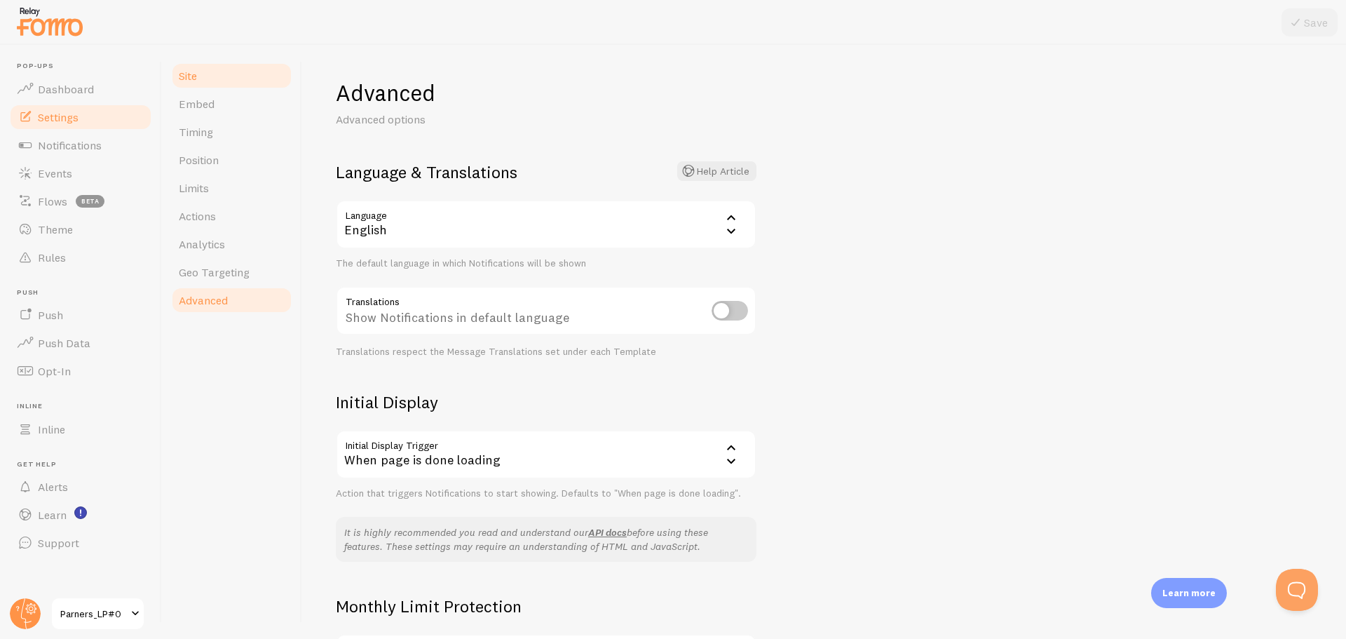
click at [195, 71] on span "Site" at bounding box center [188, 76] width 18 height 14
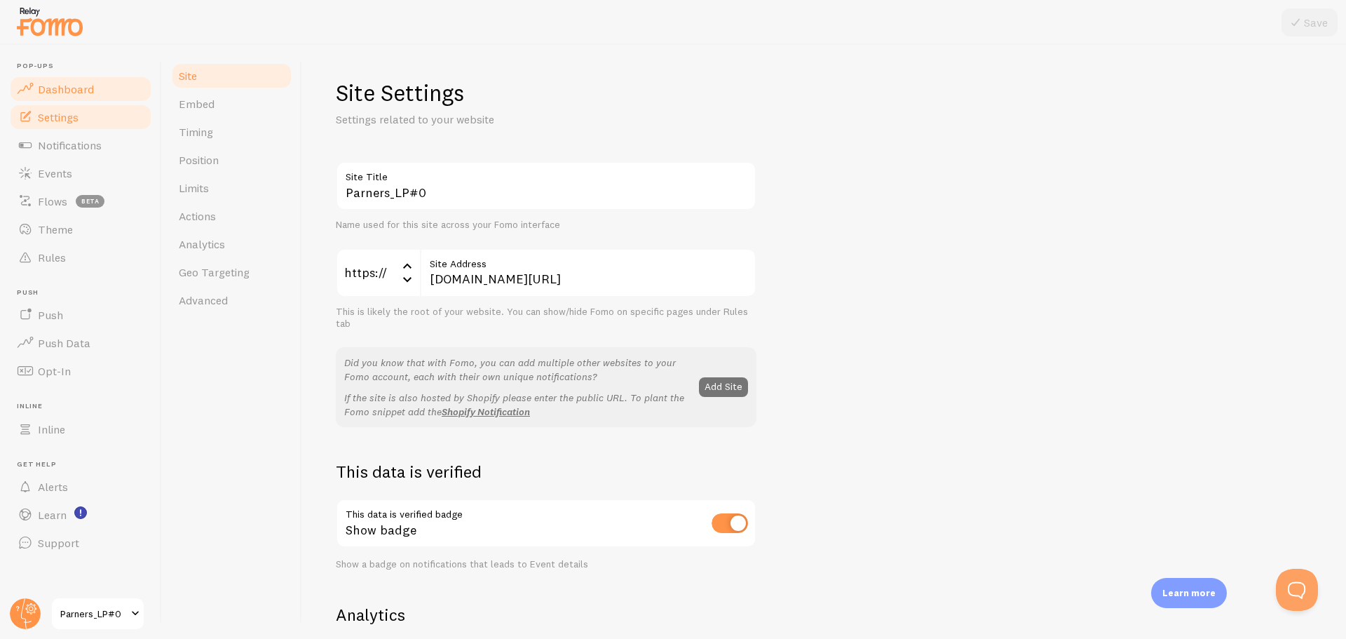
click at [102, 86] on link "Dashboard" at bounding box center [80, 89] width 144 height 28
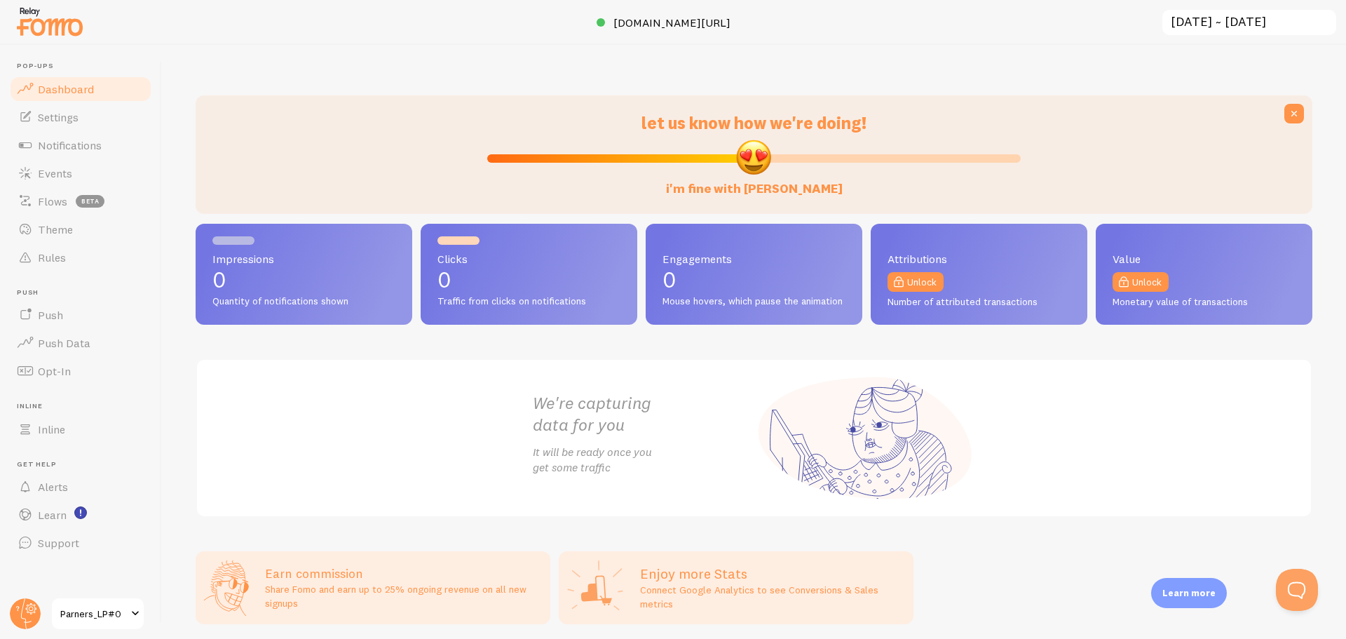
click at [723, 74] on div "let us know how we're doing! i'm fine with [PERSON_NAME] Impressions 0 Quantity…" at bounding box center [754, 342] width 1184 height 594
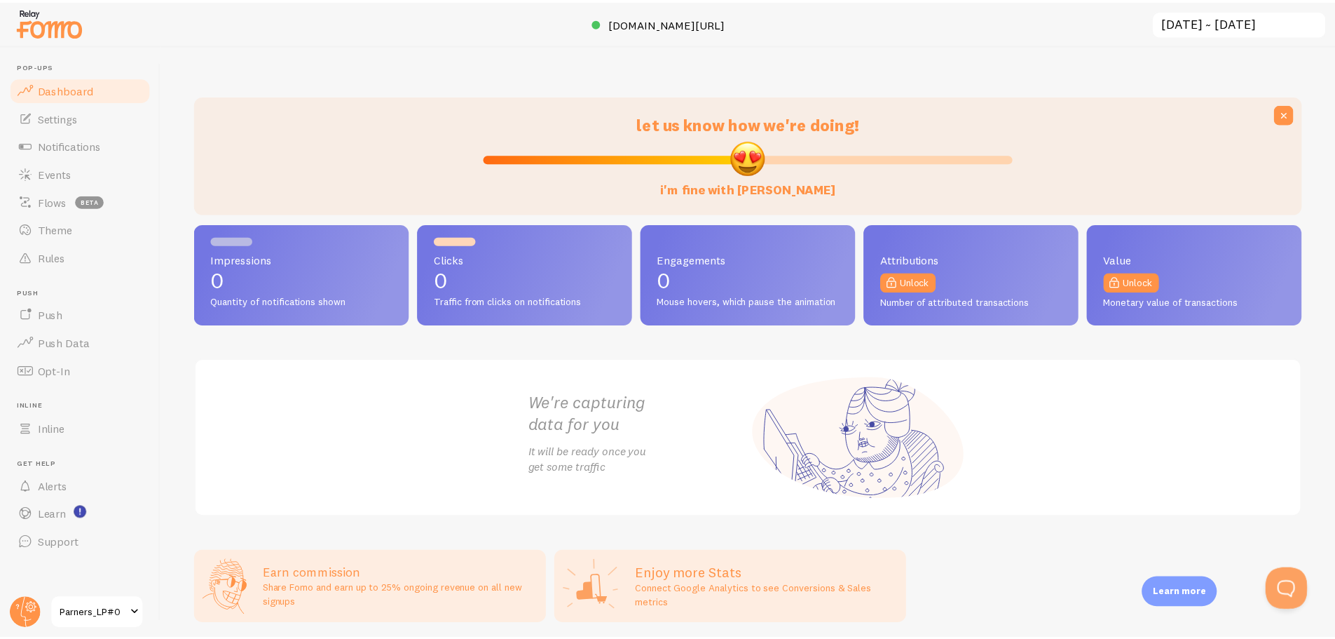
scroll to position [198, 0]
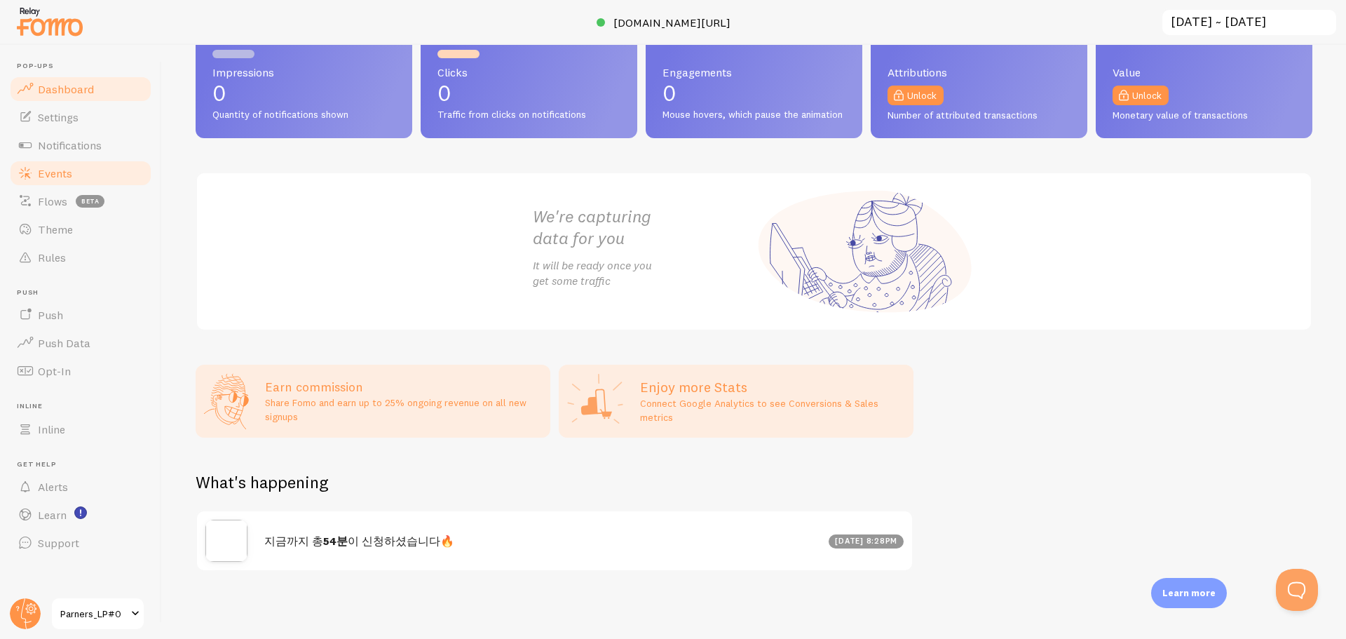
click at [121, 179] on link "Events" at bounding box center [80, 173] width 144 height 28
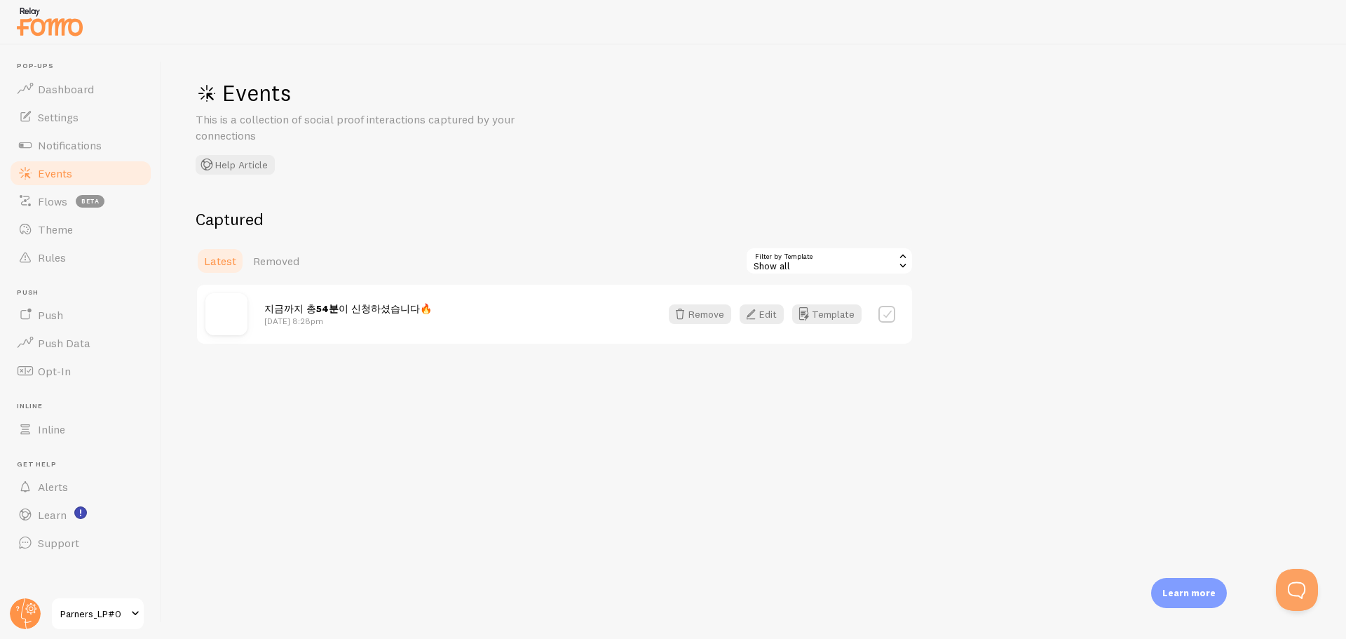
click at [344, 311] on span "지금까지 총 54분 이 신청하셨습니다🔥" at bounding box center [348, 308] width 168 height 13
click at [266, 312] on span "지금까지 총 54분 이 신청하셨습니다🔥" at bounding box center [348, 308] width 168 height 13
click at [224, 313] on img at bounding box center [226, 314] width 42 height 42
click at [370, 309] on span "지금까지 총 54분 이 신청하셨습니다🔥" at bounding box center [348, 308] width 168 height 13
click at [386, 304] on span "지금까지 총 54분 이 신청하셨습니다🔥" at bounding box center [348, 308] width 168 height 13
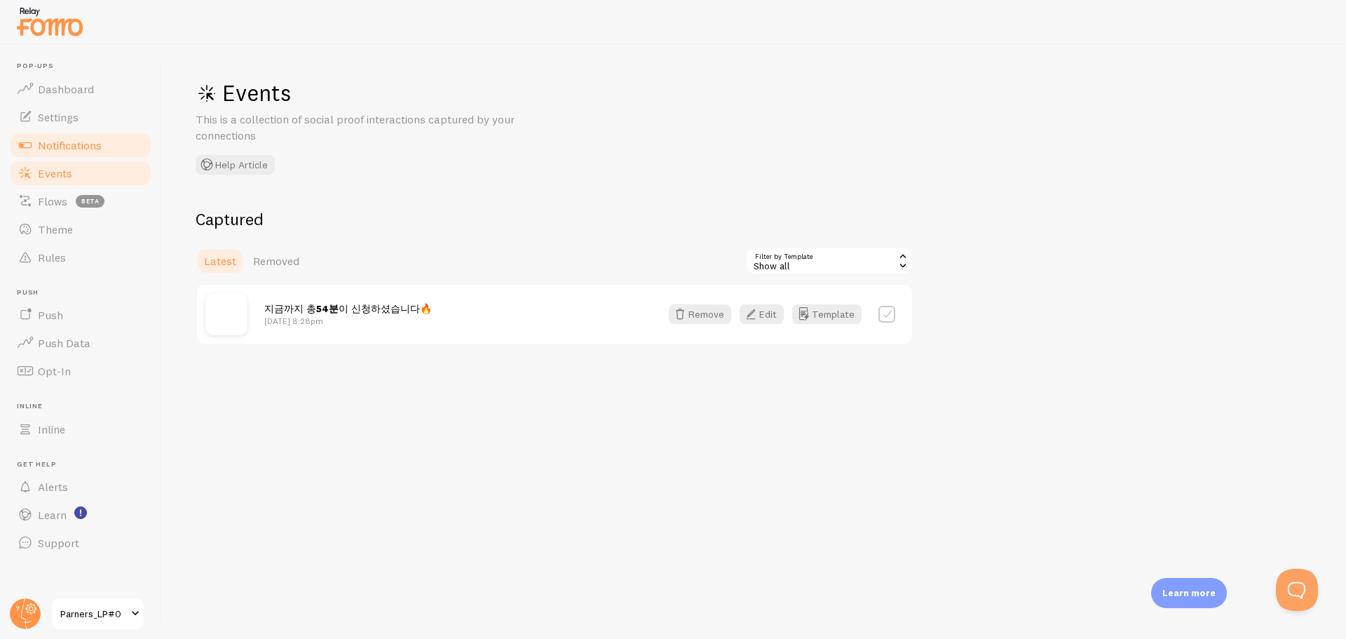
click at [87, 149] on span "Notifications" at bounding box center [70, 145] width 64 height 14
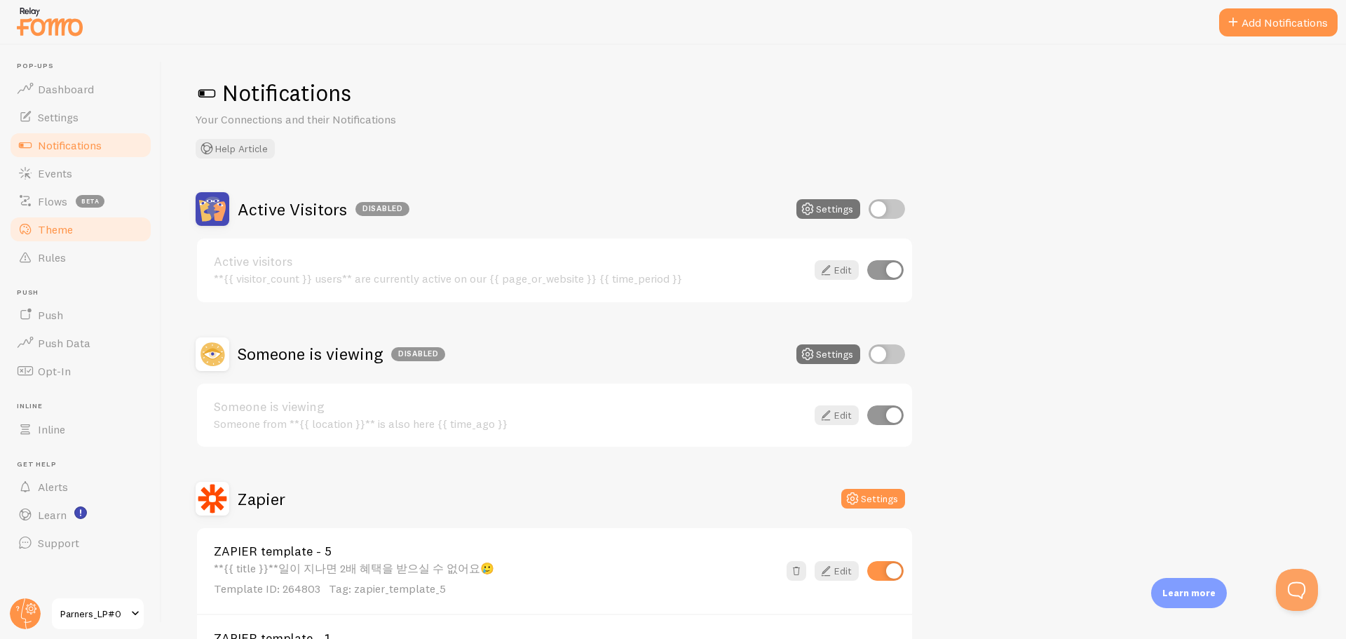
click at [74, 237] on link "Theme" at bounding box center [80, 229] width 144 height 28
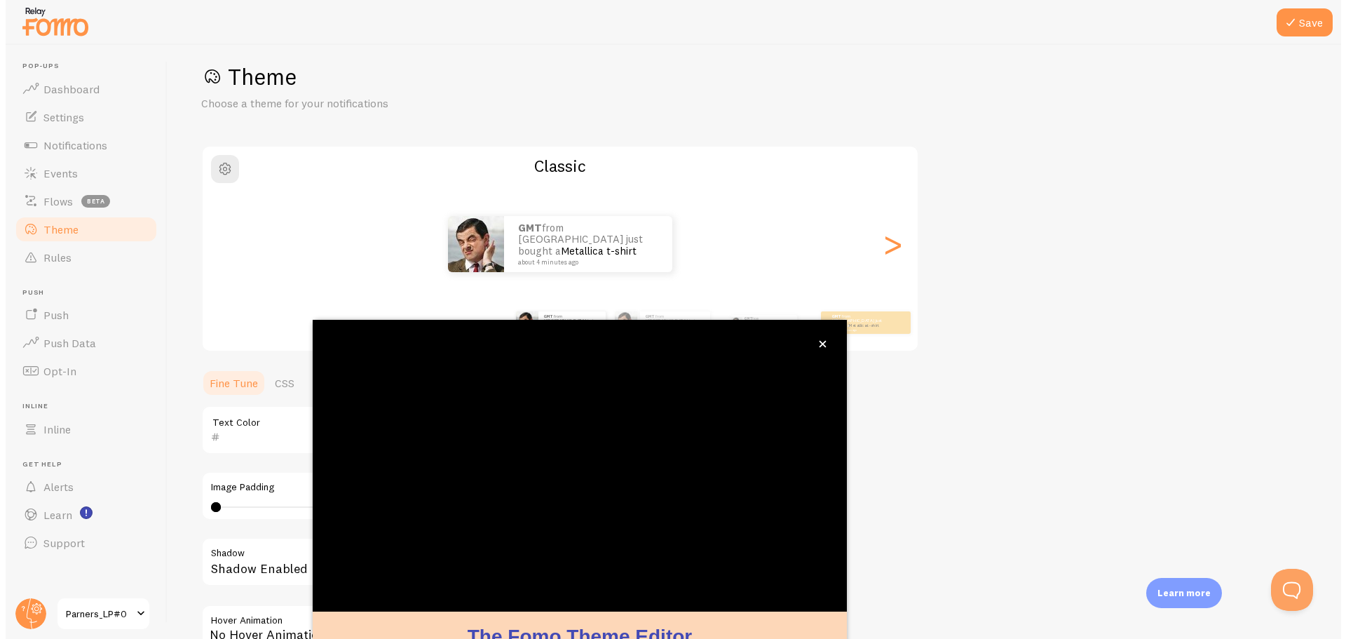
scroll to position [57, 0]
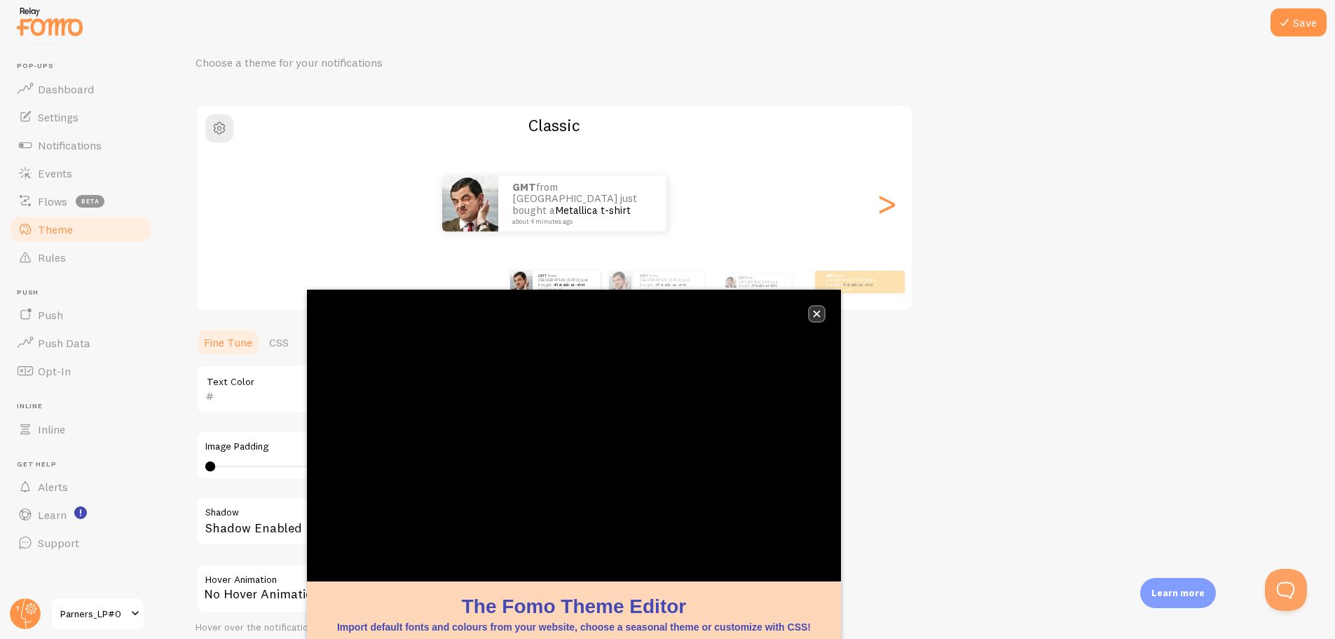
click at [822, 311] on button "close," at bounding box center [817, 313] width 15 height 15
click at [813, 312] on icon "close," at bounding box center [817, 314] width 8 height 8
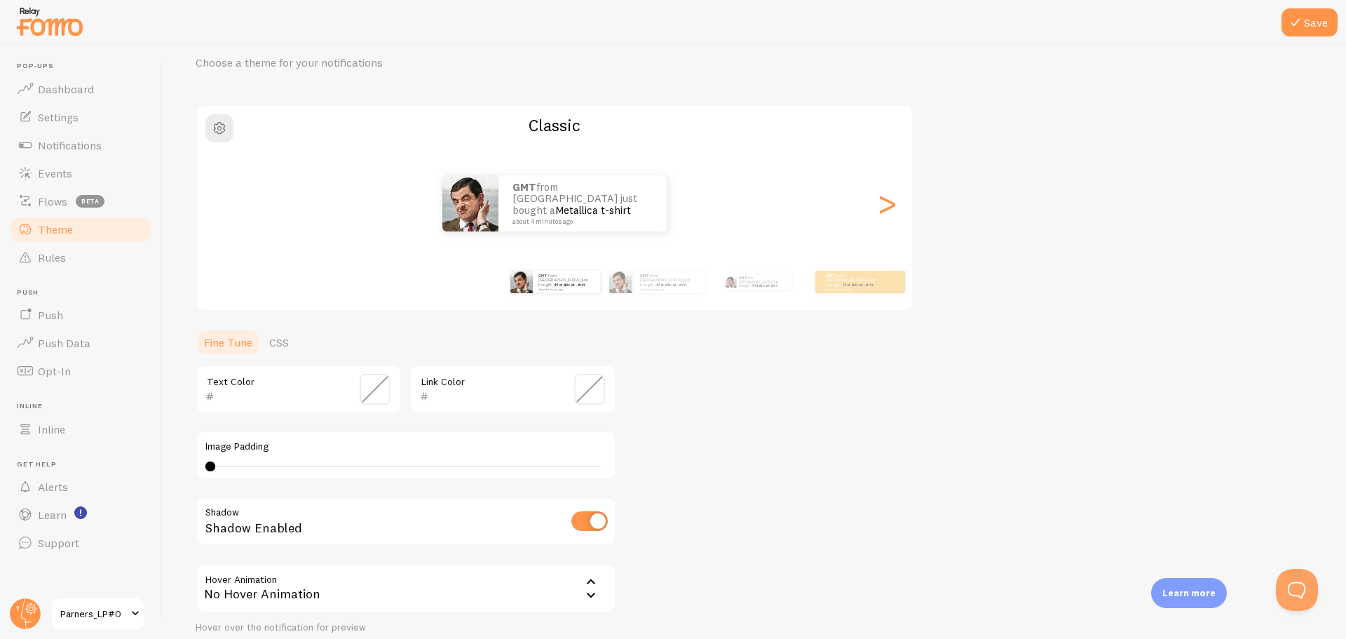
click at [850, 303] on div "GMT from [GEOGRAPHIC_DATA] just bought a Metallica t-shirt about 4 minutes ago …" at bounding box center [554, 282] width 805 height 56
click at [861, 282] on link "Metallica t-shirt" at bounding box center [858, 285] width 30 height 6
click at [857, 289] on div "GMT from [GEOGRAPHIC_DATA] just bought a Metallica t-shirt about 4 minutes ago" at bounding box center [860, 282] width 90 height 22
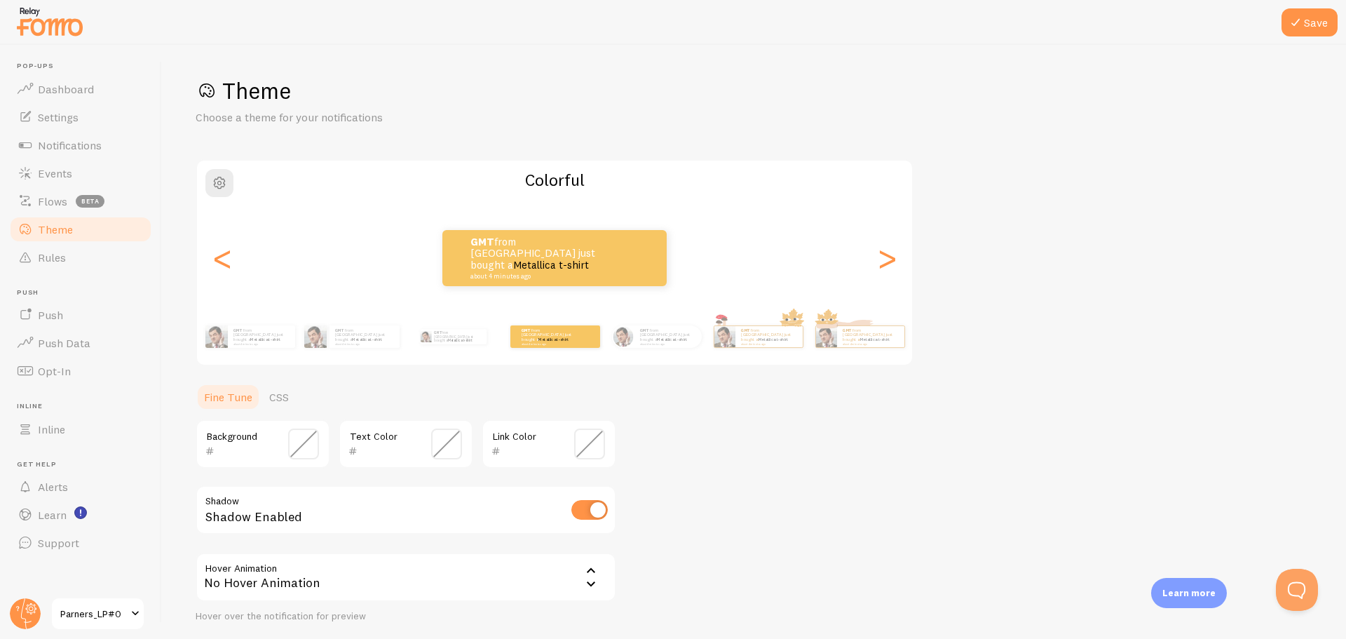
scroll to position [0, 0]
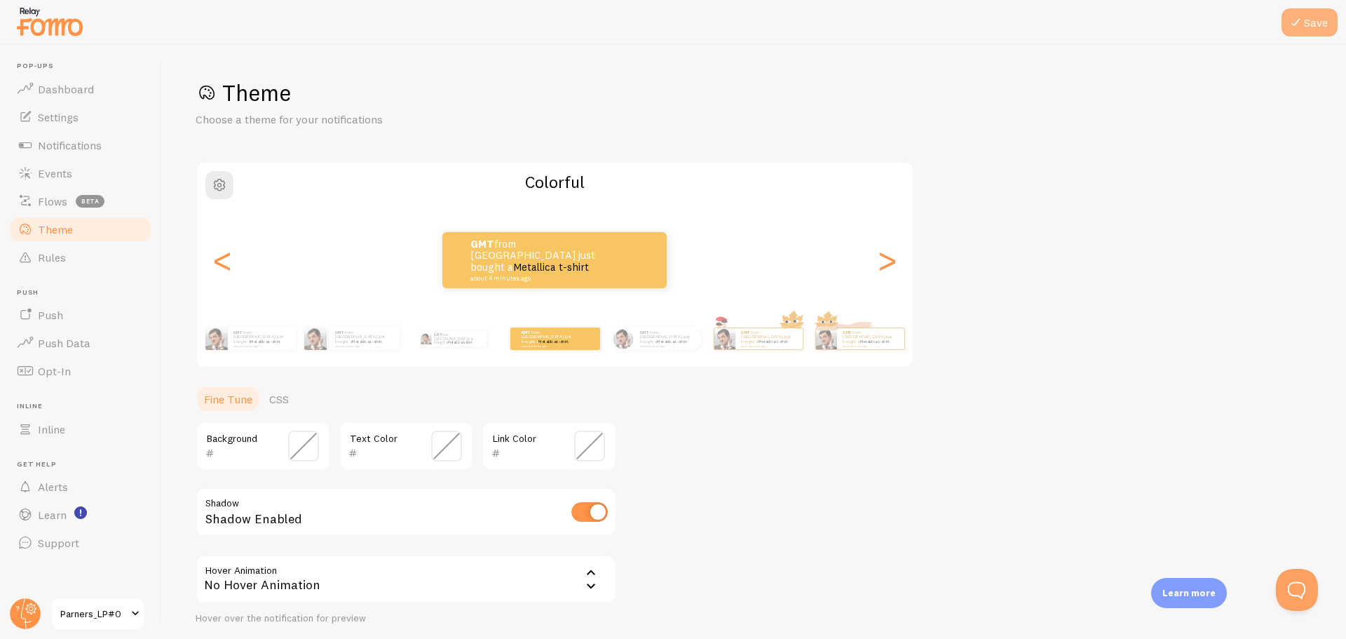
click at [1322, 15] on button "Save" at bounding box center [1309, 22] width 56 height 28
click at [64, 142] on span "Notifications" at bounding box center [70, 145] width 64 height 14
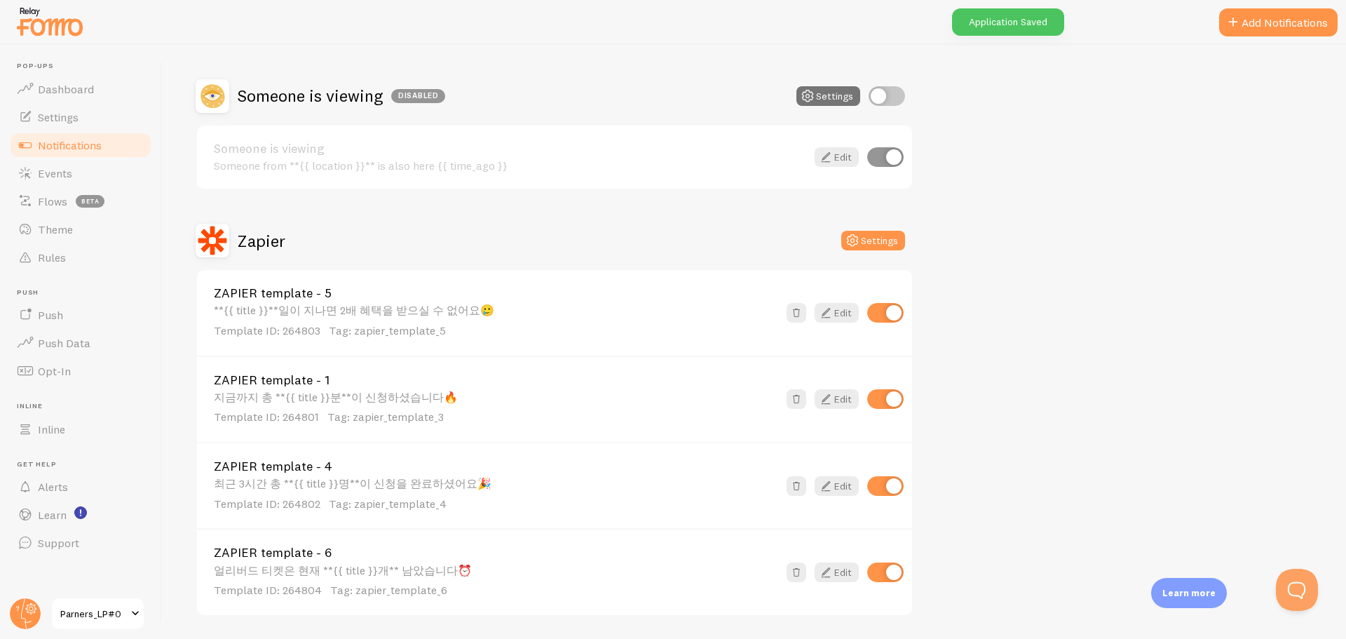
scroll to position [233, 0]
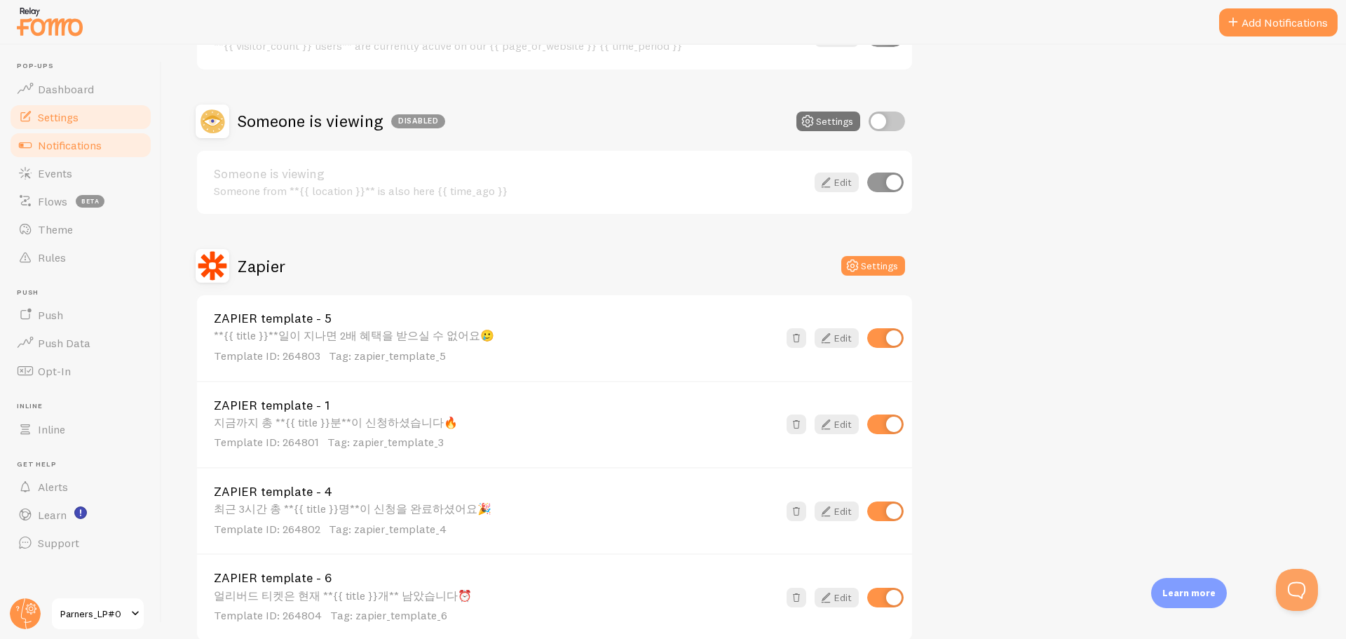
click at [104, 114] on link "Settings" at bounding box center [80, 117] width 144 height 28
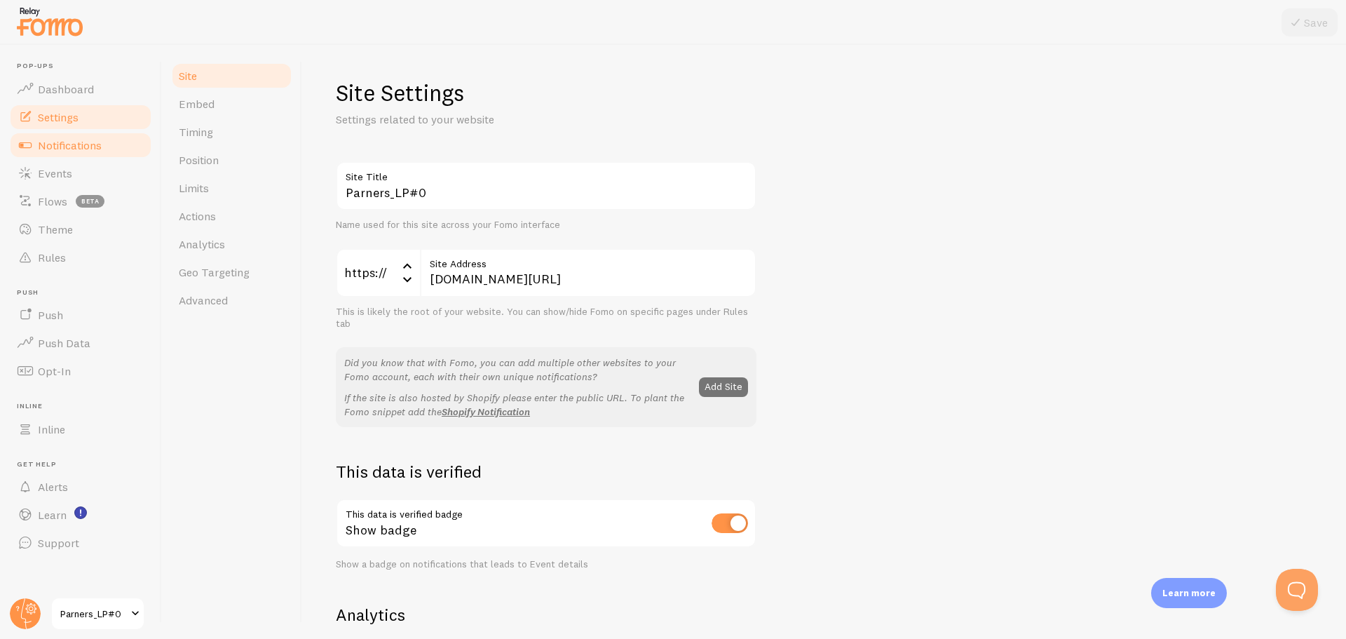
click at [109, 150] on link "Notifications" at bounding box center [80, 145] width 144 height 28
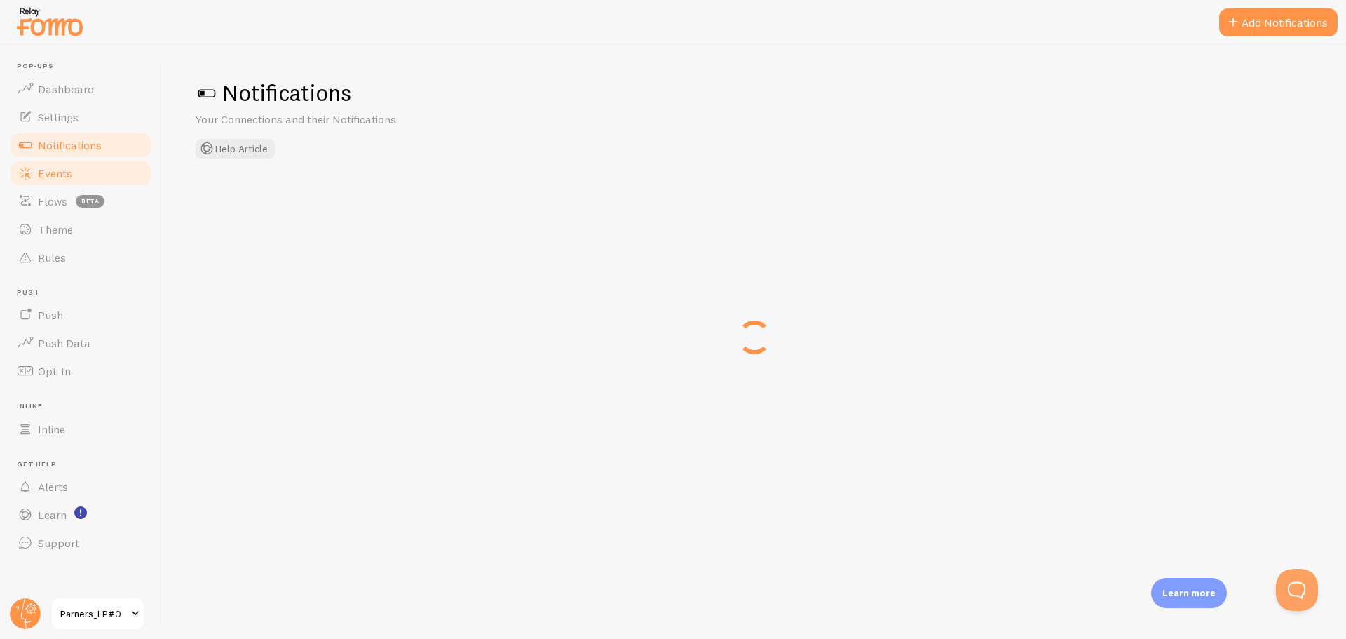
click at [92, 168] on link "Events" at bounding box center [80, 173] width 144 height 28
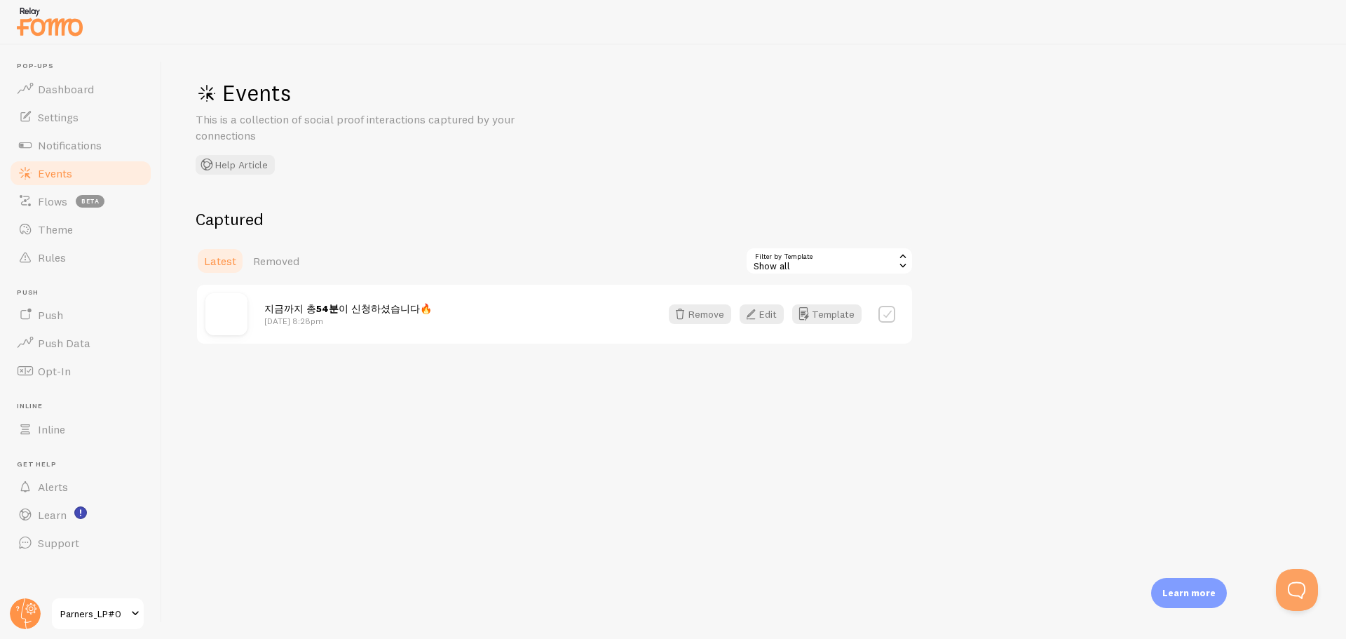
click at [348, 358] on div "Events This is a collection of social proof interactions captured by your conne…" at bounding box center [754, 342] width 1184 height 594
click at [304, 307] on span "지금까지 총 54분 이 신청하셨습니다🔥" at bounding box center [348, 308] width 168 height 13
click at [198, 310] on div "지금까지 총 54분 이 신청하셨습니다🔥 [DATE] 8:28pm Remove Edit Template" at bounding box center [554, 314] width 715 height 59
click at [307, 308] on span "지금까지 총 54분 이 신청하셨습니다🔥" at bounding box center [348, 308] width 168 height 13
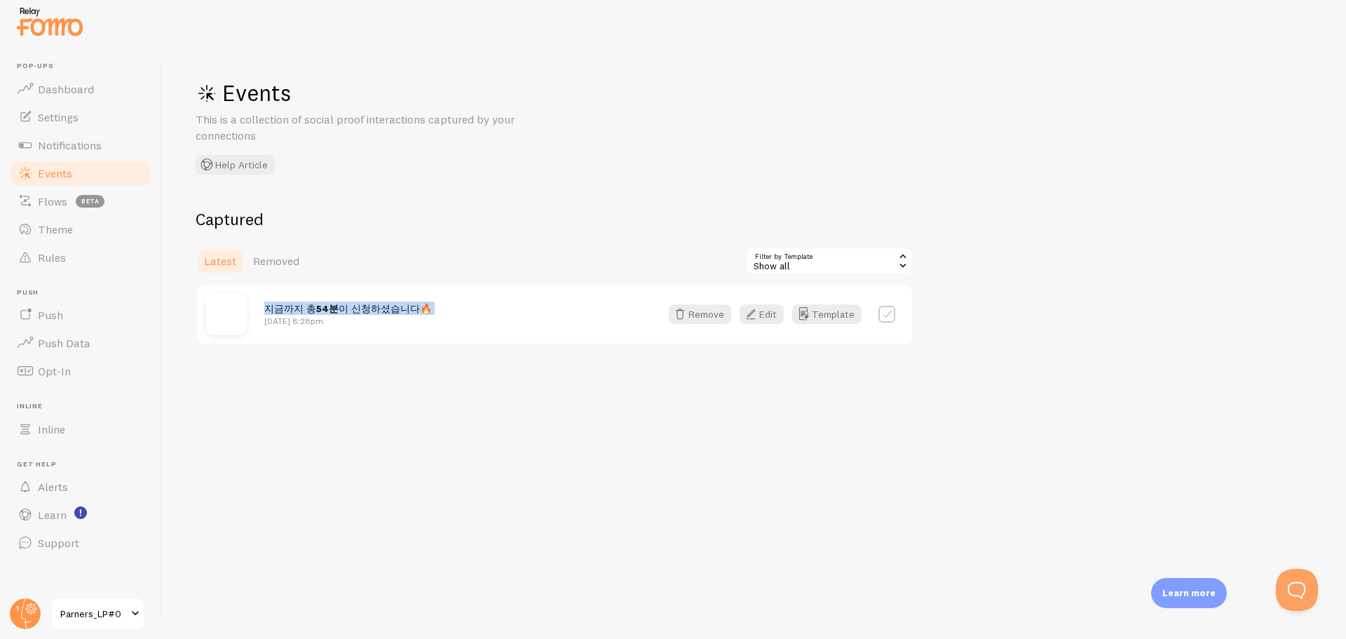
click at [307, 308] on span "지금까지 총 54분 이 신청하셨습니다🔥" at bounding box center [348, 308] width 168 height 13
click at [541, 364] on div "Events This is a collection of social proof interactions captured by your conne…" at bounding box center [754, 342] width 1184 height 594
click at [51, 87] on span "Dashboard" at bounding box center [66, 89] width 56 height 14
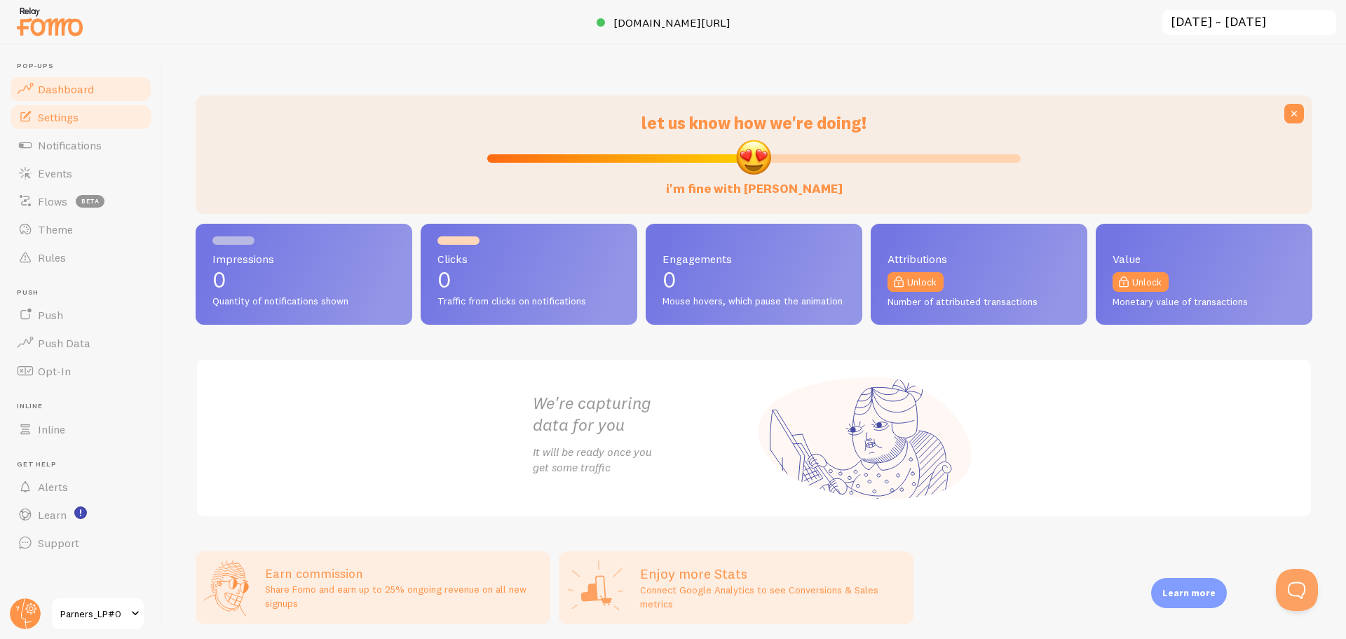
click at [135, 121] on link "Settings" at bounding box center [80, 117] width 144 height 28
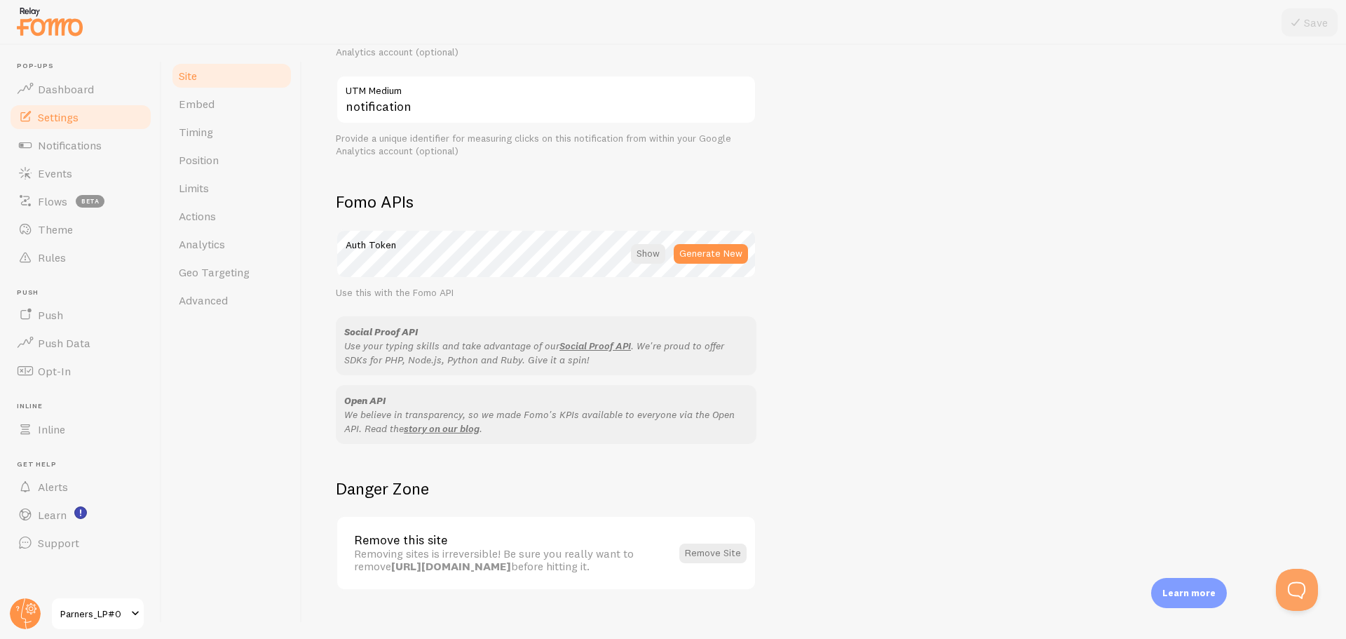
scroll to position [685, 0]
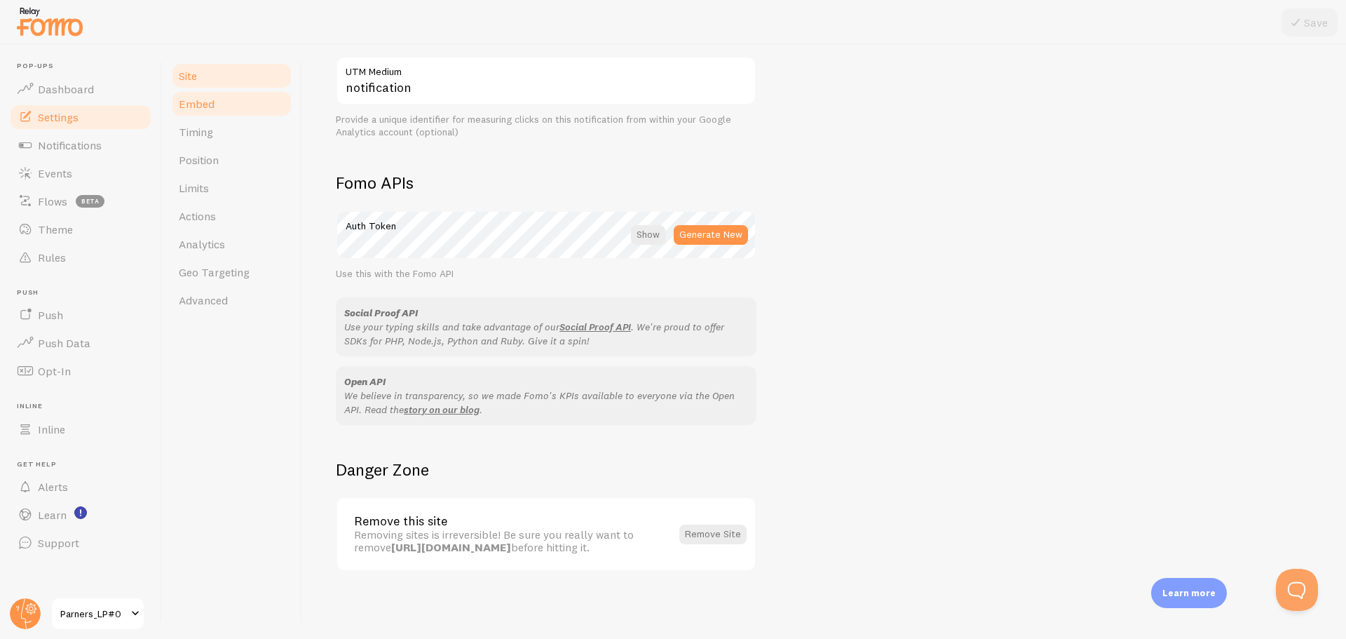
click at [263, 109] on link "Embed" at bounding box center [231, 104] width 123 height 28
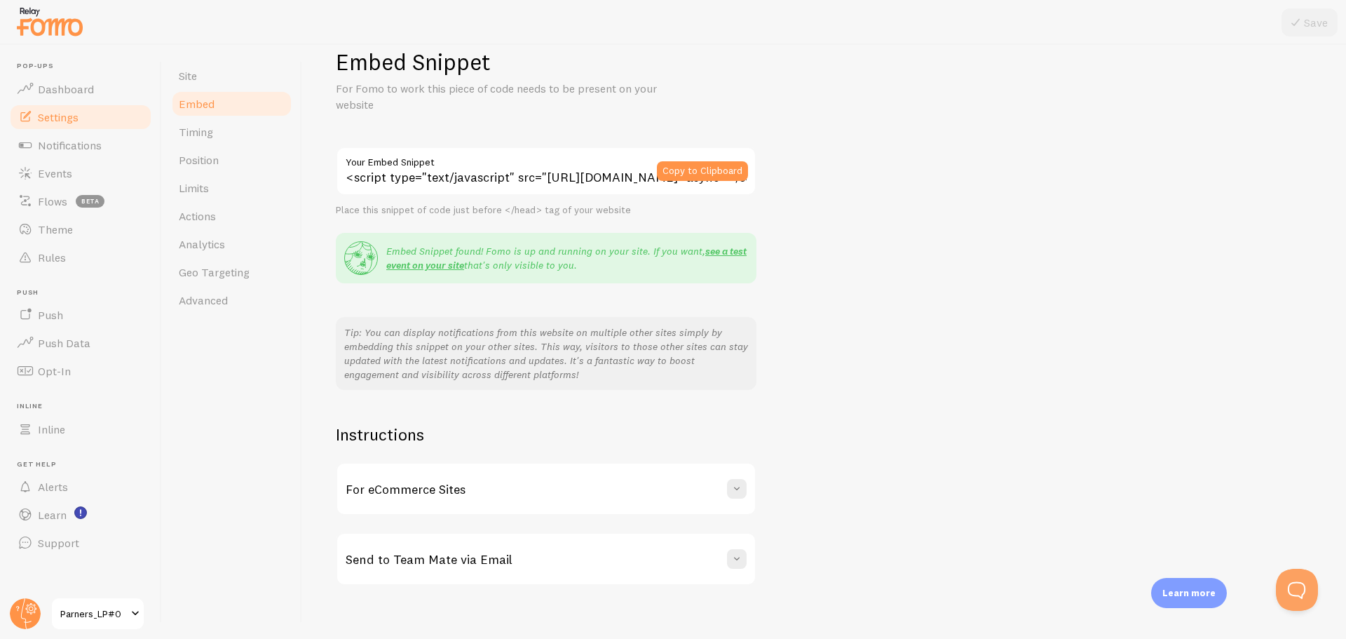
scroll to position [45, 0]
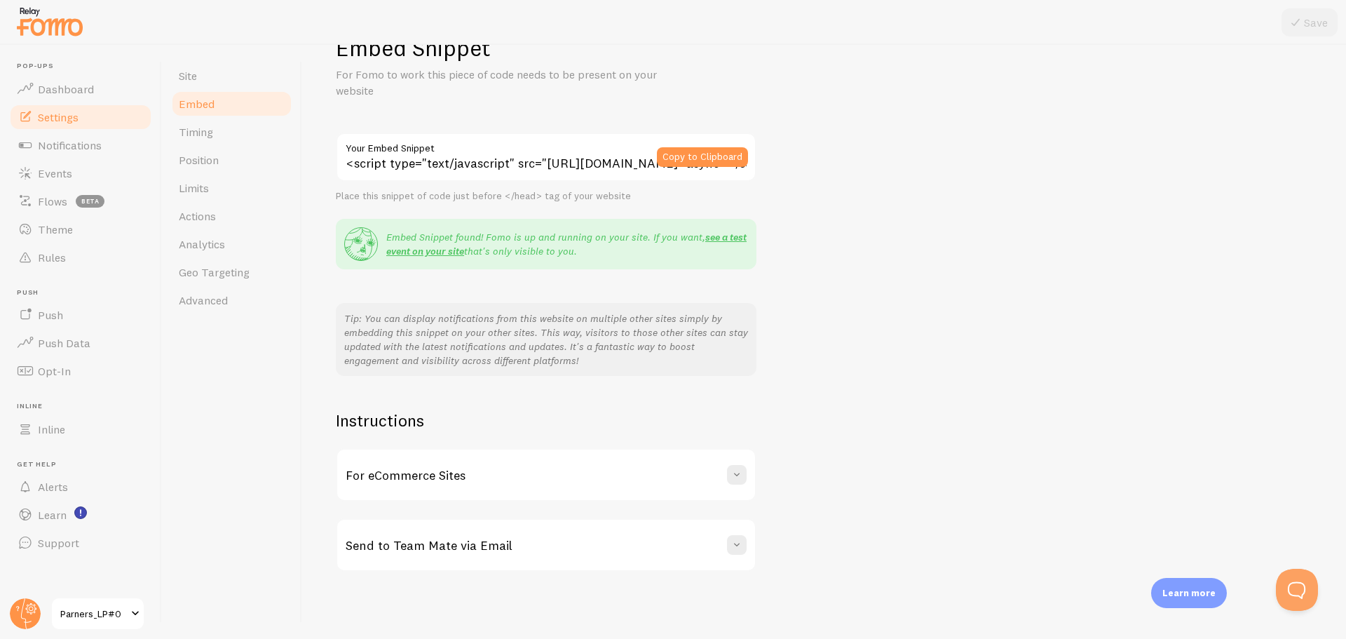
click at [550, 484] on div "For eCommerce Sites" at bounding box center [546, 474] width 418 height 50
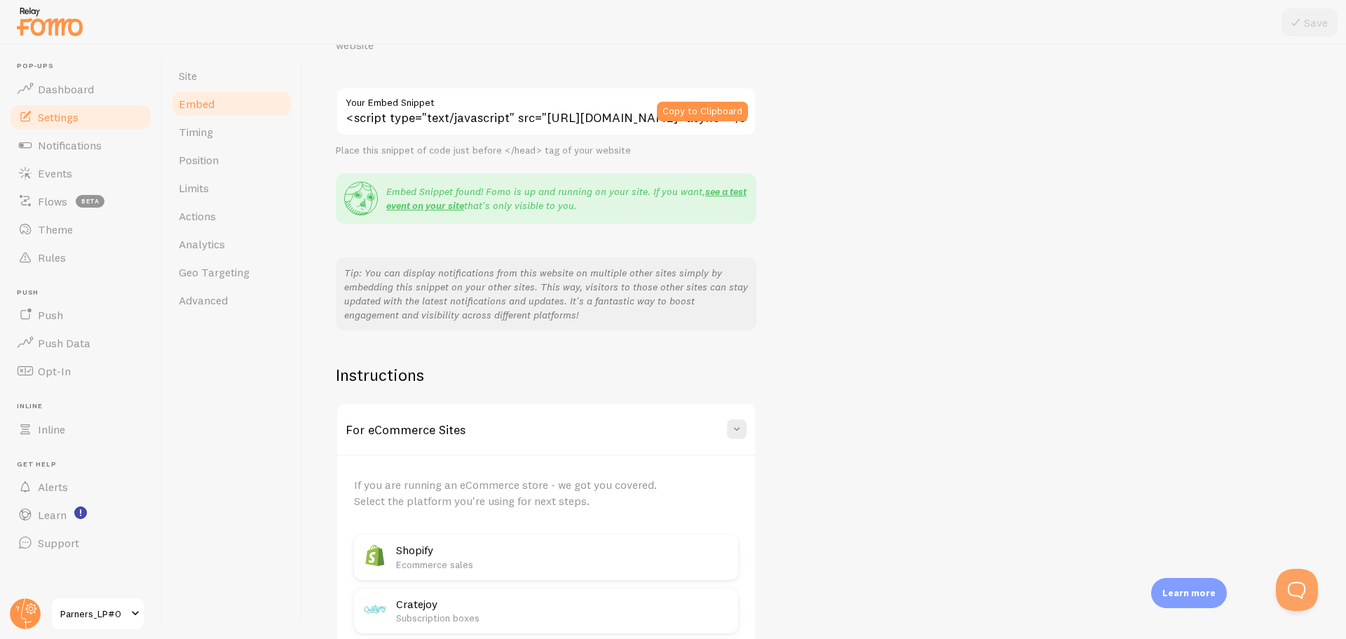
scroll to position [115, 0]
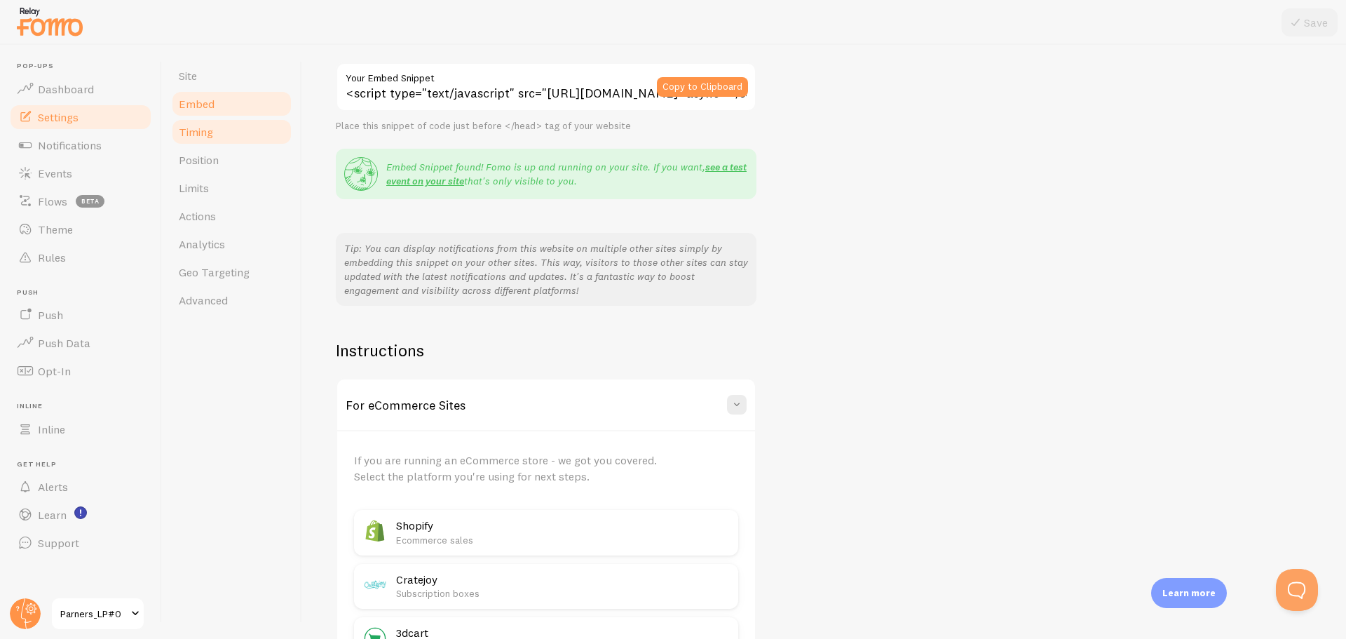
click at [201, 130] on span "Timing" at bounding box center [196, 132] width 34 height 14
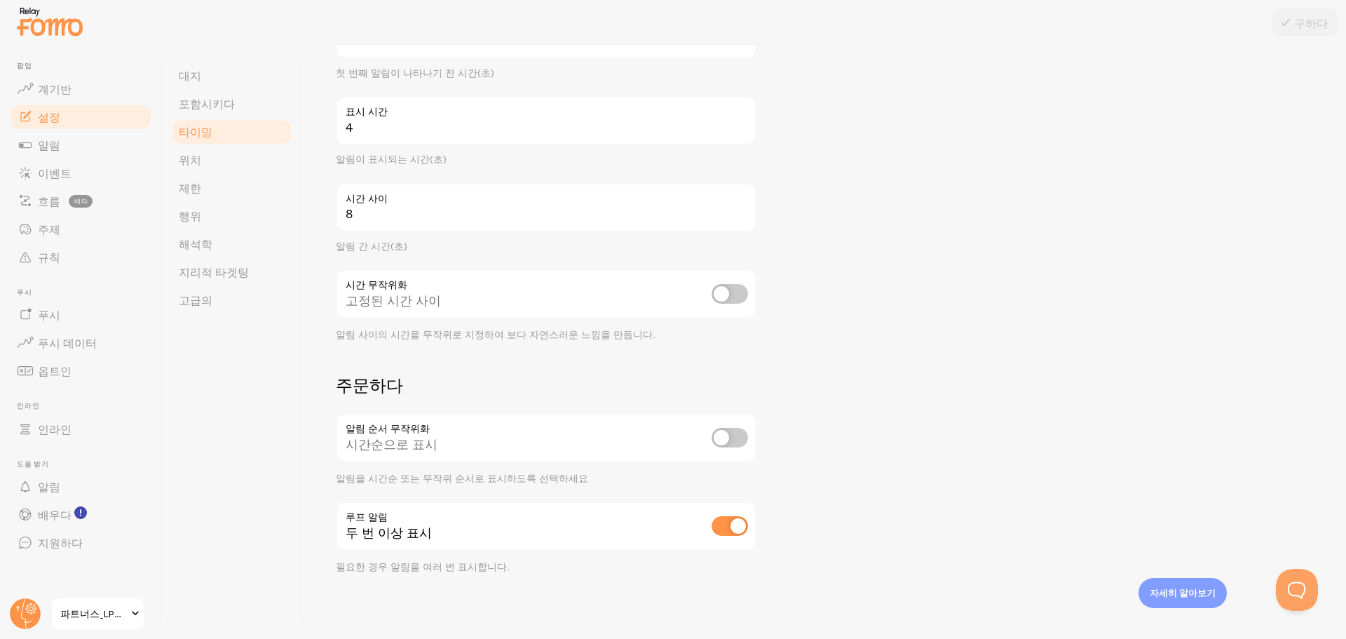
scroll to position [191, 0]
click at [731, 293] on input "checkbox" at bounding box center [729, 292] width 36 height 20
checkbox input "true"
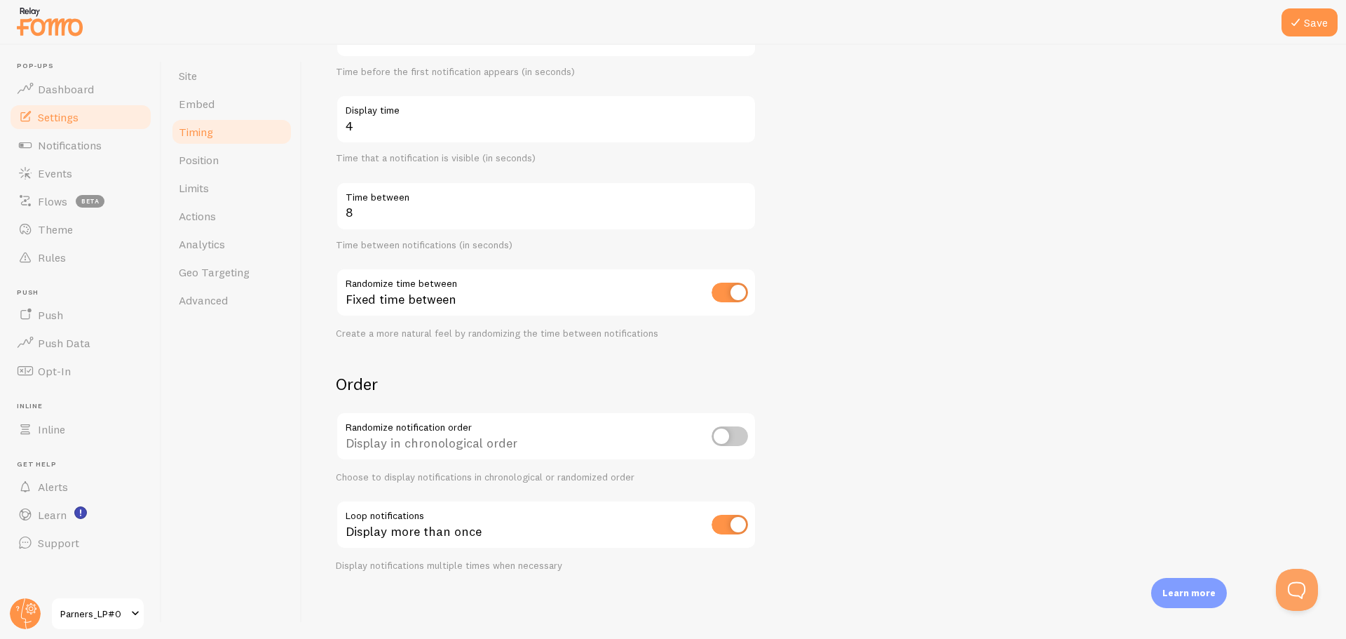
click at [732, 425] on div "Randomize notification order Display in chronological order Choose to display n…" at bounding box center [546, 446] width 421 height 71
click at [730, 428] on input "checkbox" at bounding box center [729, 436] width 36 height 20
checkbox input "true"
click at [739, 525] on input "checkbox" at bounding box center [729, 525] width 36 height 20
checkbox input "false"
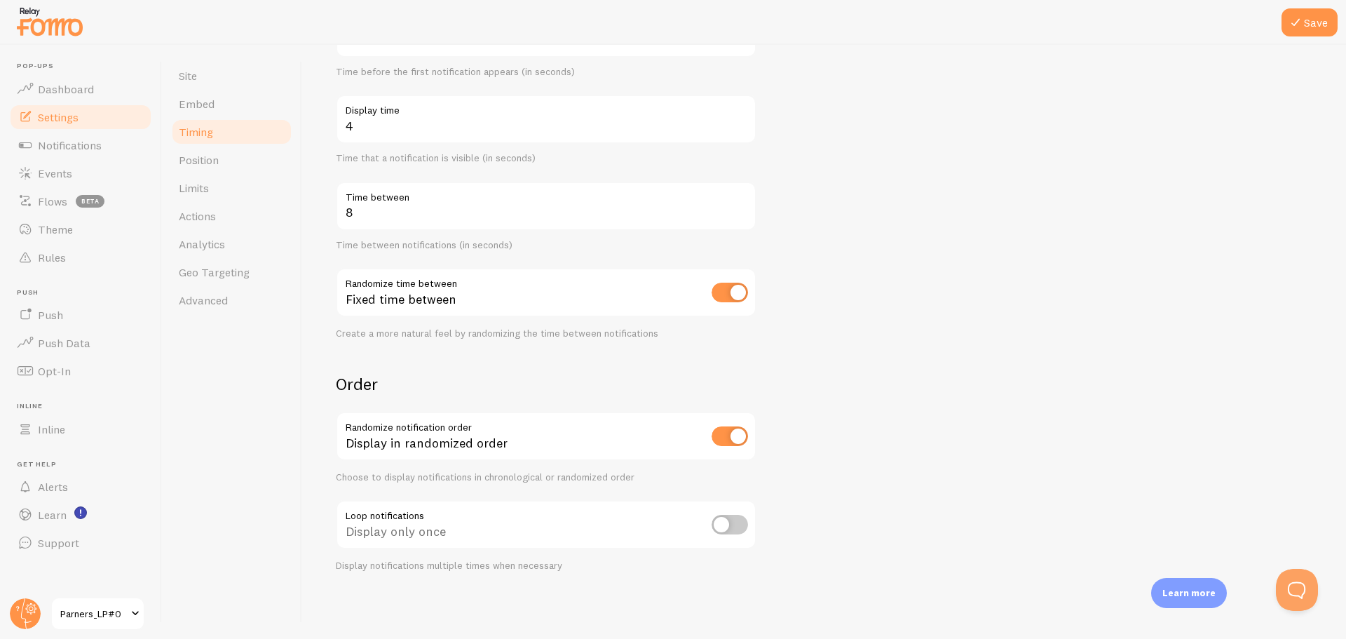
click at [740, 434] on input "checkbox" at bounding box center [729, 436] width 36 height 20
checkbox input "false"
click at [898, 268] on form "Delay 3 Initial delay (seconds) Time before the first notification appears (in …" at bounding box center [824, 270] width 976 height 601
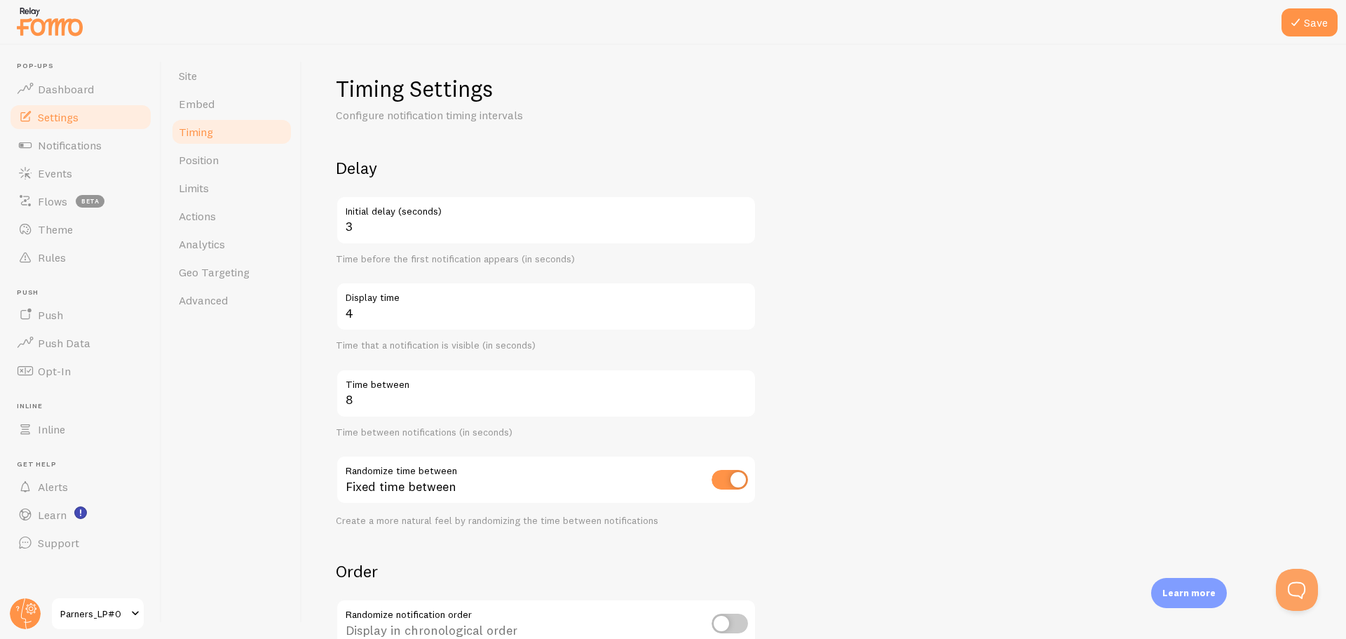
scroll to position [0, 0]
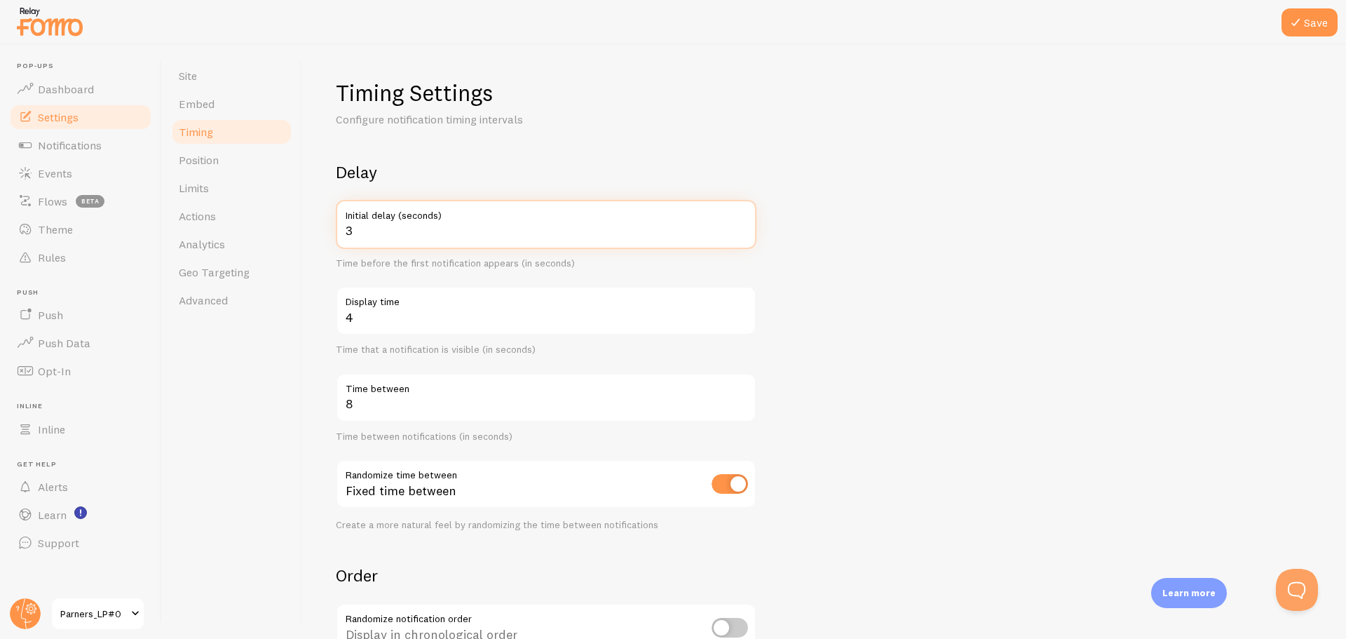
click at [511, 232] on input "3" at bounding box center [546, 224] width 421 height 49
type input "2"
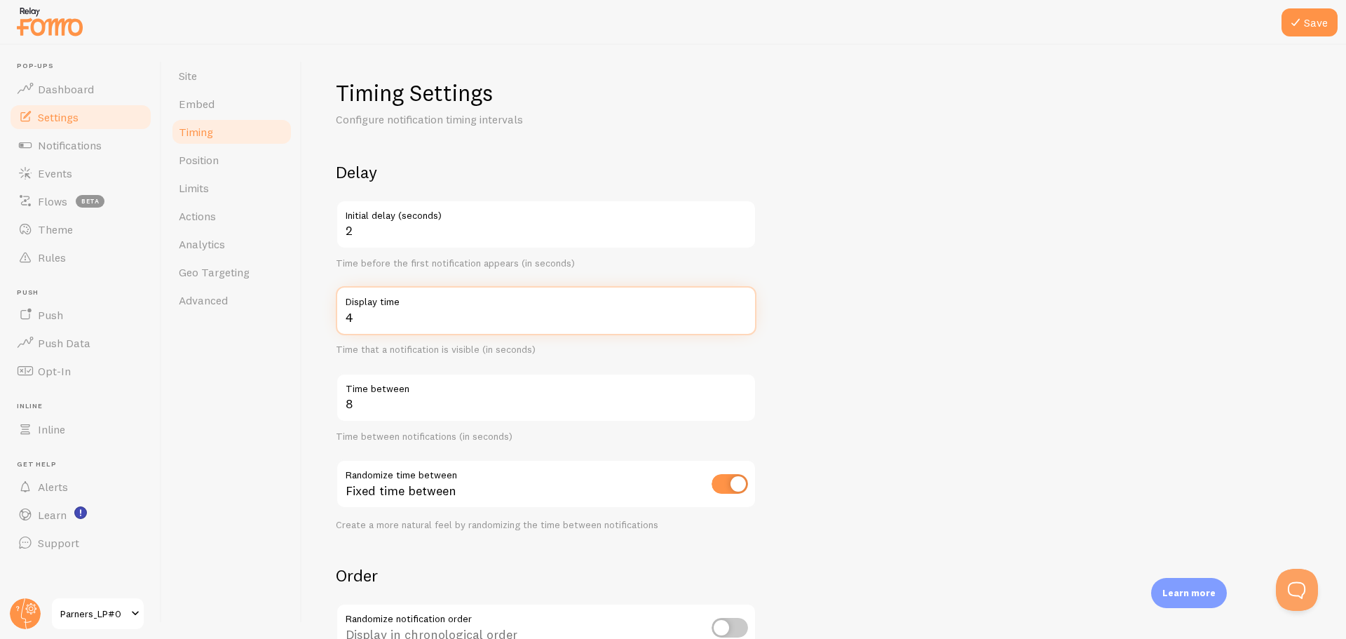
click at [379, 324] on input "4" at bounding box center [546, 310] width 421 height 49
type input "5"
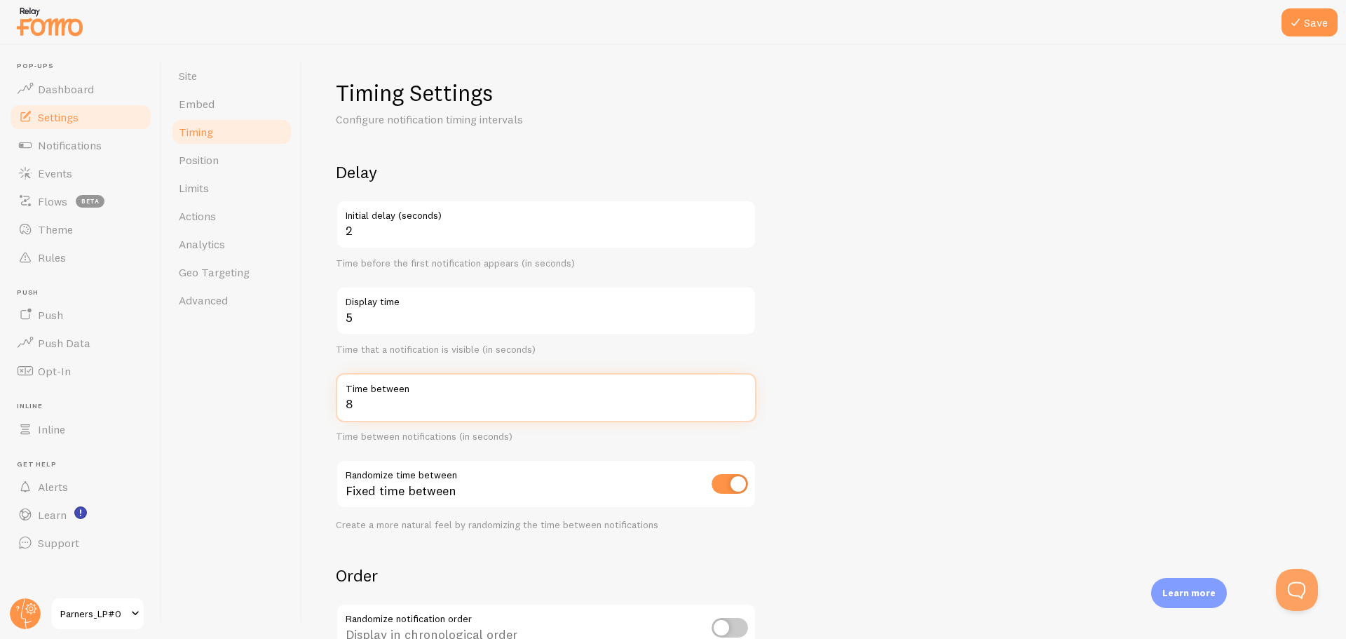
click at [363, 414] on input "8" at bounding box center [546, 397] width 421 height 49
type input "10"
click at [1300, 14] on icon at bounding box center [1295, 22] width 17 height 17
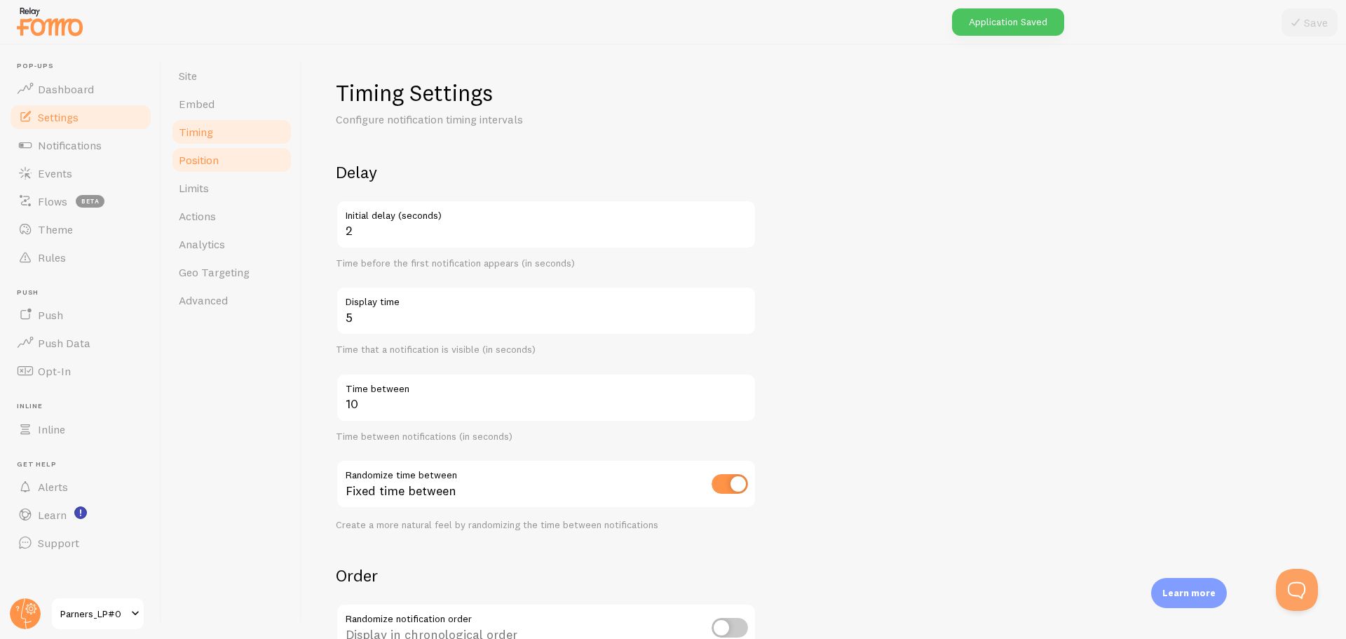
click at [237, 162] on link "Position" at bounding box center [231, 160] width 123 height 28
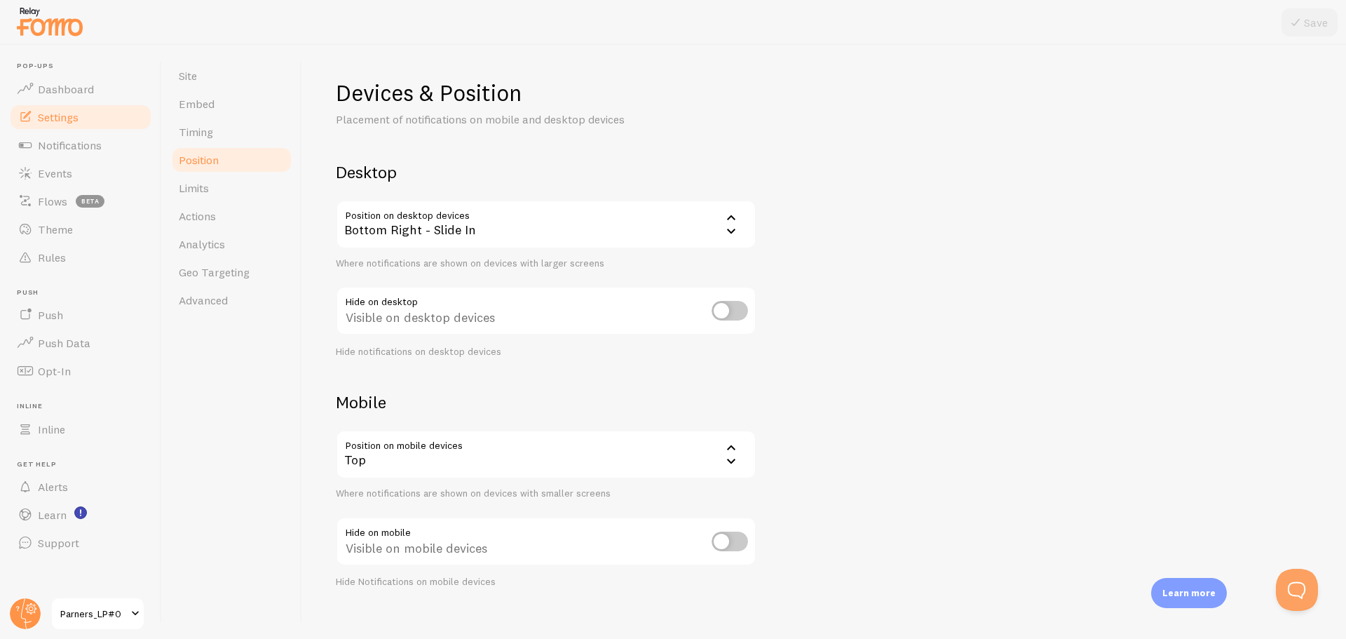
click at [730, 310] on input "checkbox" at bounding box center [729, 311] width 36 height 20
checkbox input "false"
click at [193, 193] on span "Limits" at bounding box center [194, 188] width 30 height 14
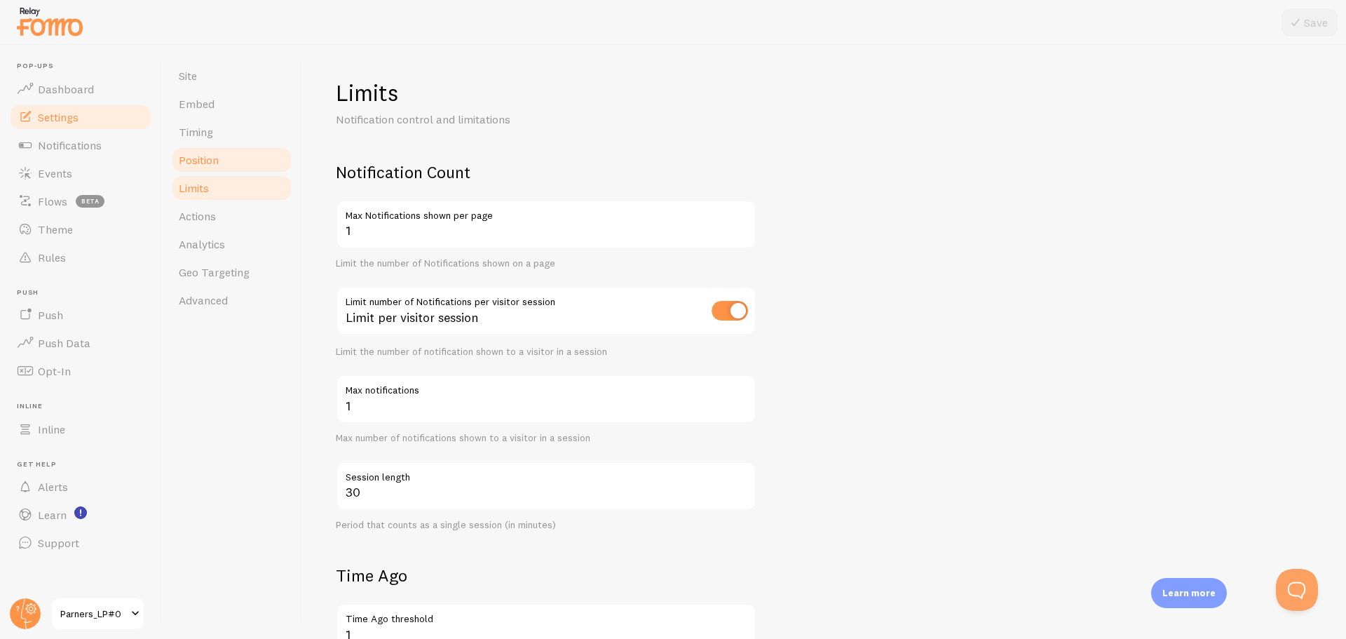
click at [207, 163] on span "Position" at bounding box center [199, 160] width 40 height 14
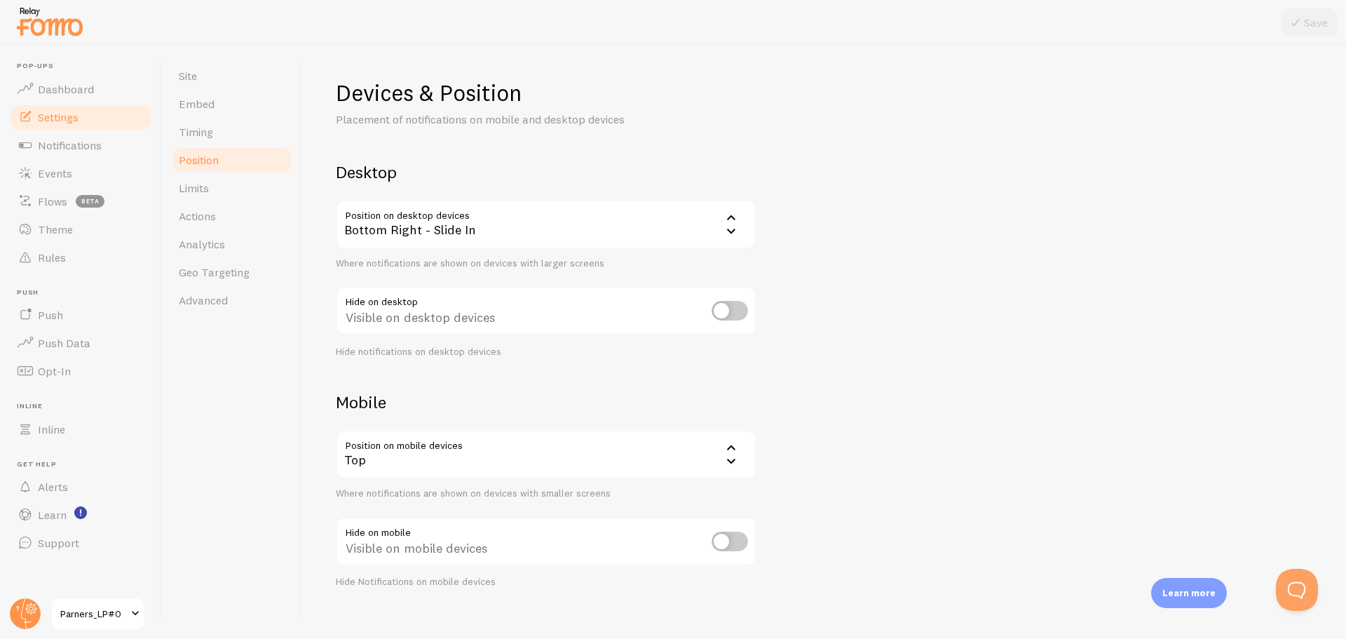
click at [42, 16] on img at bounding box center [50, 22] width 70 height 36
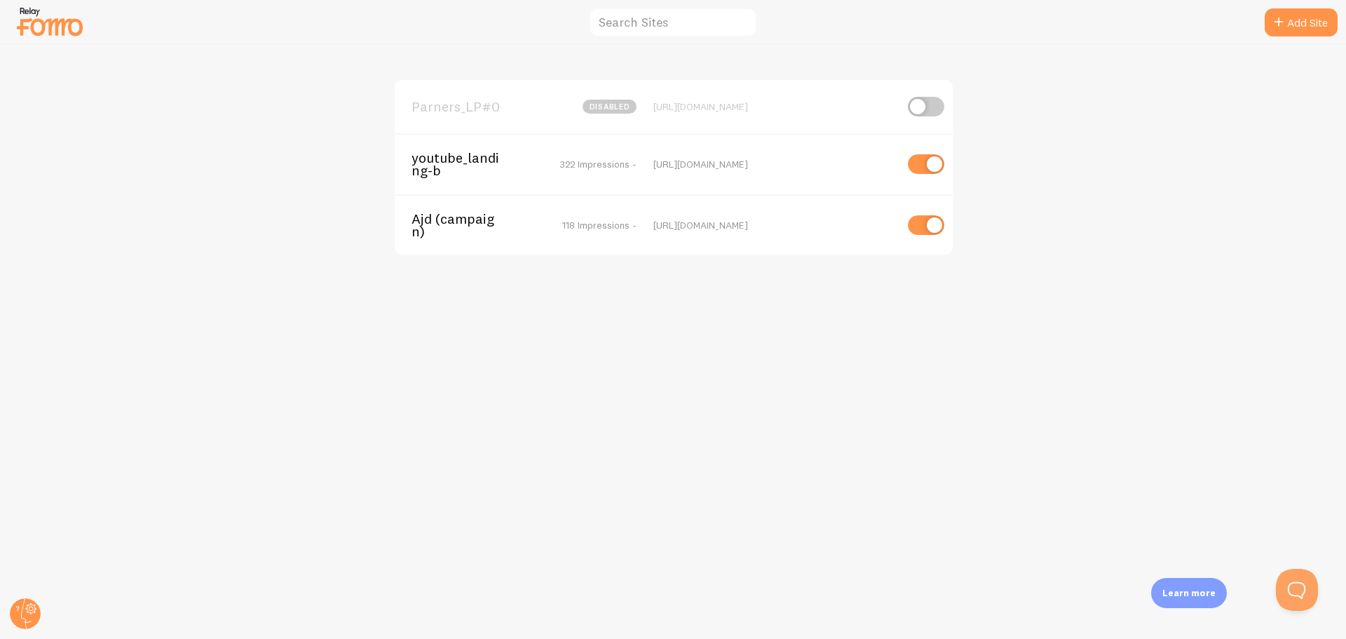
click at [437, 154] on span "youtube_landing-b" at bounding box center [467, 164] width 113 height 26
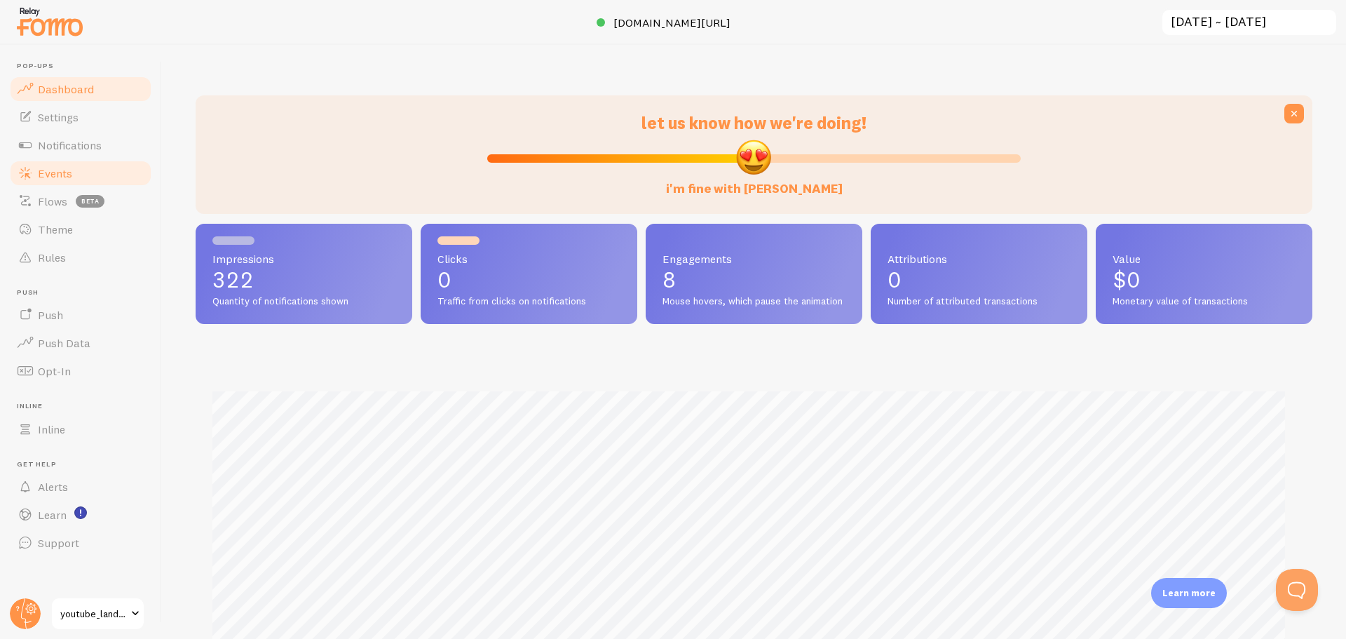
scroll to position [368, 1106]
click at [62, 168] on span "Events" at bounding box center [55, 173] width 34 height 14
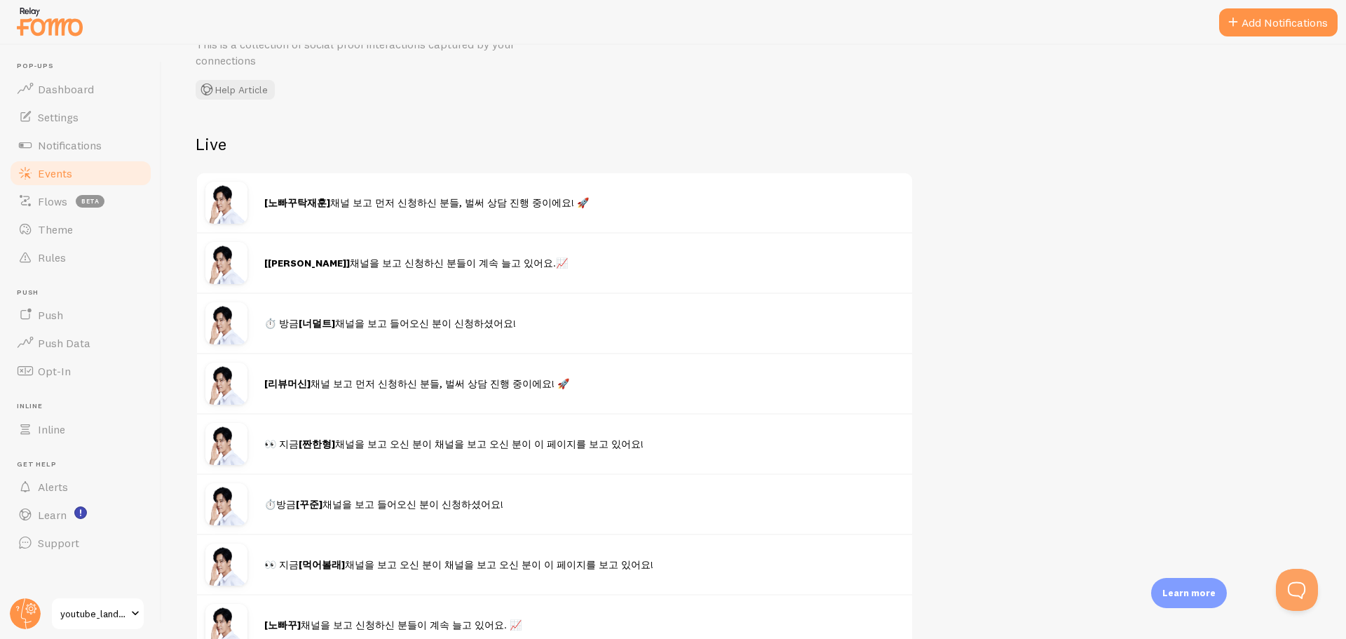
scroll to position [58, 0]
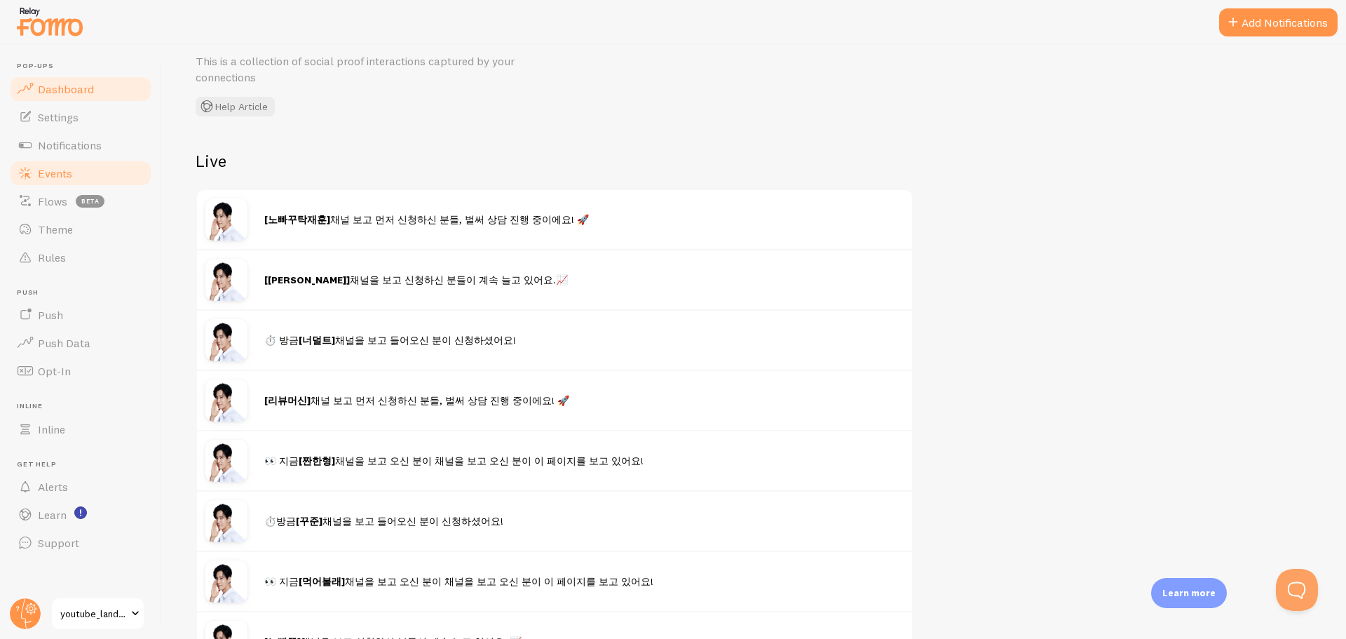
click at [89, 93] on span "Dashboard" at bounding box center [66, 89] width 56 height 14
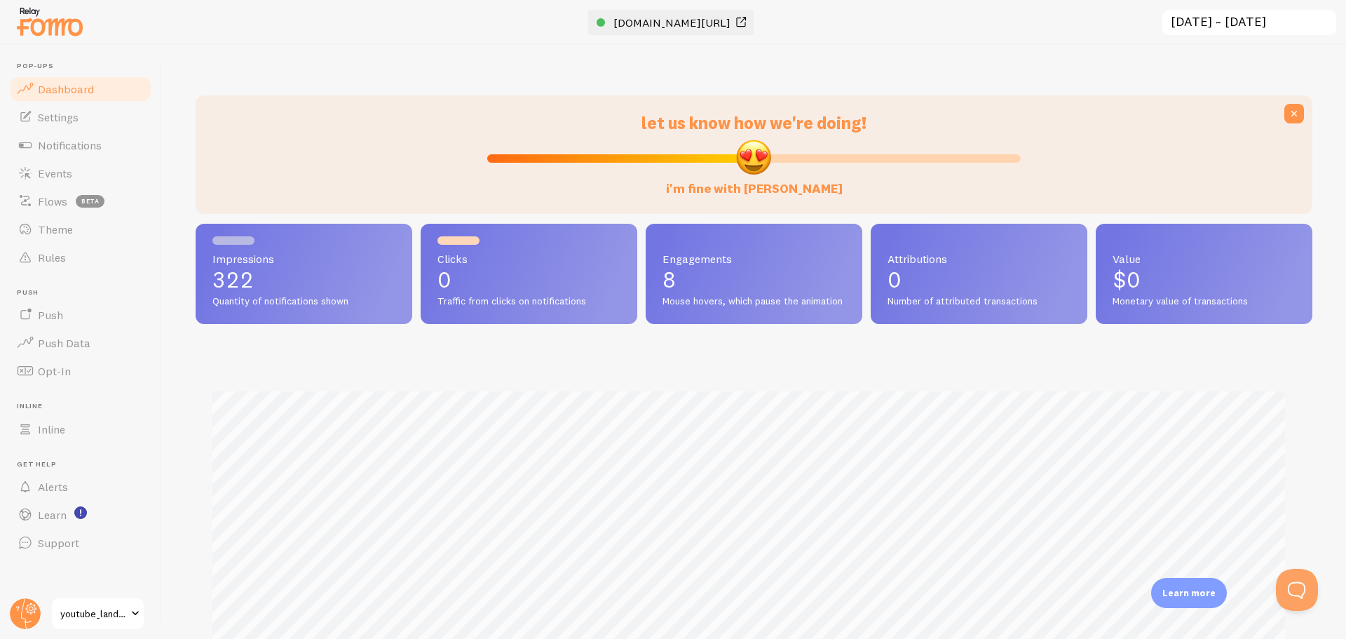
scroll to position [368, 1106]
click at [749, 19] on span at bounding box center [740, 22] width 17 height 17
click at [665, 25] on span "[DOMAIN_NAME][URL]" at bounding box center [671, 22] width 117 height 14
click at [55, 19] on img at bounding box center [50, 22] width 70 height 36
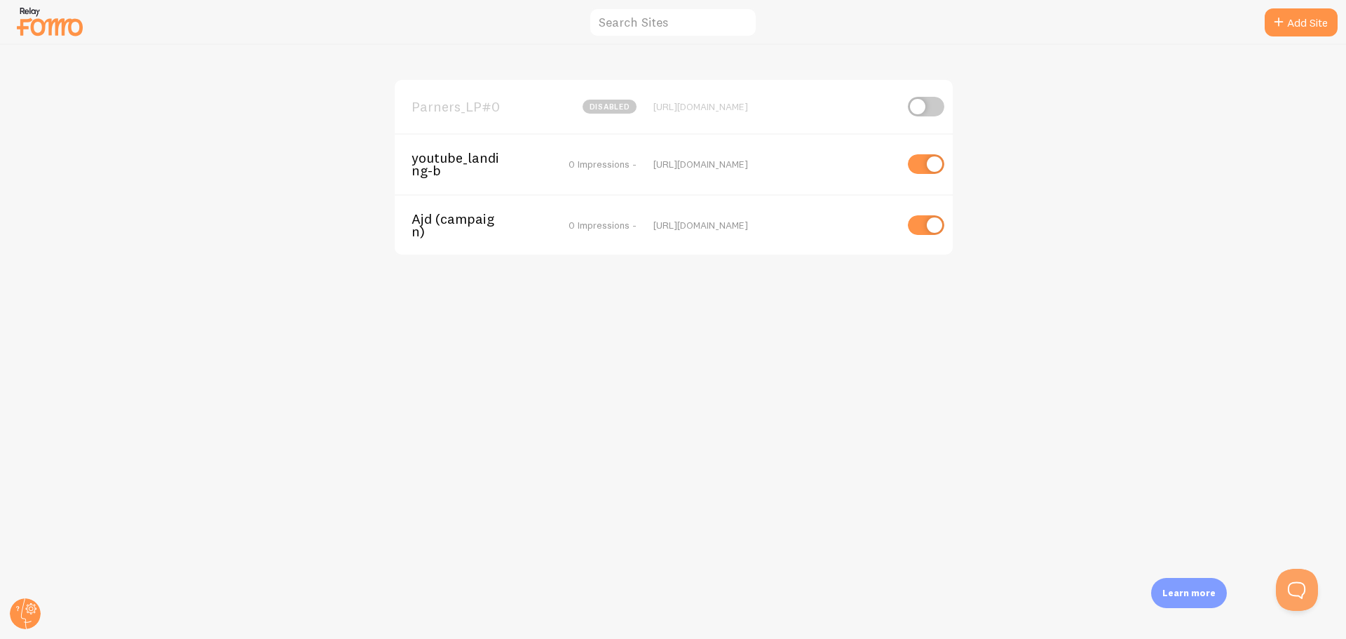
click at [465, 116] on div "Parners_LP#0 disabled [URL][DOMAIN_NAME]" at bounding box center [674, 106] width 558 height 53
click at [473, 102] on span "Parners_LP#0" at bounding box center [467, 106] width 113 height 13
click at [922, 110] on input "checkbox" at bounding box center [926, 107] width 36 height 20
checkbox input "true"
click at [480, 109] on span "Parners_LP#0" at bounding box center [467, 106] width 113 height 13
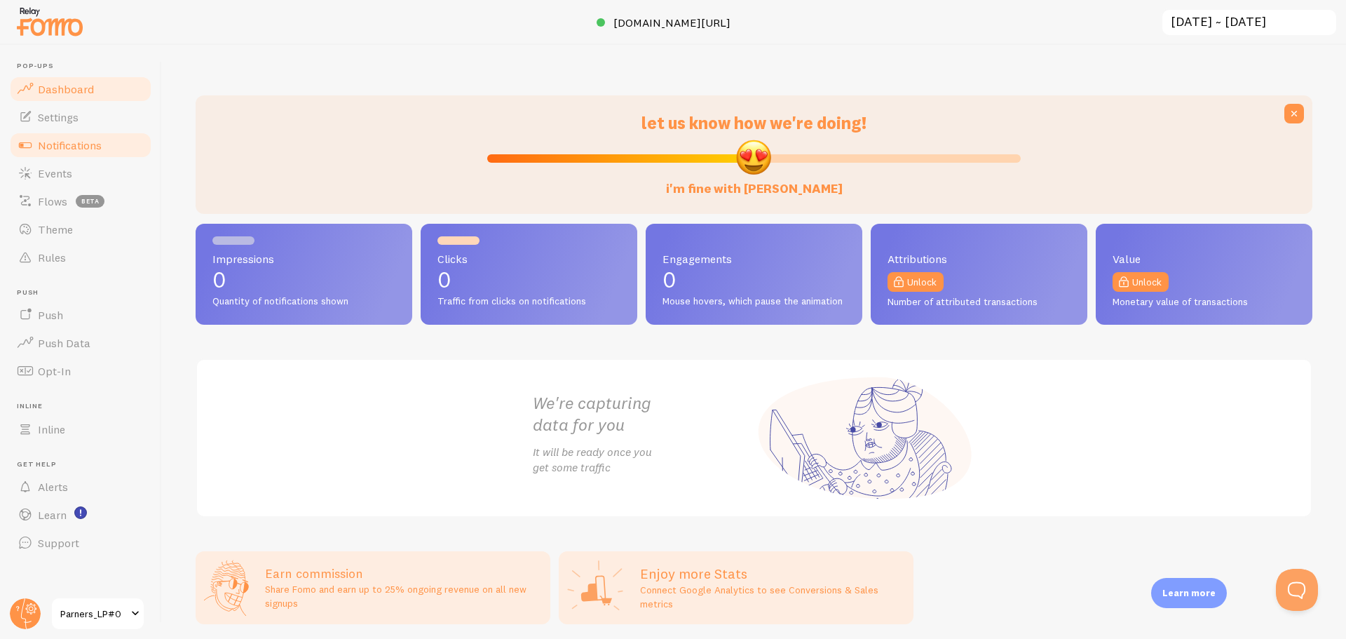
click at [119, 144] on link "Notifications" at bounding box center [80, 145] width 144 height 28
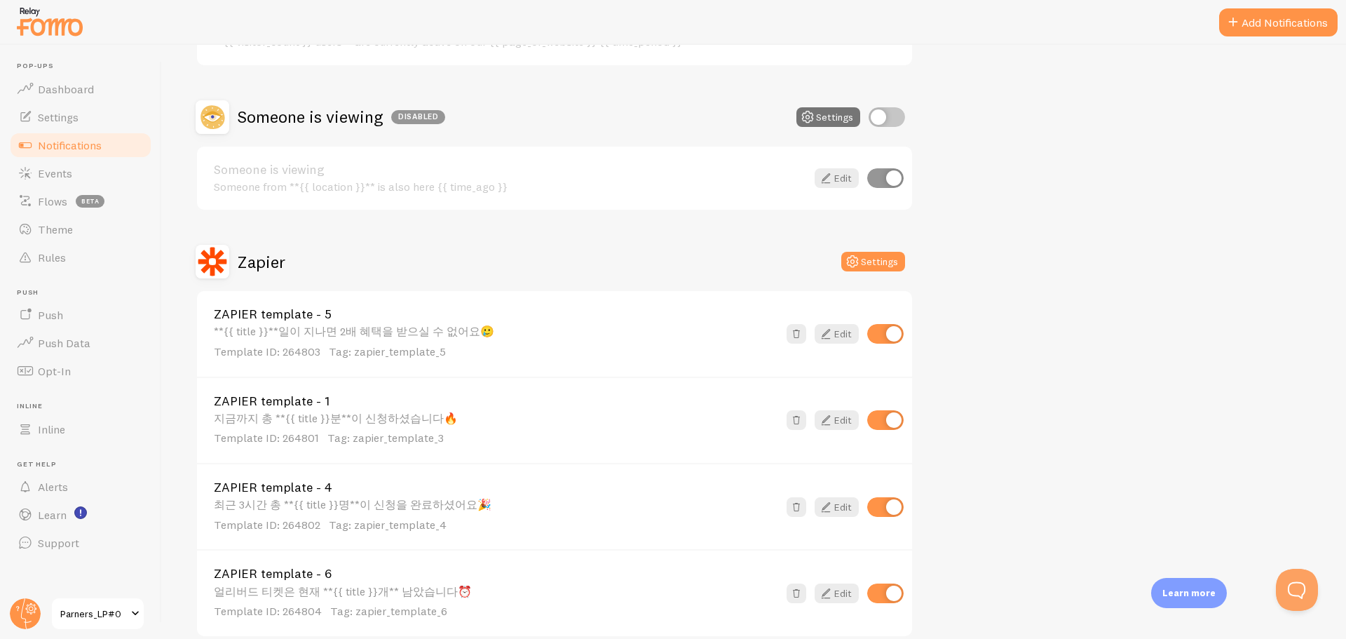
scroll to position [280, 0]
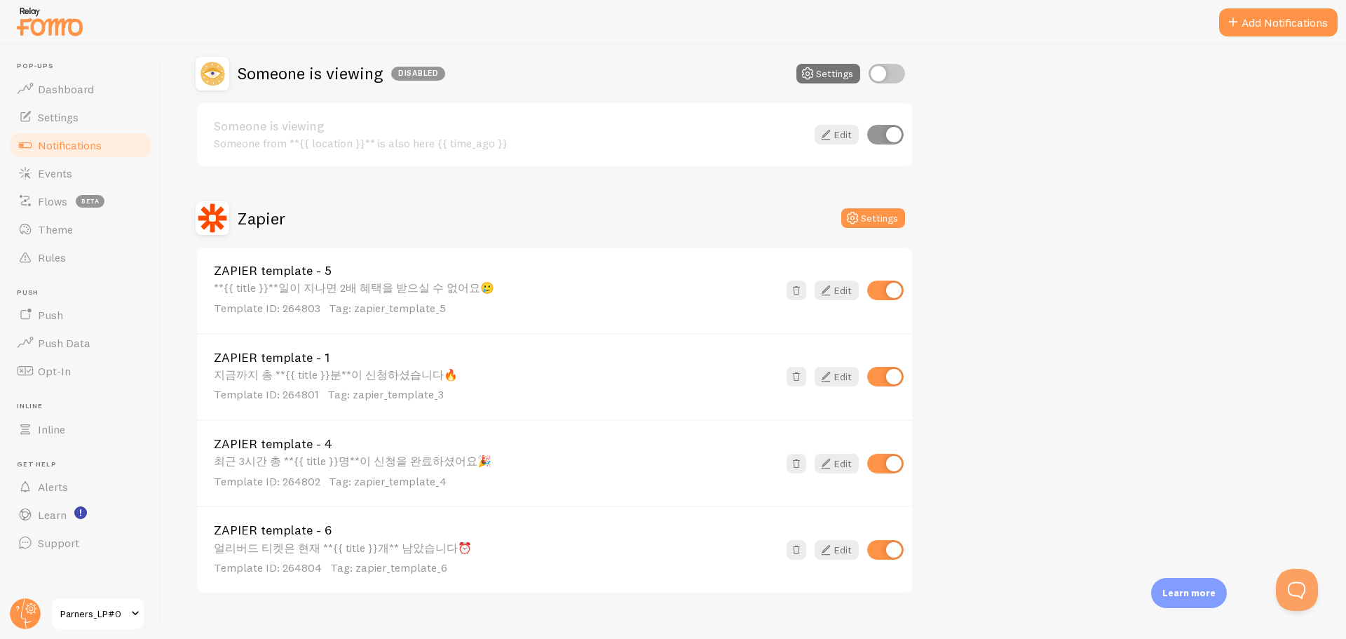
drag, startPoint x: 307, startPoint y: 225, endPoint x: 319, endPoint y: 599, distance: 373.8
click at [319, 599] on div "Notifications Your Connections and their Notifications Help Article Active Visi…" at bounding box center [754, 342] width 1184 height 594
click at [486, 208] on div "Zapier Settings" at bounding box center [555, 218] width 718 height 34
click at [81, 110] on link "Settings" at bounding box center [80, 117] width 144 height 28
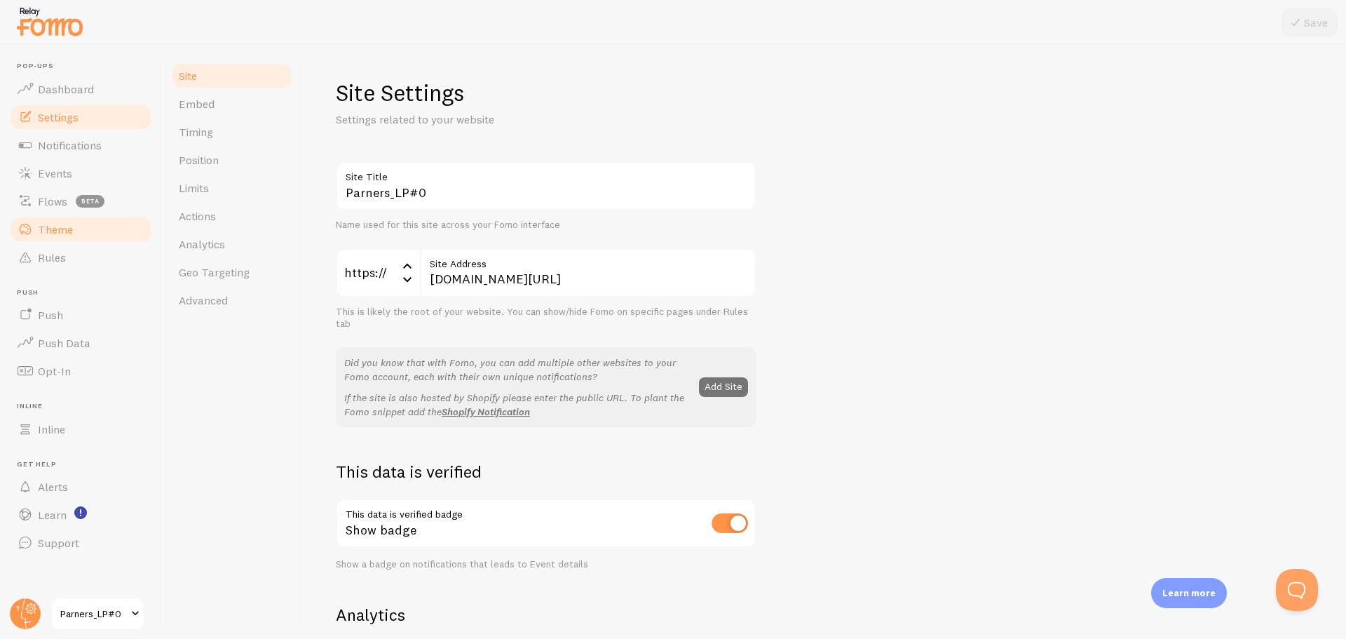
click at [62, 233] on span "Theme" at bounding box center [55, 229] width 35 height 14
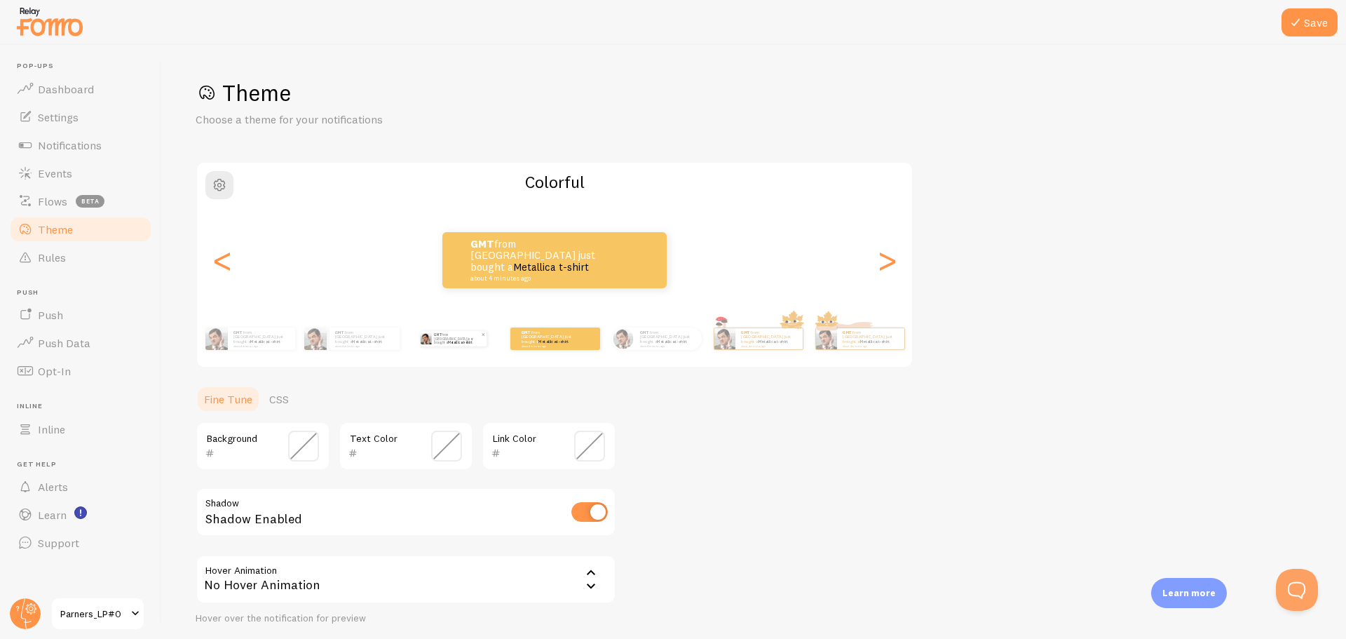
click at [438, 332] on div "GMT from [GEOGRAPHIC_DATA] just bought a Metallica t-shirt about 4 minutes ago" at bounding box center [453, 338] width 90 height 39
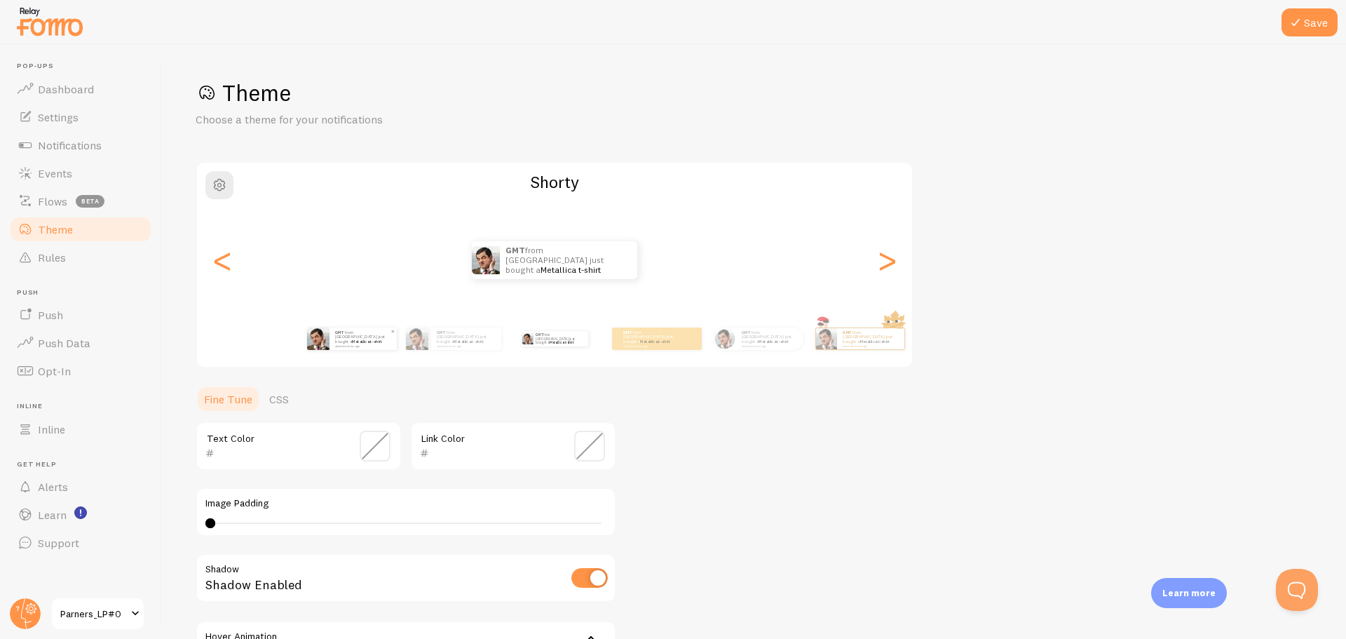
click at [365, 348] on div "GMT from [GEOGRAPHIC_DATA] just bought a Metallica t-shirt about 4 minutes ago" at bounding box center [362, 338] width 67 height 22
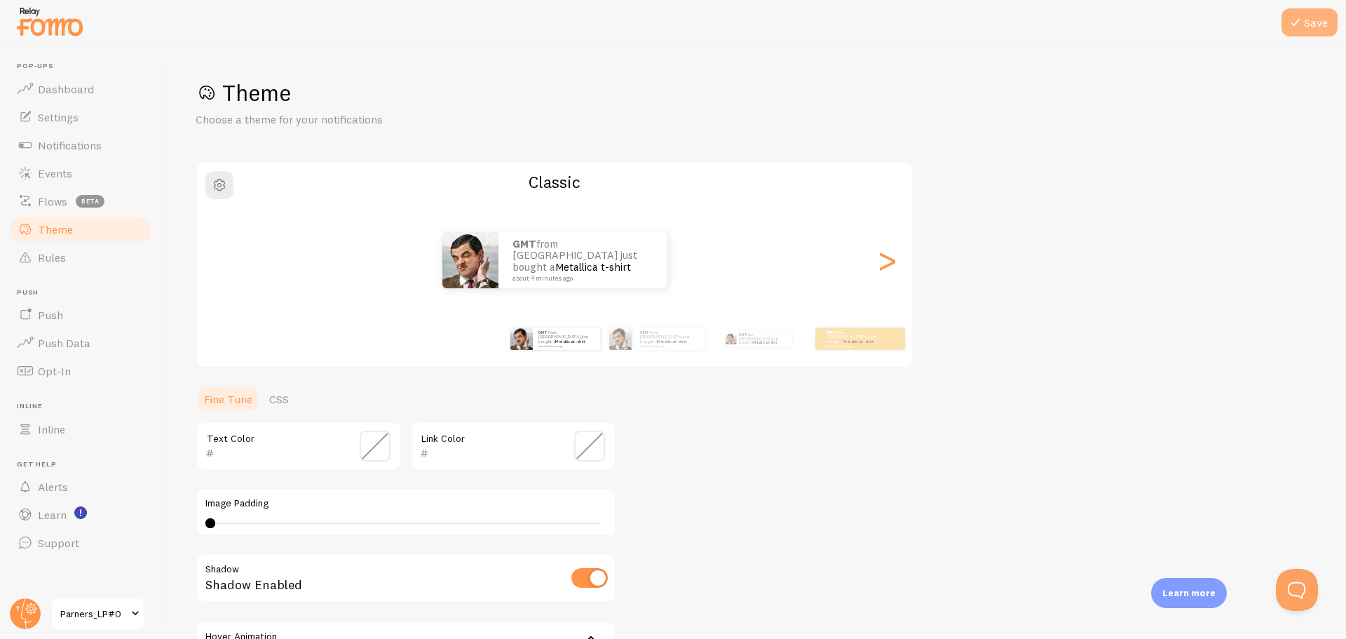
click at [1299, 19] on icon at bounding box center [1295, 22] width 17 height 17
click at [70, 142] on span "Notifications" at bounding box center [70, 145] width 64 height 14
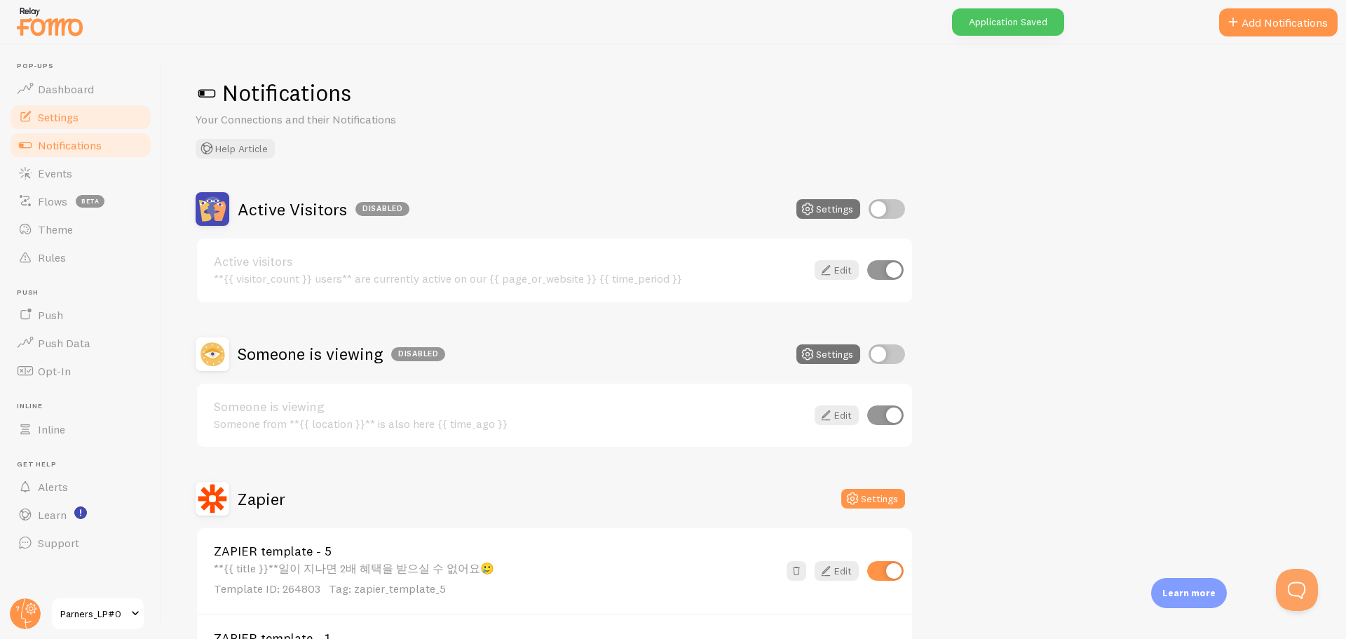
click at [85, 119] on link "Settings" at bounding box center [80, 117] width 144 height 28
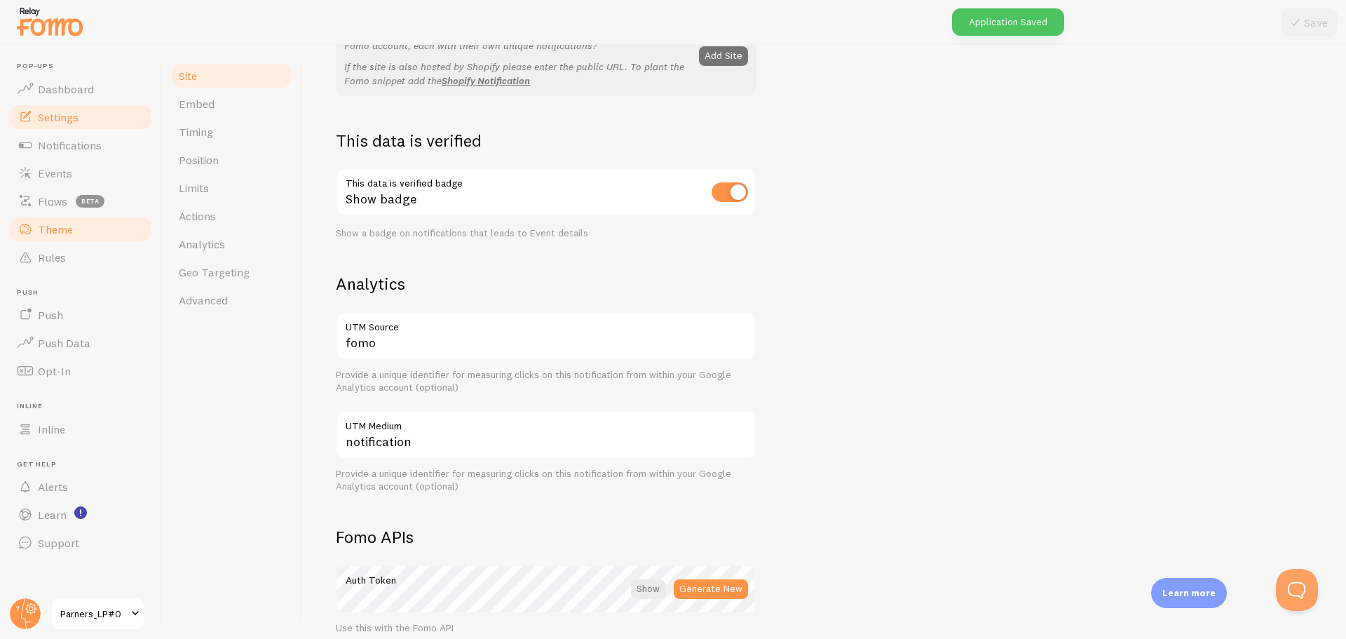
scroll to position [350, 0]
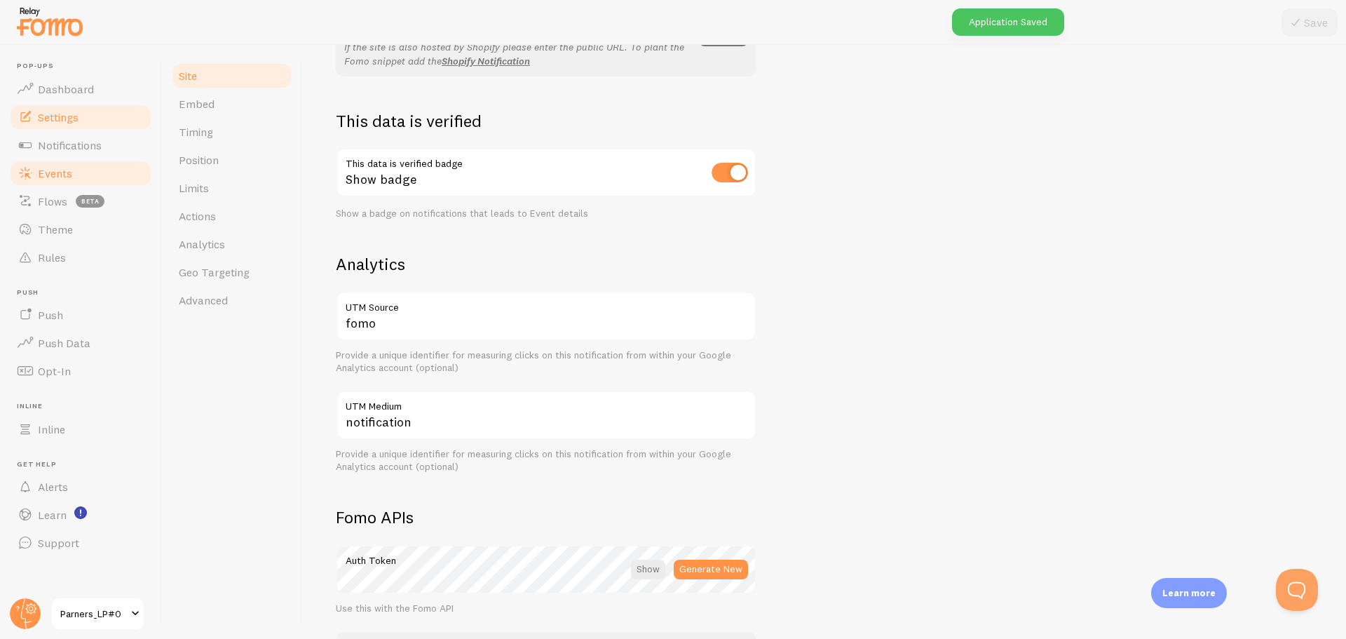
click at [78, 172] on link "Events" at bounding box center [80, 173] width 144 height 28
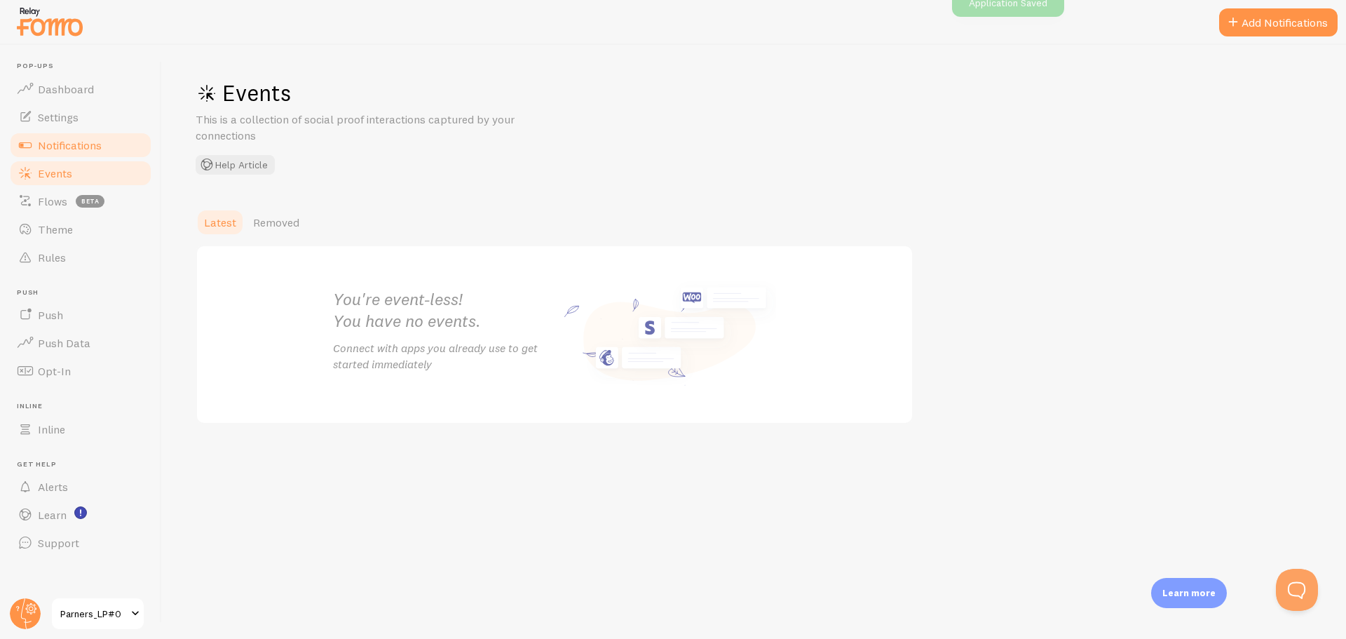
click at [100, 135] on link "Notifications" at bounding box center [80, 145] width 144 height 28
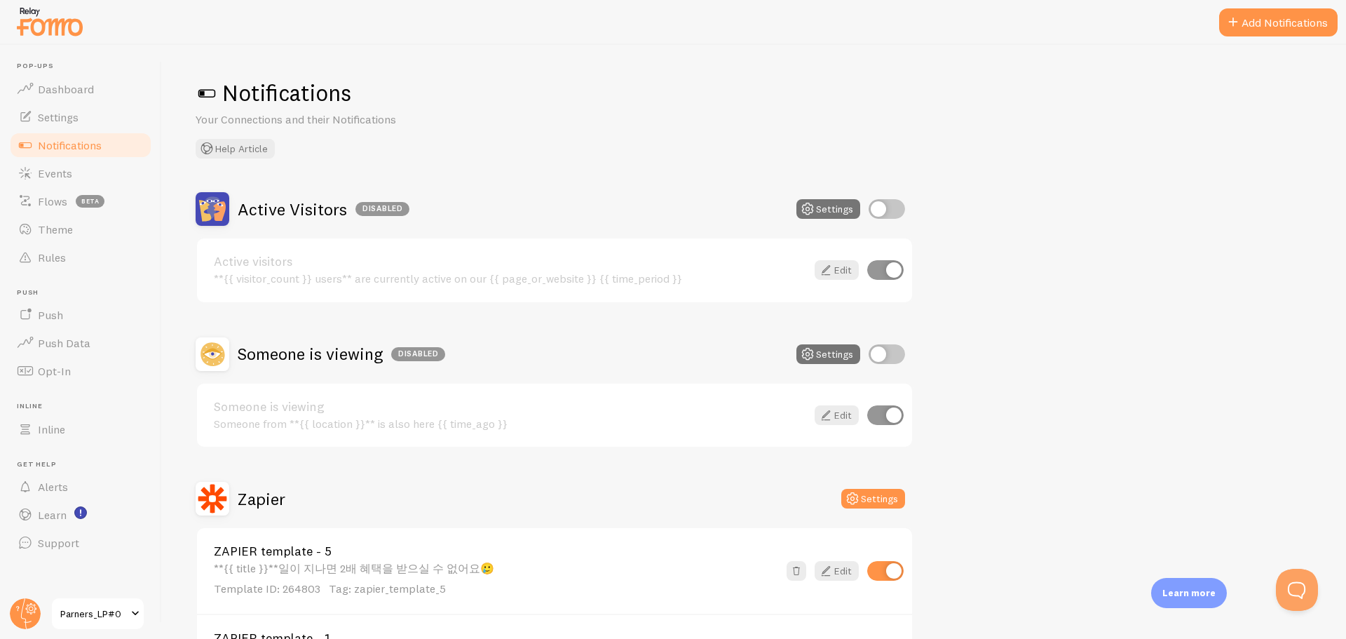
scroll to position [303, 0]
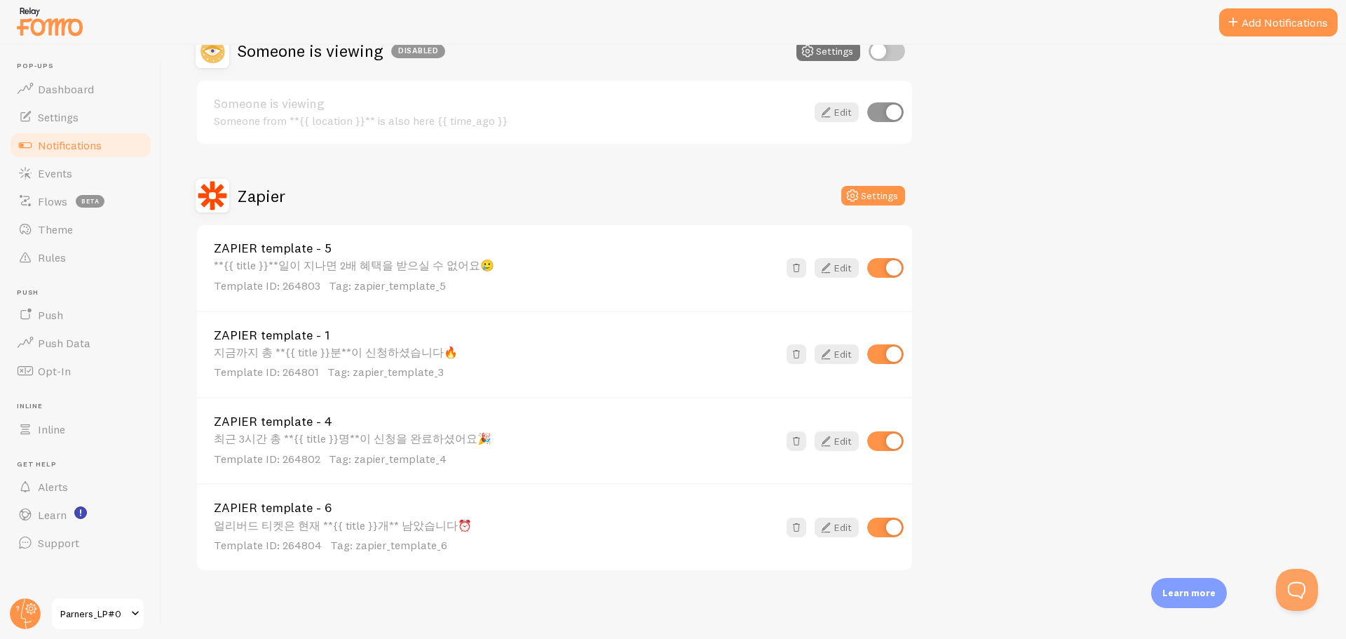
click at [383, 275] on div "**{{ title }}**일이 지나면 2배 혜택을 받으실 수 없어요🥲 Template ID: 264803 Tag: zapier_templat…" at bounding box center [496, 276] width 564 height 34
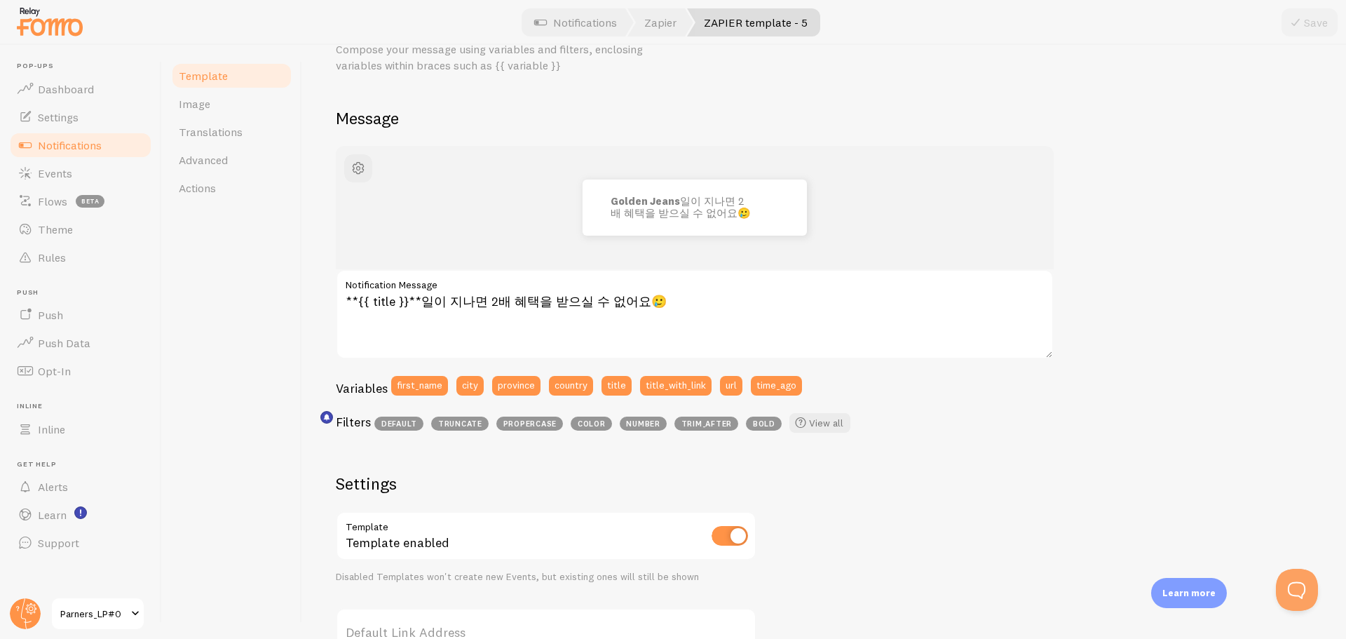
scroll to position [140, 0]
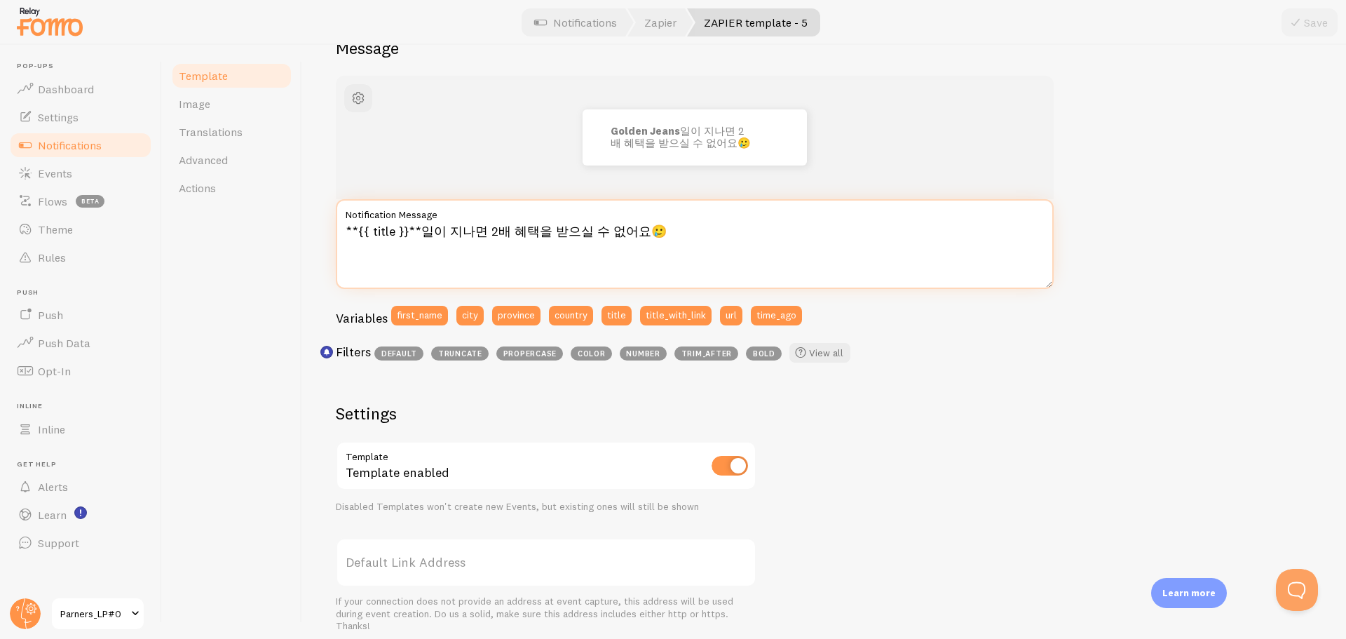
click at [789, 235] on textarea "**{{ title }}**일이 지나면 2배 혜택을 받으실 수 없어요🥲" at bounding box center [695, 244] width 718 height 90
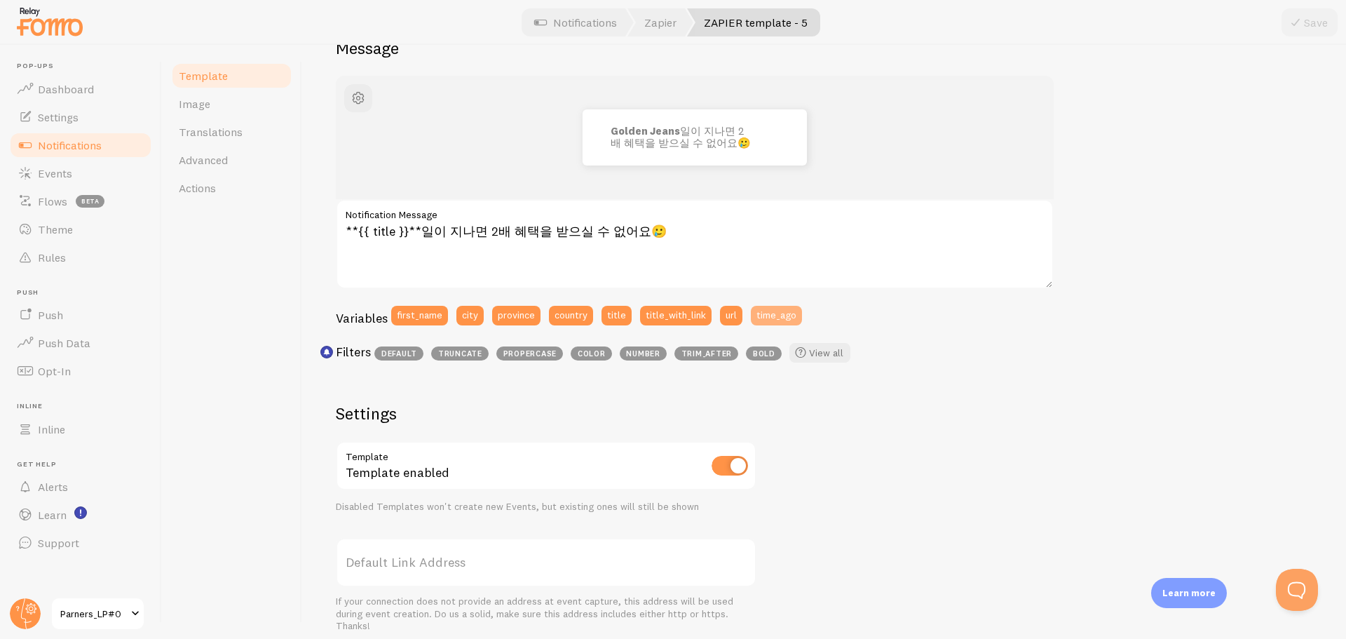
click at [789, 318] on button "time_ago" at bounding box center [776, 316] width 51 height 20
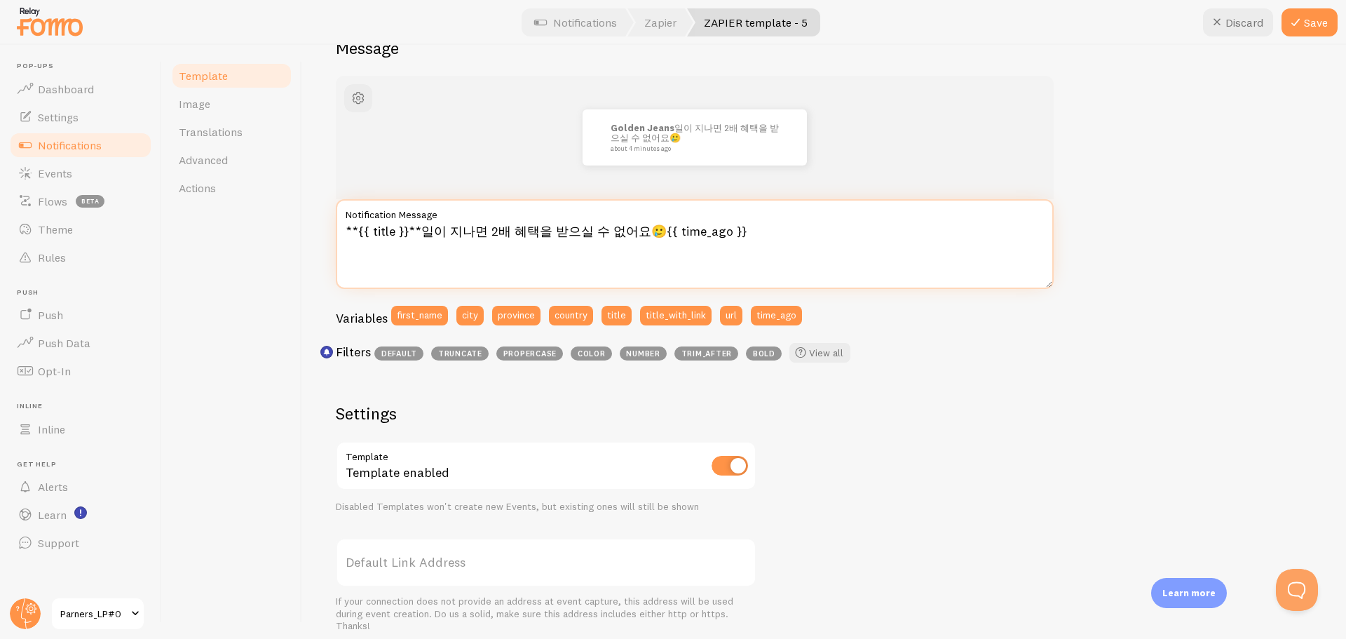
drag, startPoint x: 796, startPoint y: 232, endPoint x: 649, endPoint y: 240, distance: 146.7
click at [649, 240] on textarea "**{{ title }}**일이 지나면 2배 혜택을 받으실 수 없어요🥲{{ time_ago }}" at bounding box center [695, 244] width 718 height 90
type textarea "**{{ title }}**일이 지나면 2배 혜택을 받으실 수 없어요🥲"
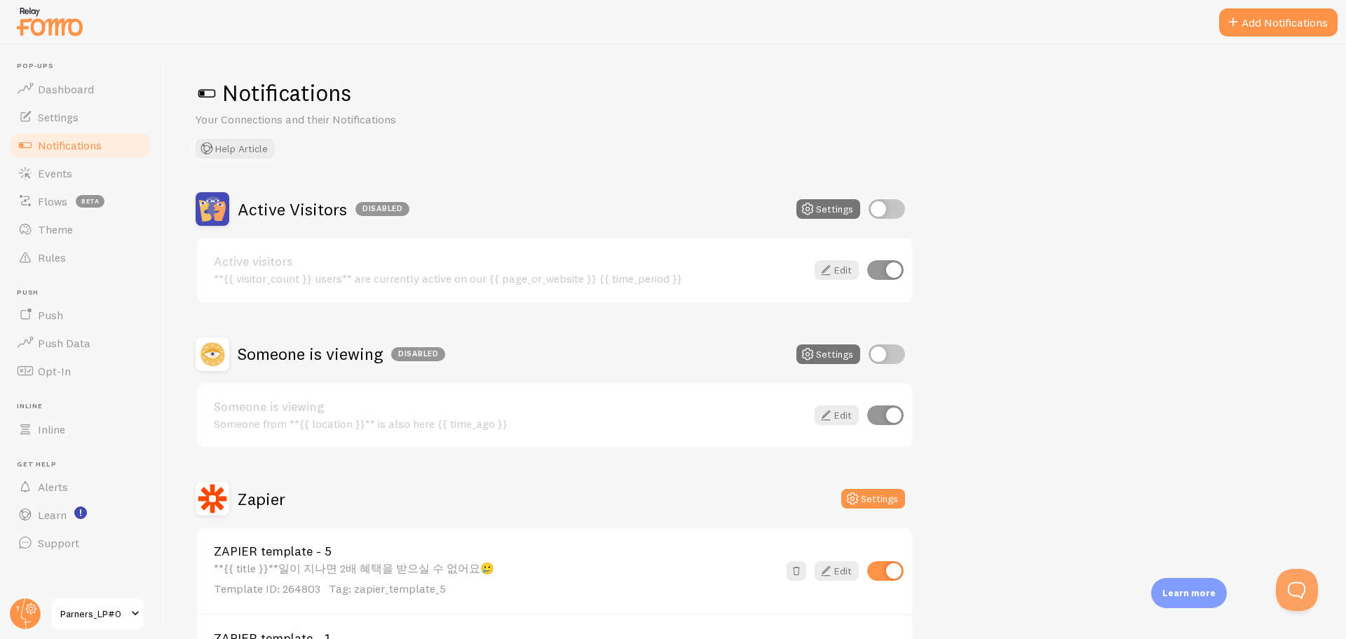
scroll to position [280, 0]
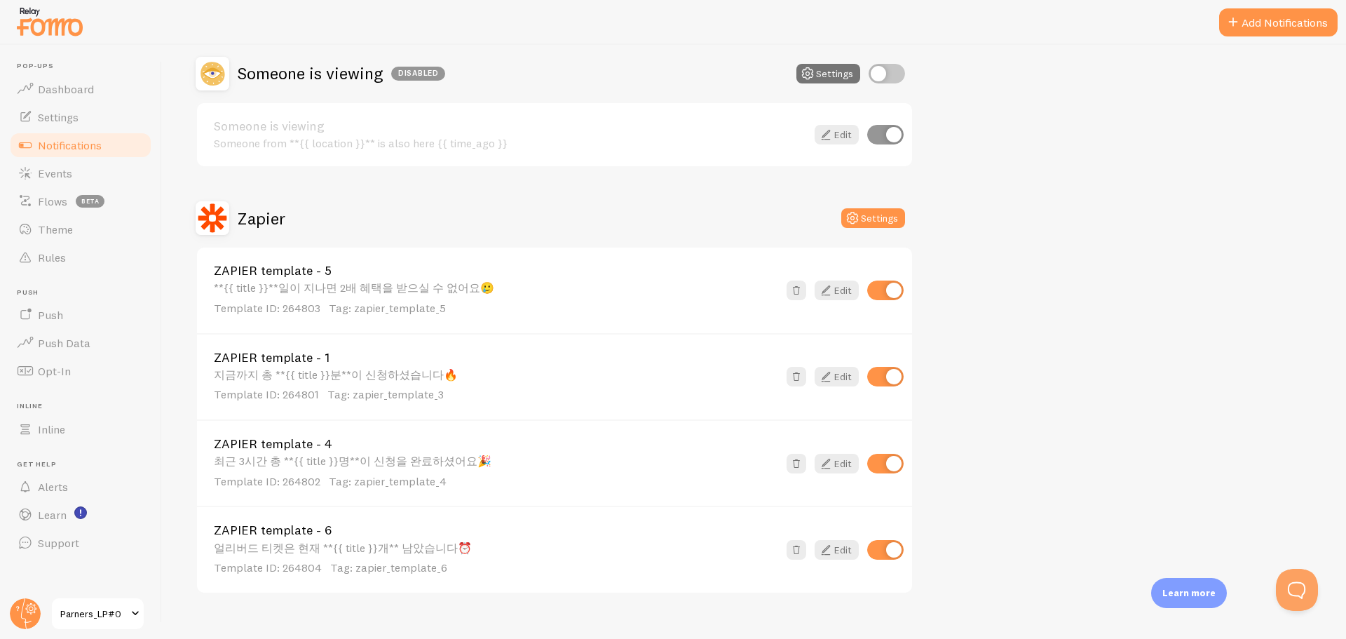
click at [325, 452] on div "ZAPIER template - 4 최근 3시간 총 **{{ title }}명**이 신청을 완료하셨어요🎉 Template ID: 264802 …" at bounding box center [496, 462] width 564 height 51
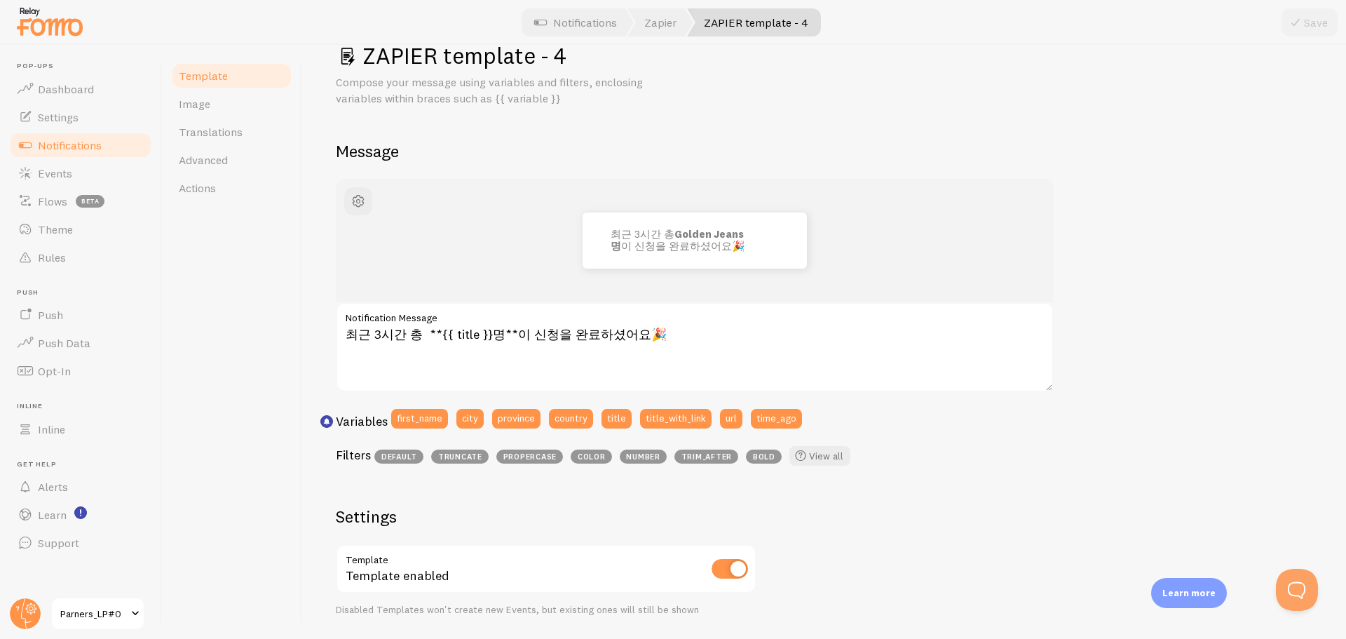
scroll to position [70, 0]
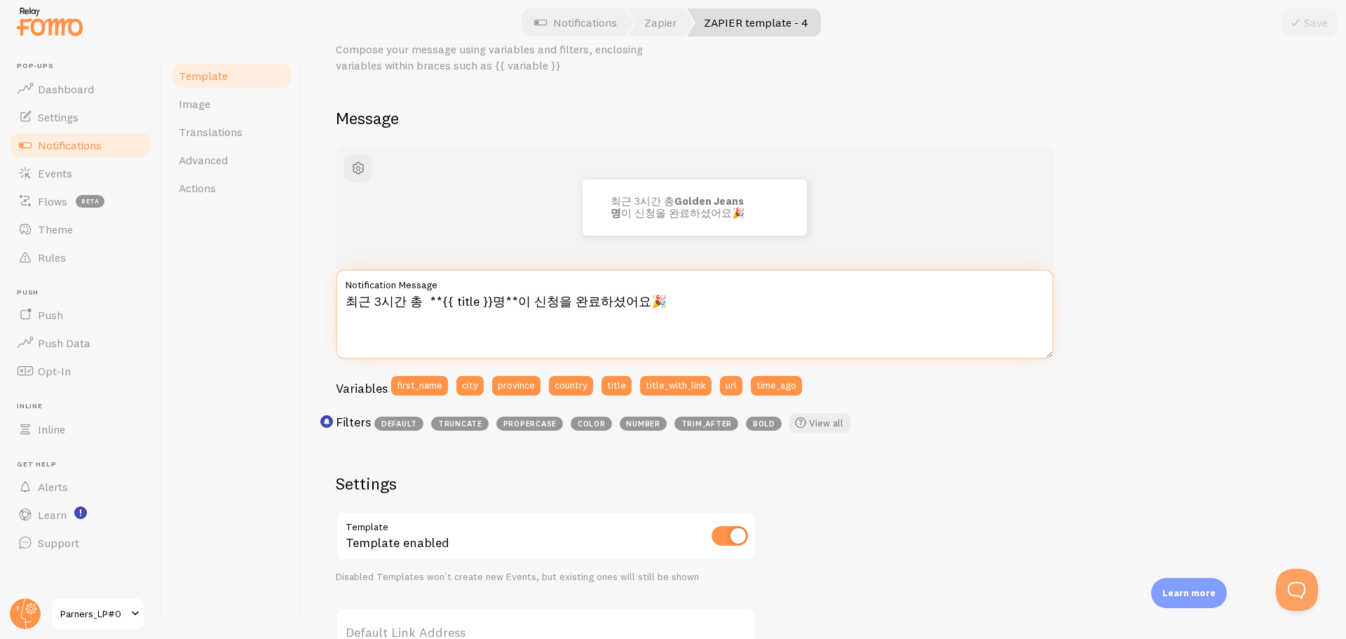
click at [507, 304] on textarea "최근 3시간 총 **{{ title }}명**이 신청을 완료하셨어요🎉" at bounding box center [695, 314] width 718 height 90
drag, startPoint x: 484, startPoint y: 304, endPoint x: 433, endPoint y: 318, distance: 52.9
click at [433, 318] on textarea "최근 3시간 총 **{{ title }}명**이 신청을 완료하셨어요🎉" at bounding box center [695, 314] width 718 height 90
click at [376, 307] on textarea "최근 3시간 총 **{{ title }}명**이 신청을 완료하셨어요🎉" at bounding box center [695, 314] width 718 height 90
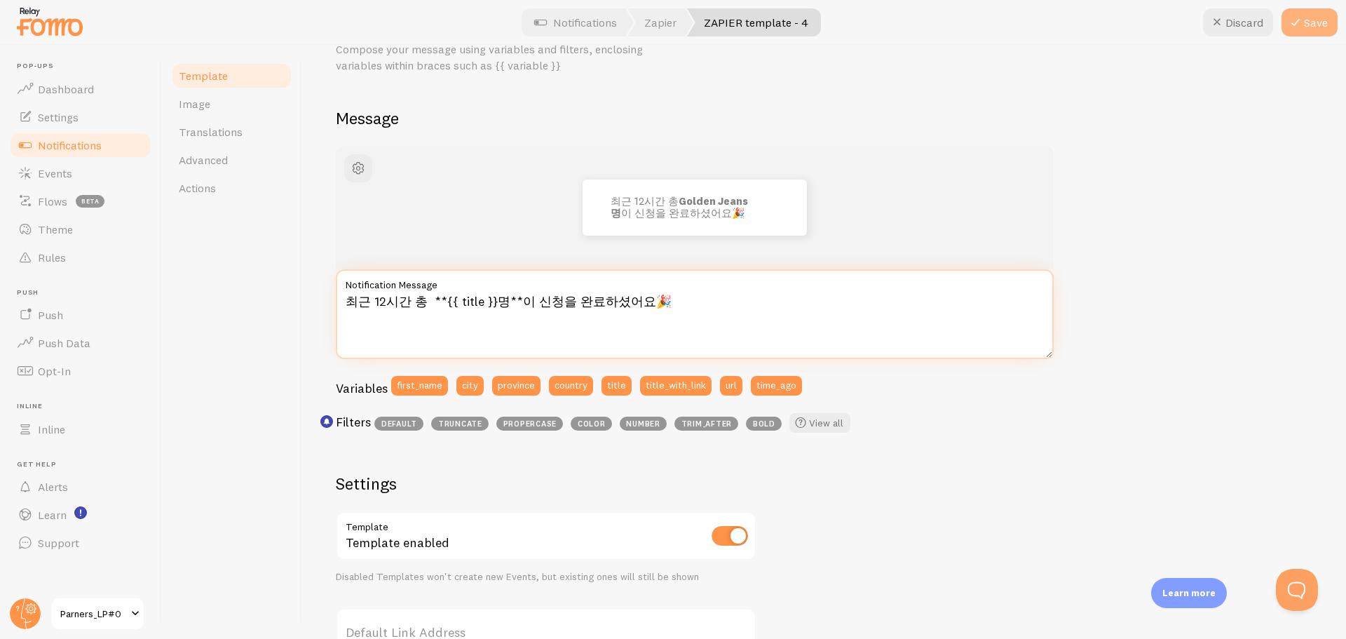
type textarea "최근 12시간 총 **{{ title }}명**이 신청을 완료하셨어요🎉"
click at [1309, 30] on button "Save" at bounding box center [1309, 22] width 56 height 28
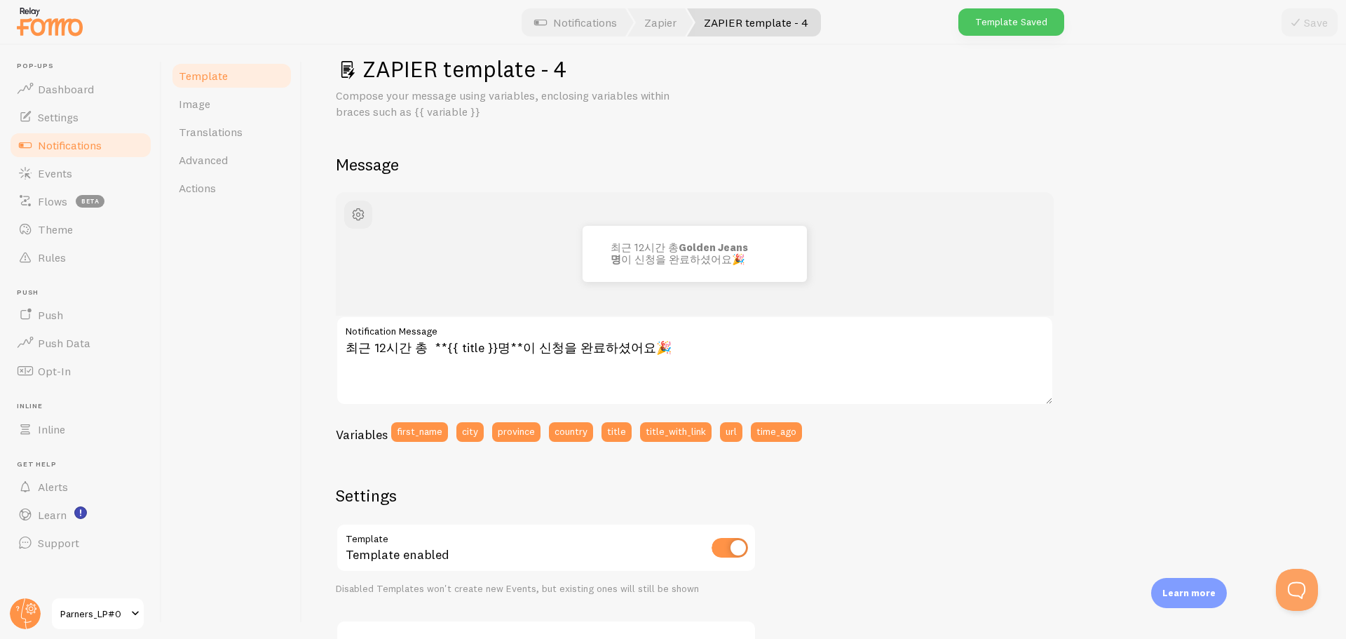
scroll to position [0, 0]
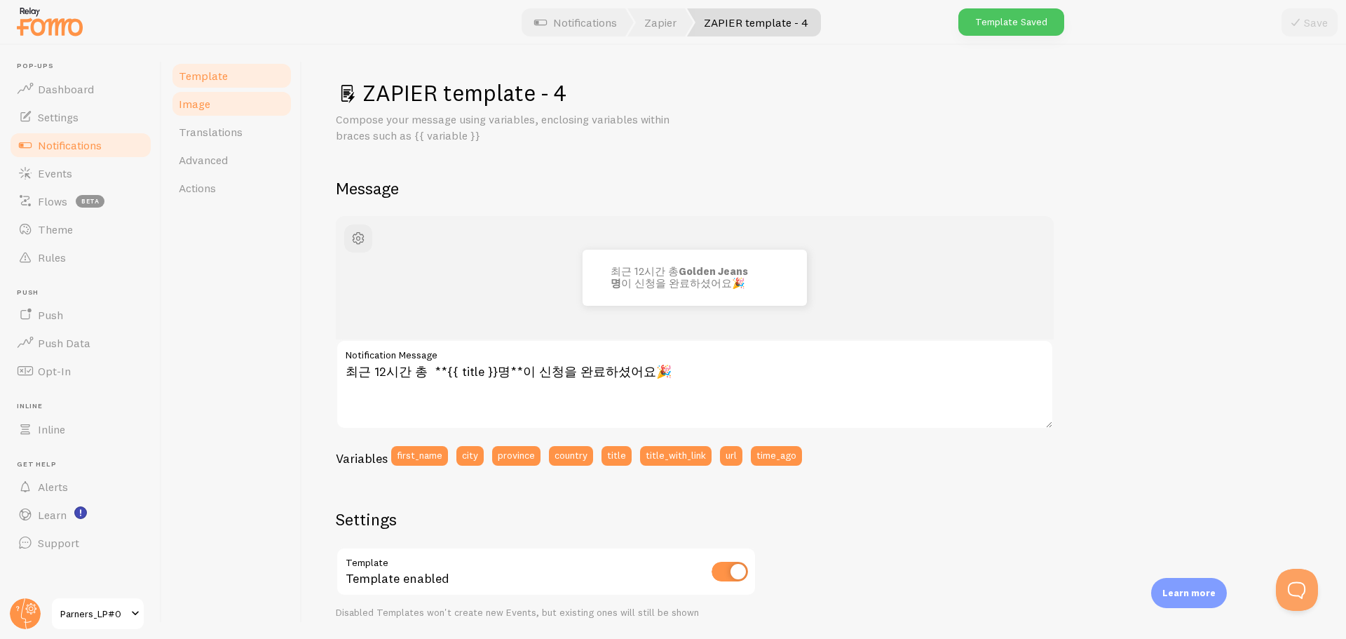
click at [218, 101] on link "Image" at bounding box center [231, 104] width 123 height 28
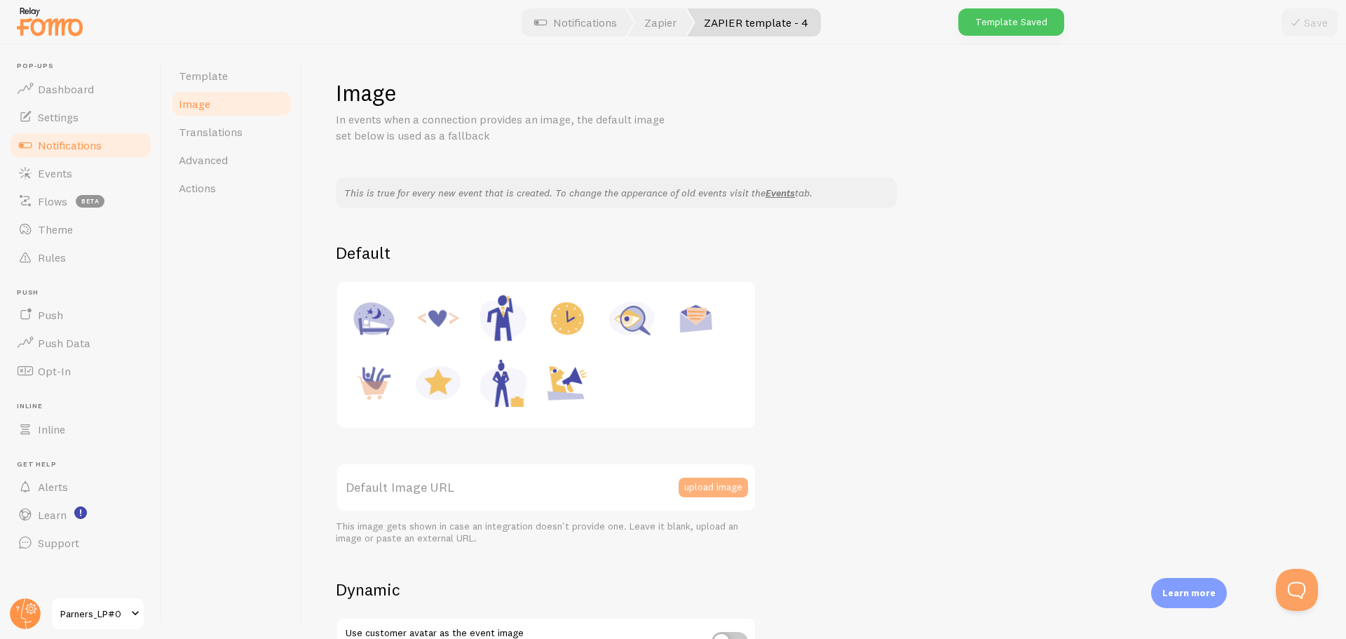
click at [701, 477] on button "upload image" at bounding box center [713, 487] width 69 height 20
click at [709, 489] on body "Pop-ups Dashboard Settings Notifications Events Flows beta Theme Rules [GEOGRAP…" at bounding box center [673, 319] width 1346 height 639
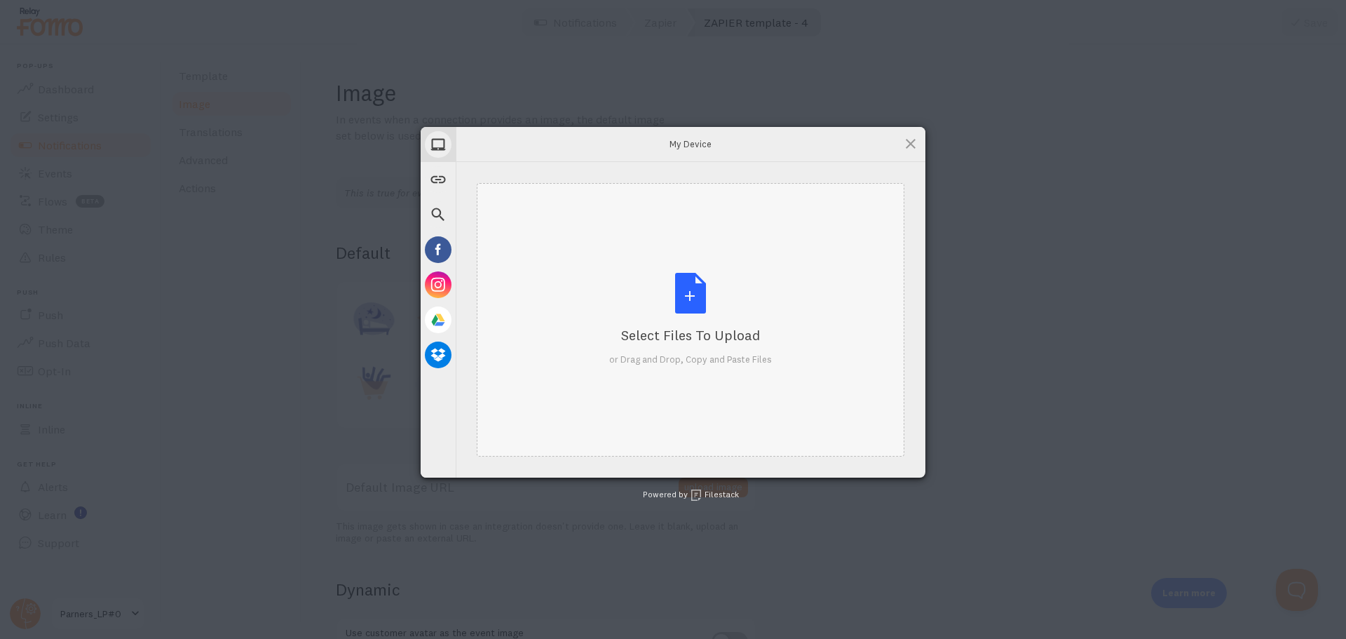
click at [726, 203] on div "Select Files to Upload or Drag and Drop, Copy and Paste Files" at bounding box center [691, 319] width 428 height 273
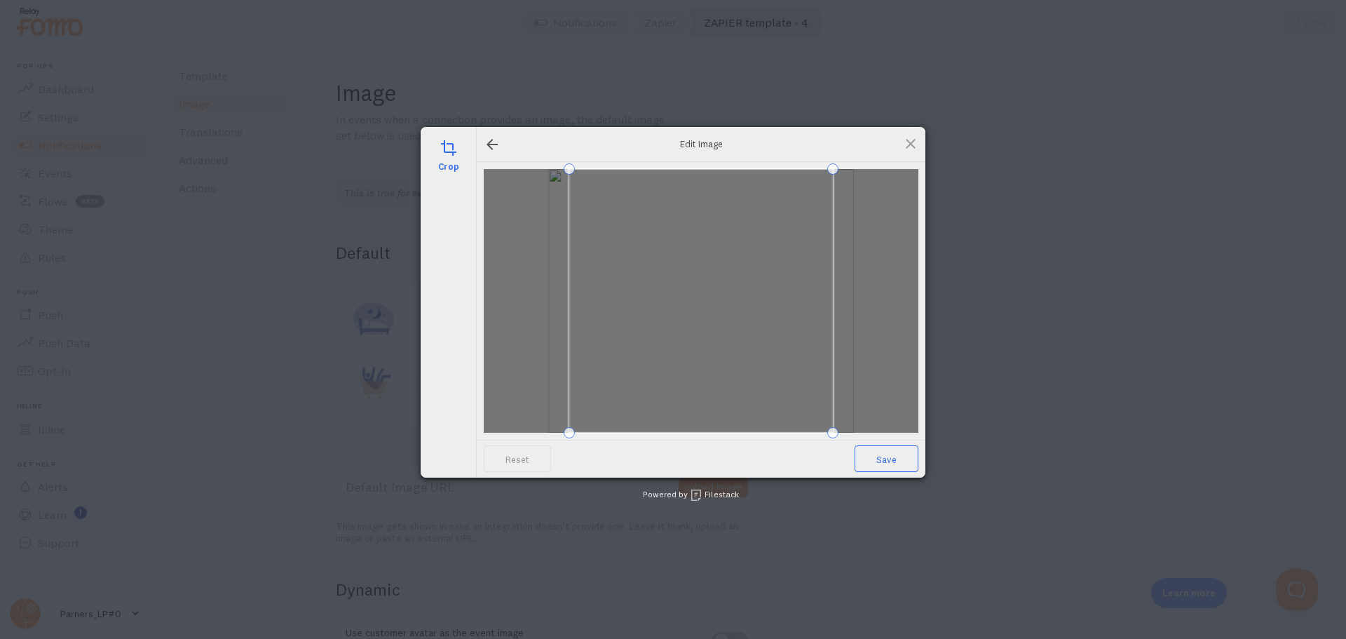
click at [887, 460] on span "Save" at bounding box center [886, 458] width 64 height 27
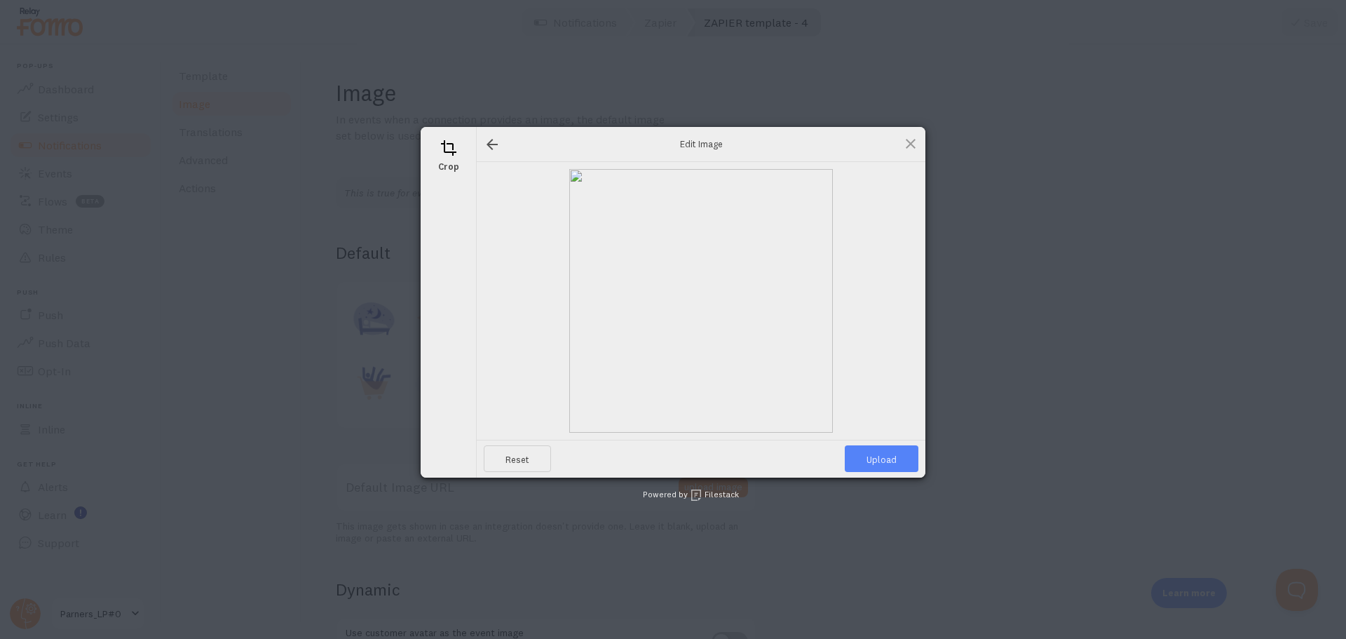
click at [887, 460] on span "Upload" at bounding box center [882, 458] width 74 height 27
type input "[URL][DOMAIN_NAME][DOMAIN_NAME]"
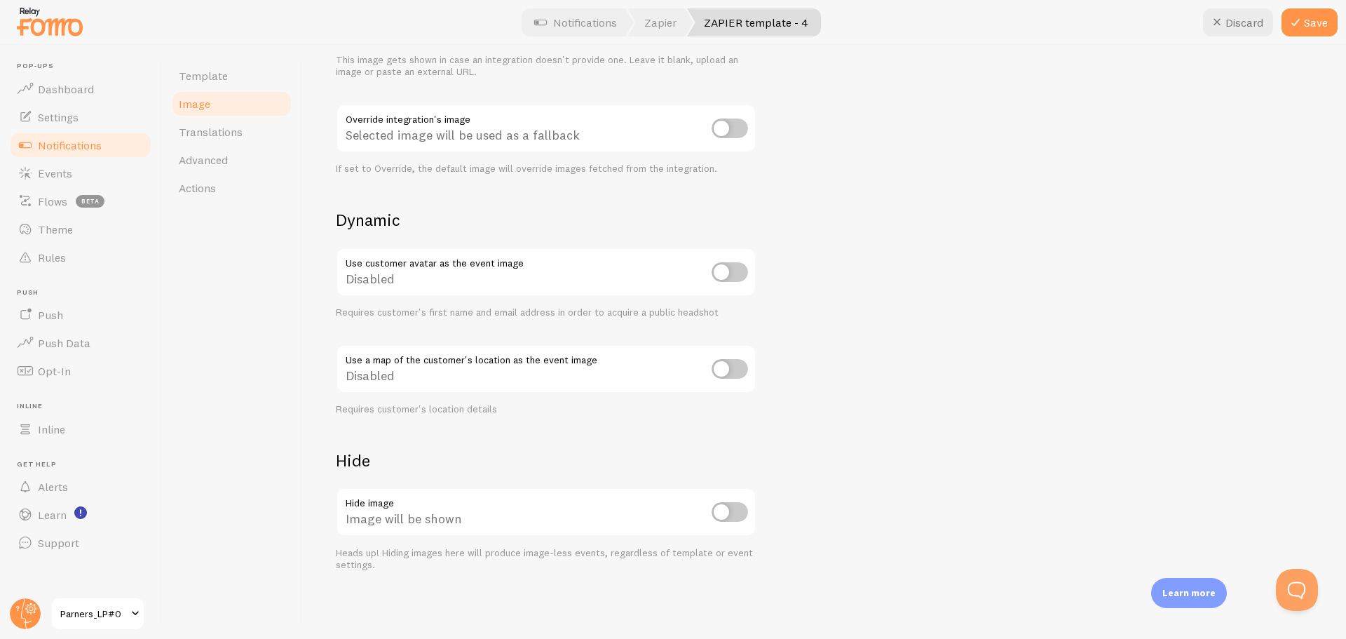
click at [932, 461] on div "This is true for every new event that is created. To change the apperance of ol…" at bounding box center [824, 141] width 976 height 860
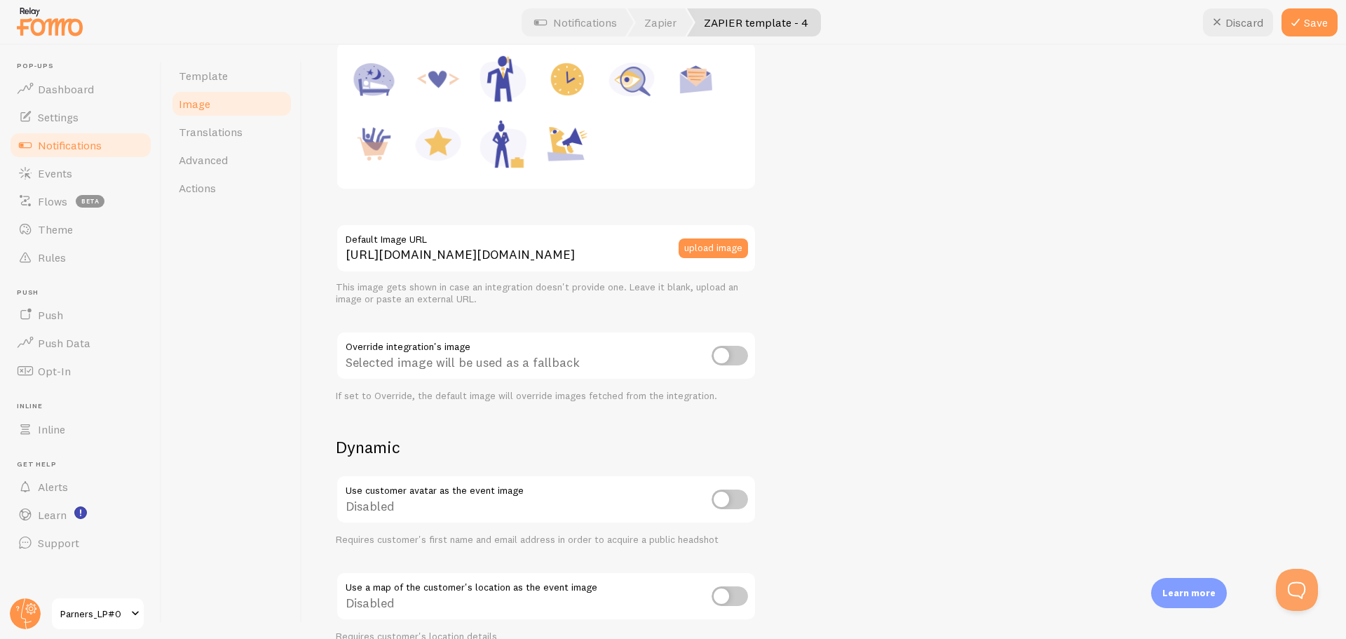
scroll to position [186, 0]
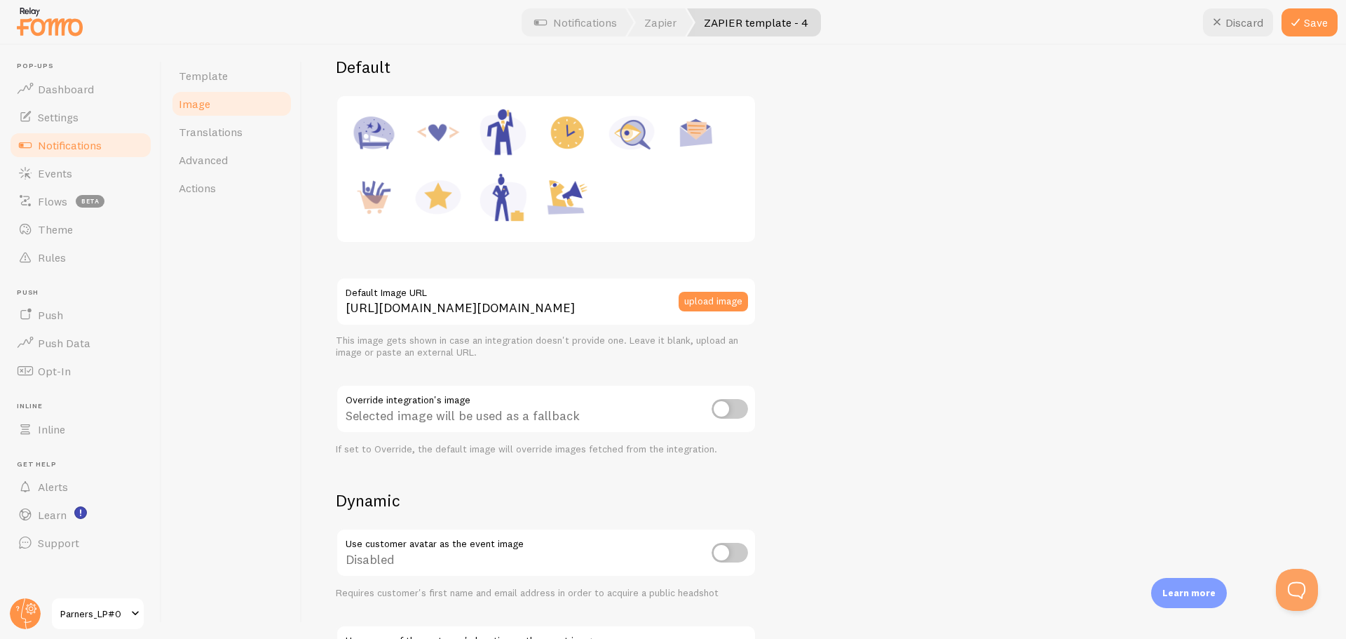
click at [932, 461] on div "This is true for every new event that is created. To change the apperance of ol…" at bounding box center [824, 422] width 976 height 860
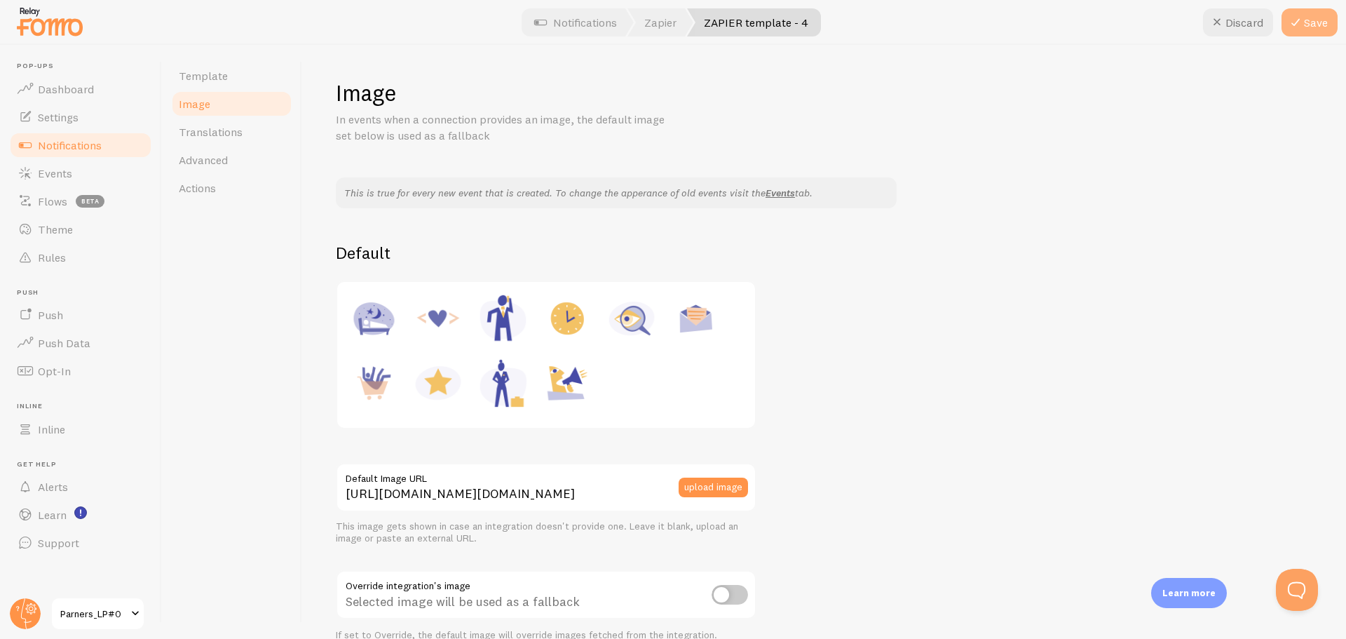
drag, startPoint x: 1325, startPoint y: 23, endPoint x: 1301, endPoint y: 23, distance: 23.8
click at [1324, 22] on button "Save" at bounding box center [1309, 22] width 56 height 28
click at [227, 69] on link "Template" at bounding box center [231, 76] width 123 height 28
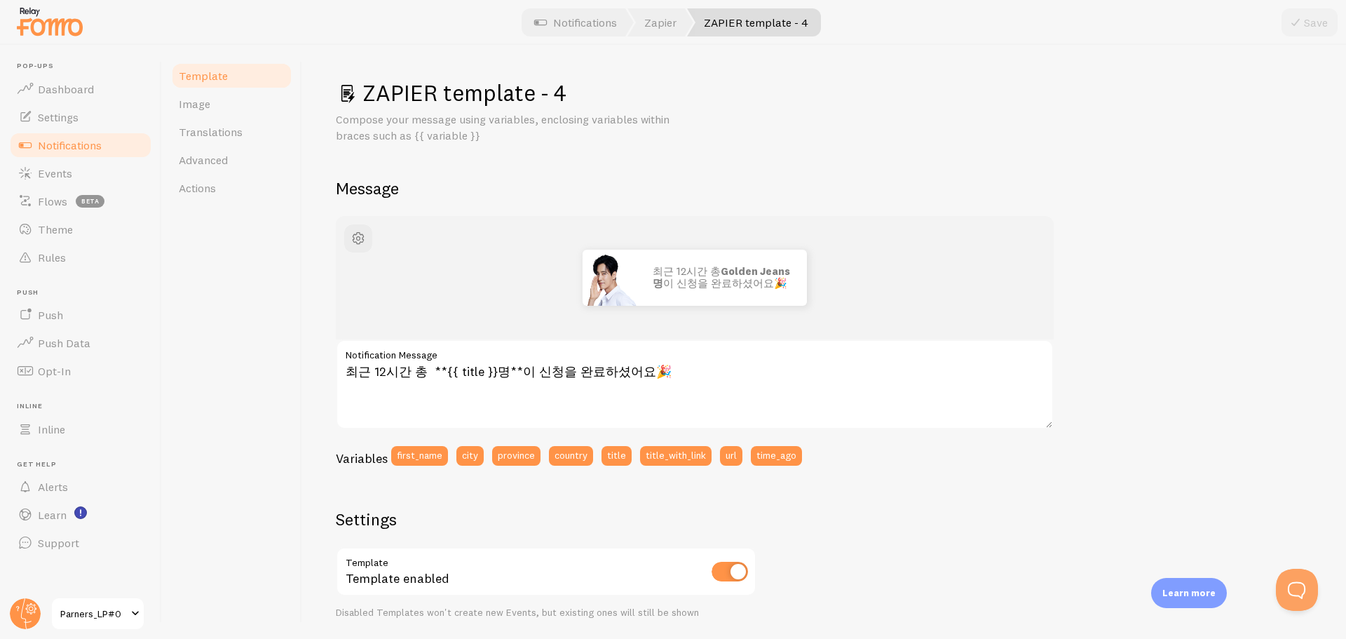
click at [217, 64] on link "Template" at bounding box center [231, 76] width 123 height 28
click at [99, 160] on link "Events" at bounding box center [80, 173] width 144 height 28
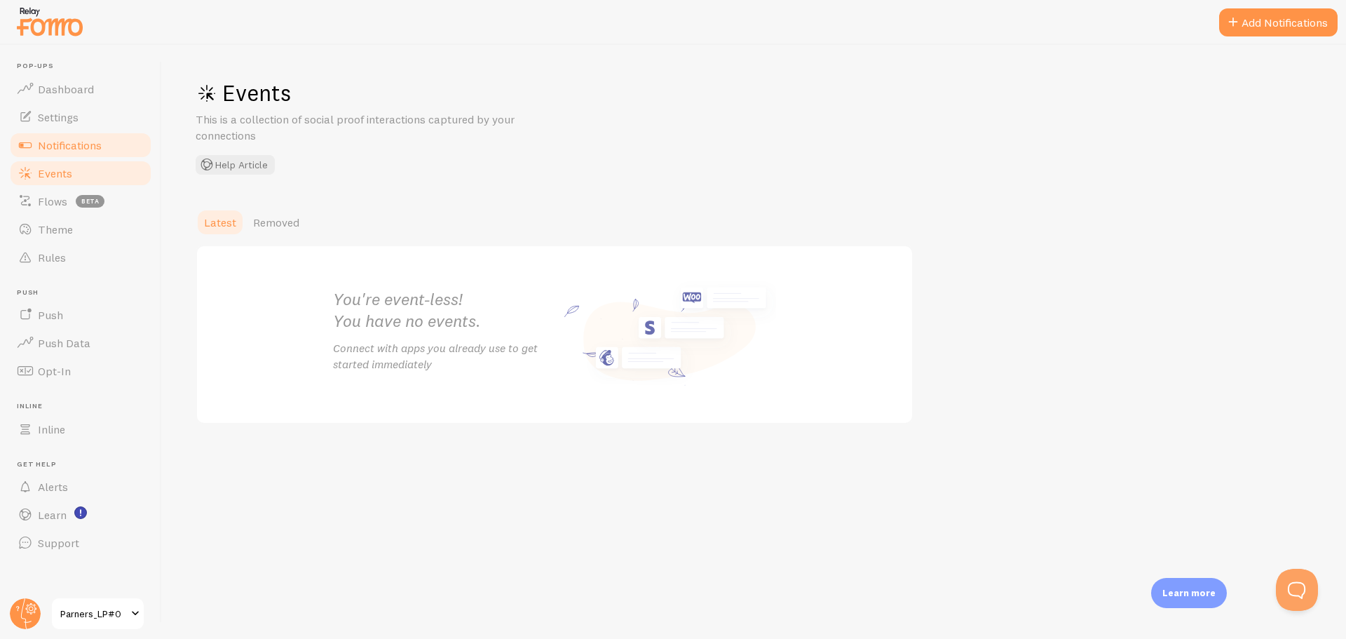
click at [92, 148] on span "Notifications" at bounding box center [70, 145] width 64 height 14
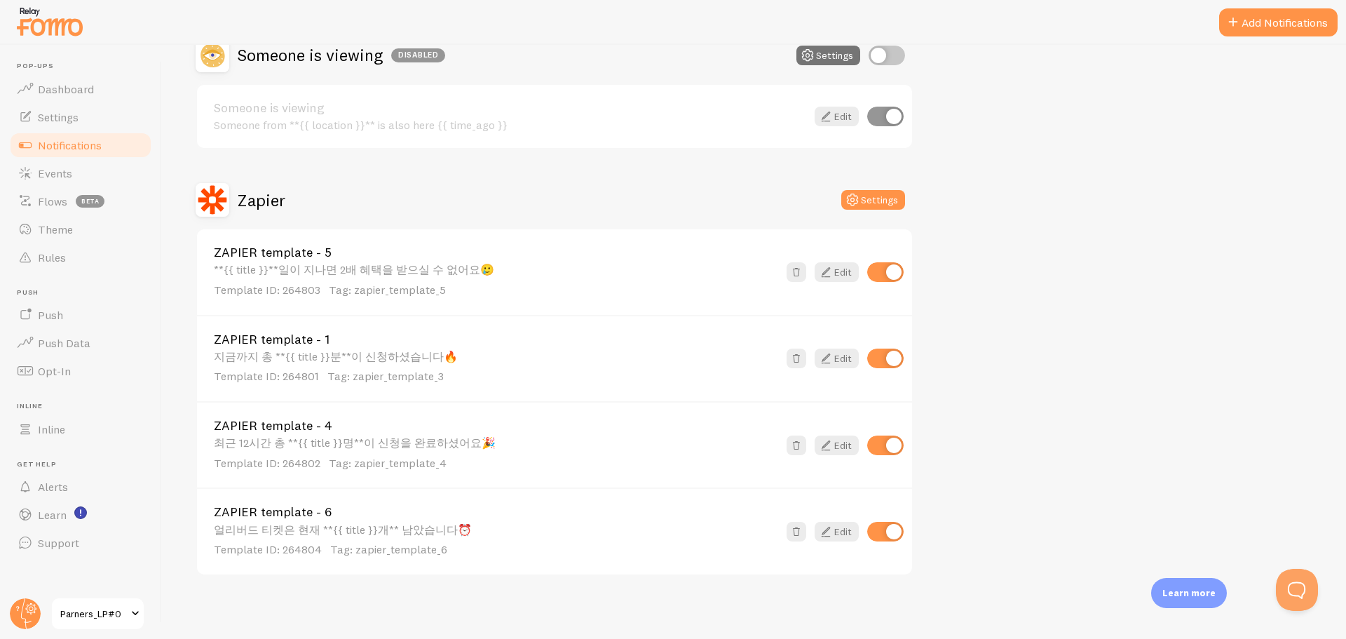
scroll to position [303, 0]
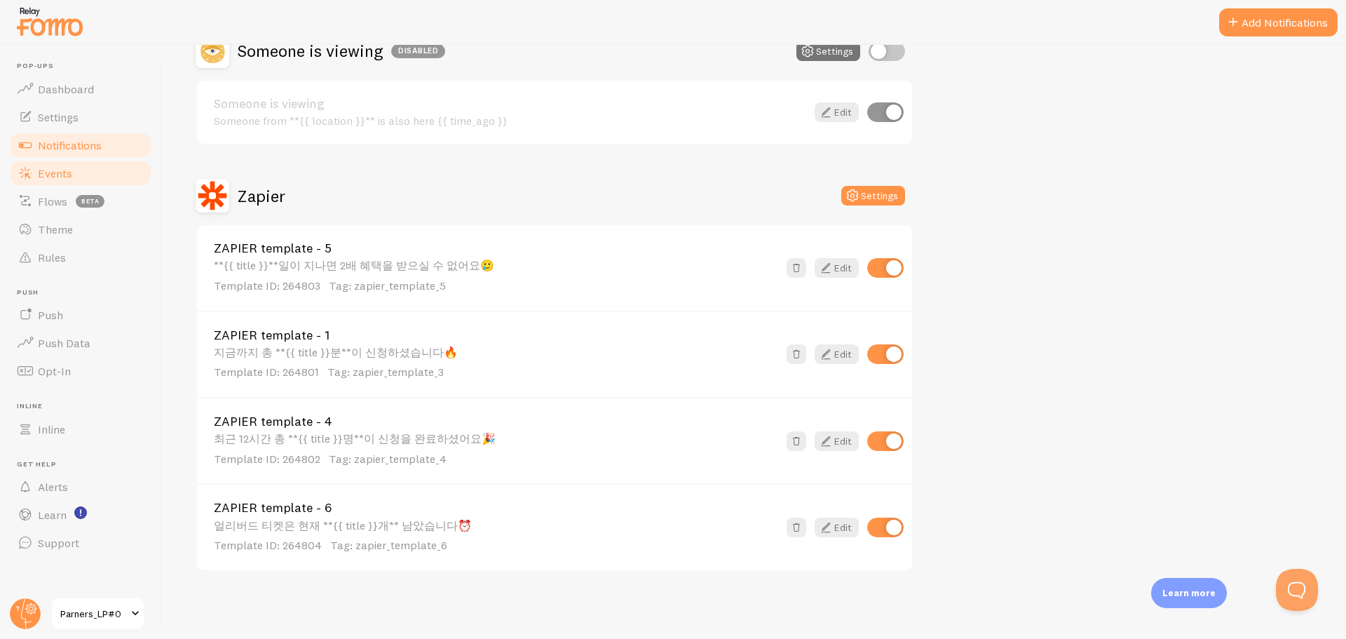
click at [57, 167] on span "Events" at bounding box center [55, 173] width 34 height 14
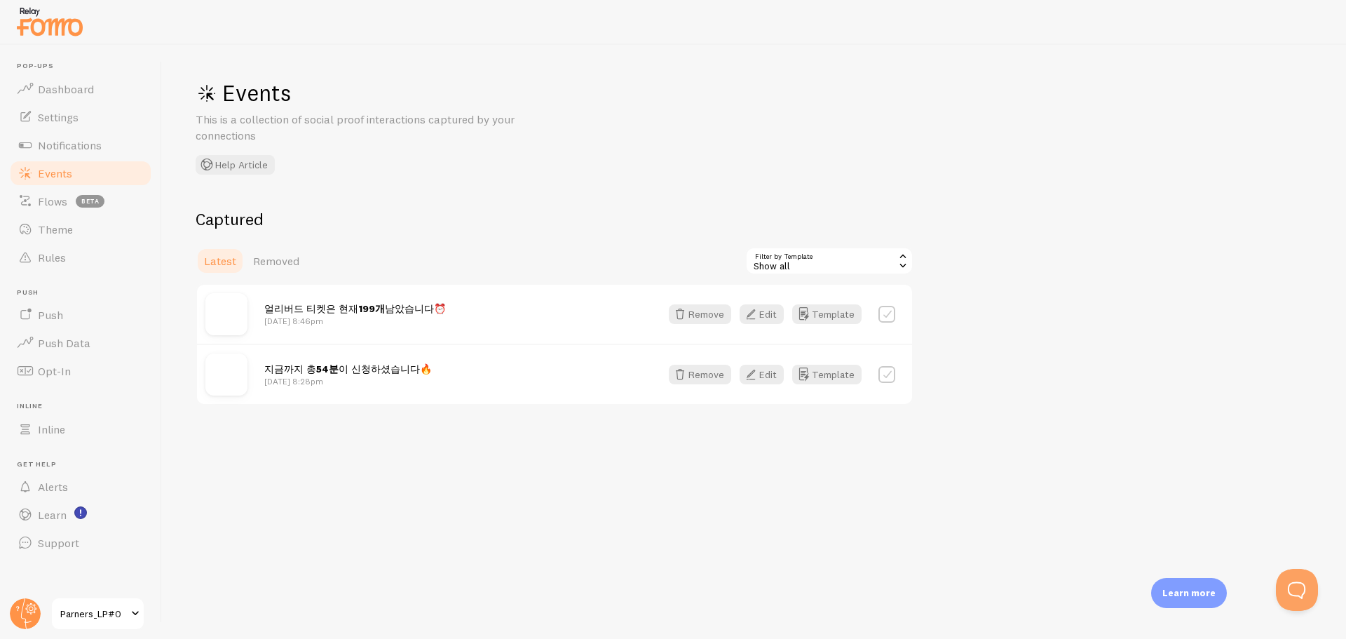
click at [881, 182] on div "Events This is a collection of social proof interactions captured by your conne…" at bounding box center [754, 342] width 1184 height 594
